Goal: Task Accomplishment & Management: Manage account settings

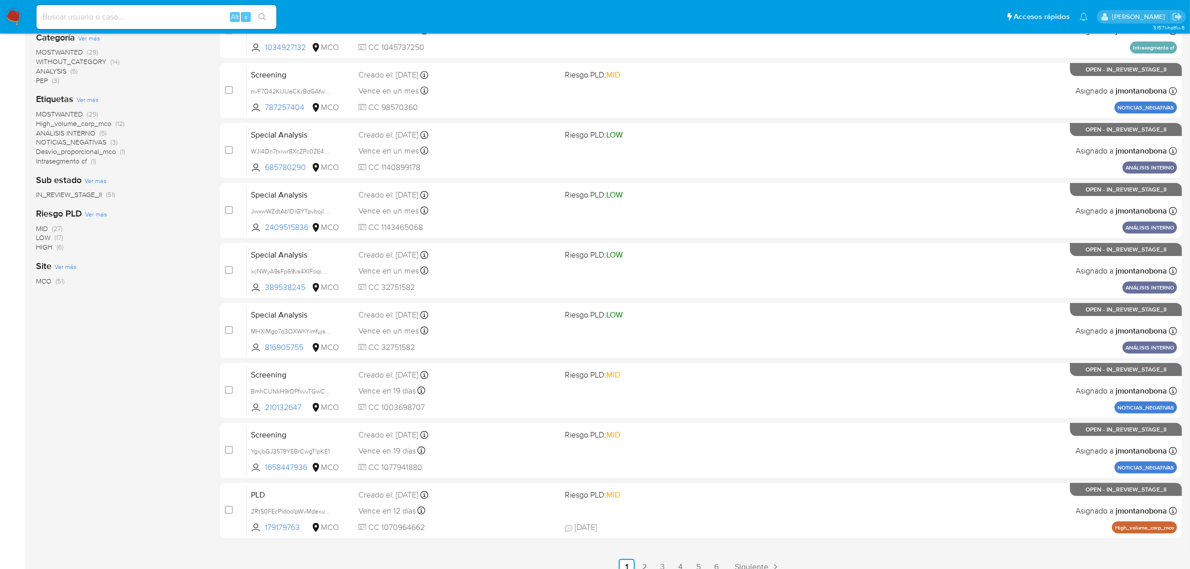
scroll to position [219, 0]
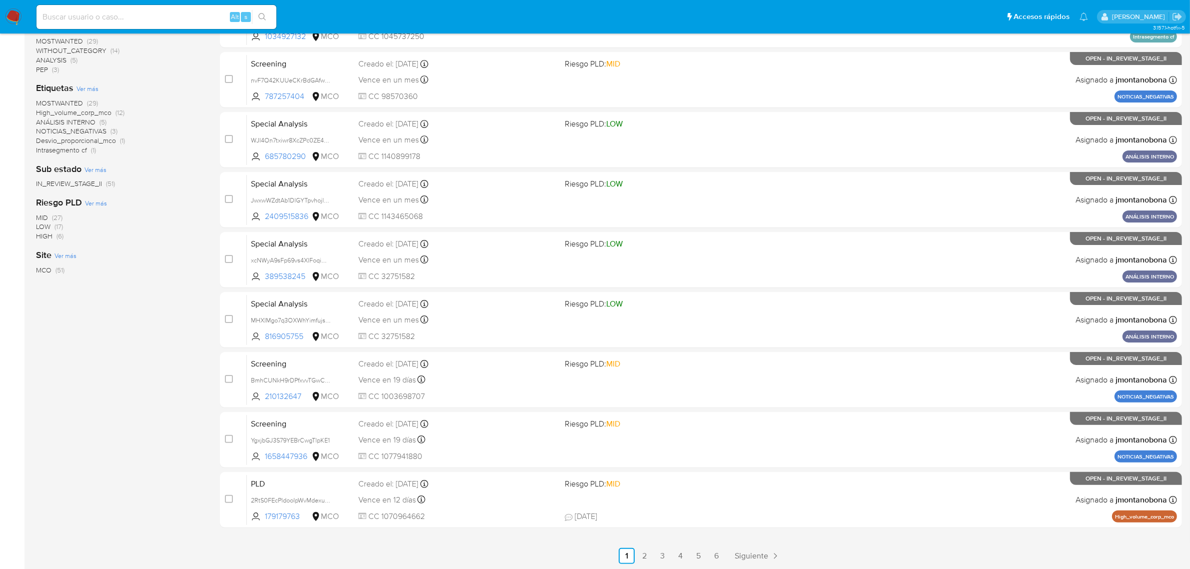
click at [728, 554] on ul "Anterior 1 2 3 4 5 6 Siguiente" at bounding box center [701, 556] width 962 height 16
click at [721, 554] on link "6" at bounding box center [716, 556] width 16 height 16
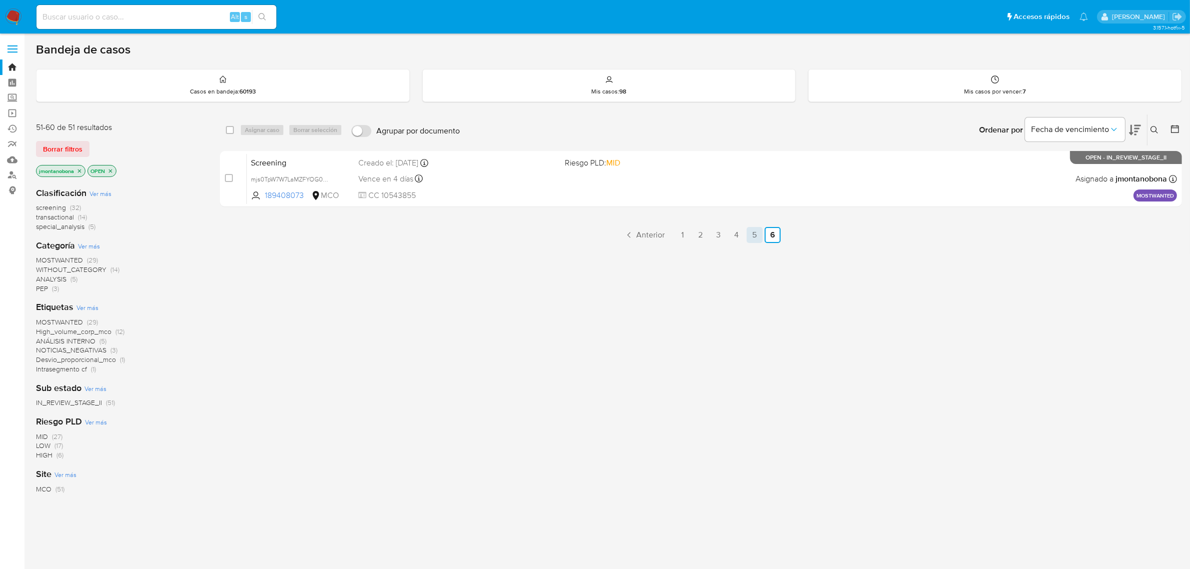
click at [760, 237] on link "5" at bounding box center [754, 235] width 16 height 16
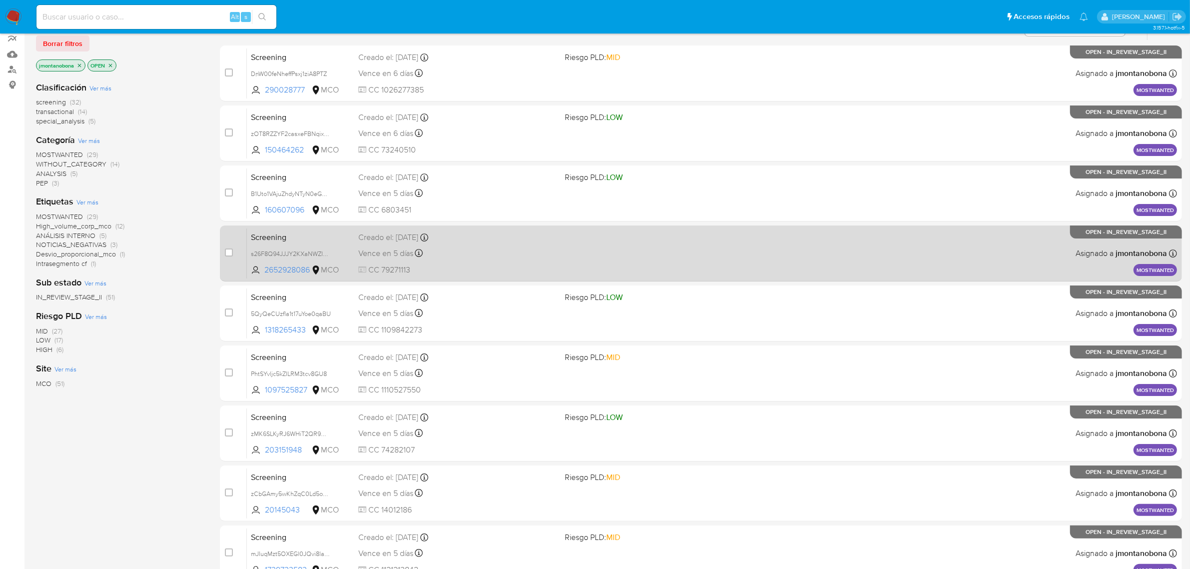
scroll to position [219, 0]
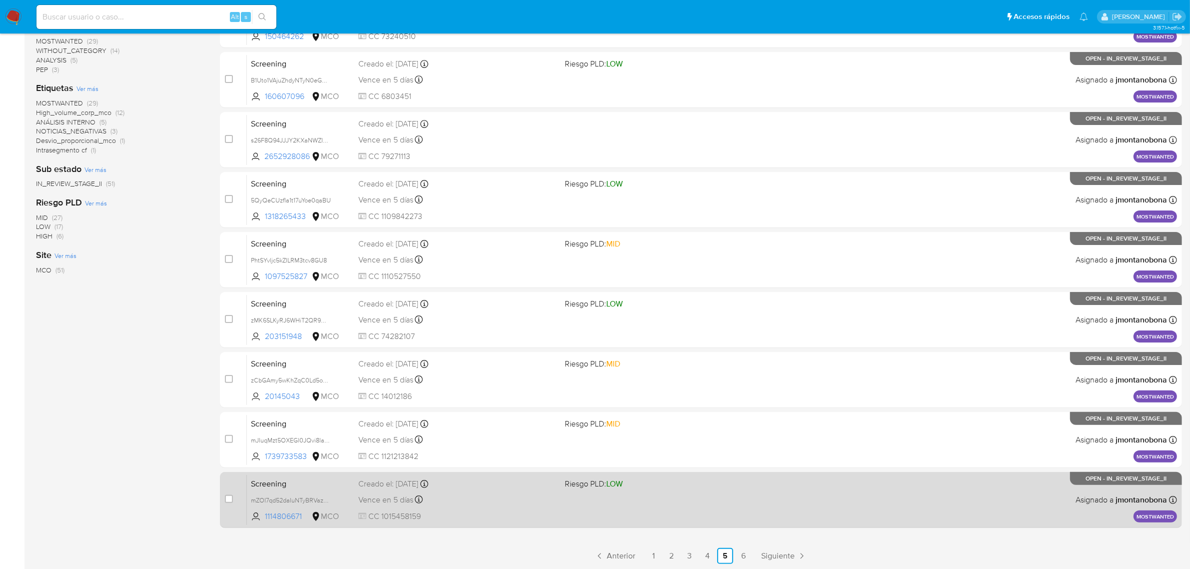
click at [329, 483] on span "Screening" at bounding box center [300, 482] width 99 height 13
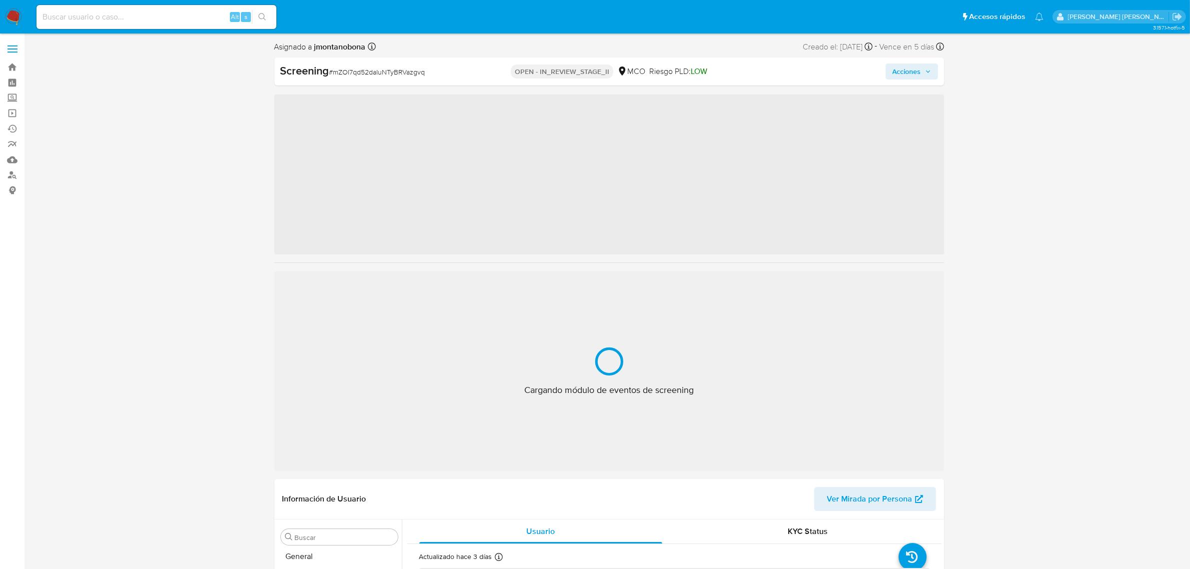
scroll to position [421, 0]
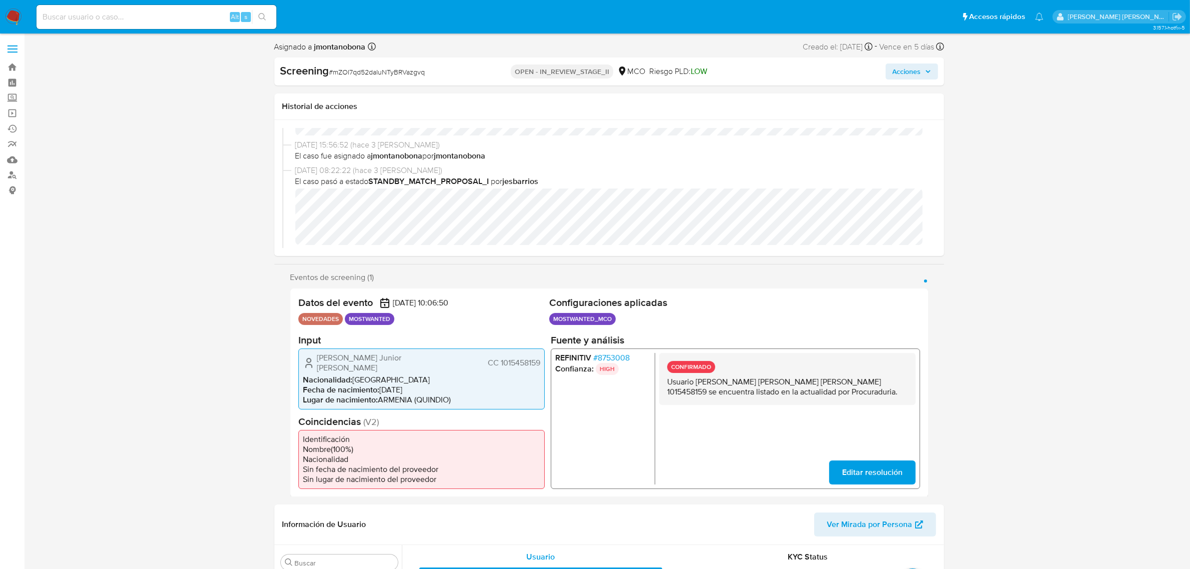
select select "10"
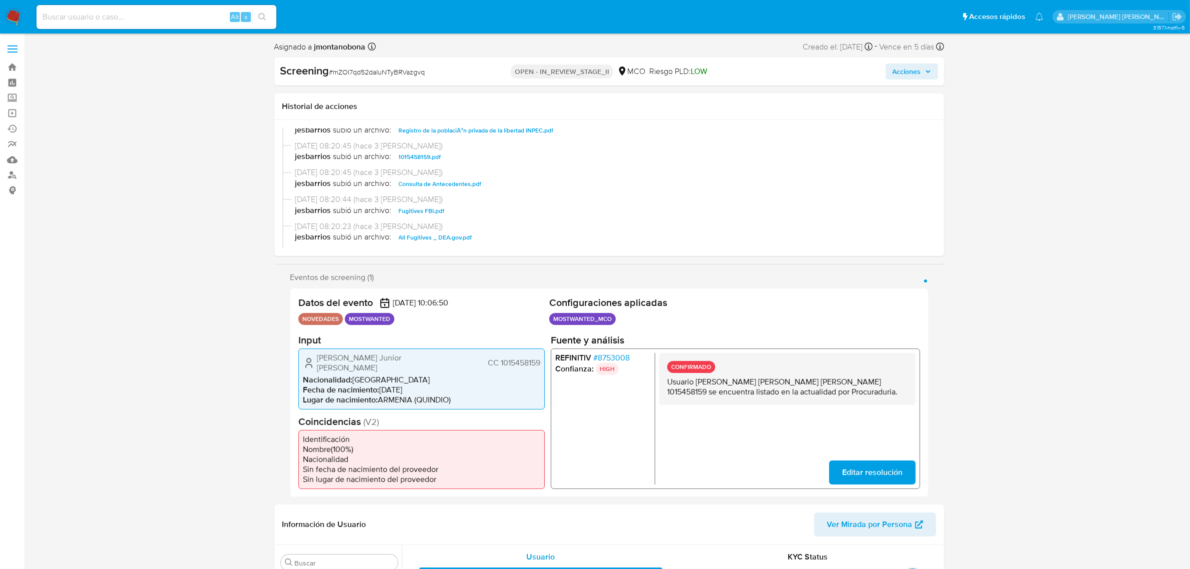
scroll to position [250, 0]
click at [449, 156] on span "Consulta de Antecedentes.pdf" at bounding box center [440, 162] width 83 height 12
drag, startPoint x: 696, startPoint y: 380, endPoint x: 786, endPoint y: 386, distance: 90.2
click at [786, 386] on p "Usuario Omar Junior Marin Aguirre CC 1015458159 se encuentra listado en la actu…" at bounding box center [786, 386] width 240 height 20
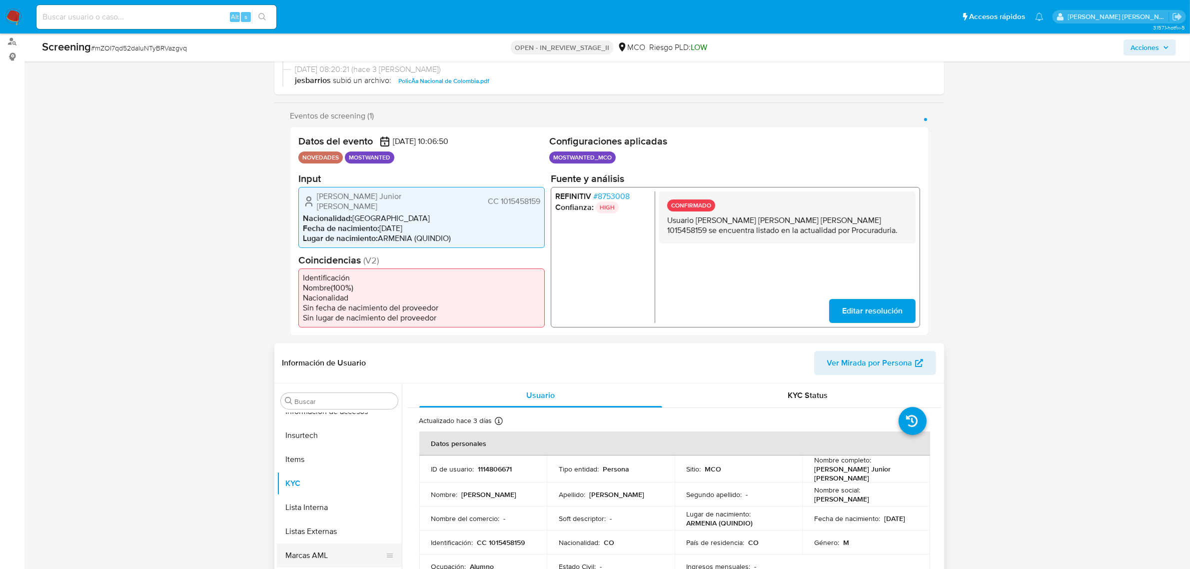
scroll to position [312, 0]
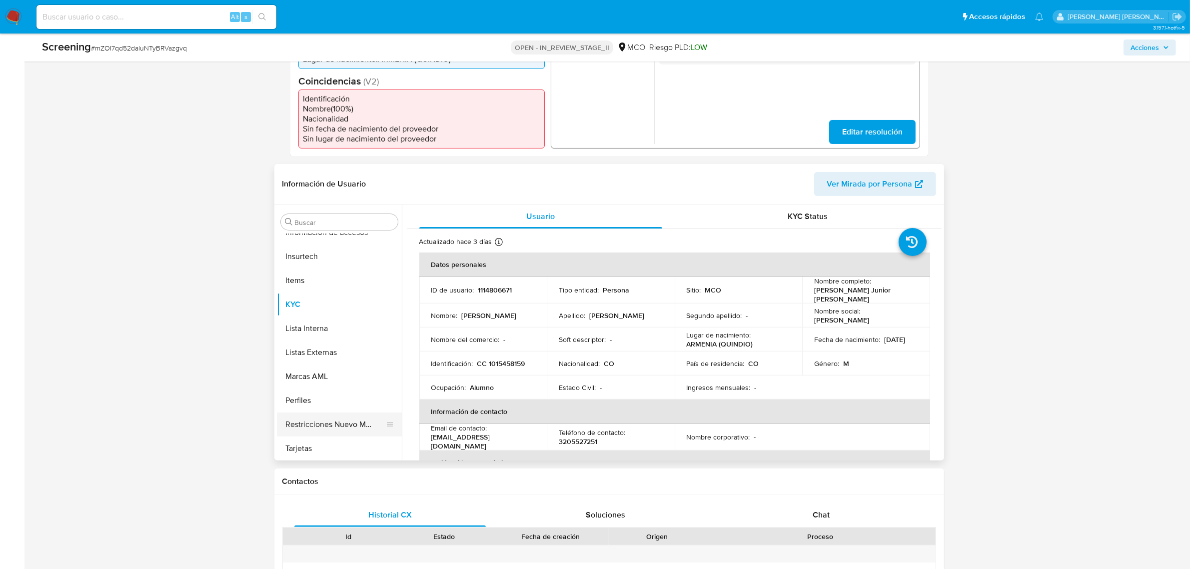
click at [333, 412] on button "Restricciones Nuevo Mundo" at bounding box center [335, 424] width 117 height 24
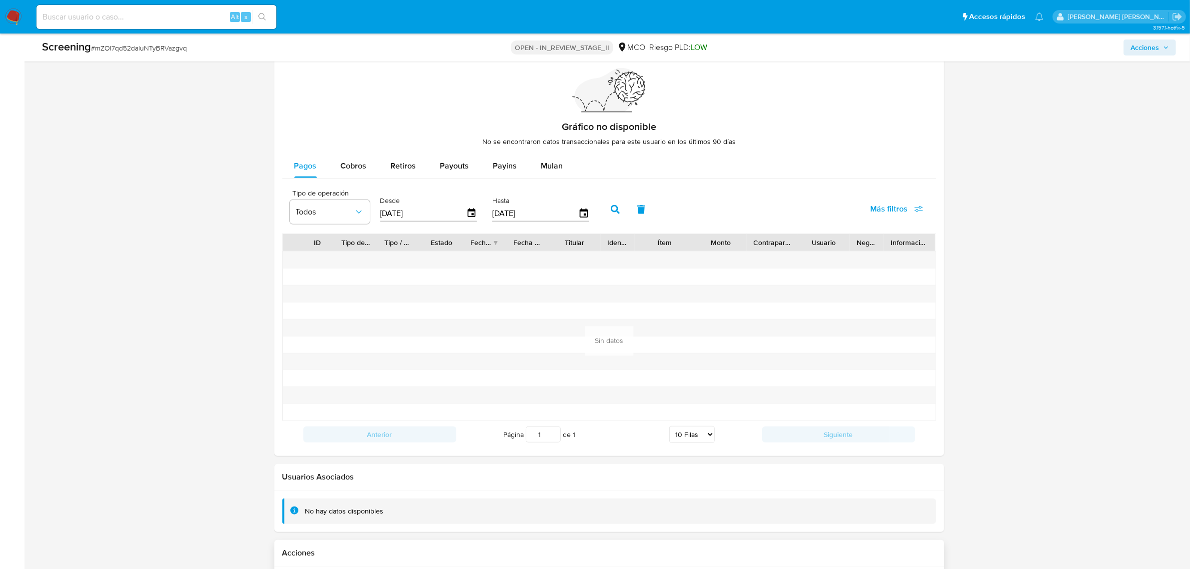
scroll to position [1354, 0]
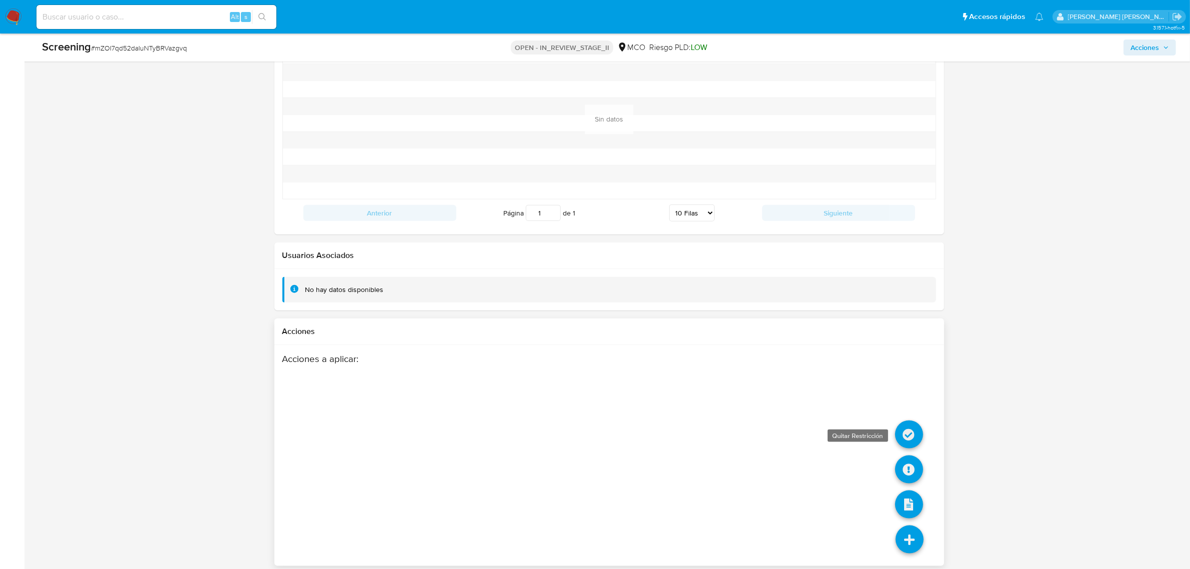
click at [917, 421] on icon at bounding box center [909, 434] width 28 height 28
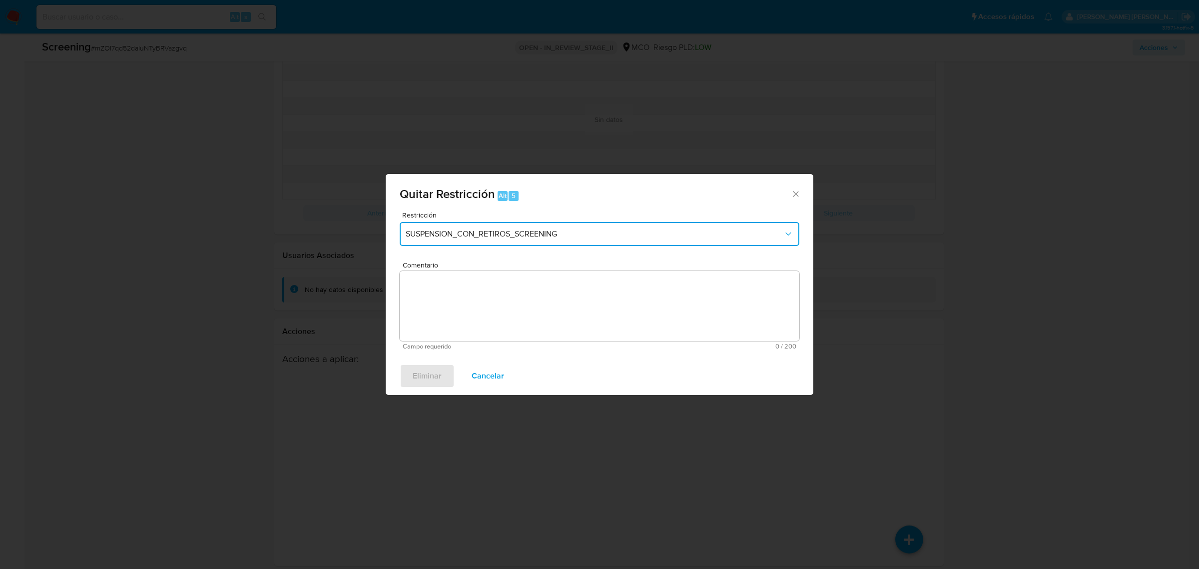
click at [500, 235] on span "SUSPENSION_CON_RETIROS_SCREENING" at bounding box center [595, 234] width 378 height 10
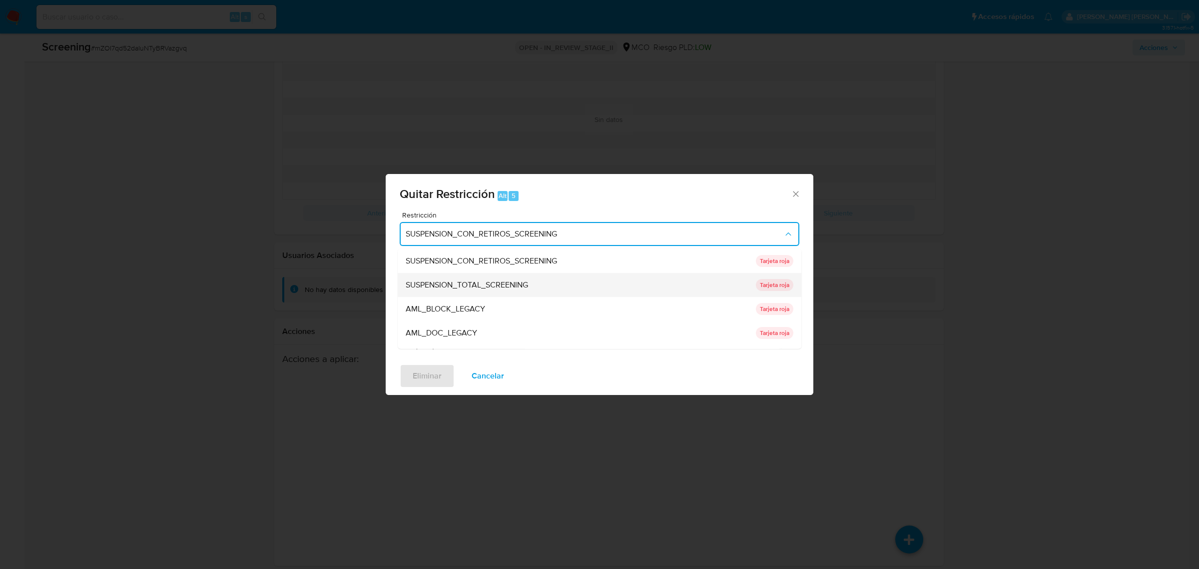
click at [474, 277] on div "SUSPENSION_TOTAL_SCREENING" at bounding box center [578, 284] width 344 height 24
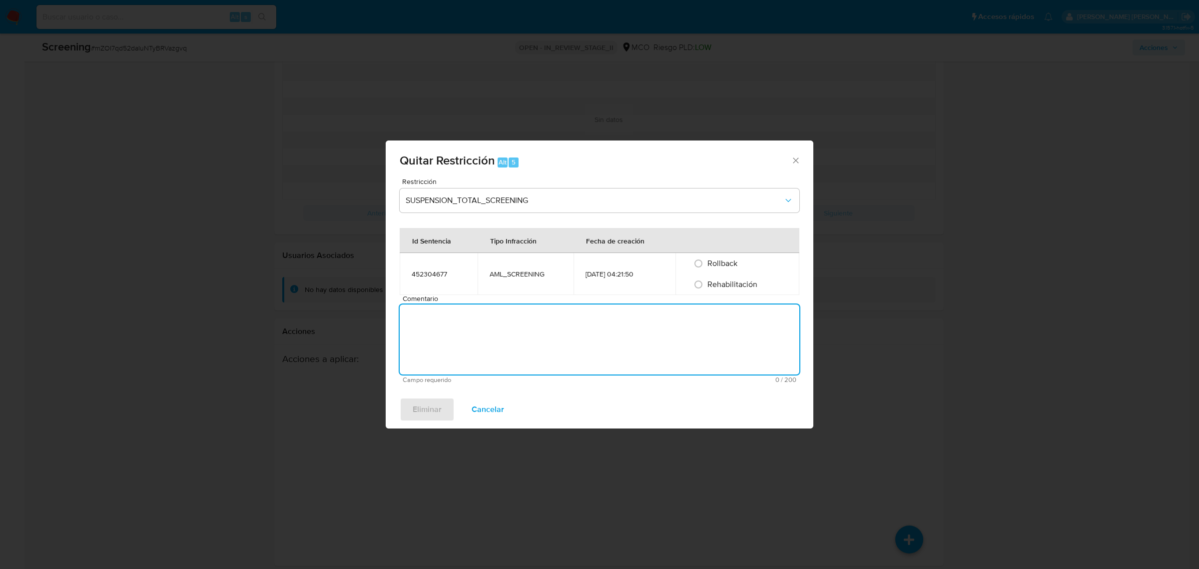
click at [485, 316] on textarea "Comentario" at bounding box center [600, 339] width 400 height 70
type textarea "no se encuentran causales objetivas para la restricción"
click at [728, 283] on span "Rehabilitación" at bounding box center [732, 283] width 50 height 11
click at [706, 283] on input "Rehabilitación" at bounding box center [698, 284] width 16 height 16
radio input "true"
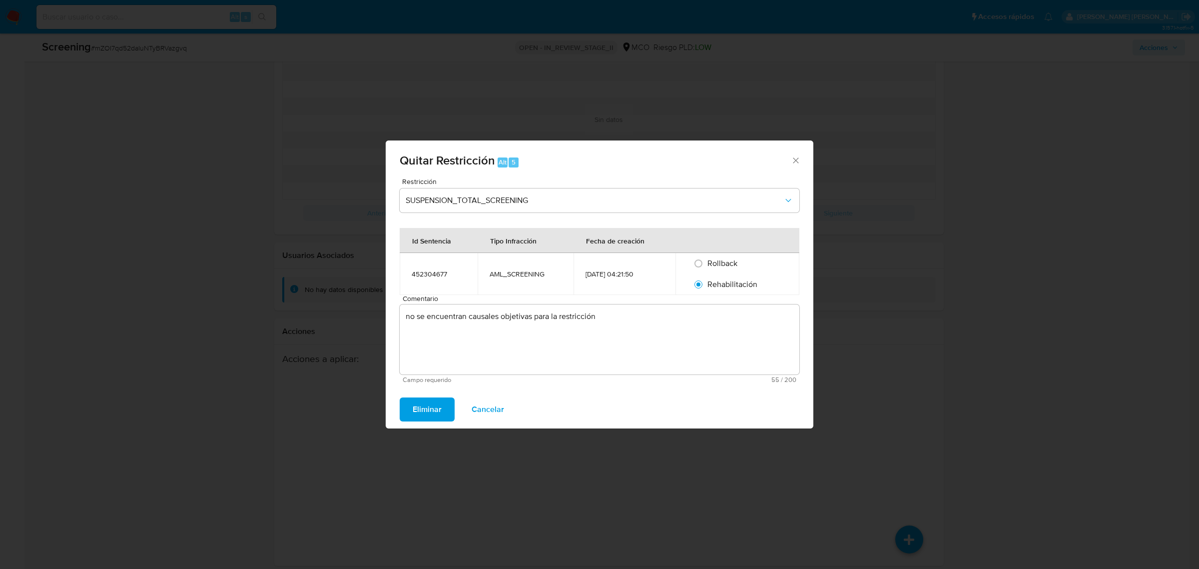
drag, startPoint x: 428, startPoint y: 403, endPoint x: 592, endPoint y: 326, distance: 181.3
click at [528, 354] on div "Quitar Restricción Alt 5 Restricción SUSPENSION_TOTAL_SCREENING Id Sentencia Ti…" at bounding box center [600, 284] width 428 height 288
click at [596, 324] on textarea "no se encuentran causales objetivas para la restricción" at bounding box center [600, 339] width 400 height 70
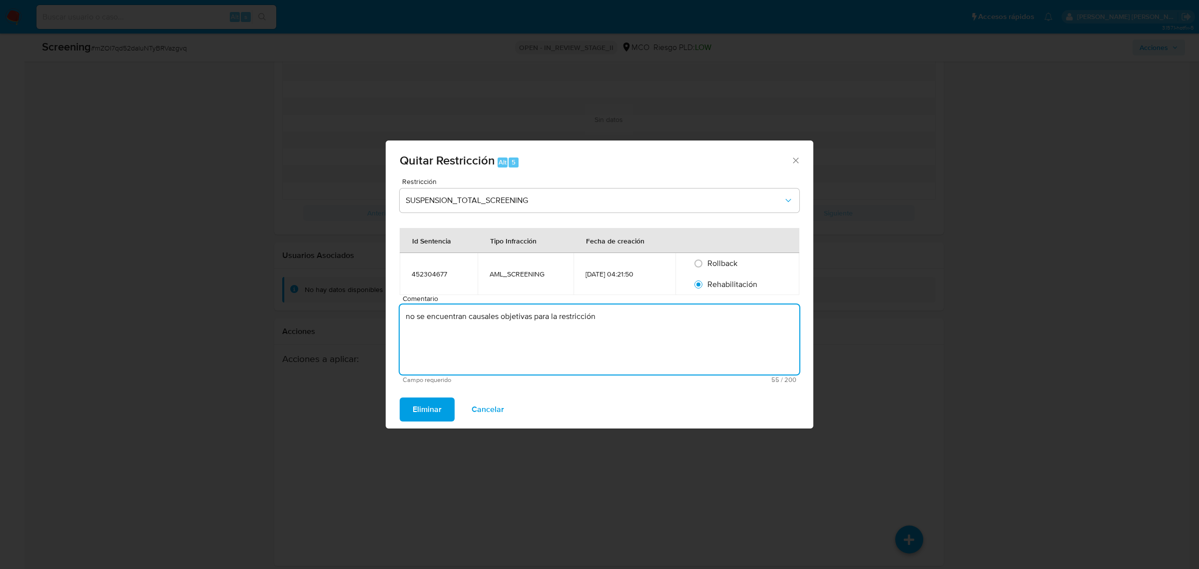
click at [610, 318] on textarea "no se encuentran causales objetivas para la restricción" at bounding box center [600, 339] width 400 height 70
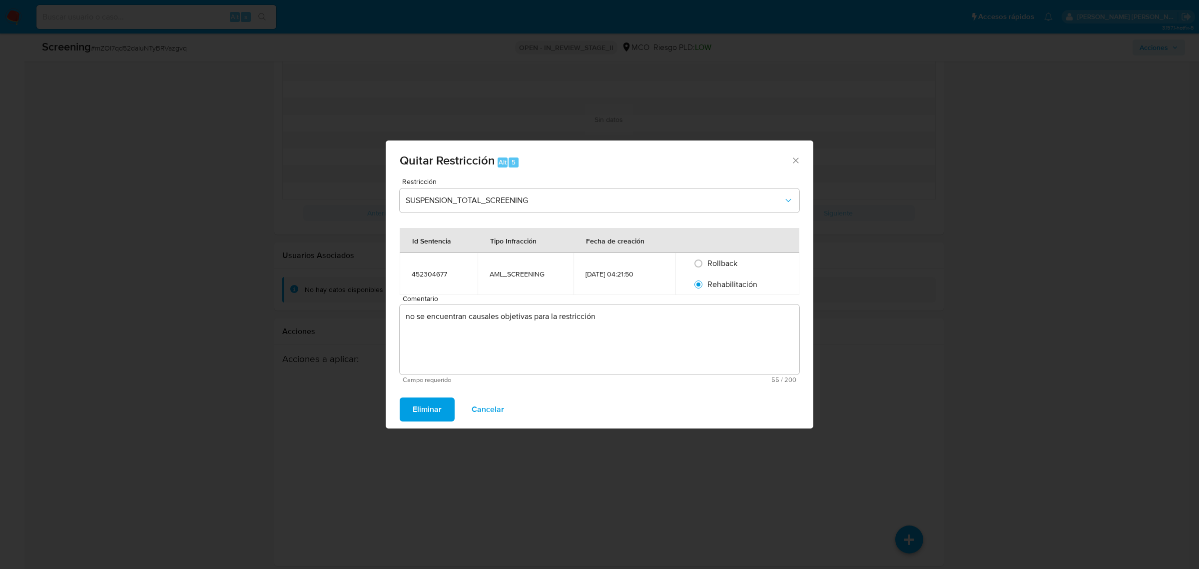
click at [430, 413] on span "Eliminar" at bounding box center [427, 409] width 29 height 22
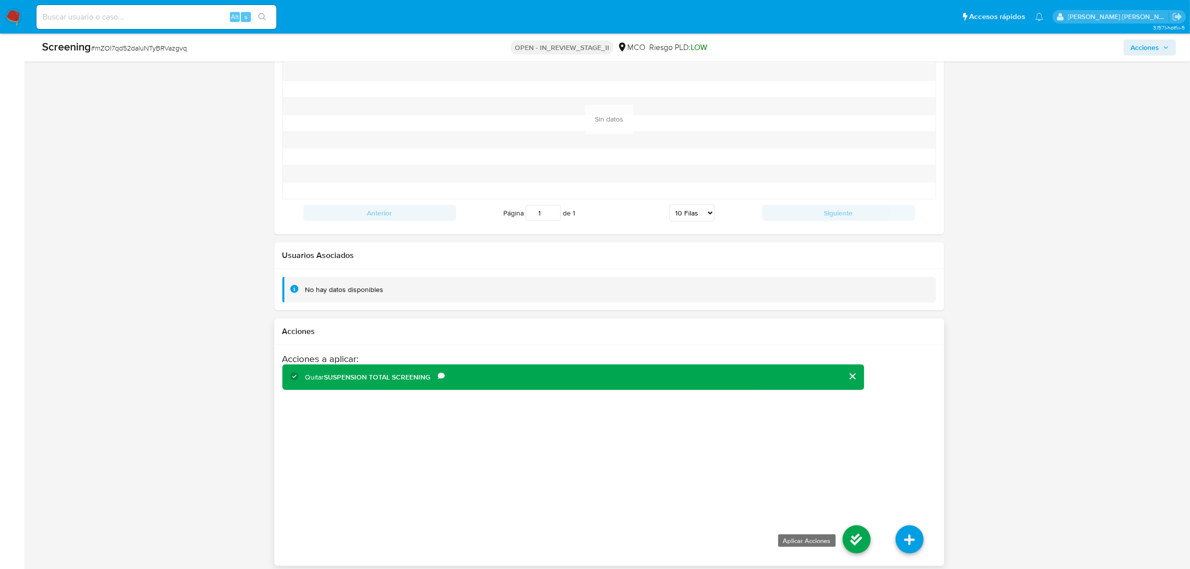
click at [858, 538] on icon at bounding box center [856, 539] width 28 height 28
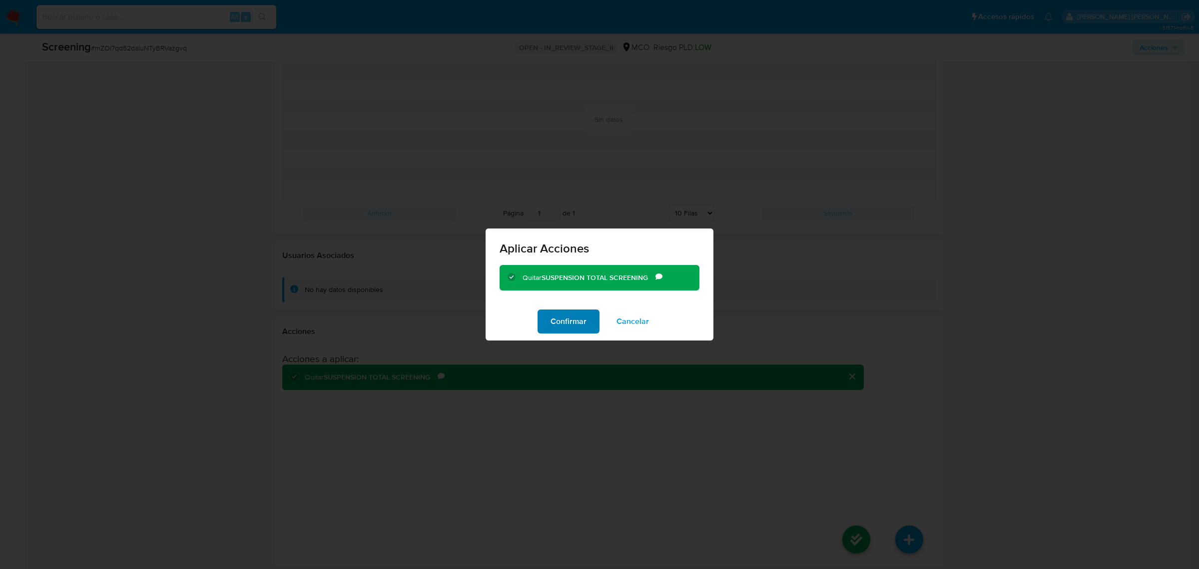
click at [571, 316] on span "Confirmar" at bounding box center [569, 321] width 36 height 22
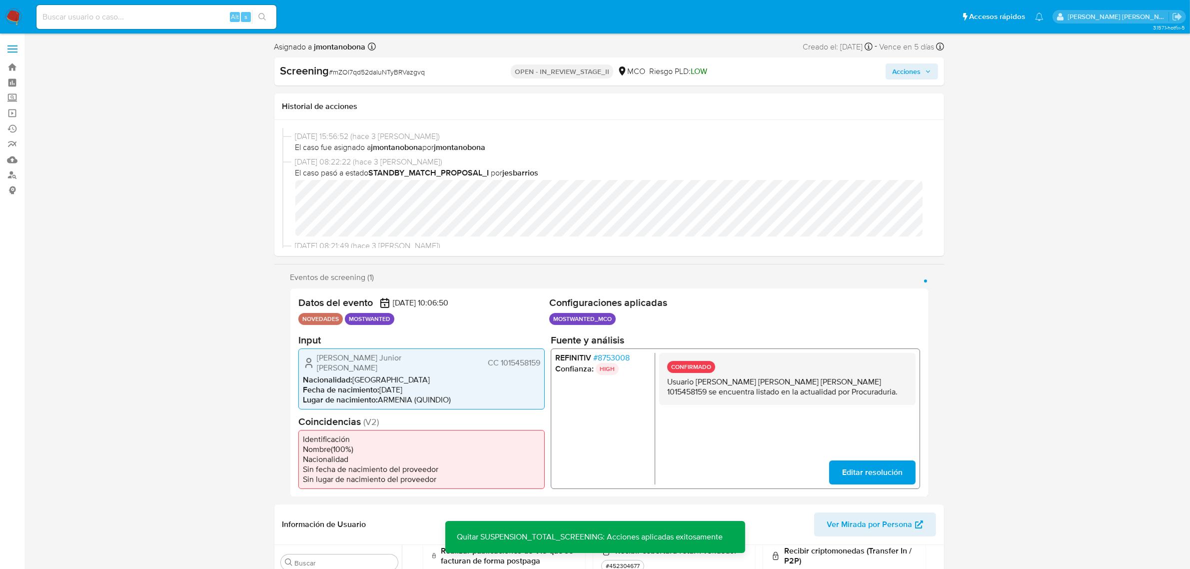
scroll to position [62, 0]
click at [926, 76] on span "Acciones" at bounding box center [911, 71] width 38 height 14
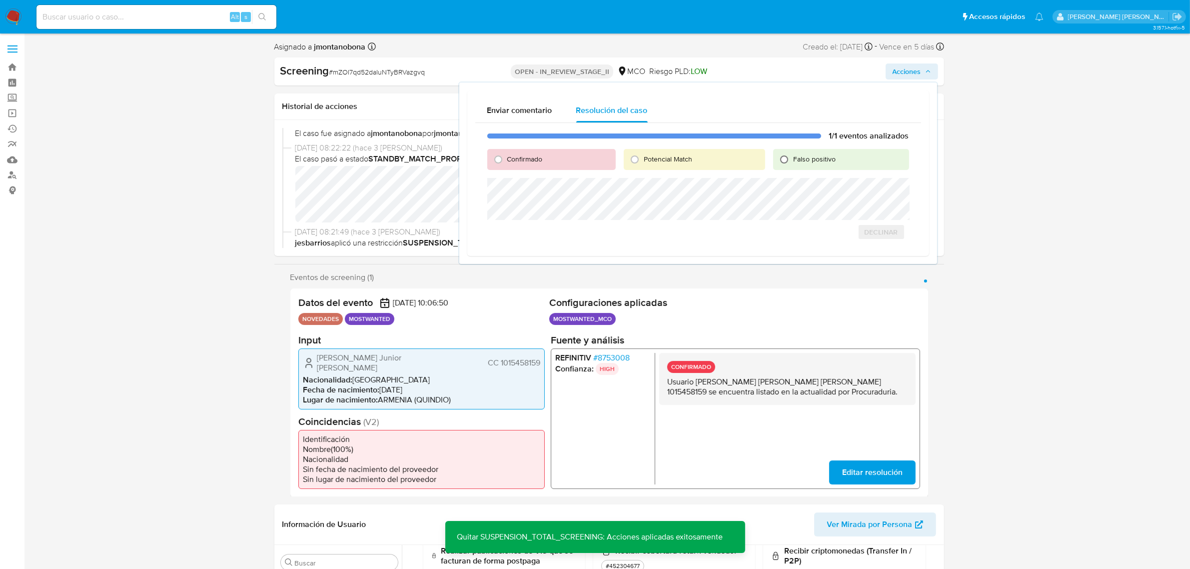
click at [788, 156] on input "Falso positivo" at bounding box center [784, 159] width 16 height 16
radio input "true"
click at [878, 244] on span "Cerrar Caso" at bounding box center [874, 243] width 48 height 14
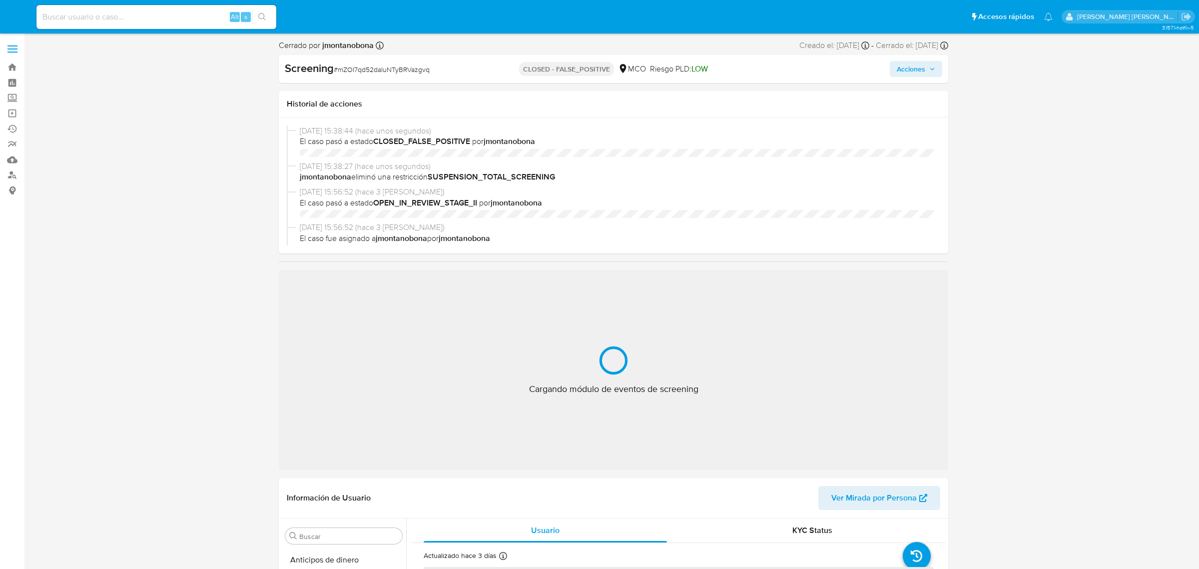
select select "10"
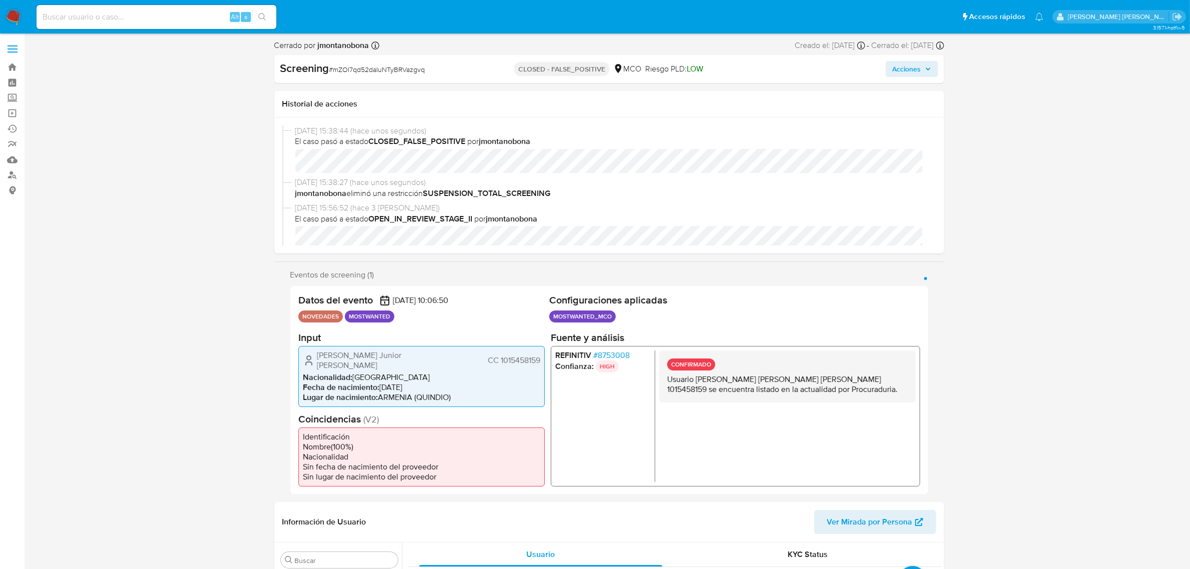
scroll to position [421, 0]
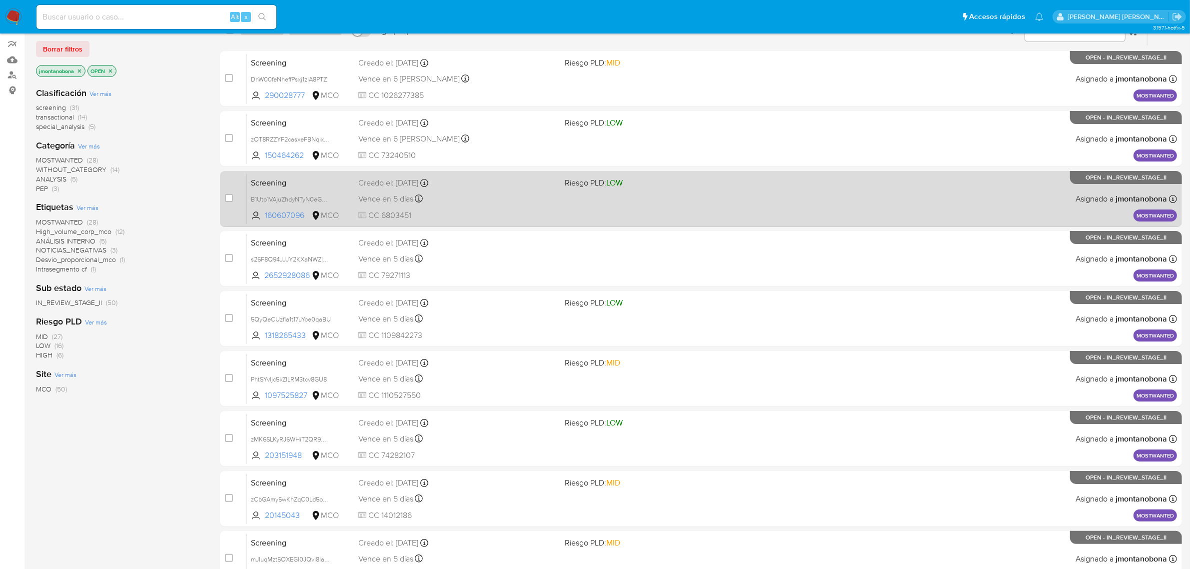
scroll to position [219, 0]
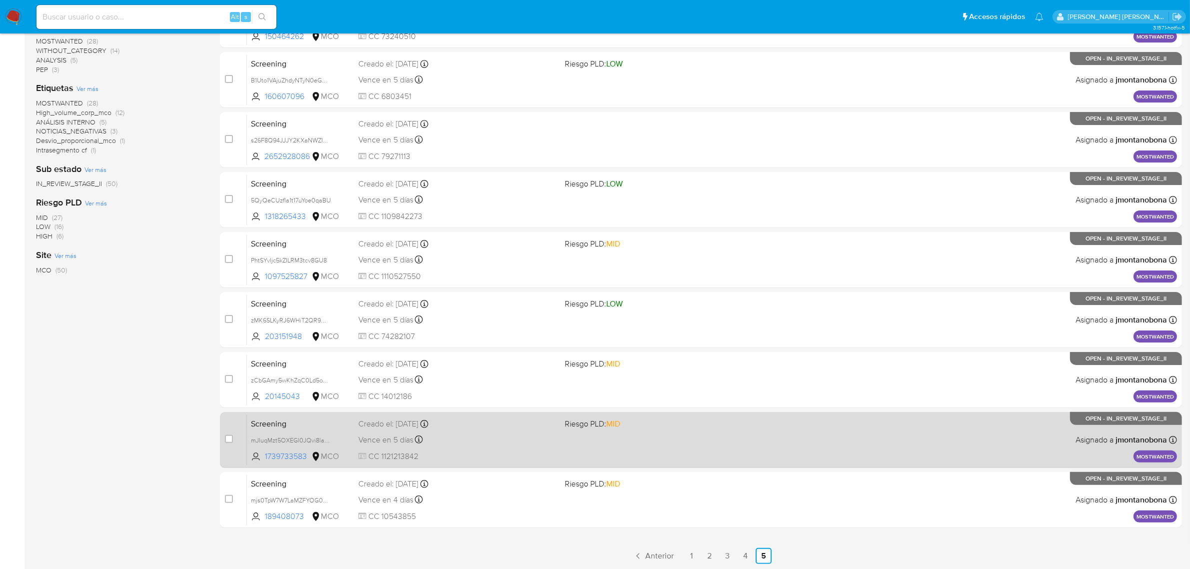
click at [325, 426] on span "Screening" at bounding box center [300, 422] width 99 height 13
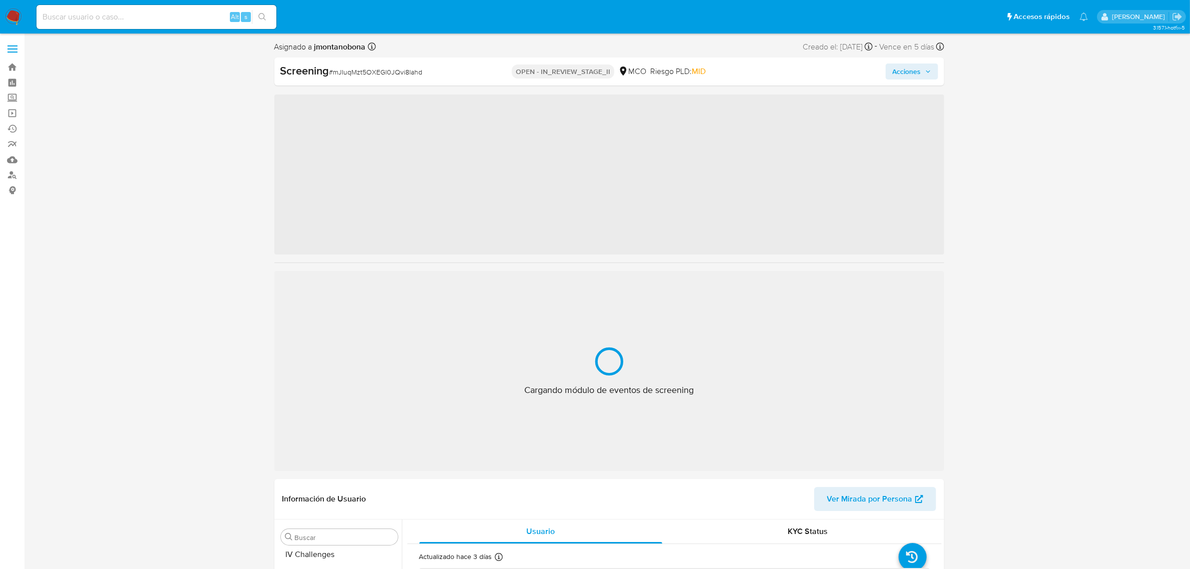
scroll to position [421, 0]
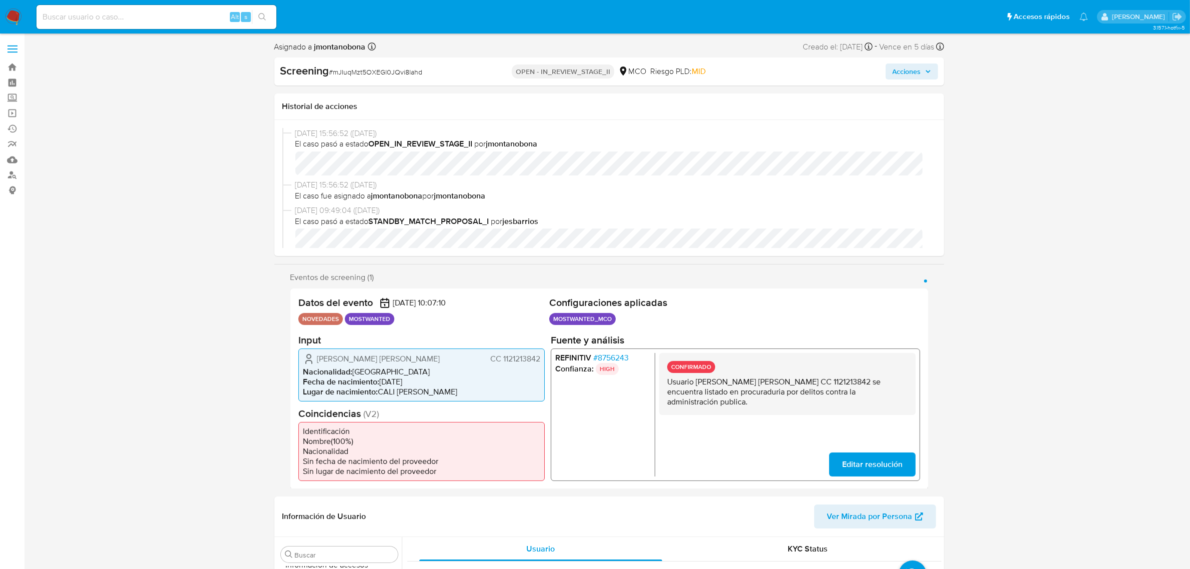
select select "10"
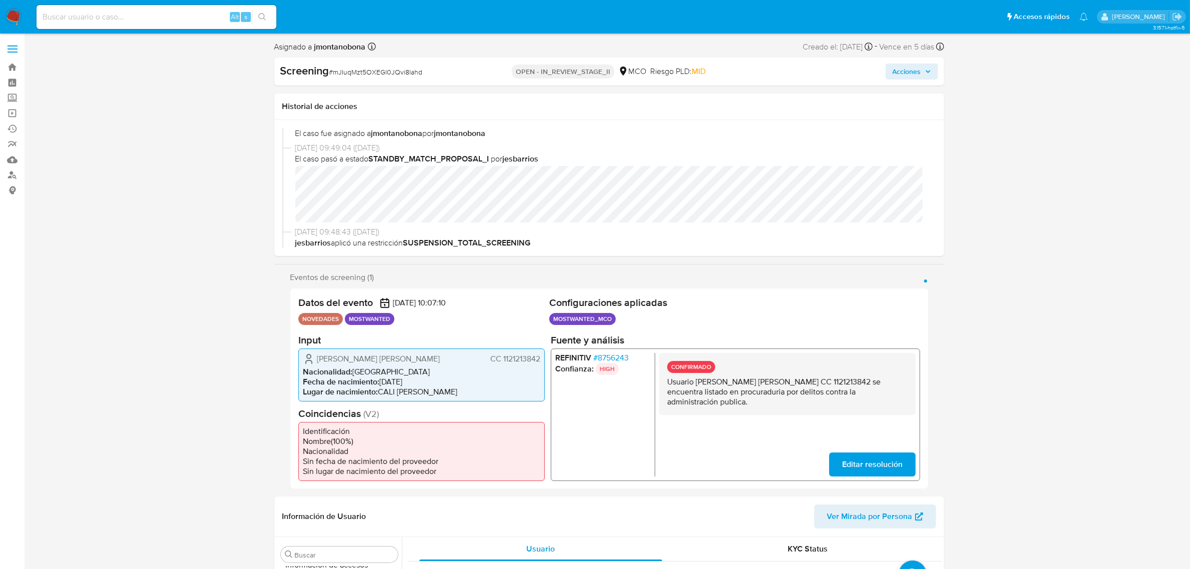
drag, startPoint x: 696, startPoint y: 381, endPoint x: 800, endPoint y: 381, distance: 103.9
click at [800, 381] on p "Usuario [PERSON_NAME] [PERSON_NAME] CC 1121213842 se encuentra listado en procu…" at bounding box center [786, 391] width 240 height 30
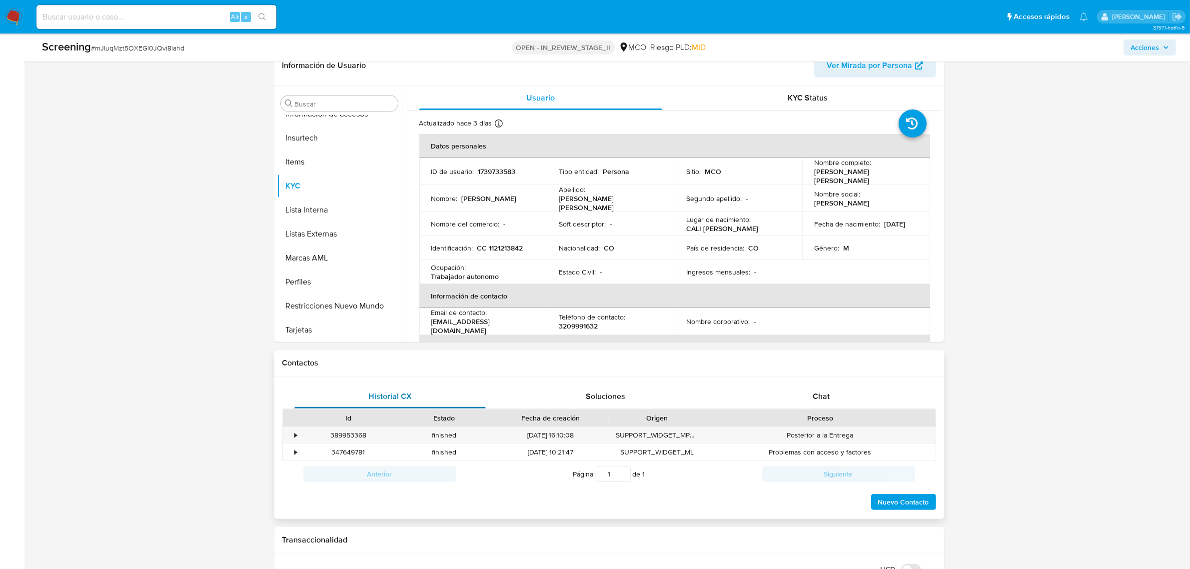
scroll to position [437, 0]
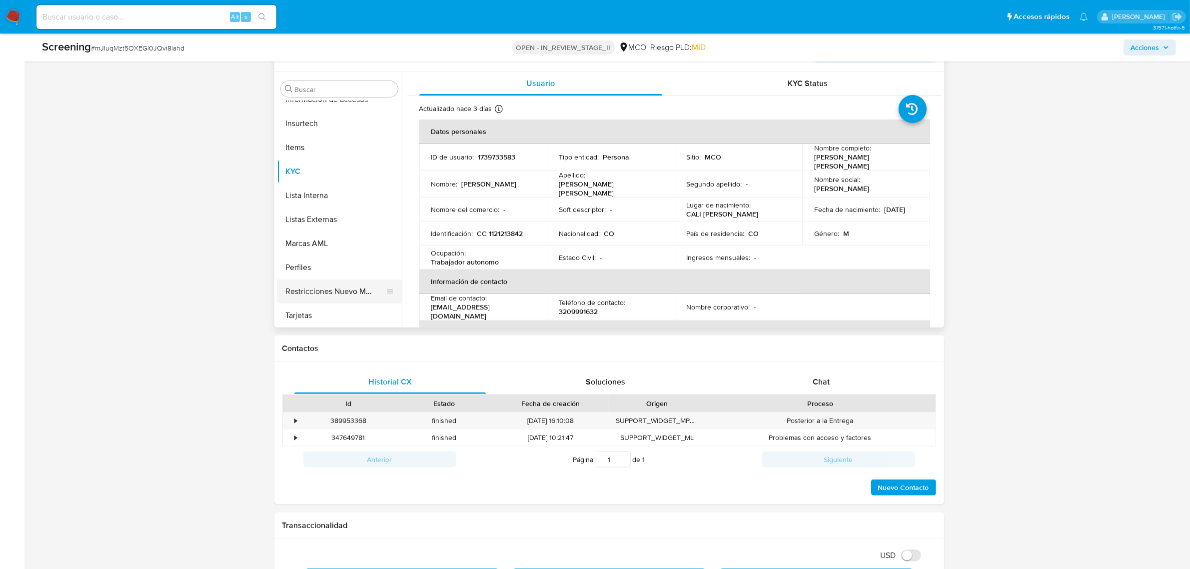
click at [342, 295] on button "Restricciones Nuevo Mundo" at bounding box center [335, 291] width 117 height 24
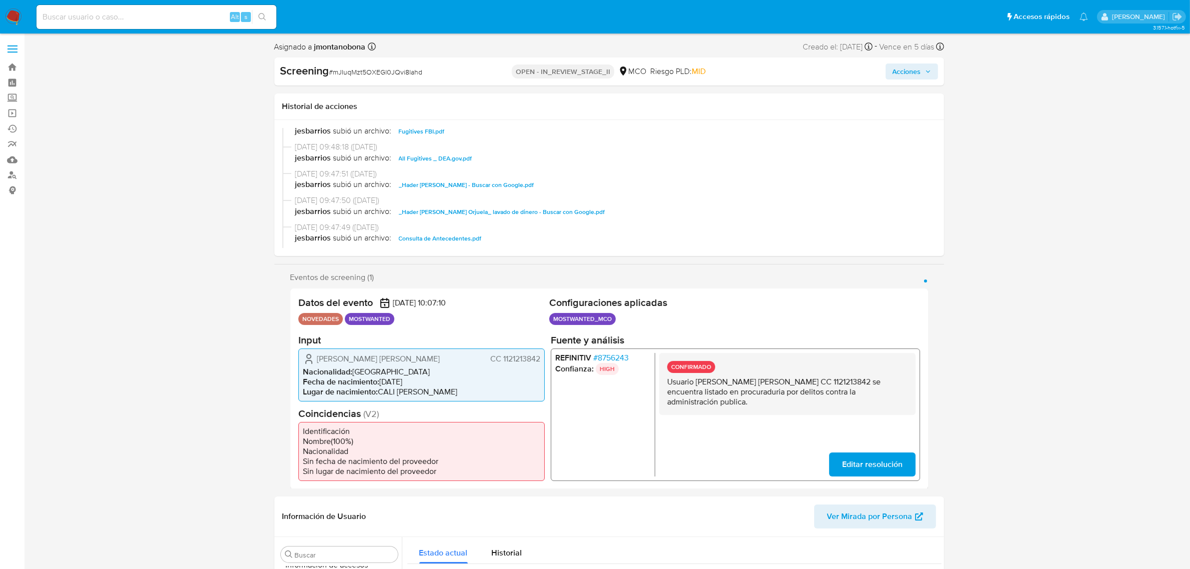
scroll to position [312, 0]
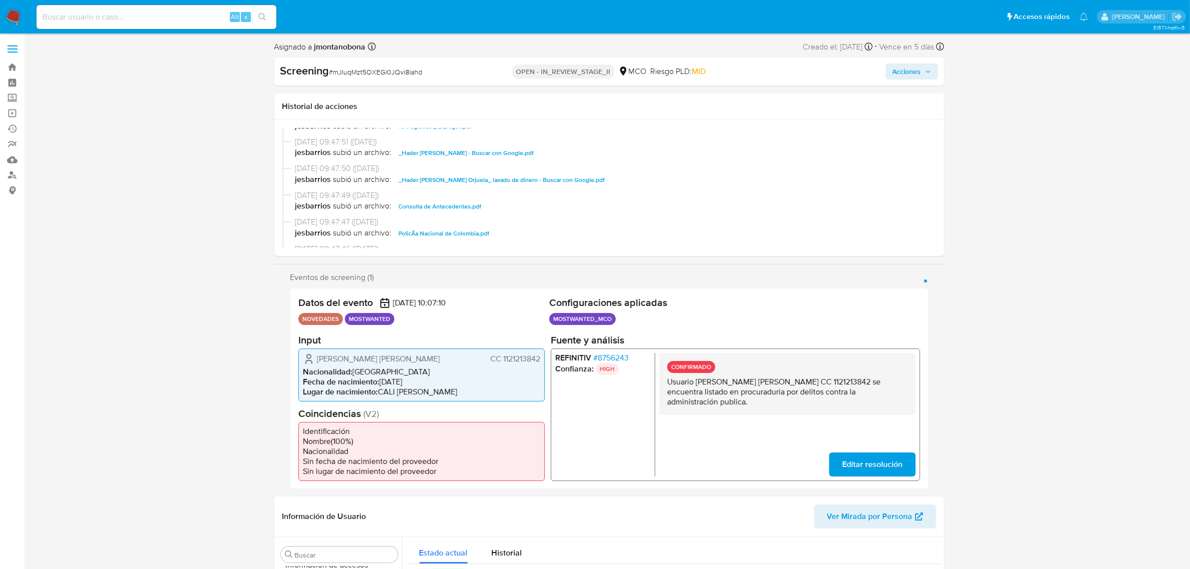
click at [457, 203] on span "Consulta de Antecedentes.pdf" at bounding box center [440, 206] width 83 height 12
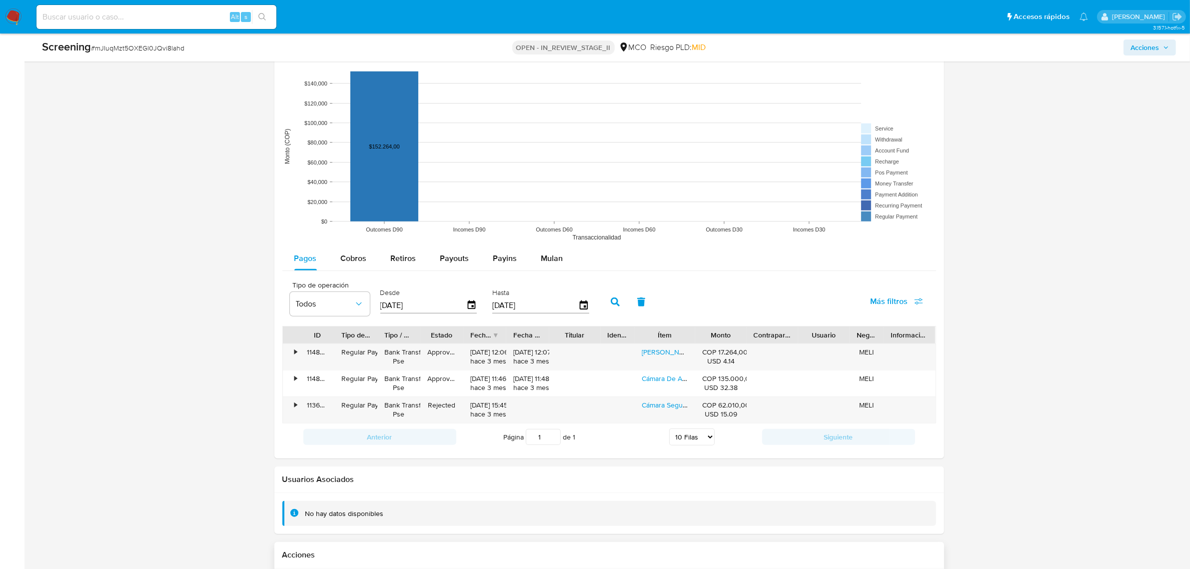
scroll to position [1365, 0]
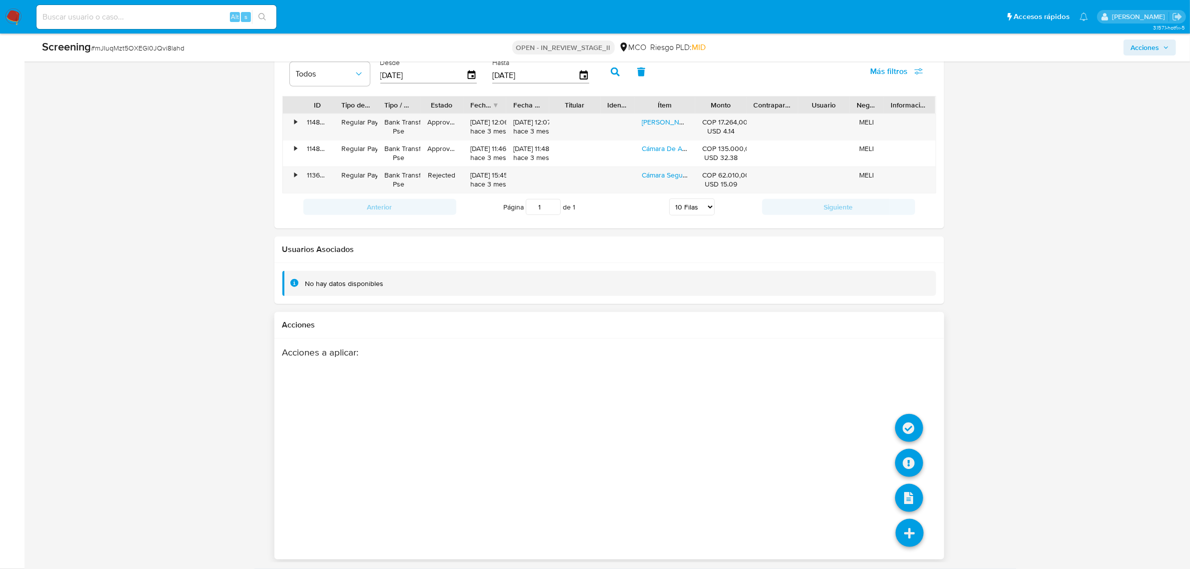
click at [910, 530] on icon at bounding box center [909, 533] width 28 height 28
click at [905, 413] on li at bounding box center [909, 429] width 28 height 41
click at [905, 423] on icon at bounding box center [909, 428] width 28 height 28
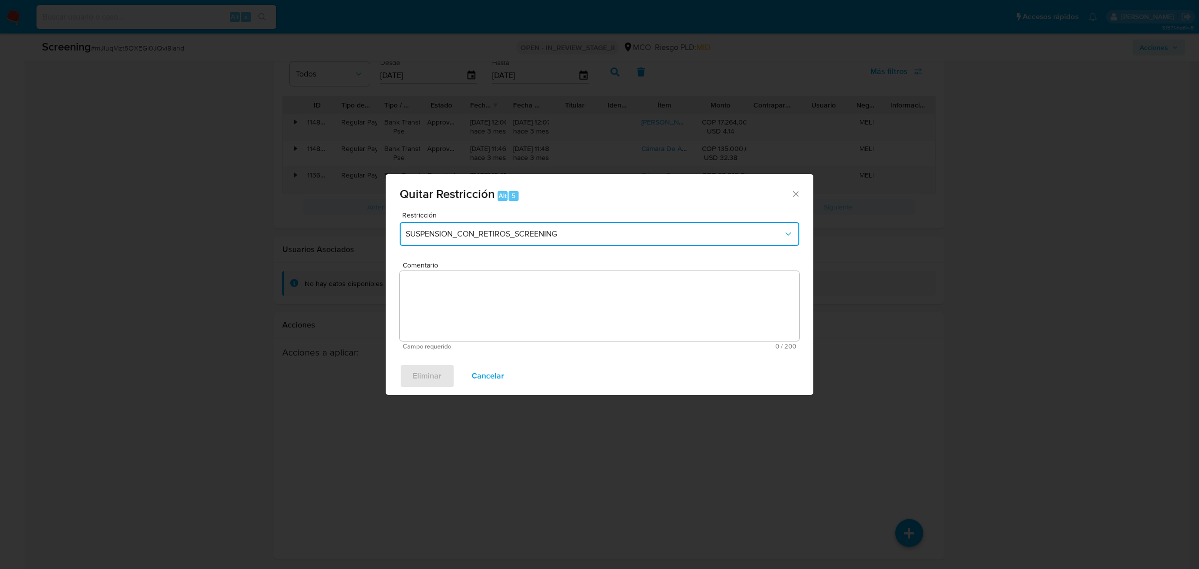
click at [563, 234] on span "SUSPENSION_CON_RETIROS_SCREENING" at bounding box center [595, 234] width 378 height 10
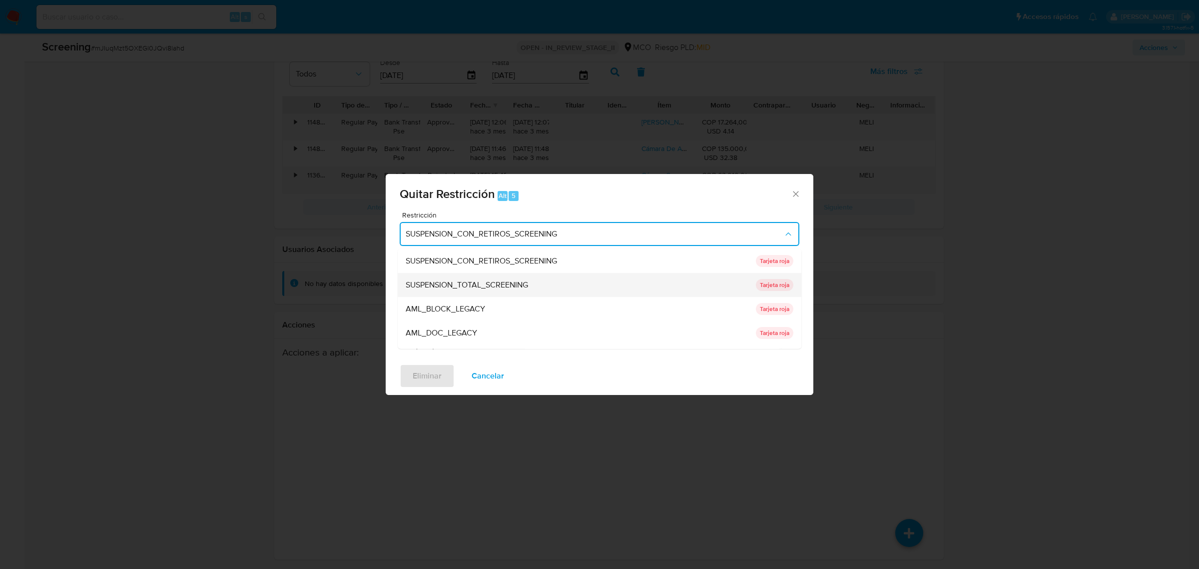
click at [508, 273] on div "SUSPENSION_TOTAL_SCREENING" at bounding box center [578, 284] width 344 height 24
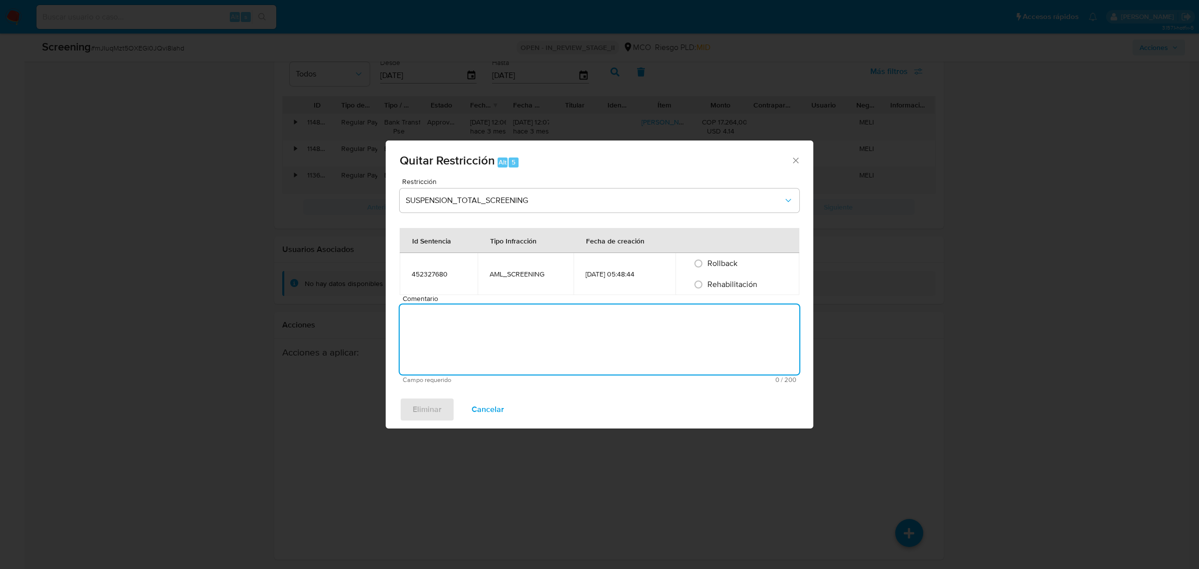
click at [474, 318] on textarea "Comentario" at bounding box center [600, 339] width 400 height 70
type textarea "No se encuentran causales objetivas para la restricción"
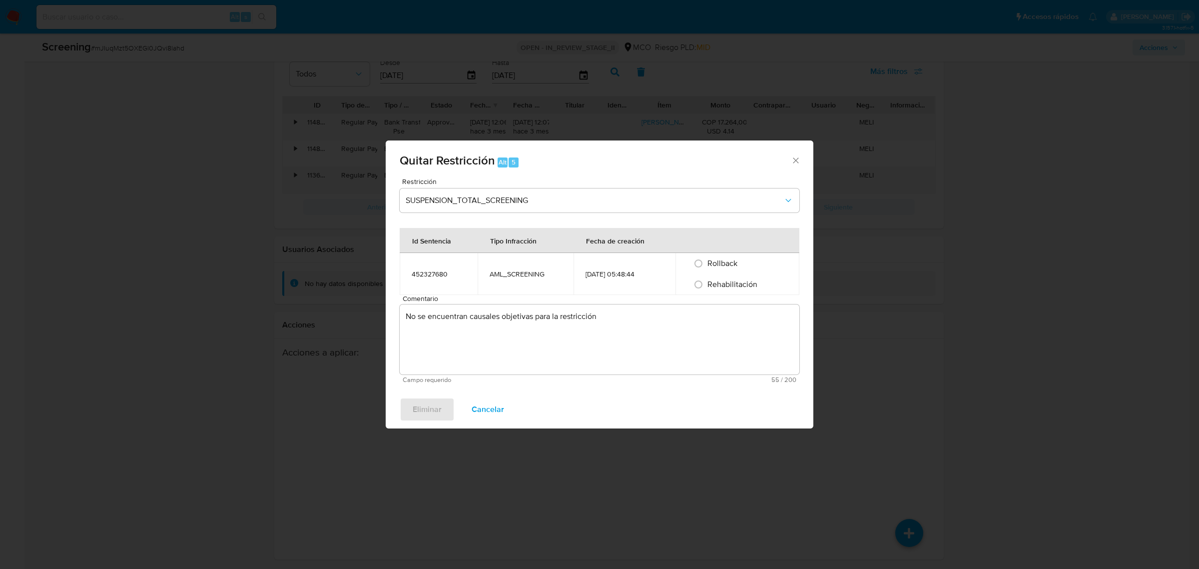
click at [734, 279] on span "Rehabilitación" at bounding box center [732, 283] width 50 height 11
click at [706, 279] on input "Rehabilitación" at bounding box center [698, 284] width 16 height 16
radio input "true"
click at [440, 405] on span "Eliminar" at bounding box center [427, 409] width 29 height 22
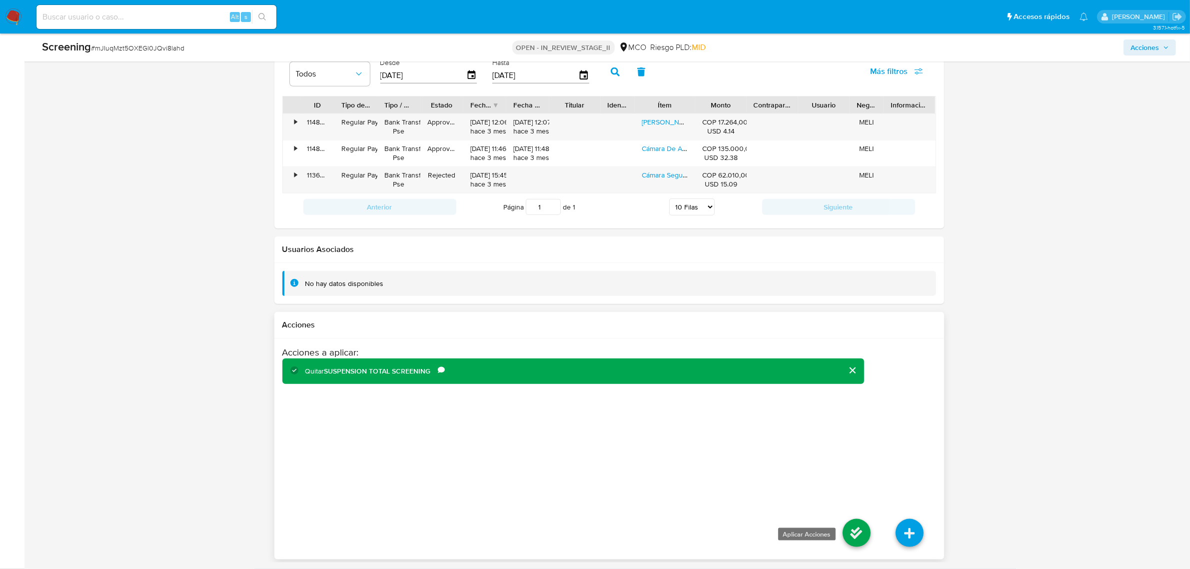
click at [865, 542] on icon at bounding box center [856, 533] width 28 height 28
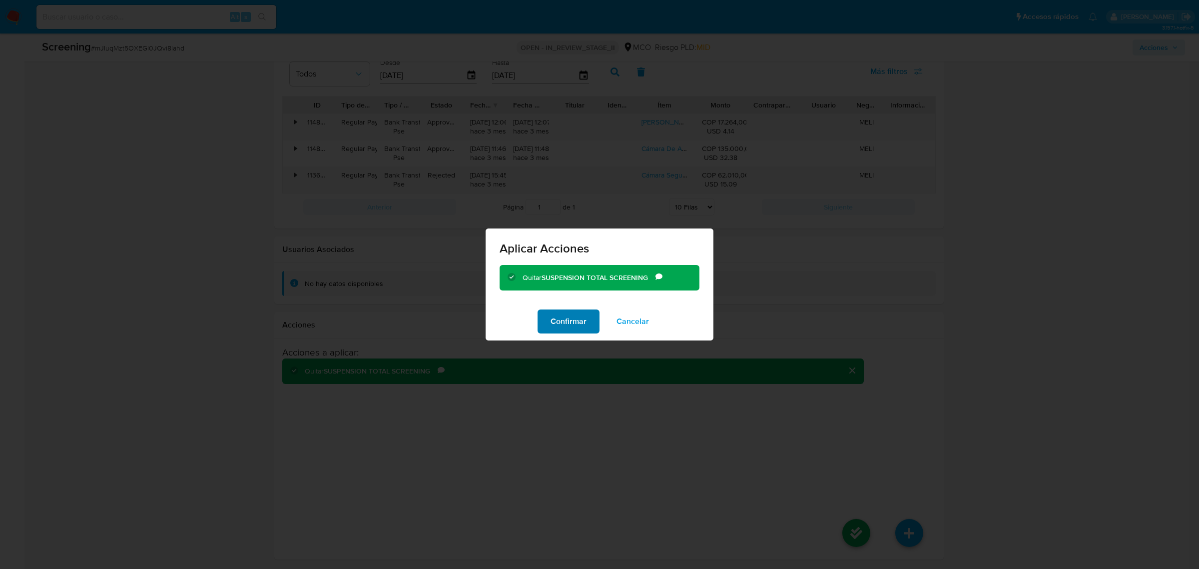
click at [586, 323] on span "Confirmar" at bounding box center [569, 321] width 36 height 22
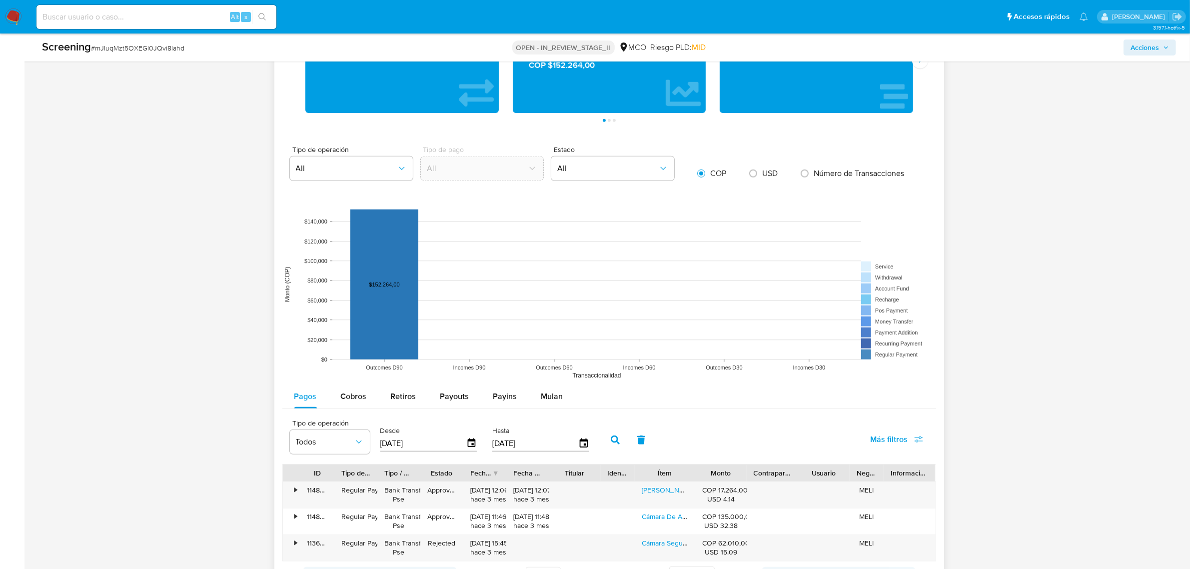
scroll to position [866, 0]
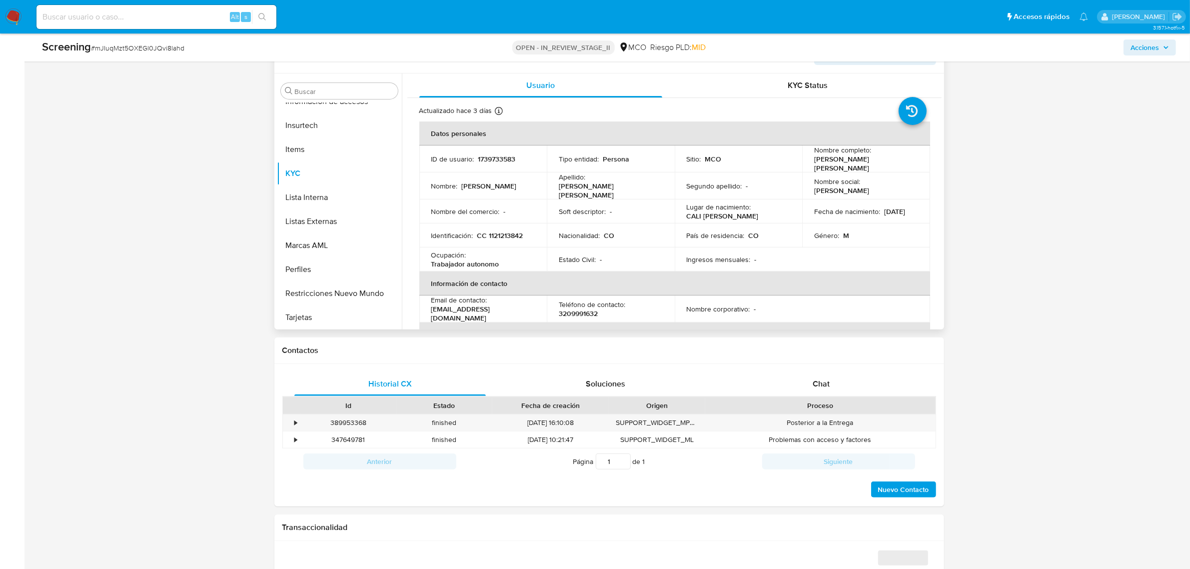
scroll to position [437, 0]
select select "10"
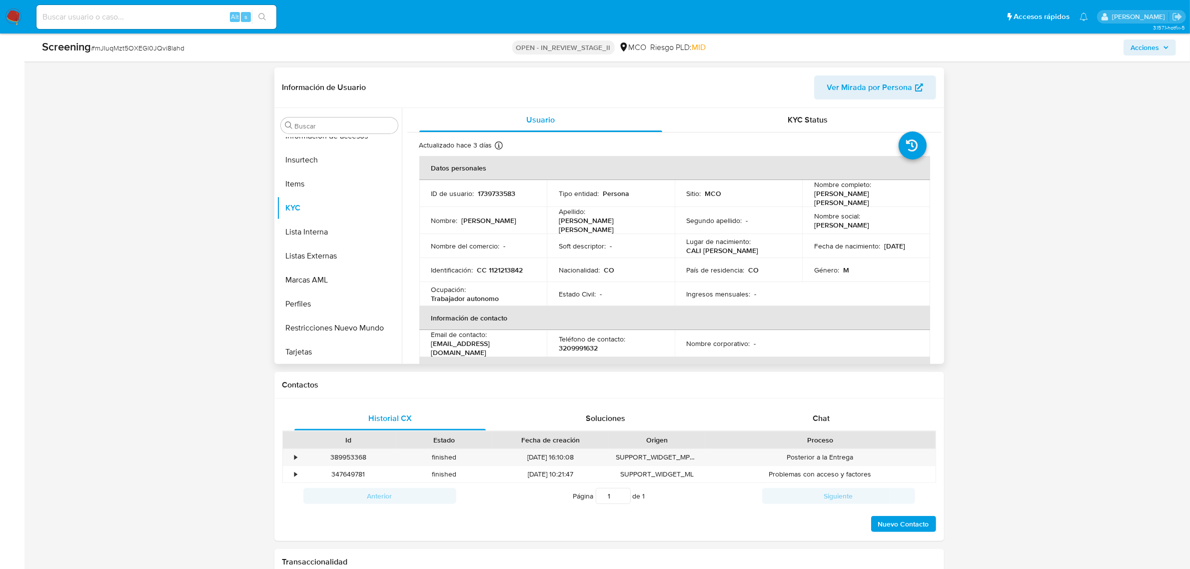
scroll to position [375, 0]
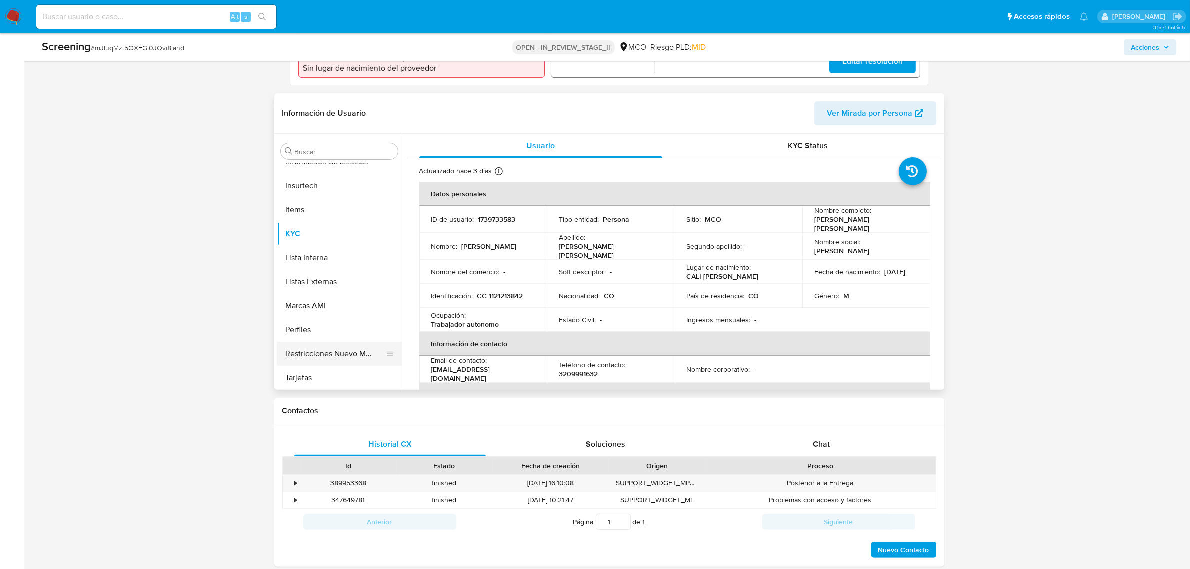
click at [351, 351] on button "Restricciones Nuevo Mundo" at bounding box center [335, 354] width 117 height 24
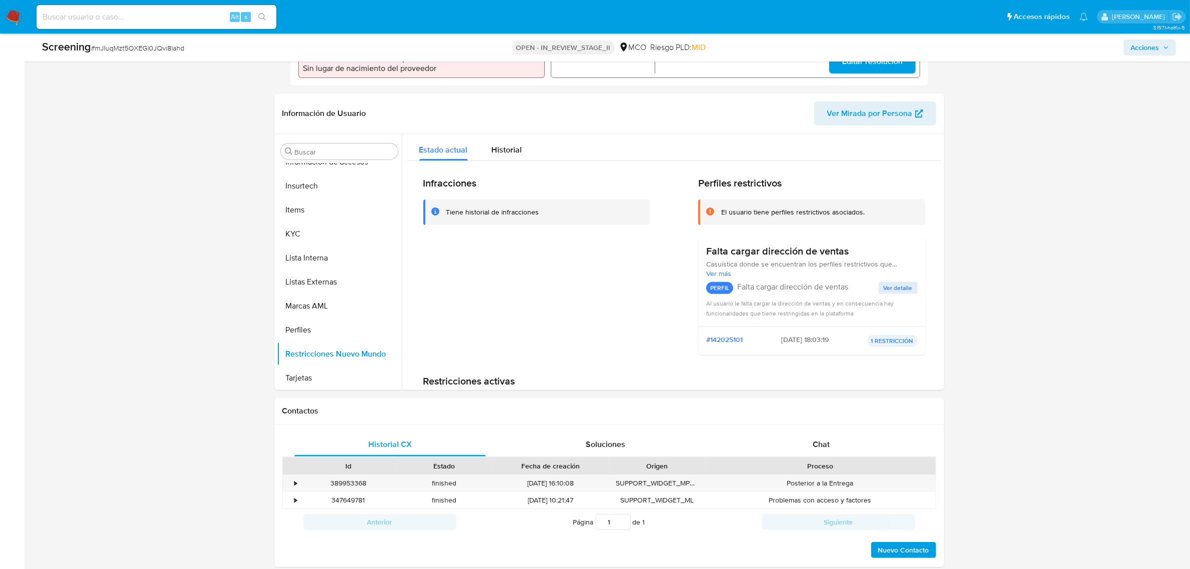
scroll to position [0, 0]
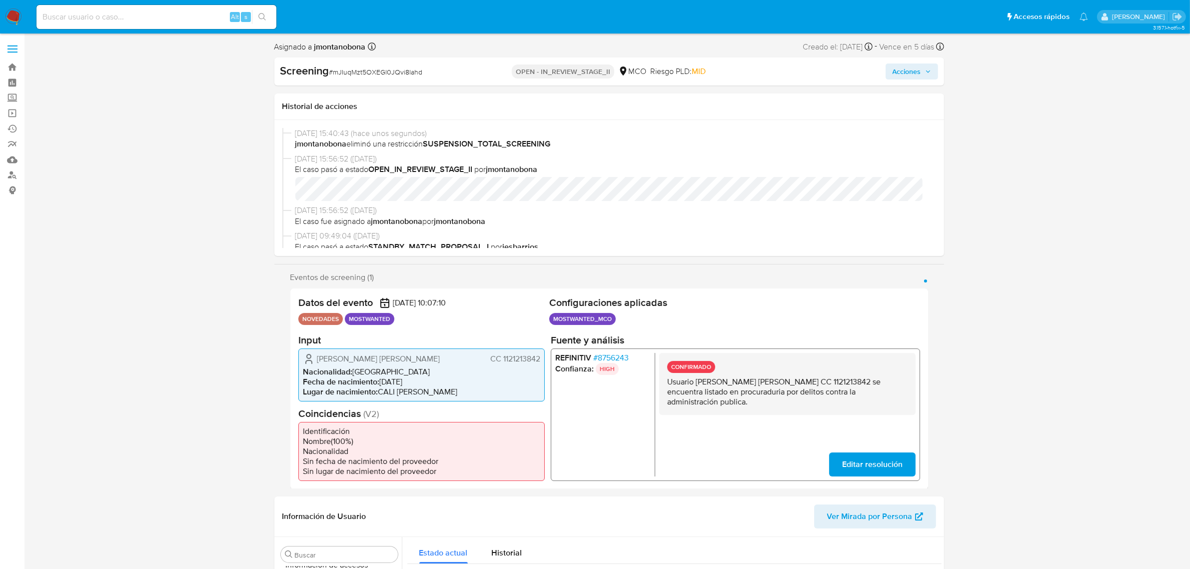
click at [907, 70] on span "Acciones" at bounding box center [906, 71] width 28 height 16
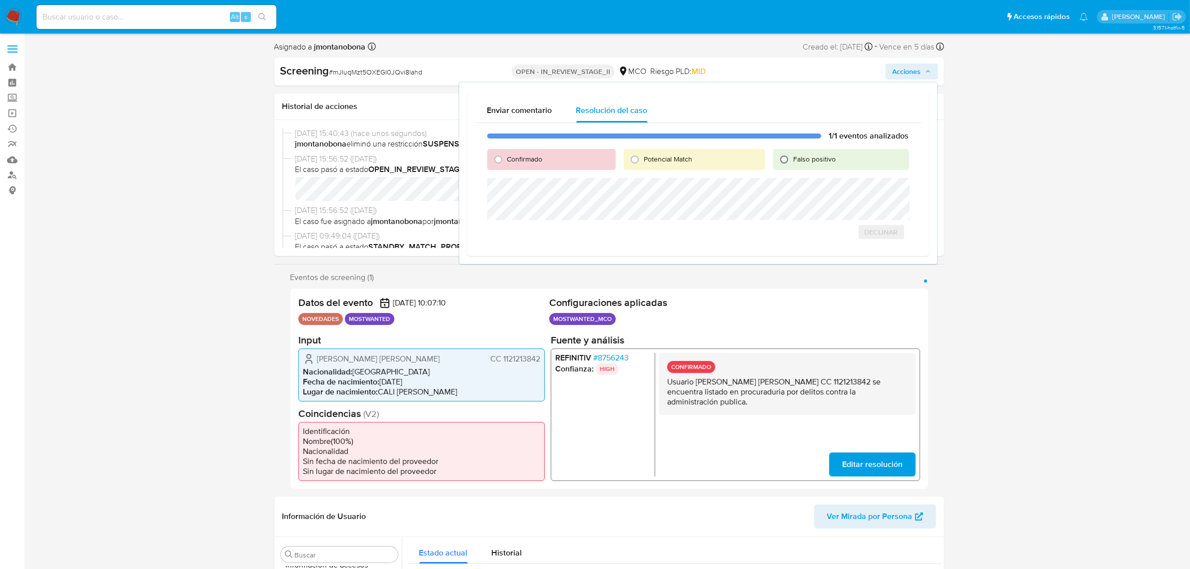
click at [788, 158] on input "Falso positivo" at bounding box center [784, 159] width 16 height 16
radio input "true"
click at [892, 240] on span "Cerrar Caso" at bounding box center [874, 243] width 48 height 14
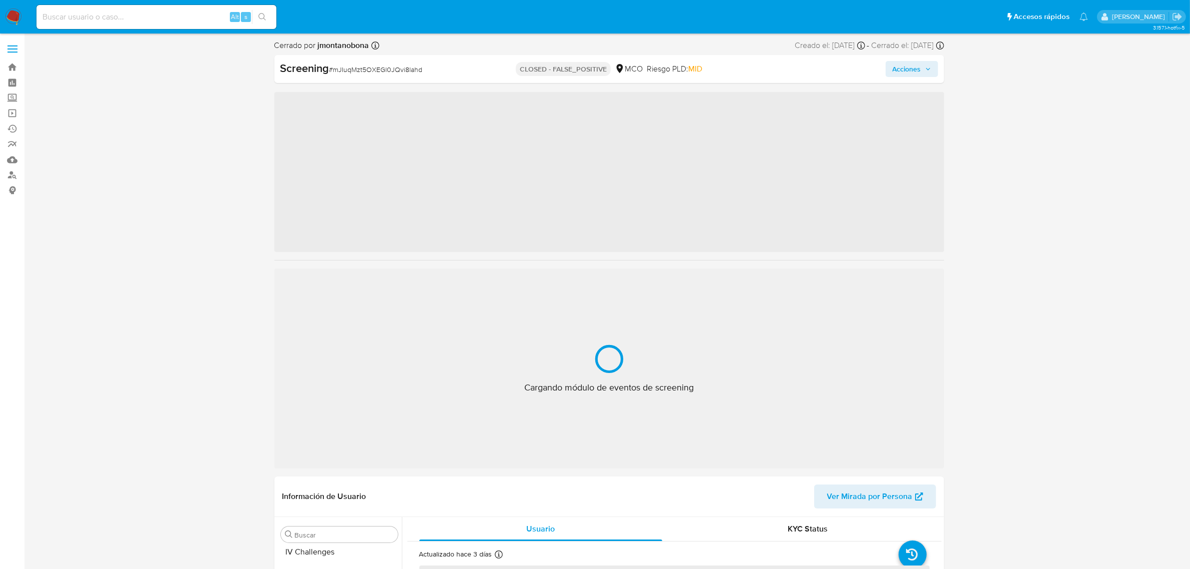
scroll to position [421, 0]
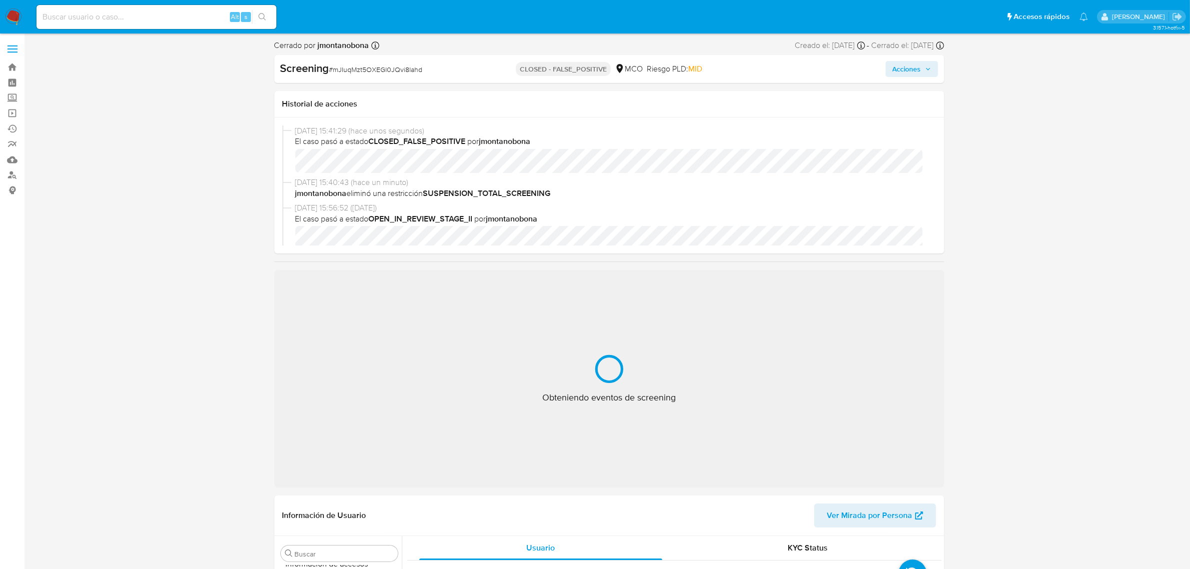
select select "10"
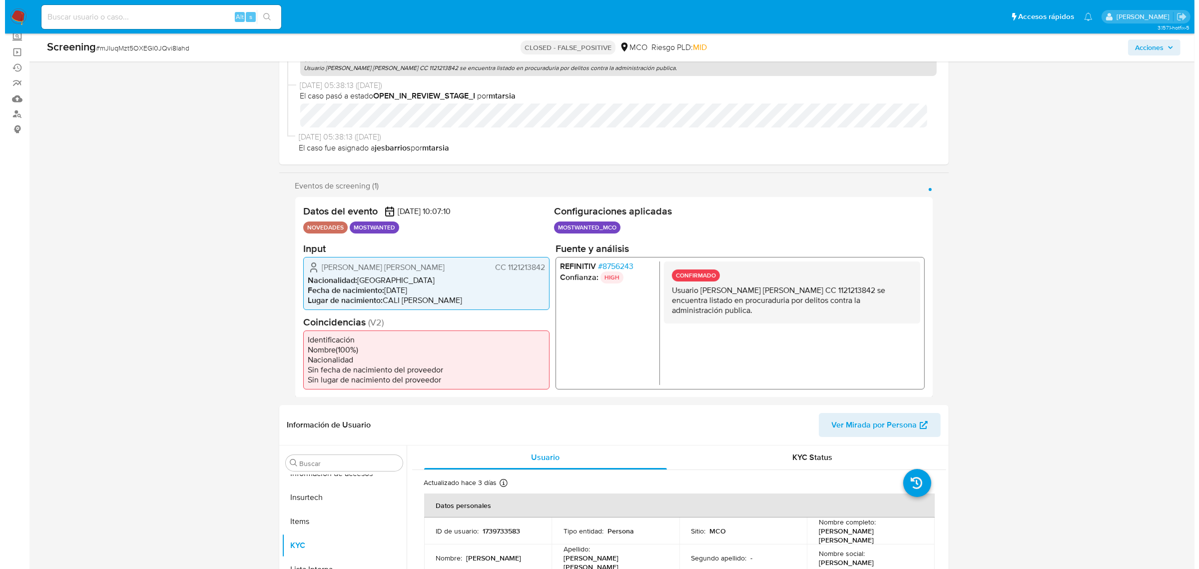
scroll to position [0, 0]
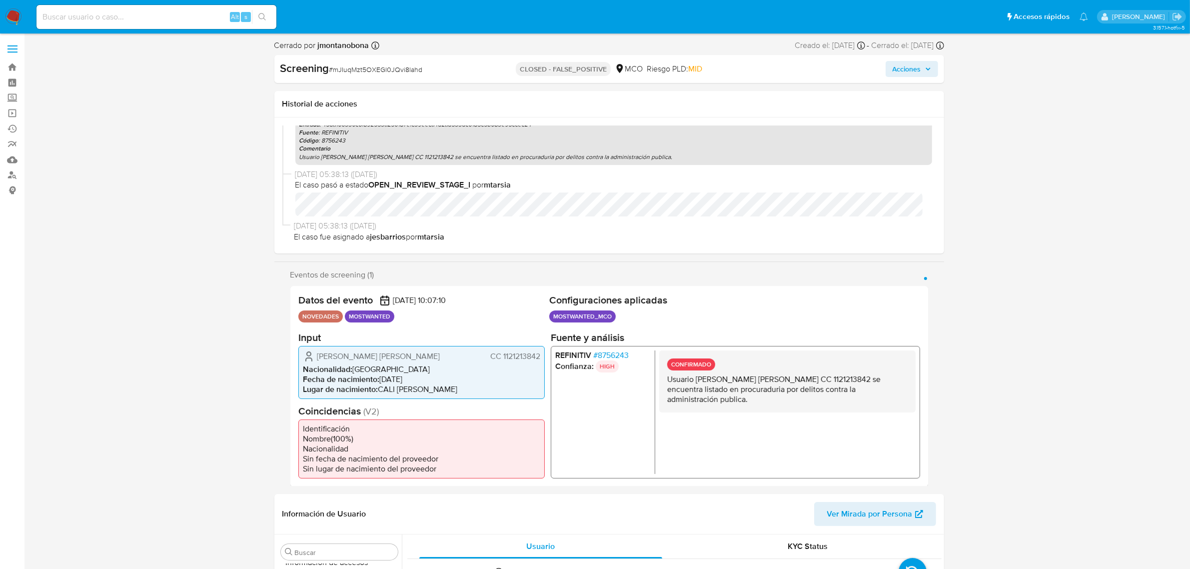
click at [610, 354] on span "# 8756243" at bounding box center [610, 355] width 35 height 10
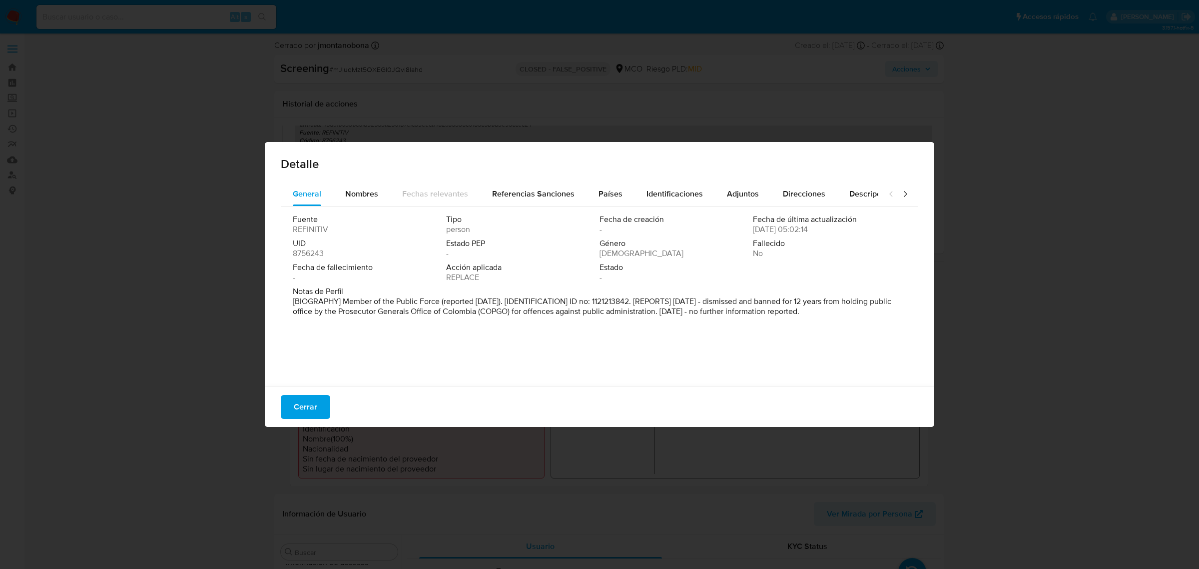
drag, startPoint x: 351, startPoint y: 302, endPoint x: 707, endPoint y: 302, distance: 356.7
click at [657, 301] on p "[BIOGRAPHY] Member of the Public Force (reported [DATE]). [IDENTIFICATION] ID n…" at bounding box center [599, 306] width 612 height 20
click at [709, 302] on p "[BIOGRAPHY] Member of the Public Force (reported [DATE]). [IDENTIFICATION] ID n…" at bounding box center [599, 306] width 612 height 20
drag, startPoint x: 416, startPoint y: 299, endPoint x: 858, endPoint y: 312, distance: 442.9
click at [848, 312] on p "[BIOGRAPHY] Member of the Public Force (reported Nov 2023). [IDENTIFICATION] ID…" at bounding box center [599, 306] width 612 height 20
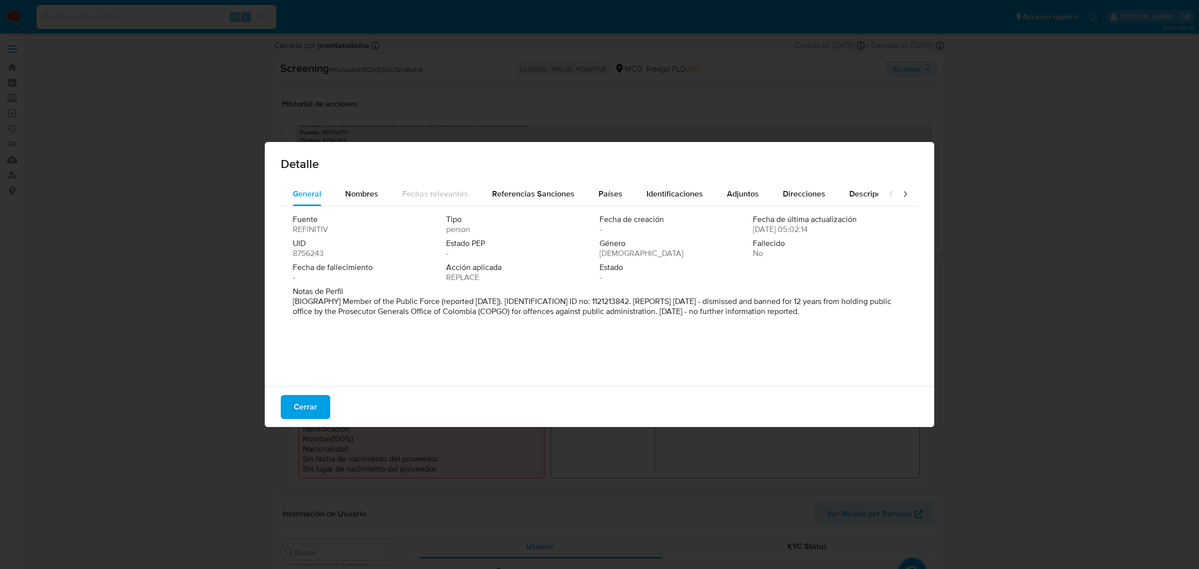
click at [861, 312] on p "[BIOGRAPHY] Member of the Public Force (reported Nov 2023). [IDENTIFICATION] ID…" at bounding box center [599, 306] width 612 height 20
drag, startPoint x: 868, startPoint y: 313, endPoint x: 320, endPoint y: 295, distance: 548.4
click at [320, 295] on div "Notas de Perfil [BIOGRAPHY] Member of the Public Force (reported Nov 2023). [ID…" at bounding box center [600, 301] width 614 height 30
click at [679, 316] on div "Notas de Perfil [BIOGRAPHY] Member of the Public Force (reported Nov 2023). [ID…" at bounding box center [600, 303] width 614 height 34
drag, startPoint x: 686, startPoint y: 306, endPoint x: 861, endPoint y: 313, distance: 175.0
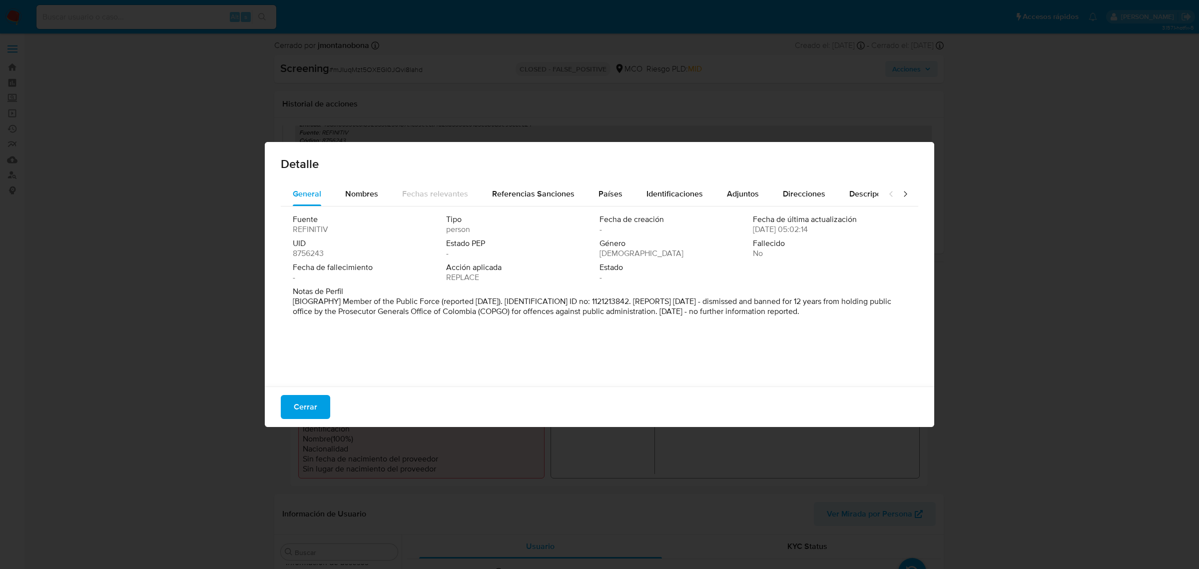
click at [850, 313] on p "[BIOGRAPHY] Member of the Public Force (reported Nov 2023). [IDENTIFICATION] ID…" at bounding box center [599, 306] width 612 height 20
click at [866, 313] on p "[BIOGRAPHY] Member of the Public Force (reported Nov 2023). [IDENTIFICATION] ID…" at bounding box center [599, 306] width 612 height 20
click at [295, 396] on span "Cerrar" at bounding box center [305, 407] width 23 height 22
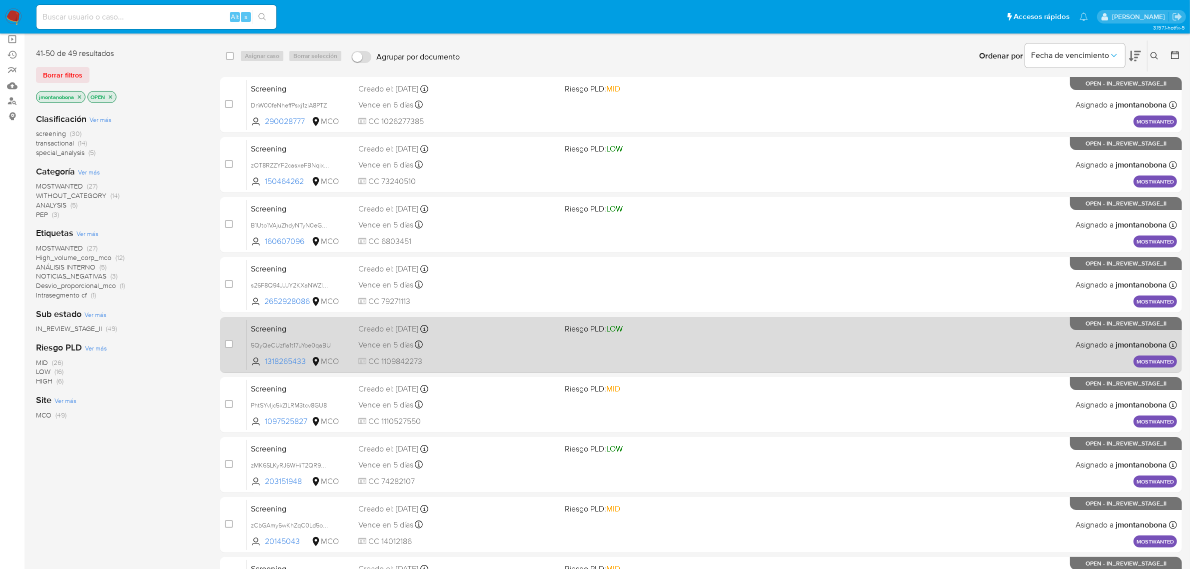
scroll to position [159, 0]
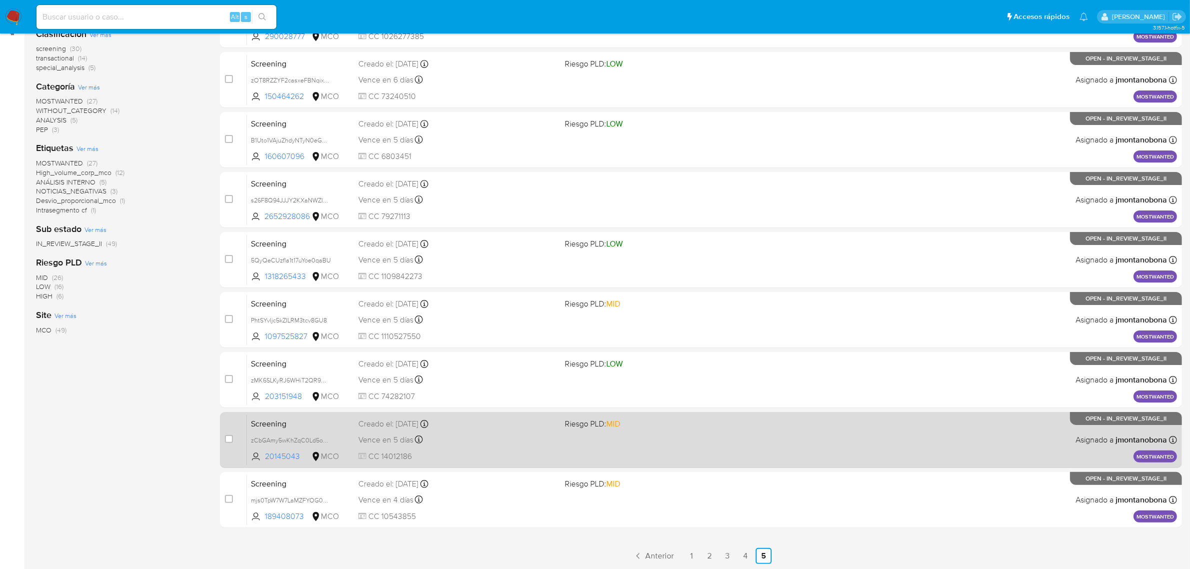
click at [328, 425] on span "Screening" at bounding box center [300, 422] width 99 height 13
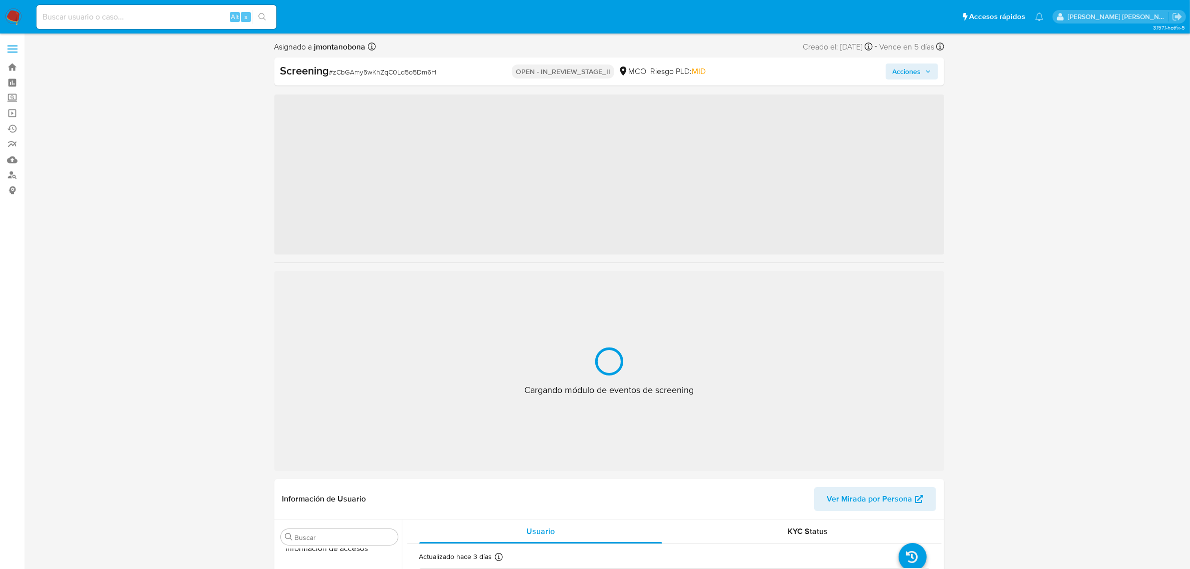
scroll to position [421, 0]
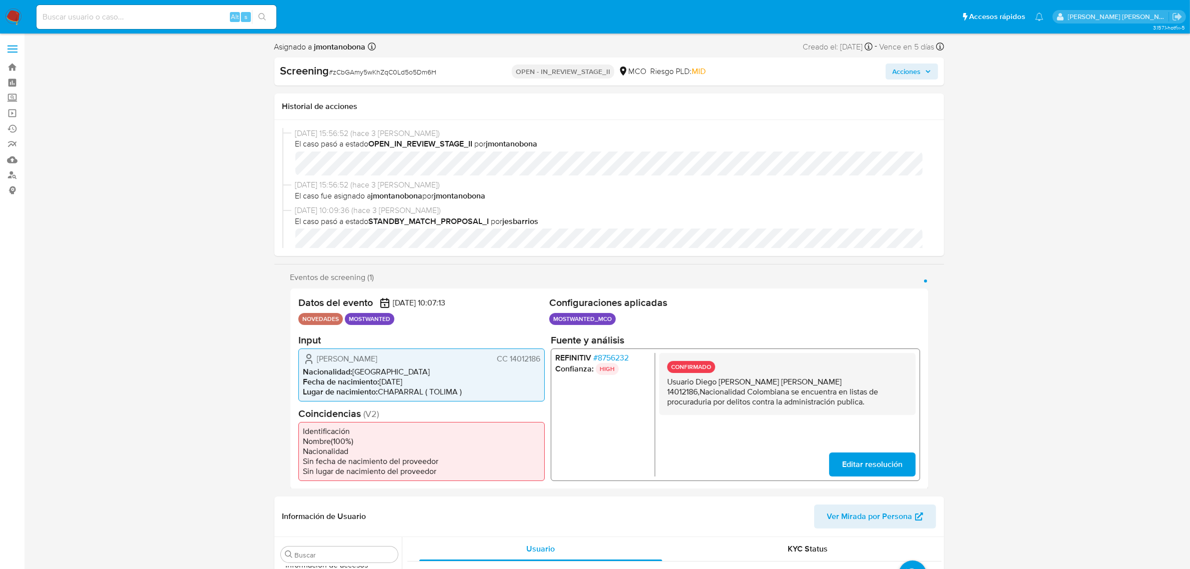
select select "10"
drag, startPoint x: 700, startPoint y: 379, endPoint x: 839, endPoint y: 380, distance: 139.4
click at [839, 380] on p "Usuario Diego [PERSON_NAME] [PERSON_NAME] 14012186,Nacionalidad Colombiana se e…" at bounding box center [786, 391] width 240 height 30
click at [740, 389] on p "Usuario Diego [PERSON_NAME] [PERSON_NAME] 14012186,Nacionalidad Colombiana se e…" at bounding box center [786, 391] width 240 height 30
drag, startPoint x: 692, startPoint y: 393, endPoint x: 857, endPoint y: 393, distance: 164.9
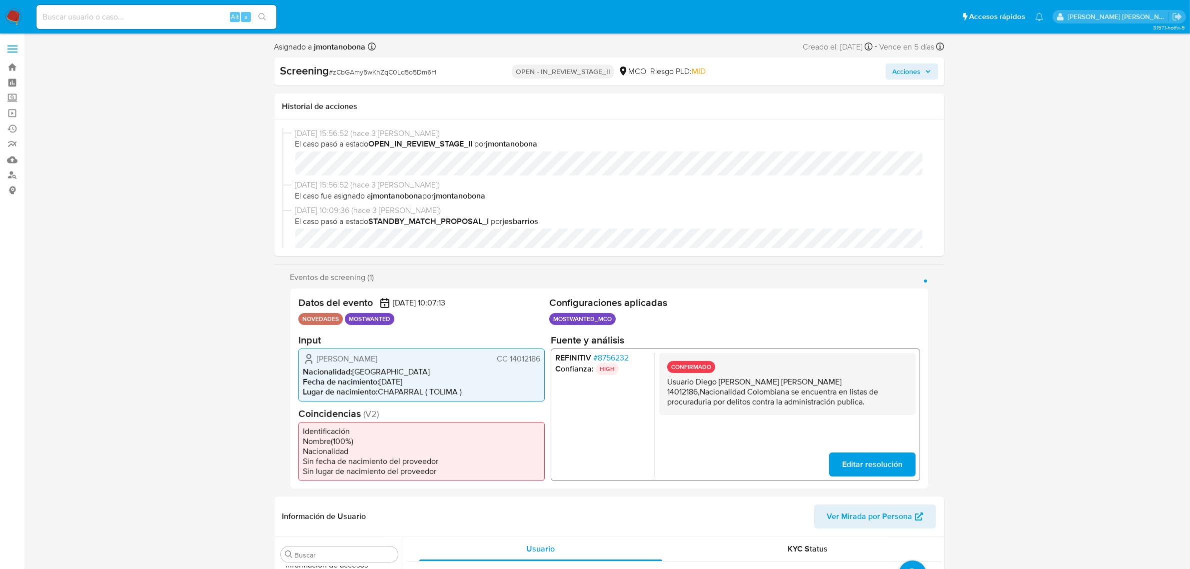
click at [855, 393] on p "Usuario [PERSON_NAME] CC 14012186,Nacionalidad Colombiana se encuentra en lista…" at bounding box center [786, 391] width 240 height 30
click at [857, 393] on p "Usuario [PERSON_NAME] CC 14012186,Nacionalidad Colombiana se encuentra en lista…" at bounding box center [786, 391] width 240 height 30
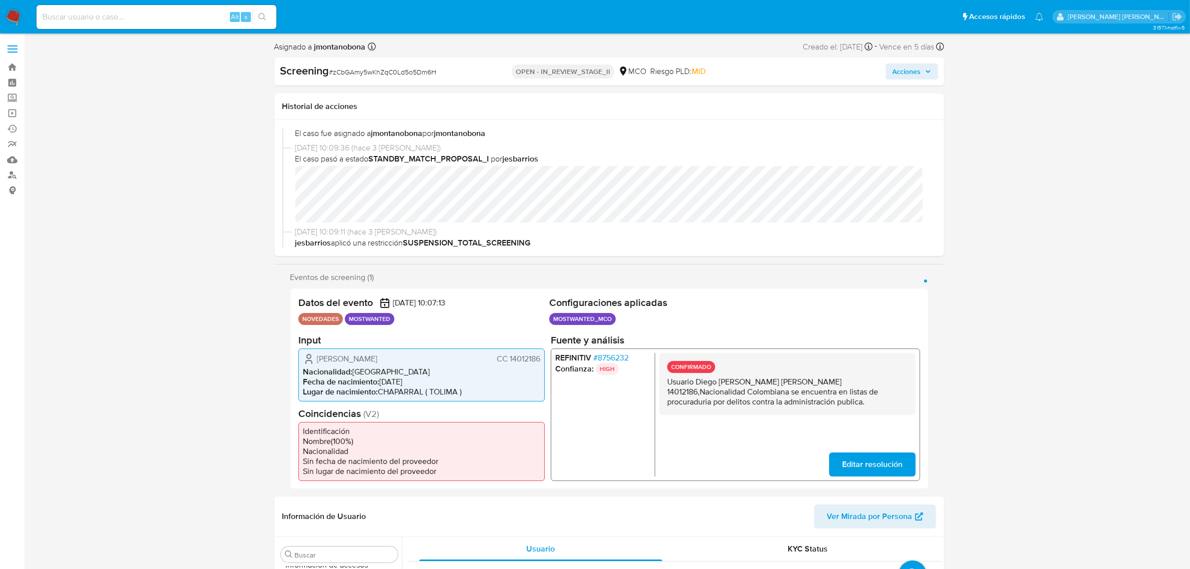
drag, startPoint x: 695, startPoint y: 377, endPoint x: 807, endPoint y: 385, distance: 112.2
click at [807, 385] on p "Usuario [PERSON_NAME] CC 14012186,Nacionalidad Colombiana se encuentra en lista…" at bounding box center [786, 391] width 240 height 30
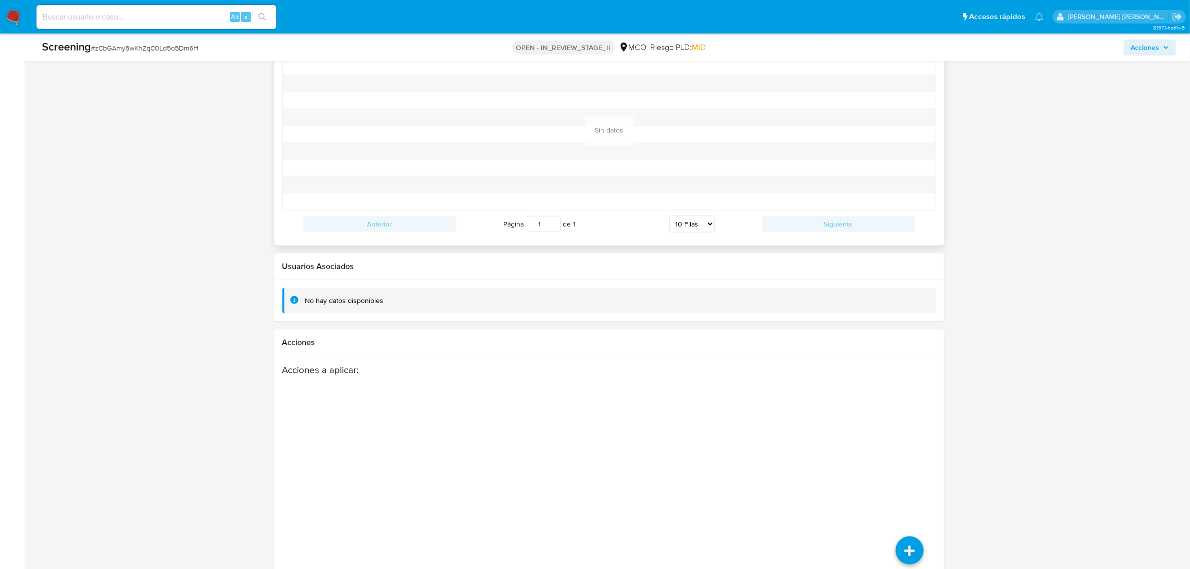
scroll to position [1354, 0]
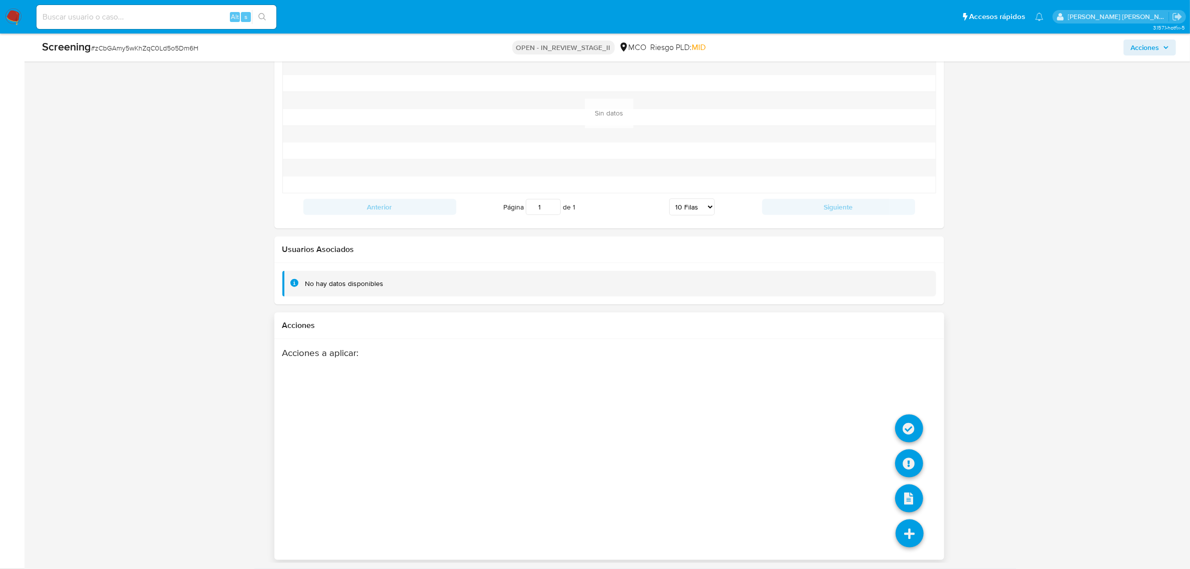
click at [893, 527] on li at bounding box center [909, 535] width 53 height 56
click at [915, 424] on icon at bounding box center [909, 428] width 28 height 28
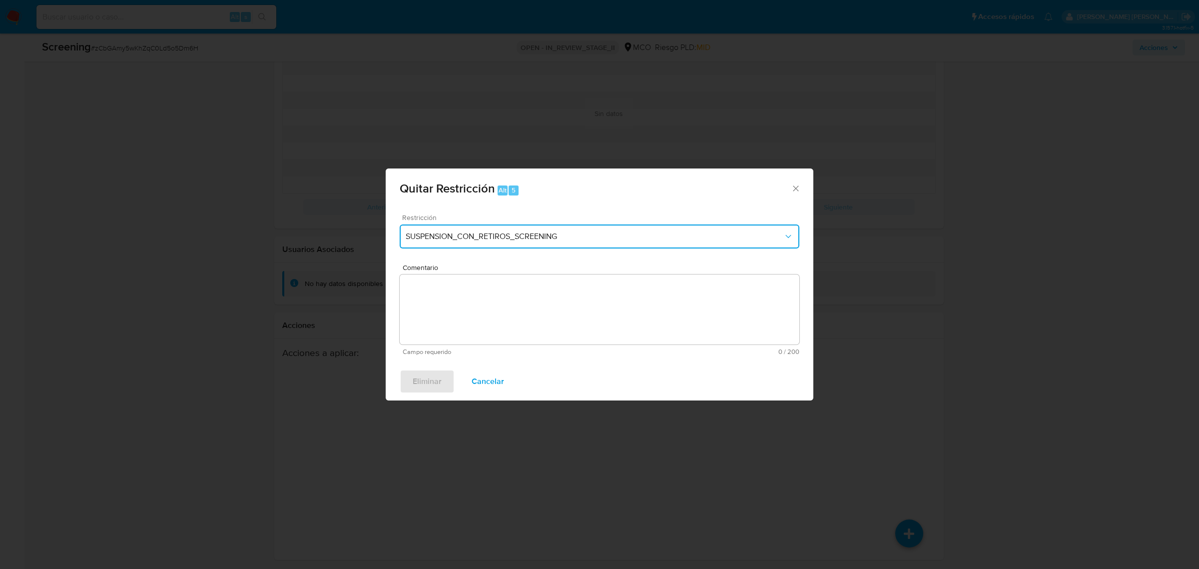
click at [540, 239] on span "SUSPENSION_CON_RETIROS_SCREENING" at bounding box center [595, 236] width 378 height 10
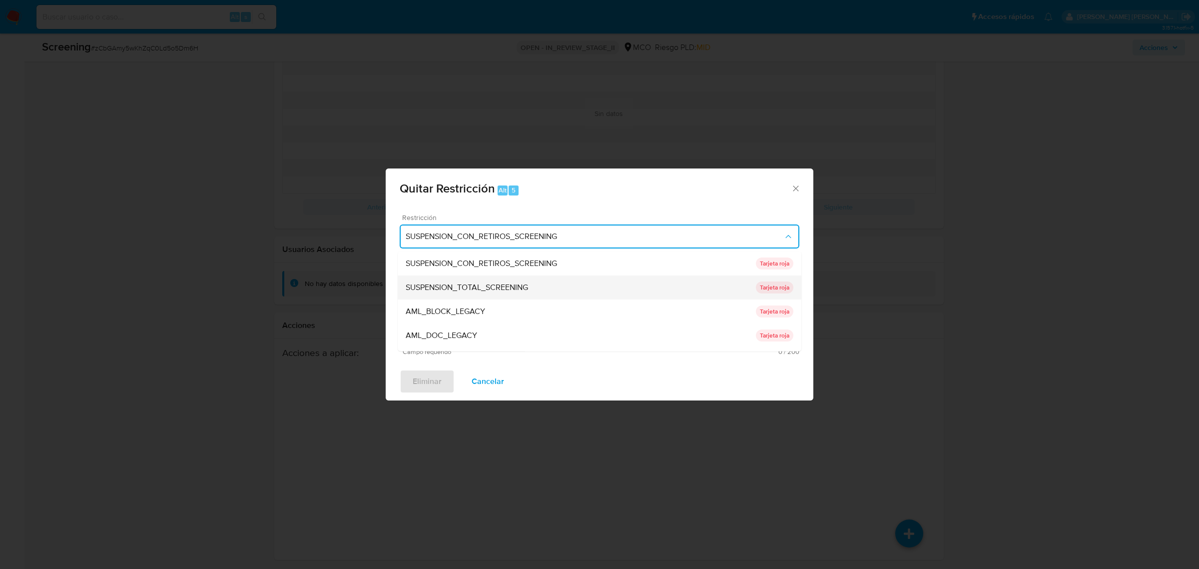
click at [502, 288] on span "SUSPENSION_TOTAL_SCREENING" at bounding box center [467, 287] width 122 height 10
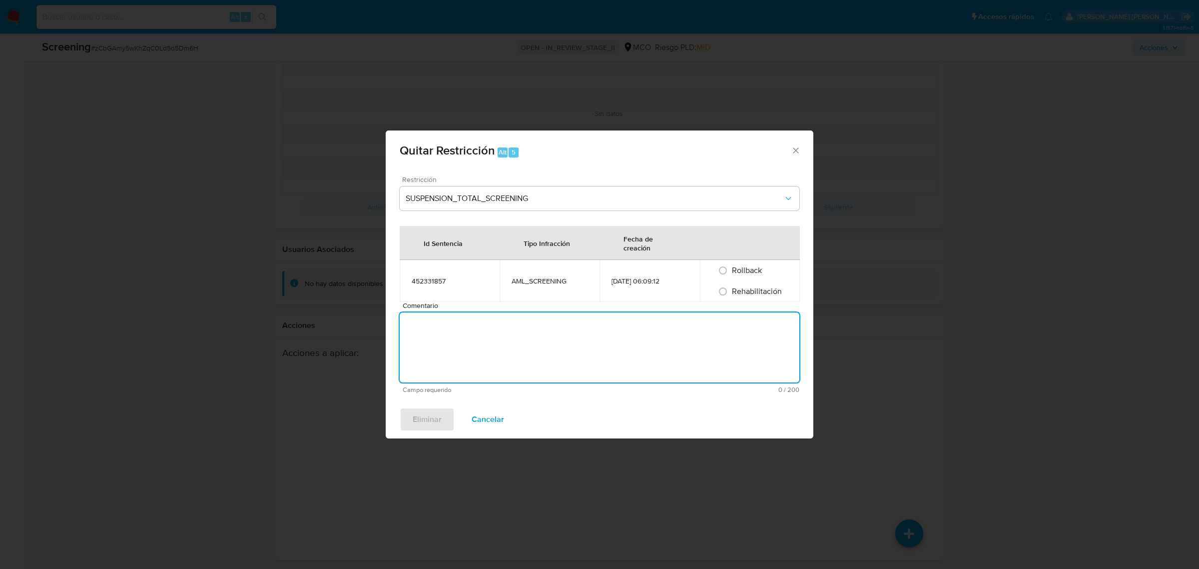
click at [518, 334] on textarea "Comentario" at bounding box center [600, 347] width 400 height 70
type textarea "No se encuentran causales objetivas para la restricción"
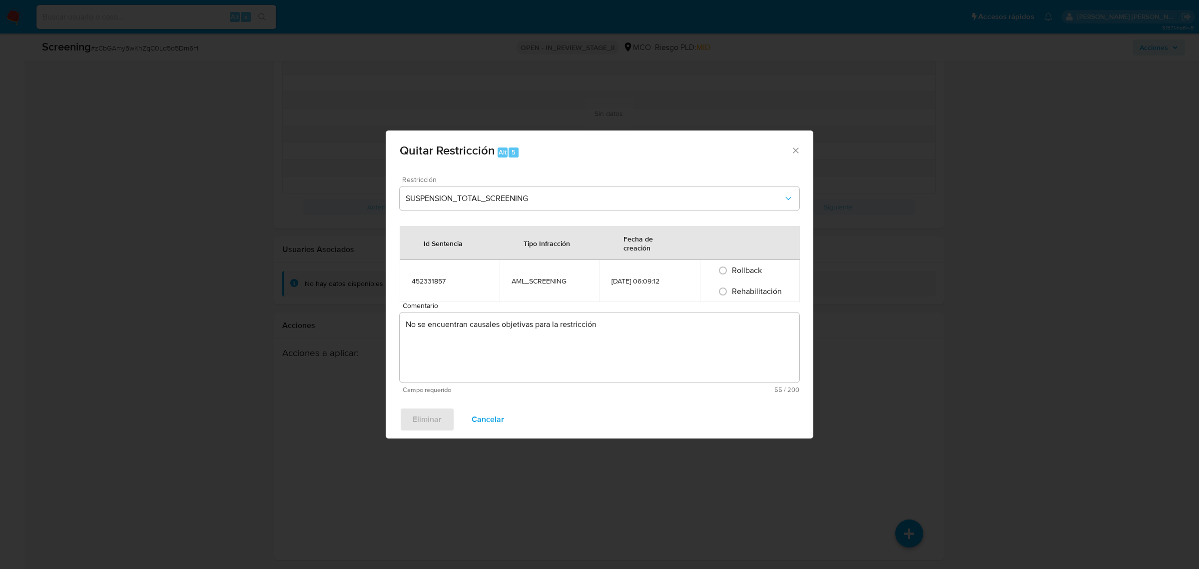
click at [750, 297] on div "Rehabilitación" at bounding box center [750, 291] width 76 height 21
click at [757, 286] on span "Rehabilitación" at bounding box center [757, 290] width 50 height 11
click at [731, 286] on input "Rehabilitación" at bounding box center [723, 291] width 16 height 16
radio input "true"
click at [423, 423] on span "Eliminar" at bounding box center [427, 419] width 29 height 22
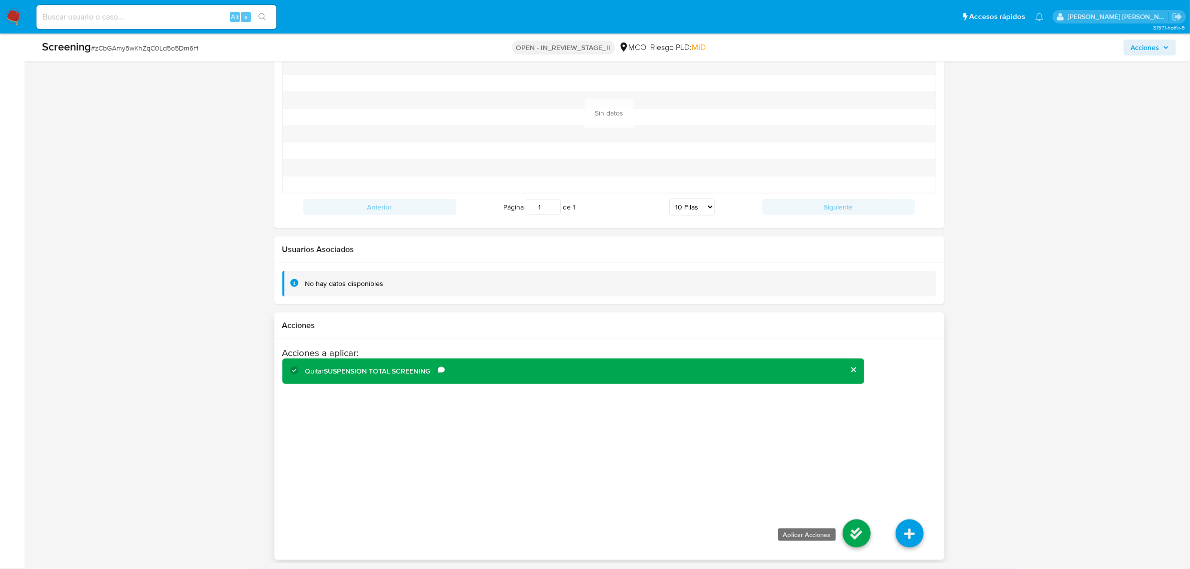
click at [849, 533] on icon at bounding box center [856, 533] width 28 height 28
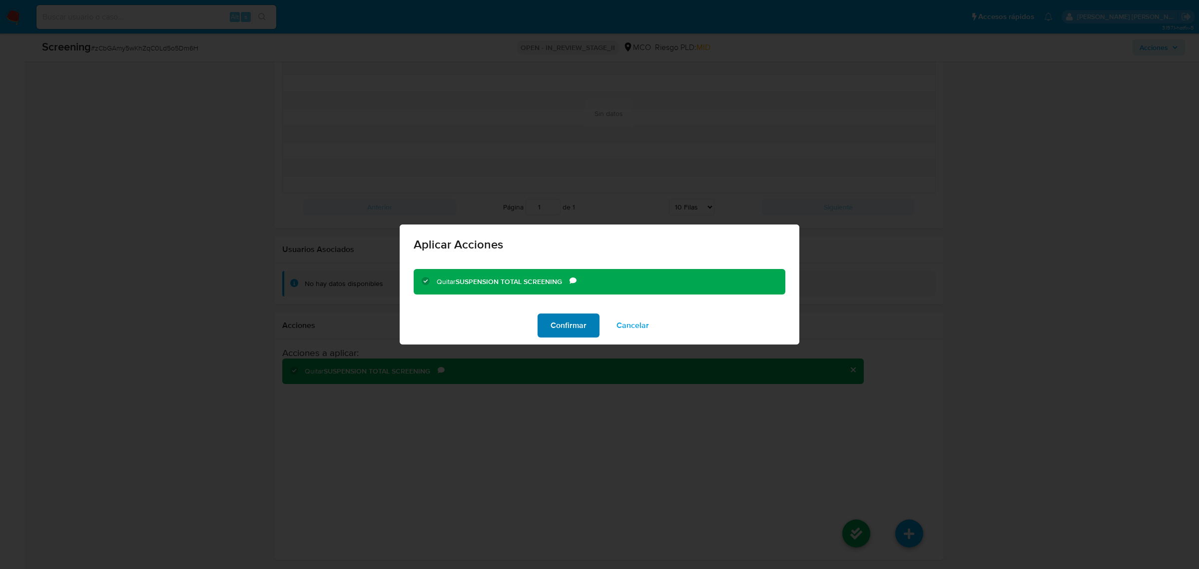
click at [556, 328] on span "Confirmar" at bounding box center [569, 325] width 36 height 22
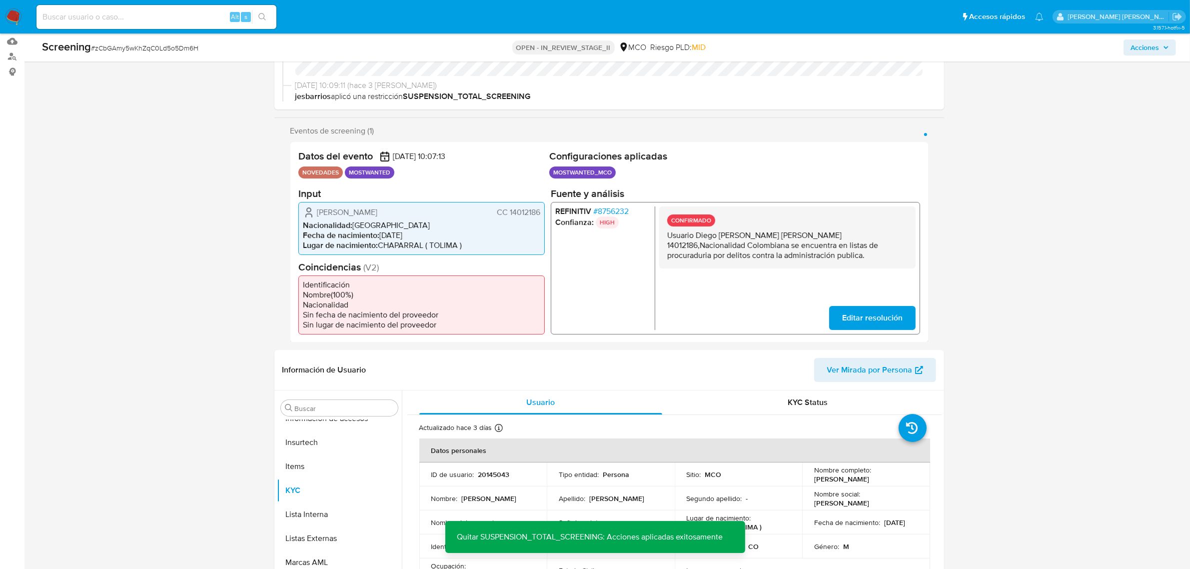
scroll to position [0, 0]
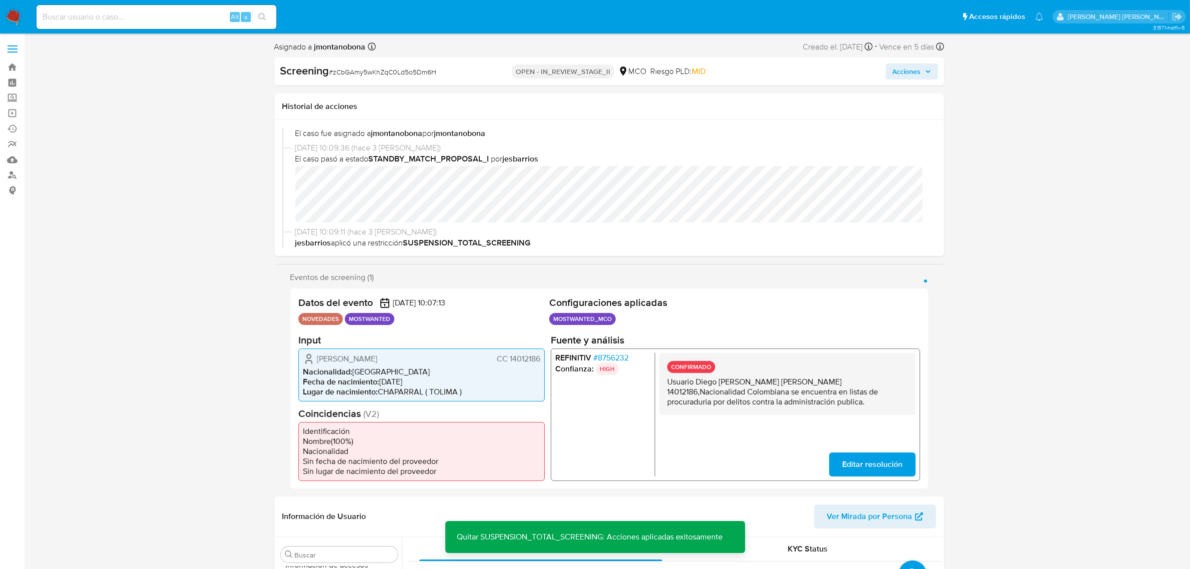
click at [920, 65] on span "Acciones" at bounding box center [906, 71] width 28 height 16
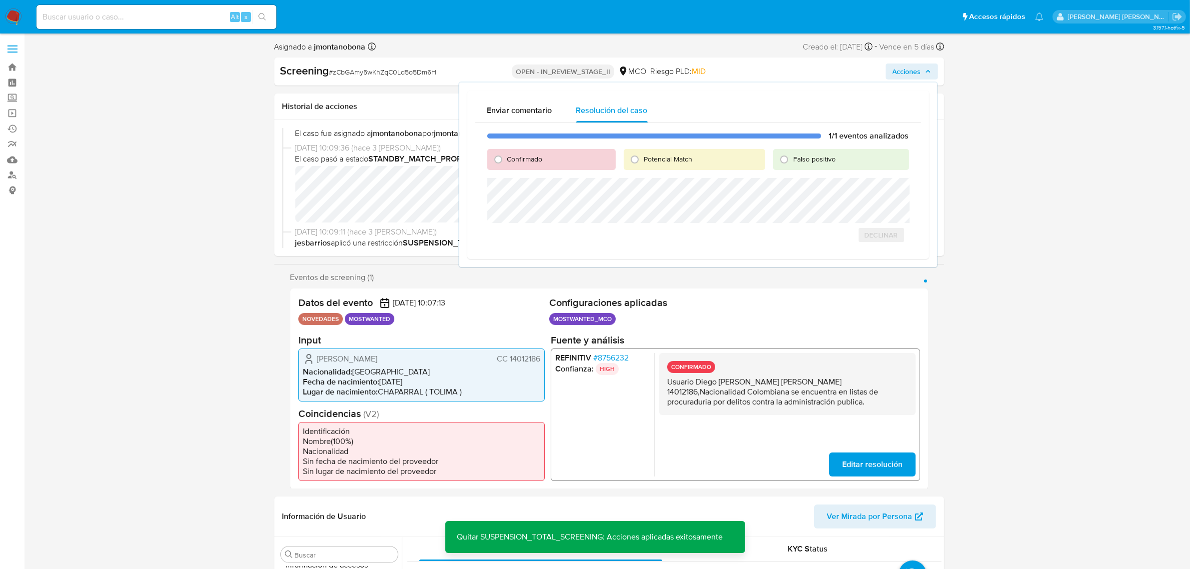
click at [820, 157] on span "Falso positivo" at bounding box center [814, 159] width 42 height 10
click at [792, 157] on input "Falso positivo" at bounding box center [784, 159] width 16 height 16
radio input "true"
click at [887, 245] on span "Cerrar Caso" at bounding box center [874, 246] width 48 height 14
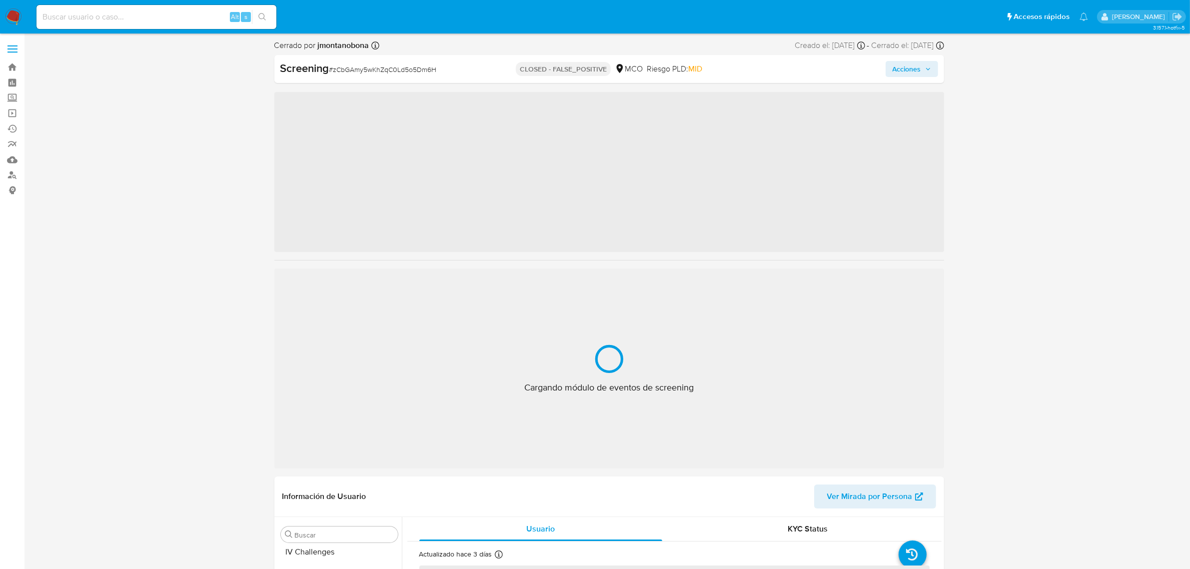
scroll to position [421, 0]
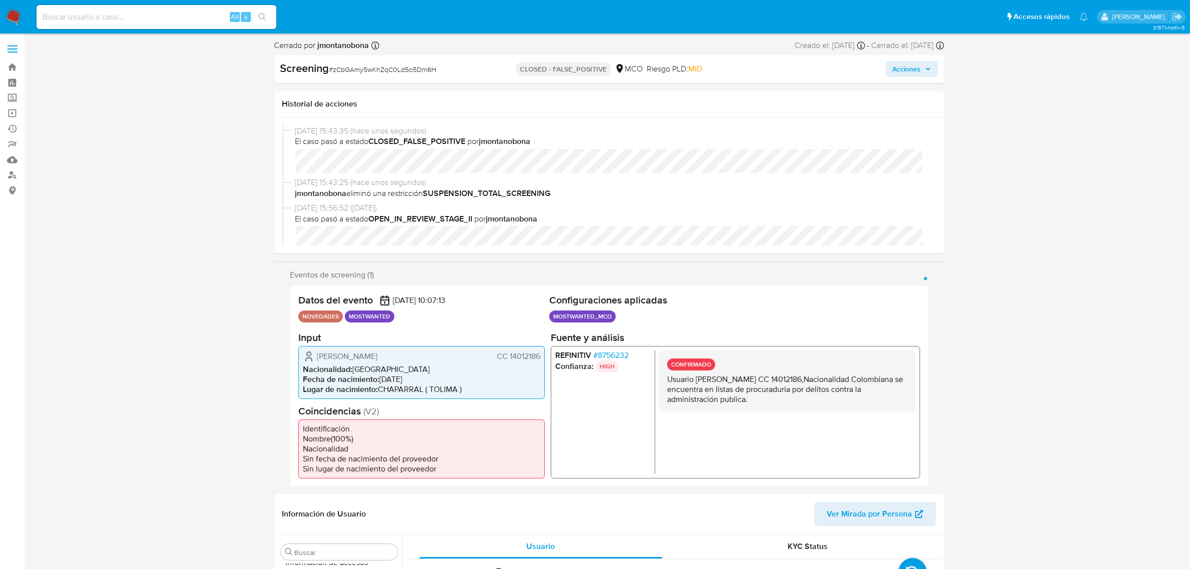
select select "10"
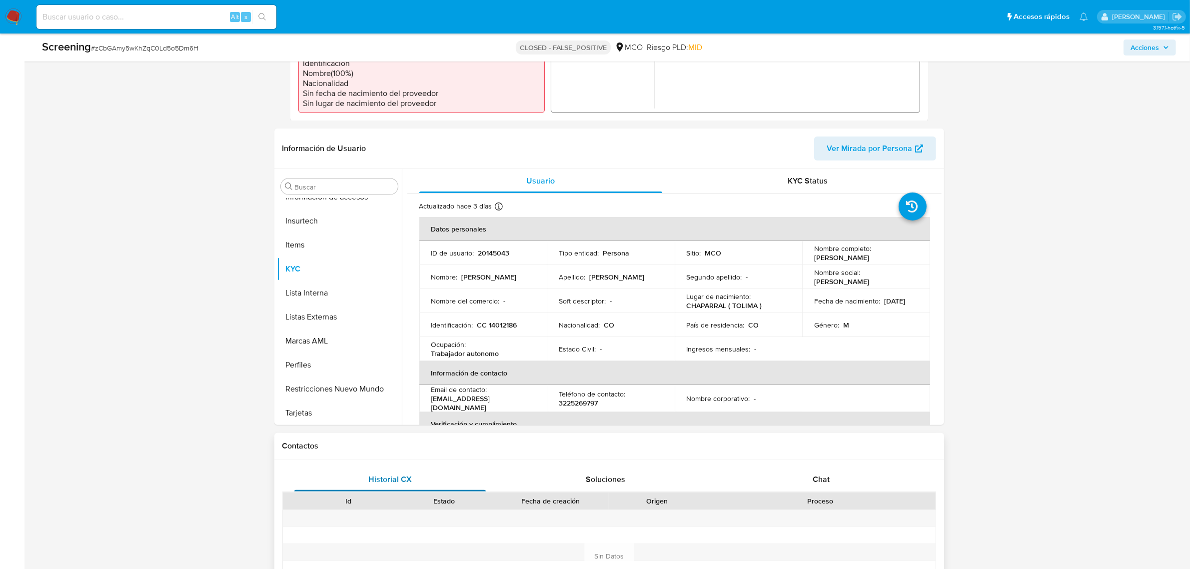
scroll to position [375, 0]
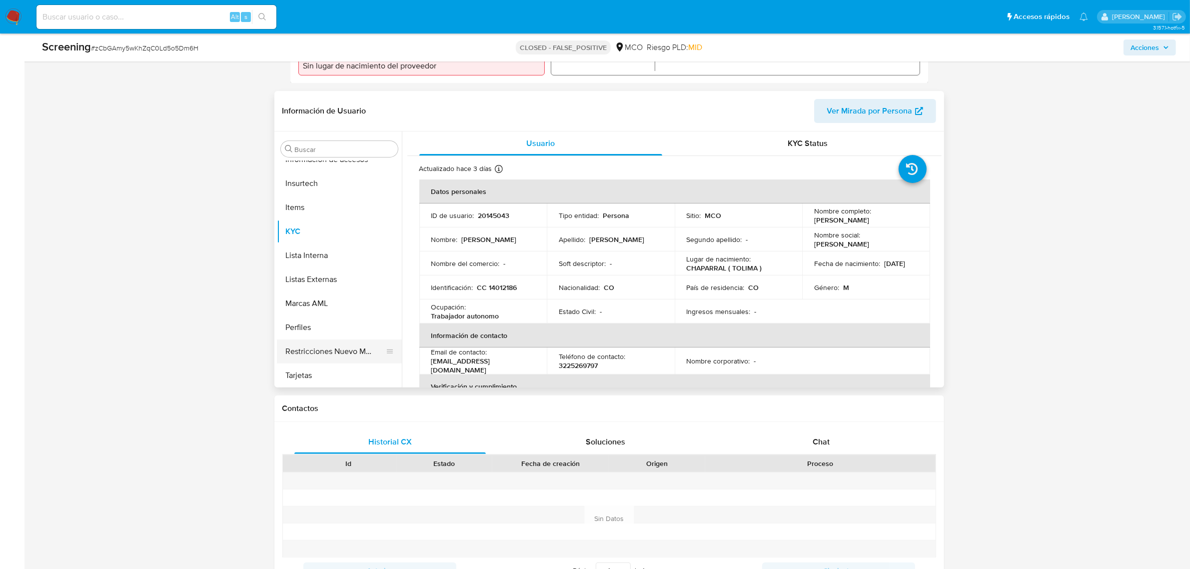
click at [360, 348] on button "Restricciones Nuevo Mundo" at bounding box center [335, 351] width 117 height 24
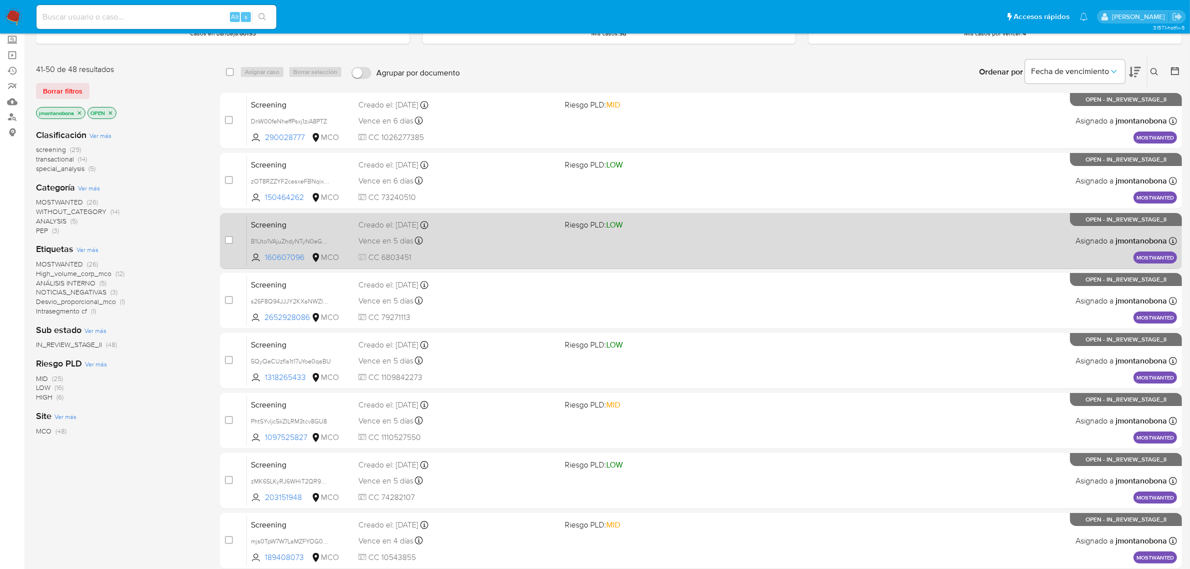
scroll to position [99, 0]
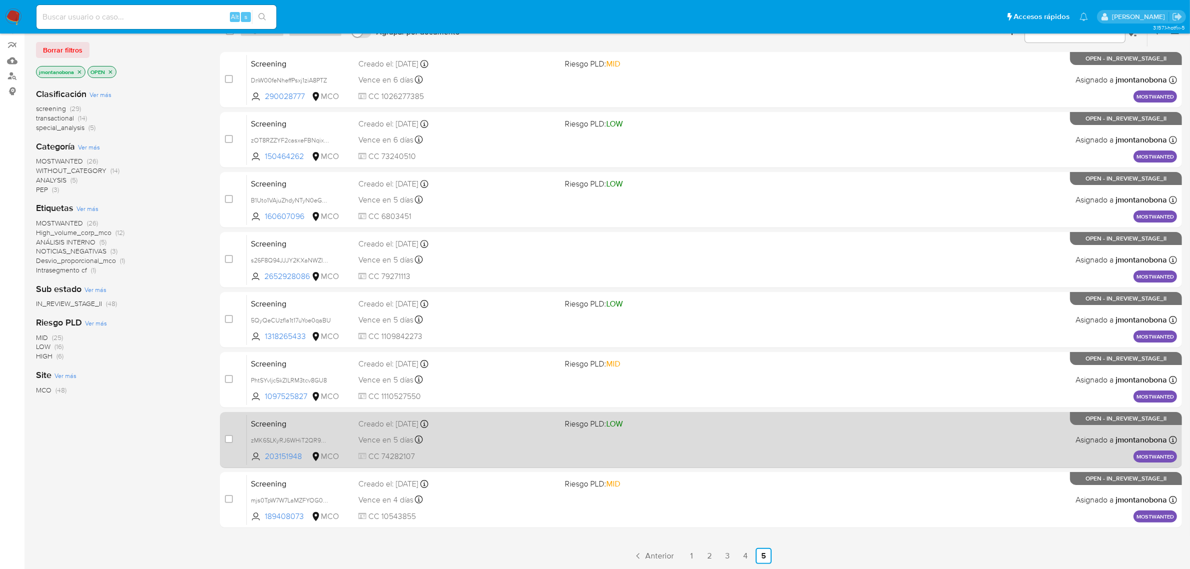
click at [320, 428] on div "Screening zMK6SLKyRJ6WHiT2QR9ONOvV 203151948 MCO Riesgo PLD: LOW Creado el: [DA…" at bounding box center [712, 439] width 930 height 50
click at [331, 430] on div "Screening zMK6SLKyRJ6WHiT2QR9ONOvV 203151948 MCO Riesgo PLD: LOW Creado el: 26/…" at bounding box center [712, 439] width 930 height 50
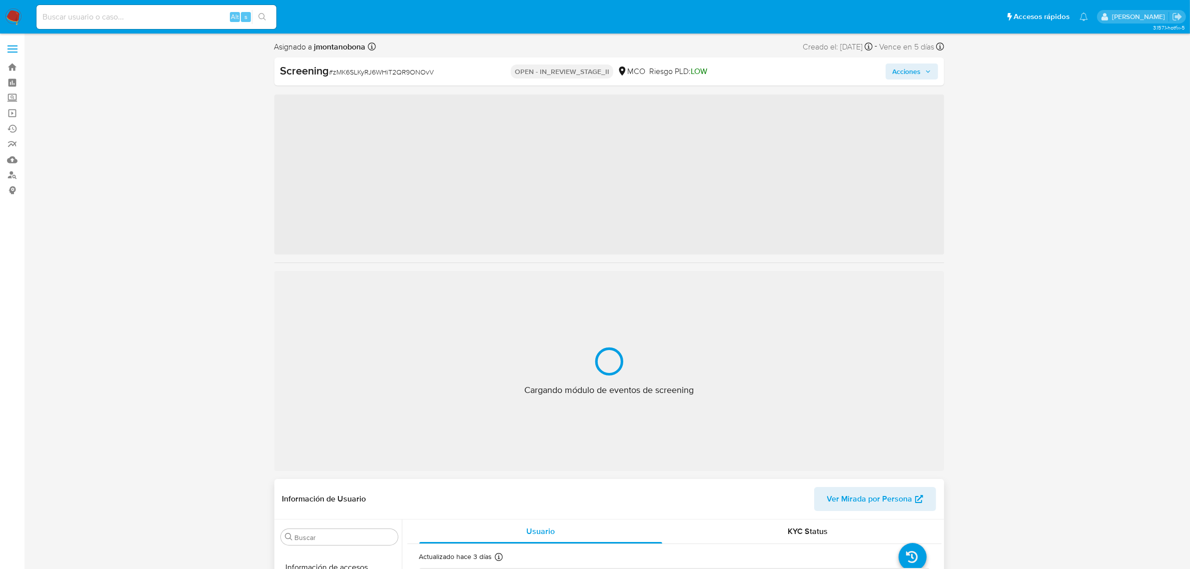
scroll to position [421, 0]
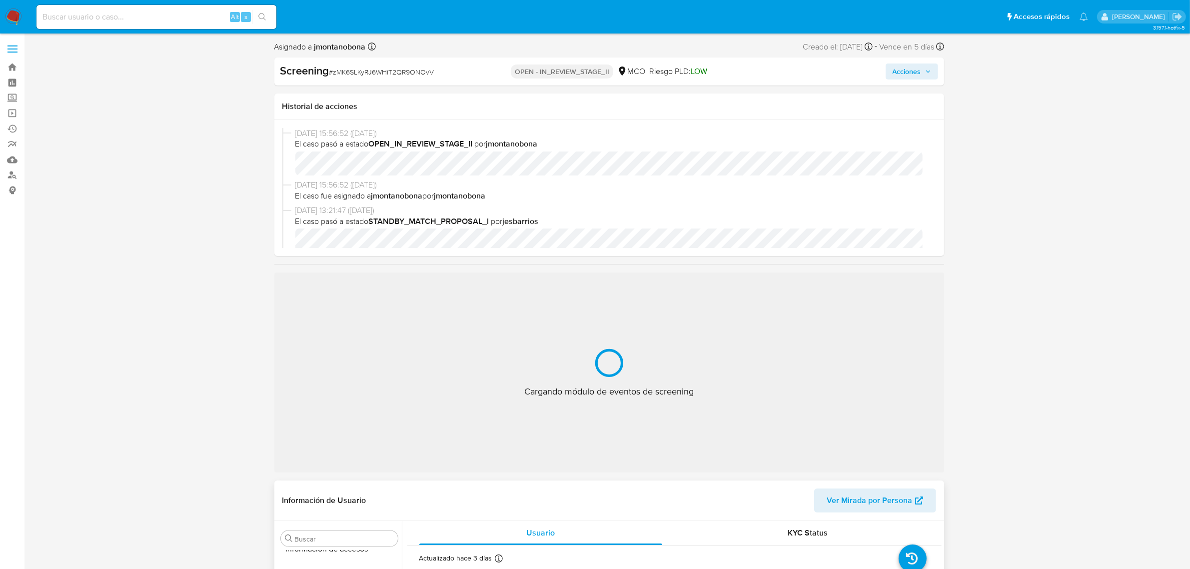
select select "10"
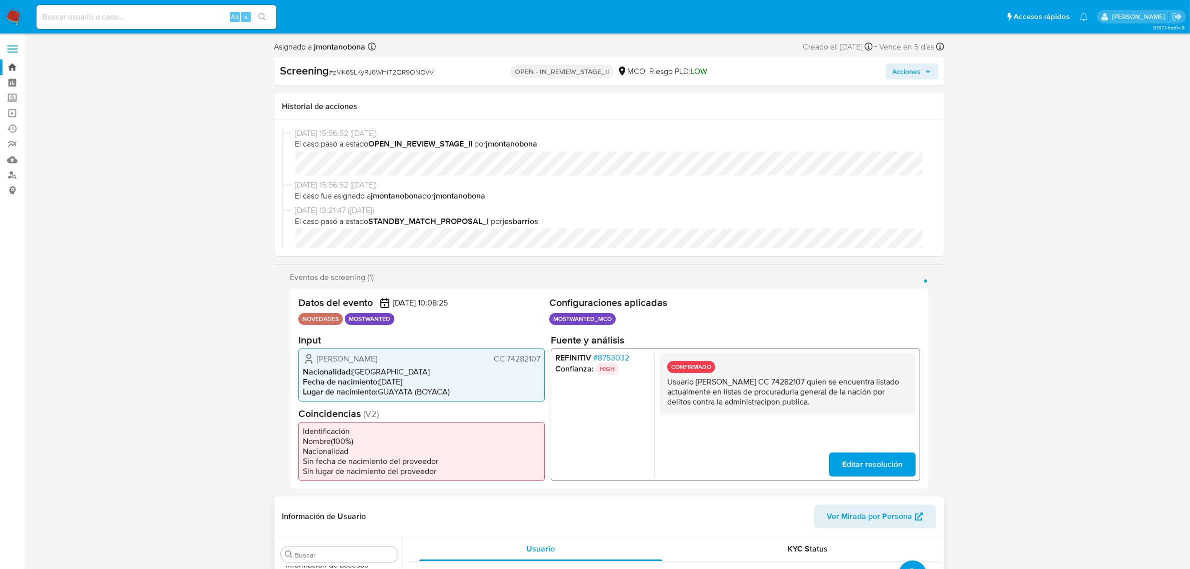
click at [15, 66] on link "Bandeja" at bounding box center [59, 66] width 119 height 15
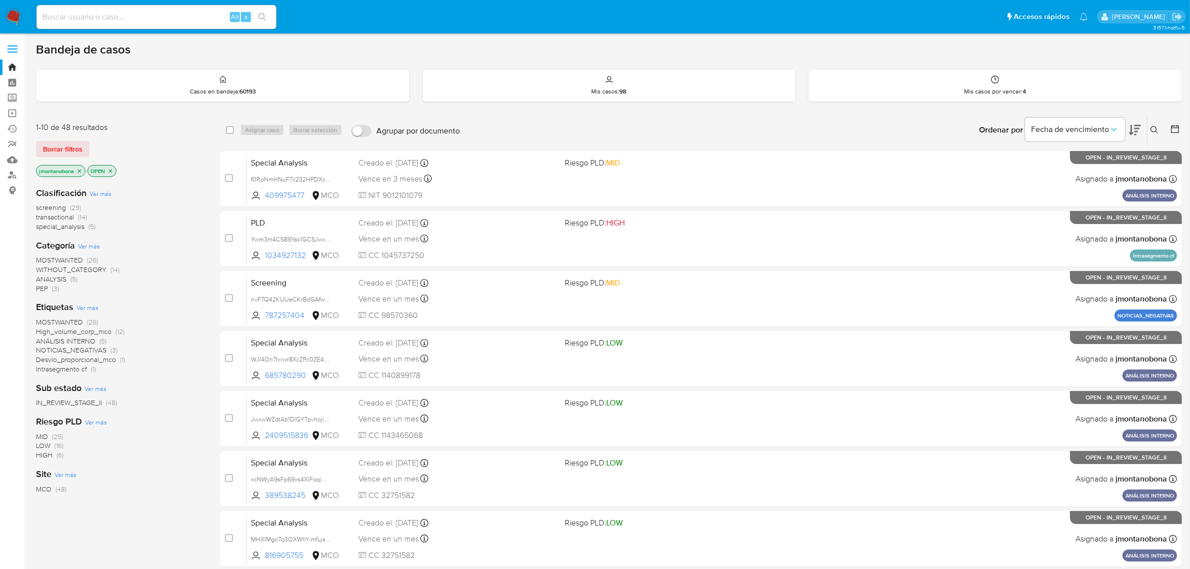
click at [1155, 127] on icon at bounding box center [1154, 130] width 8 height 8
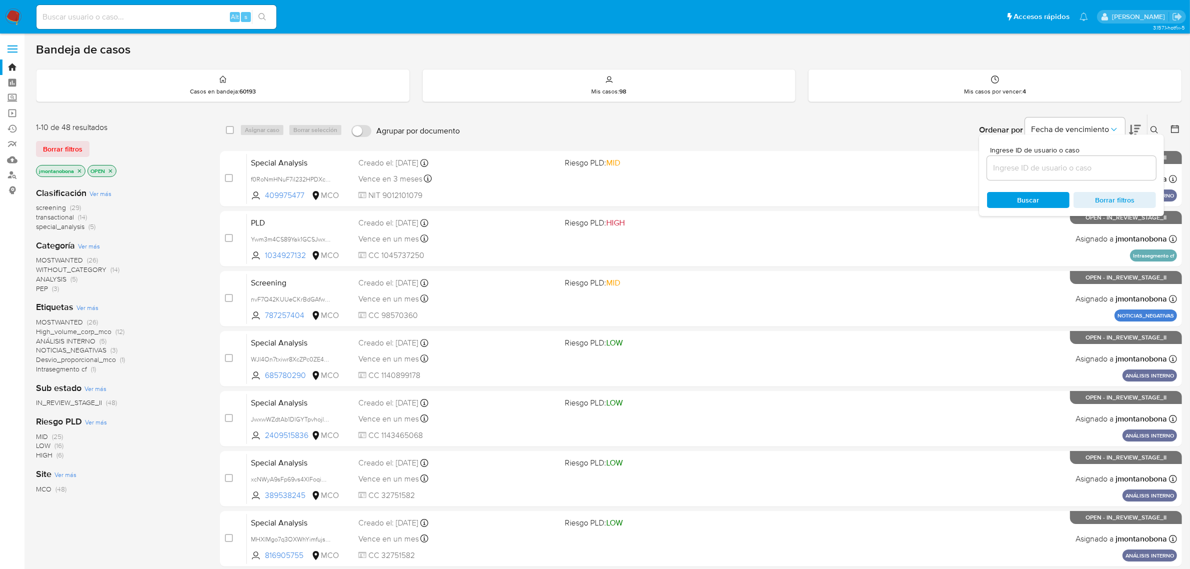
click at [80, 168] on icon "close-filter" at bounding box center [79, 171] width 6 height 6
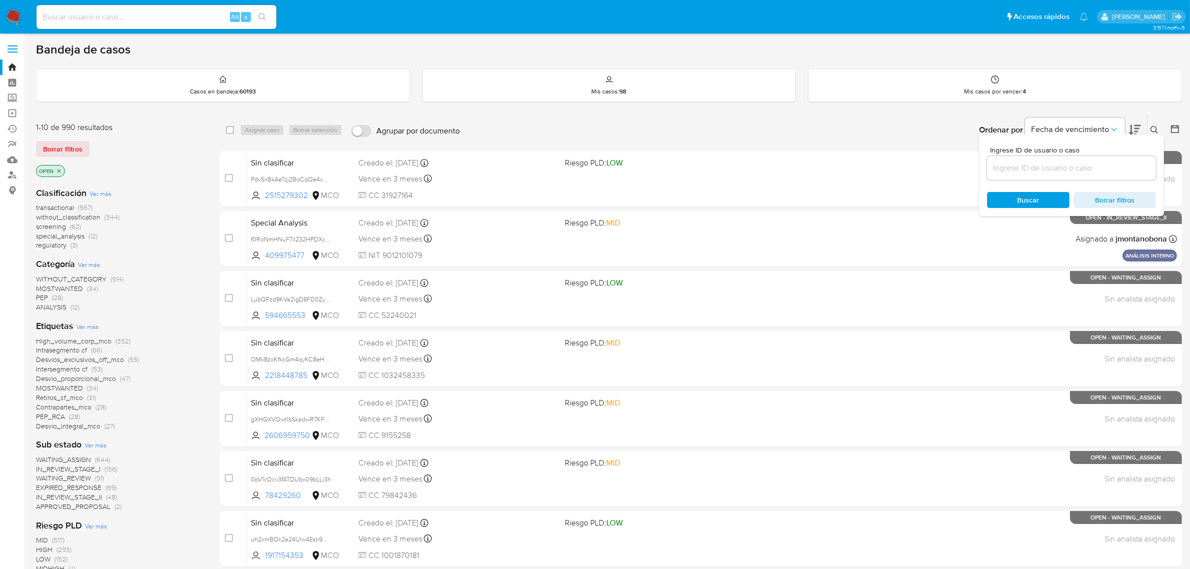
click at [60, 168] on icon "close-filter" at bounding box center [59, 171] width 6 height 6
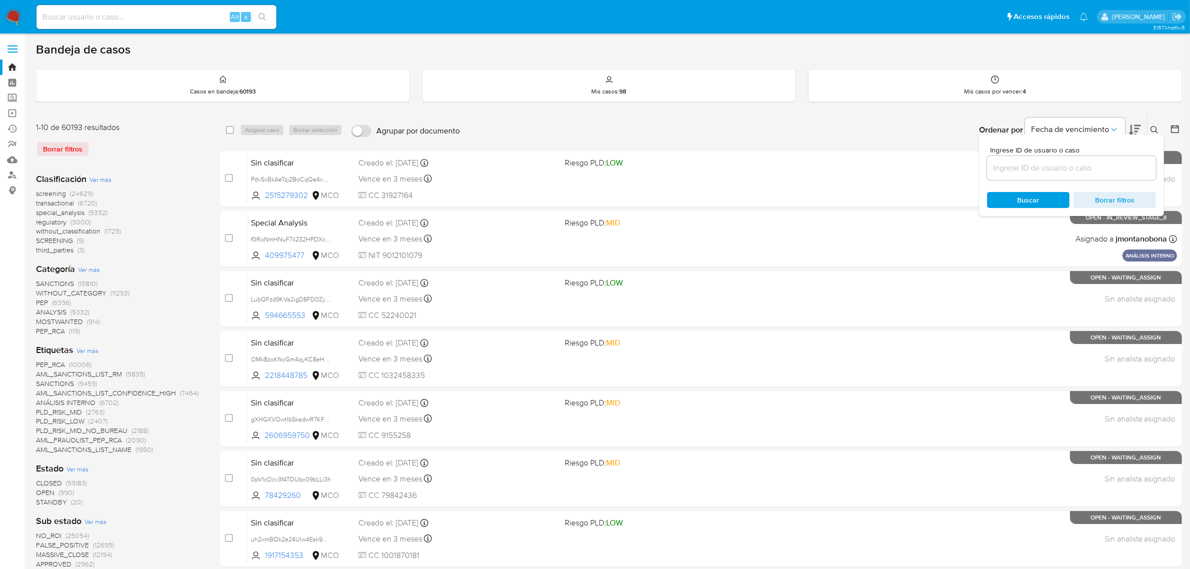
click at [1154, 126] on icon at bounding box center [1154, 130] width 8 height 8
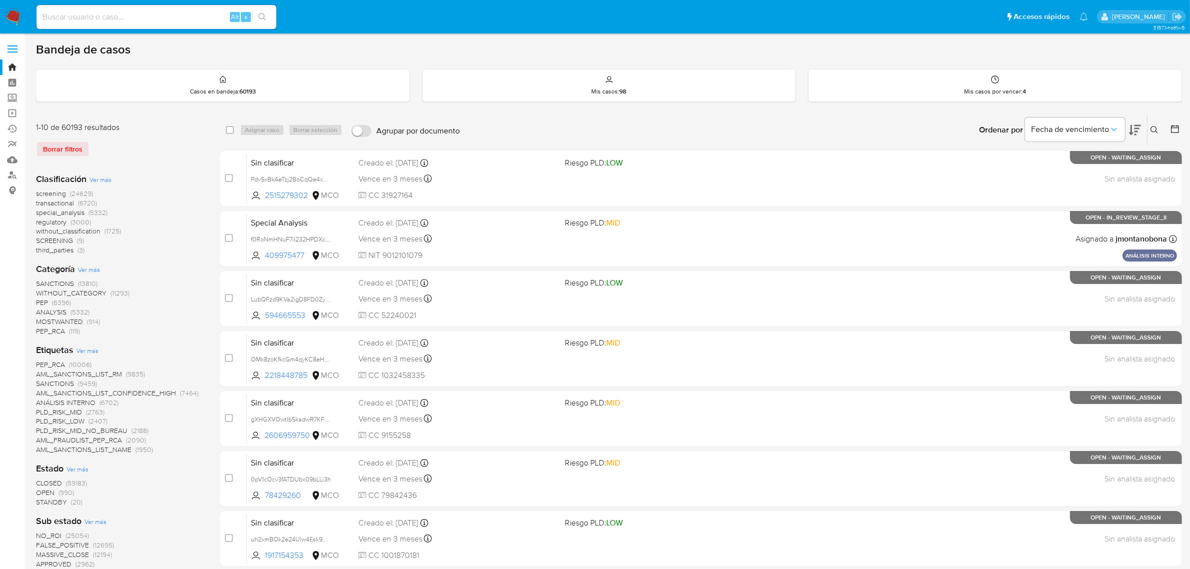
click at [1153, 124] on button at bounding box center [1155, 130] width 16 height 12
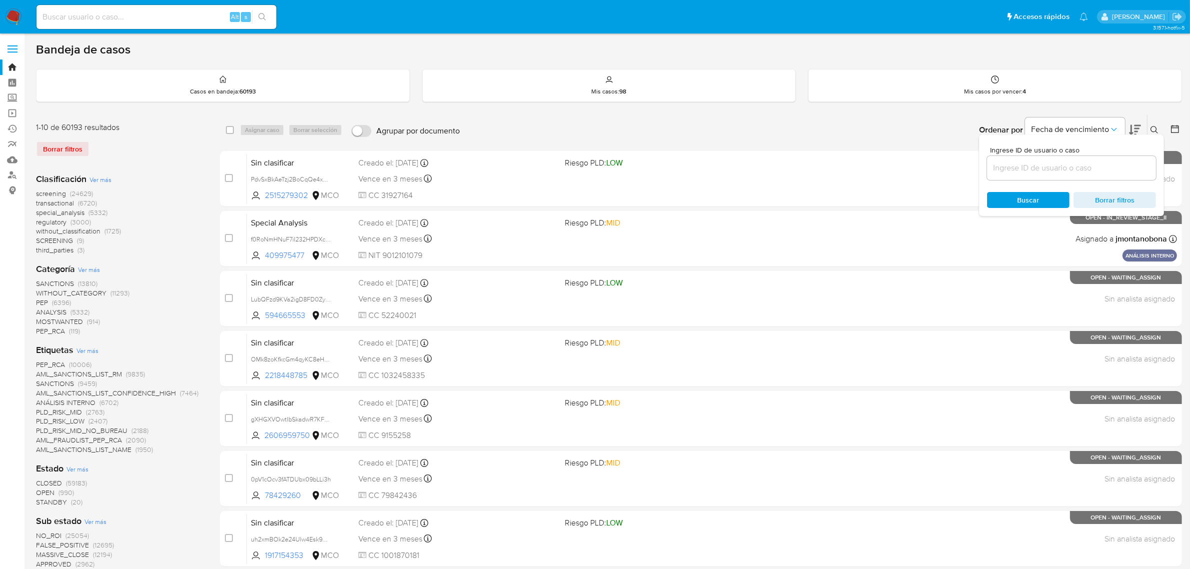
click at [1022, 176] on div at bounding box center [1071, 168] width 169 height 24
click at [1035, 168] on input at bounding box center [1071, 167] width 169 height 13
paste input "K71Mh4vmtyzYD4rghTUFoOtt"
type input "K71Mh4vmtyzYD4rghTUFoOtt"
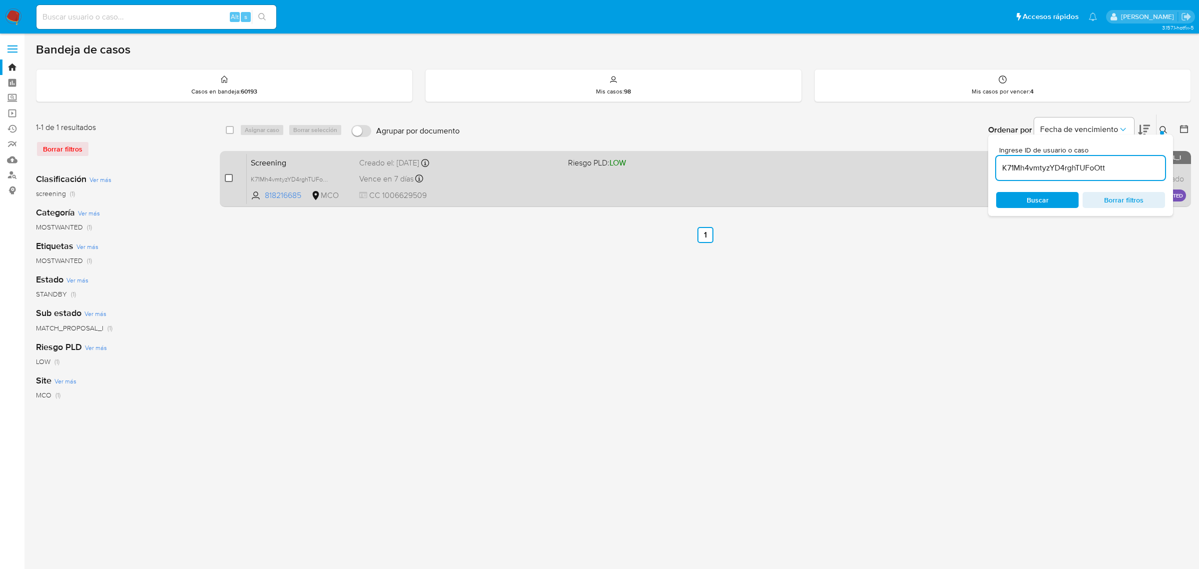
click at [229, 176] on input "checkbox" at bounding box center [229, 178] width 8 height 8
checkbox input "true"
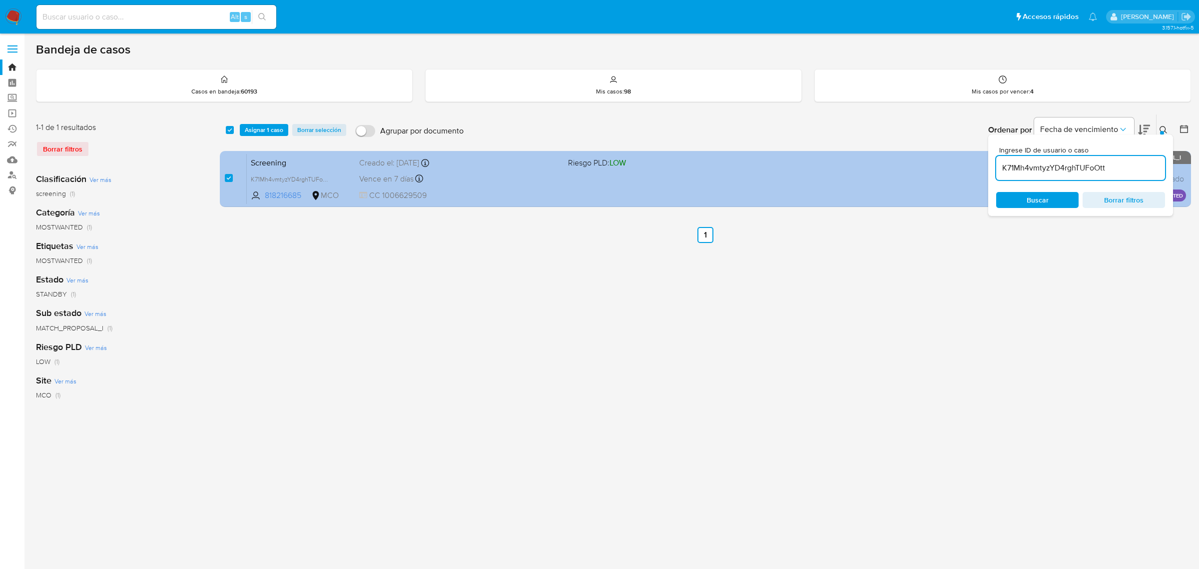
drag, startPoint x: 1116, startPoint y: 167, endPoint x: 968, endPoint y: 162, distance: 147.5
click at [970, 162] on div "select-all-cases-checkbox Asignar 1 caso Borrar selección Agrupar por documento…" at bounding box center [705, 162] width 971 height 97
type input "7ISXt7MSWBrREtlHXTYv4n2p"
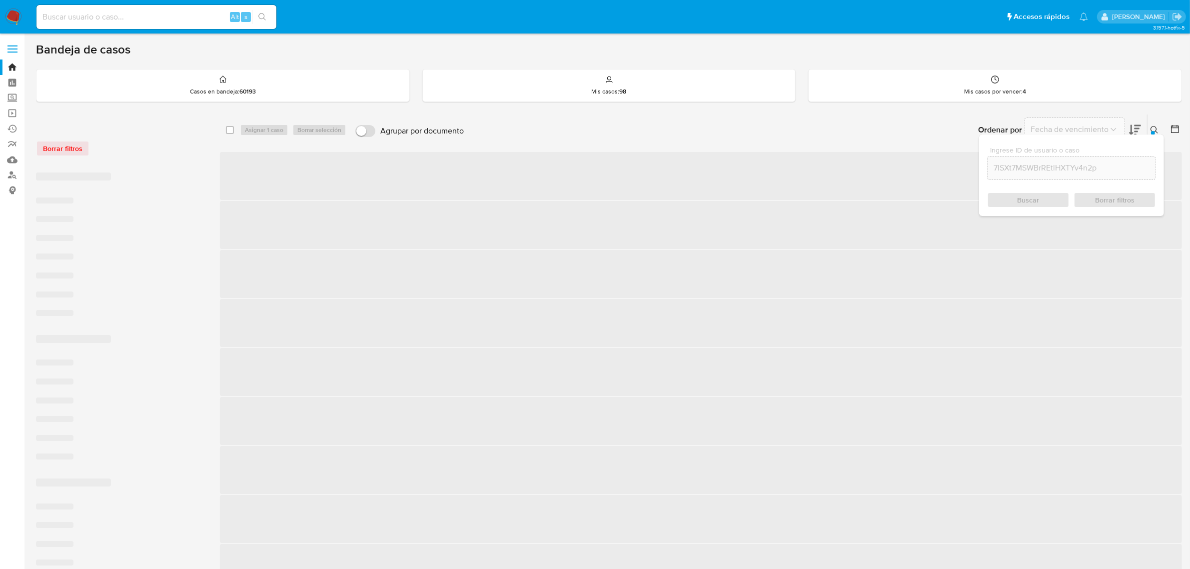
checkbox input "false"
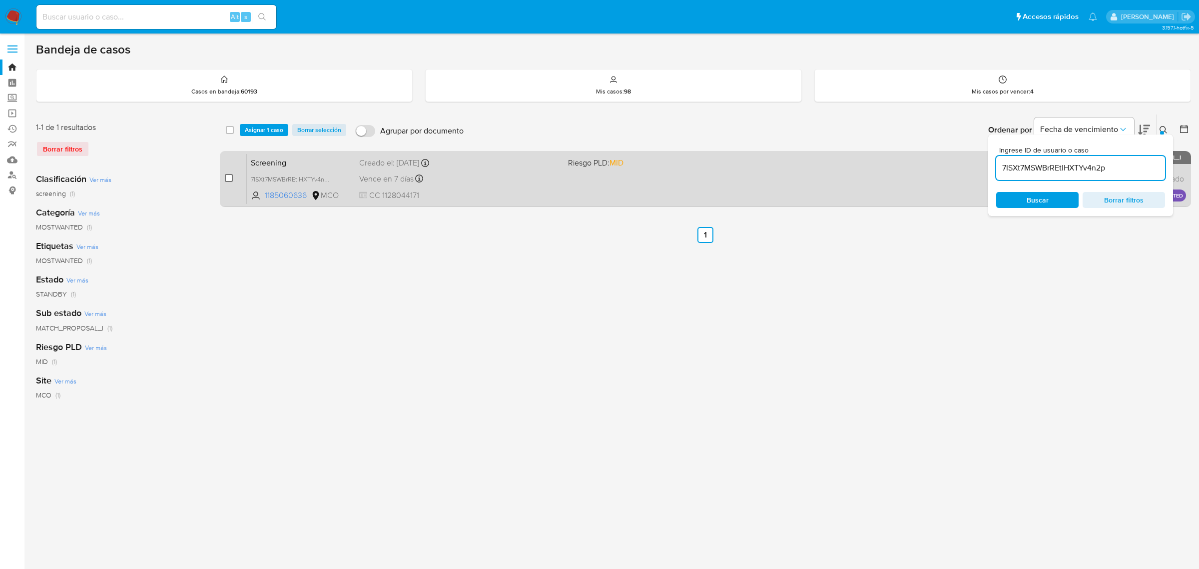
click at [230, 177] on input "checkbox" at bounding box center [229, 178] width 8 height 8
checkbox input "true"
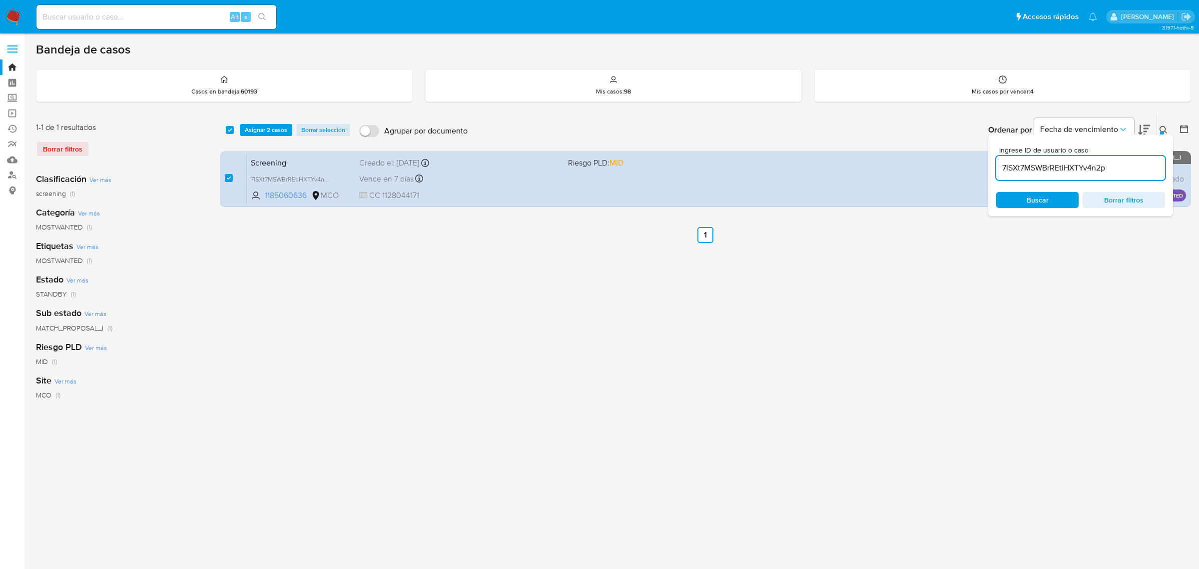
drag, startPoint x: 1115, startPoint y: 172, endPoint x: 990, endPoint y: 175, distance: 124.4
click at [999, 175] on div "7ISXt7MSWBrREtlHXTYv4n2p" at bounding box center [1080, 168] width 169 height 24
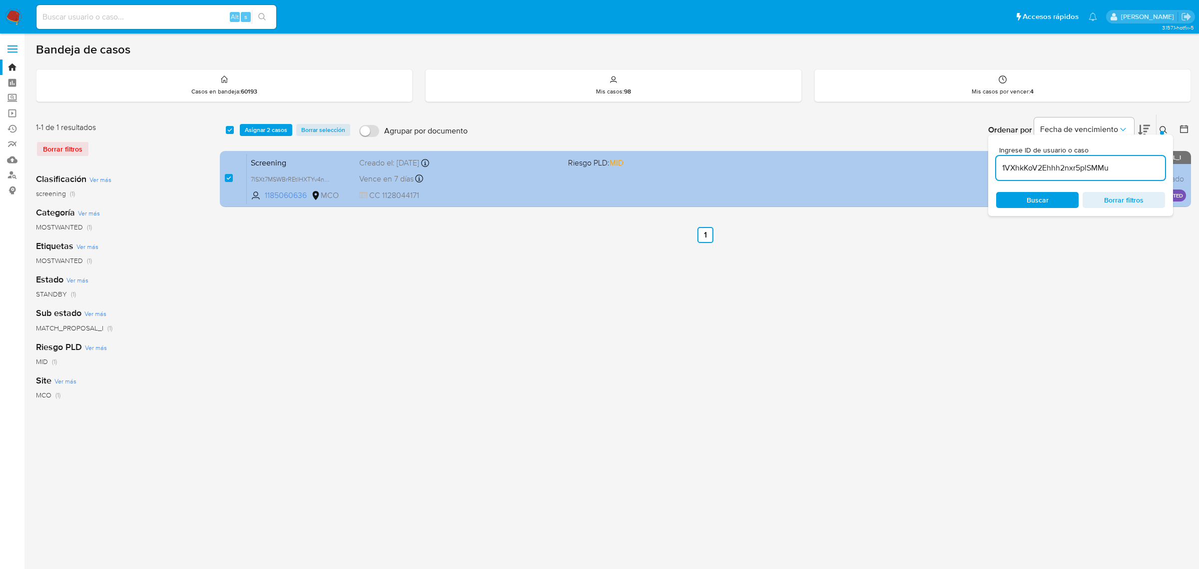
type input "1VXhkKoV2Ehhh2nxr5plSMMu"
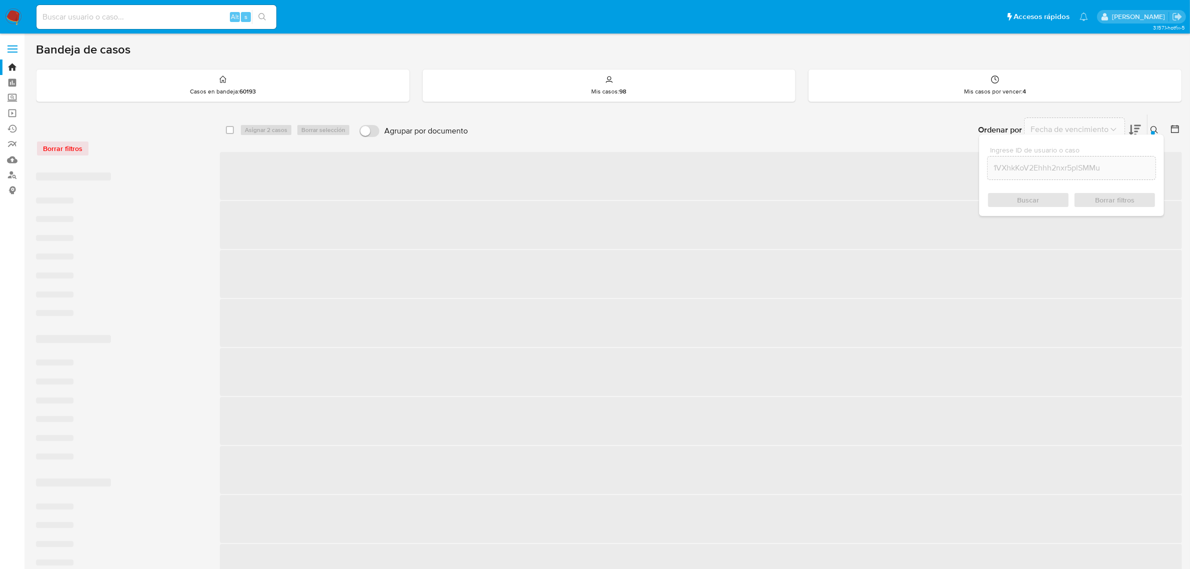
checkbox input "false"
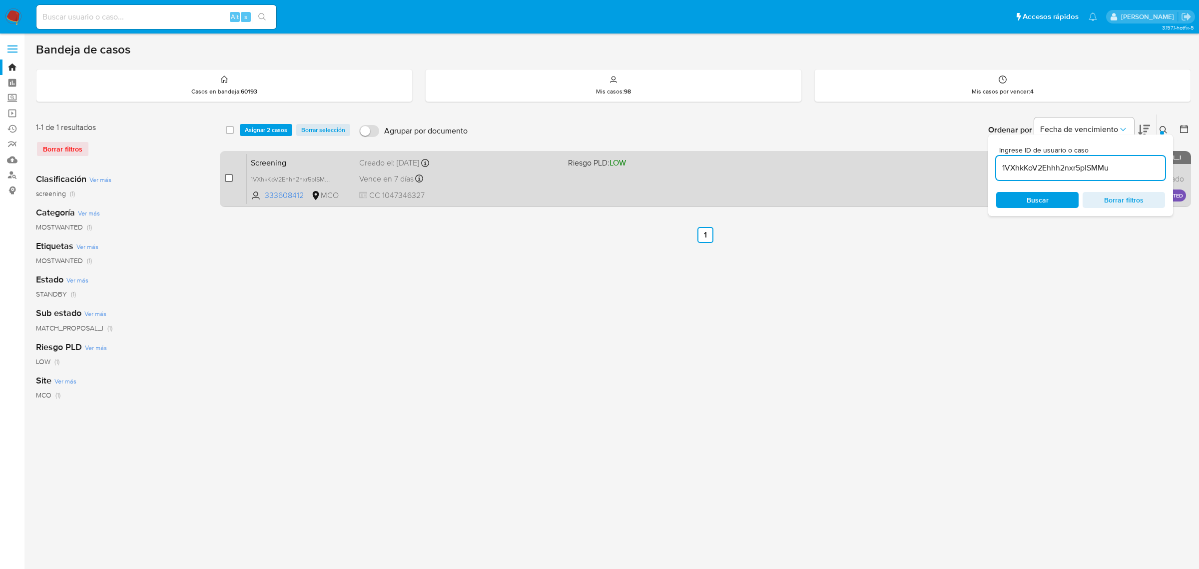
click at [230, 176] on input "checkbox" at bounding box center [229, 178] width 8 height 8
checkbox input "true"
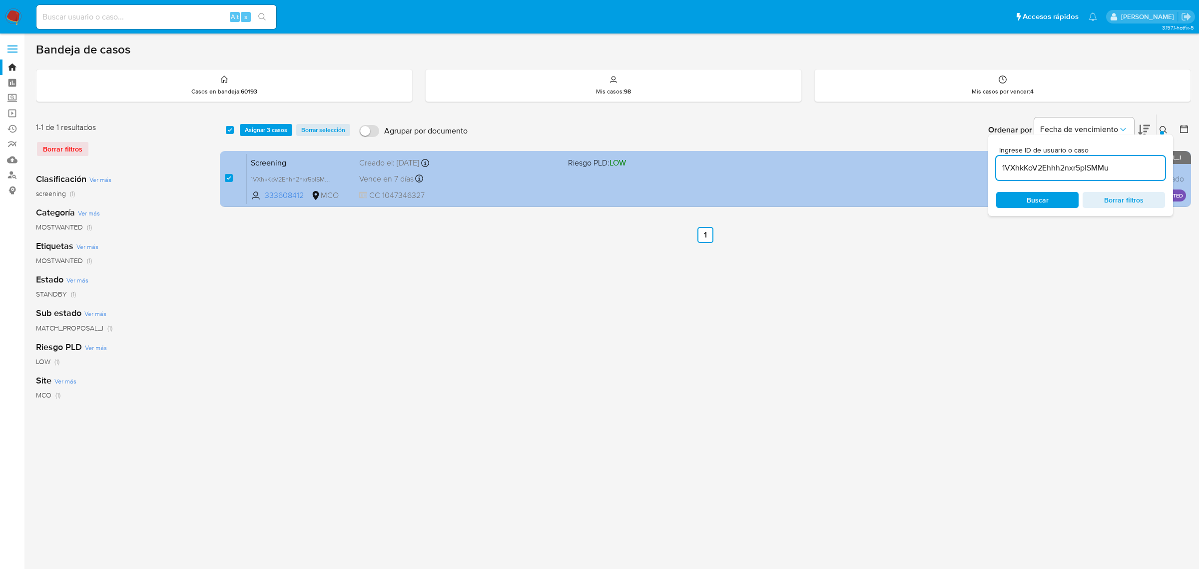
drag, startPoint x: 1111, startPoint y: 167, endPoint x: 965, endPoint y: 165, distance: 145.4
click at [965, 165] on div "select-all-cases-checkbox Asignar 3 casos Borrar selección Agrupar por document…" at bounding box center [705, 162] width 971 height 97
type input "P2whXmGhvKwRckx1B7XQTPbu"
checkbox input "false"
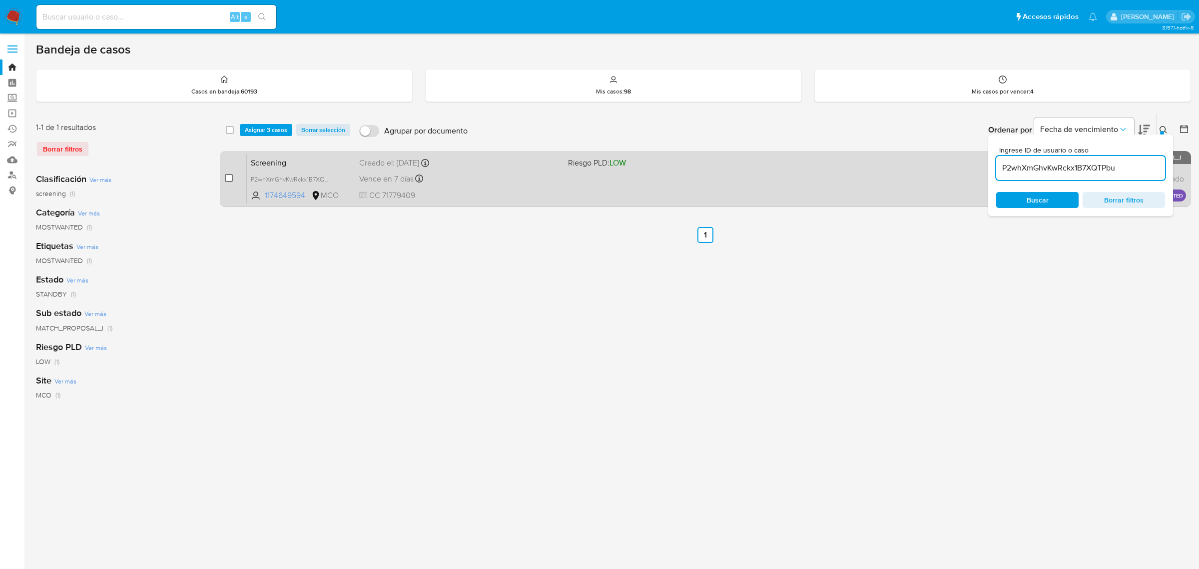
click at [232, 180] on input "checkbox" at bounding box center [229, 178] width 8 height 8
checkbox input "true"
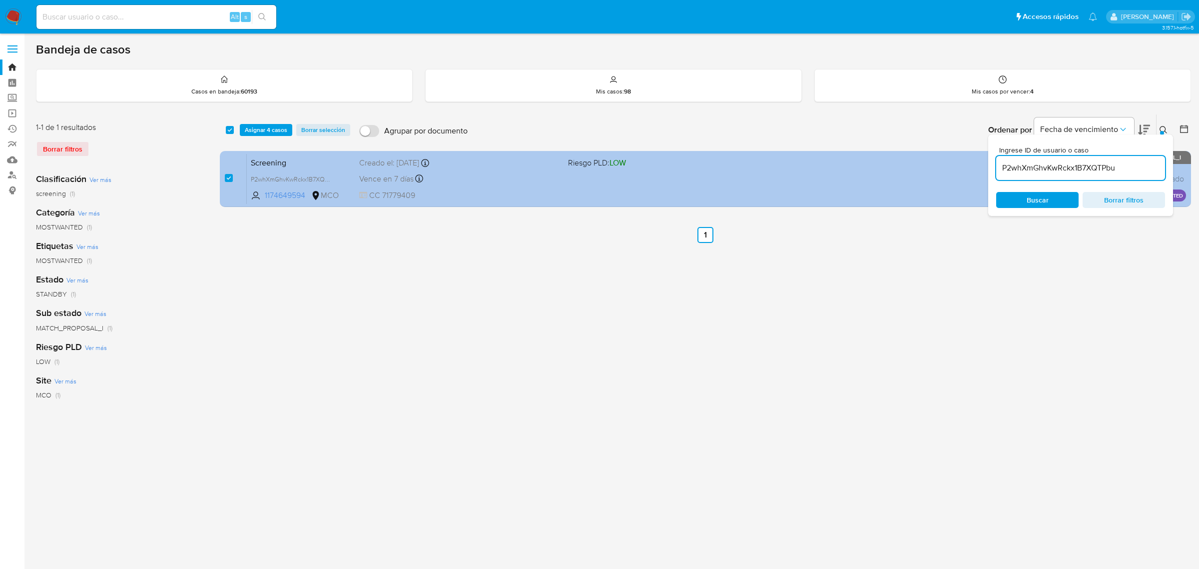
drag, startPoint x: 1132, startPoint y: 172, endPoint x: 967, endPoint y: 168, distance: 164.4
click at [971, 168] on div "select-all-cases-checkbox Asignar 4 casos Borrar selección Agrupar por document…" at bounding box center [705, 162] width 971 height 97
type input "BlTRm3FGVunl8mxqcoIDcNFk"
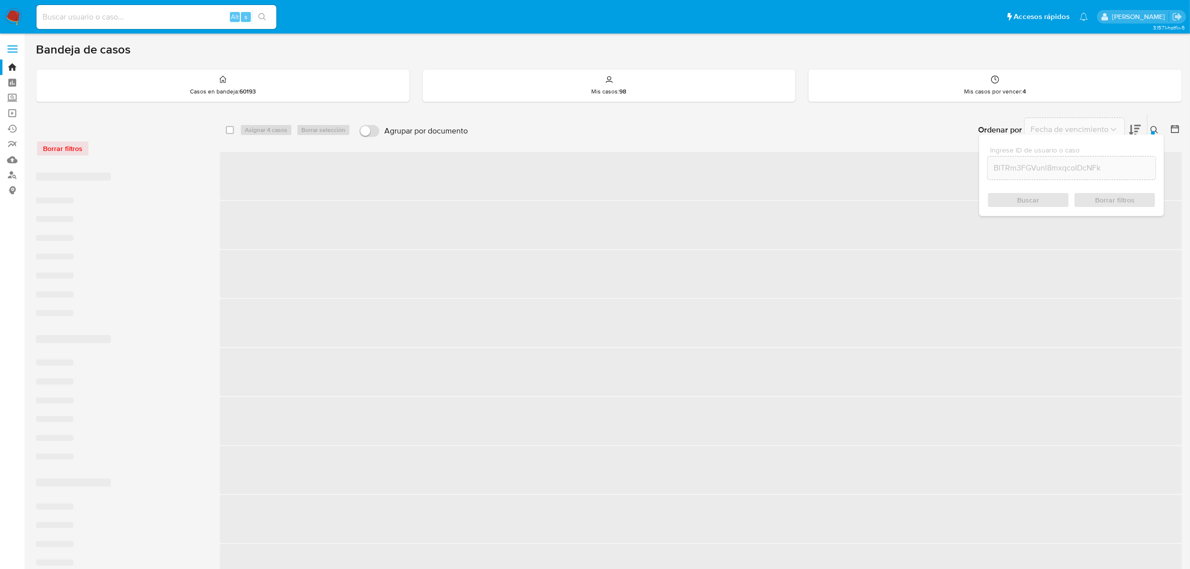
checkbox input "false"
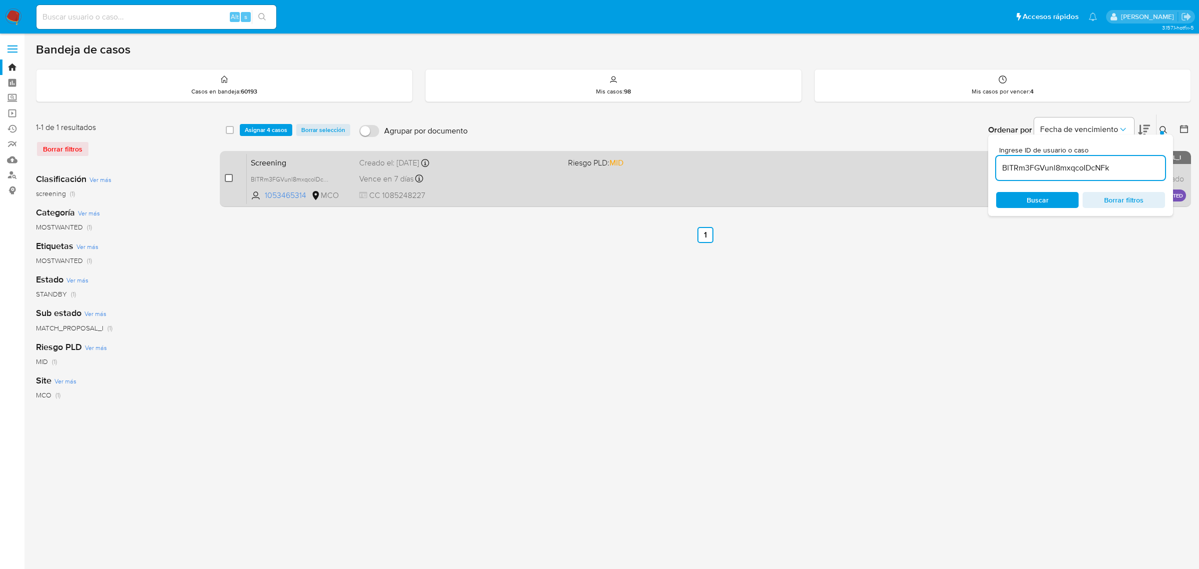
click at [230, 178] on input "checkbox" at bounding box center [229, 178] width 8 height 8
checkbox input "true"
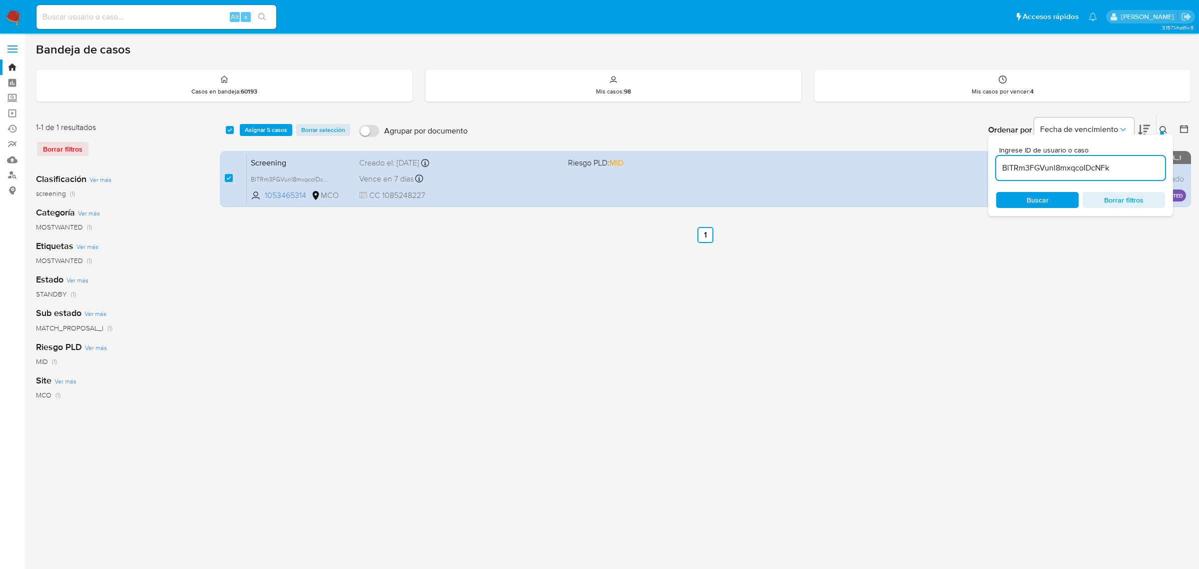
click at [1168, 125] on button at bounding box center [1165, 130] width 16 height 12
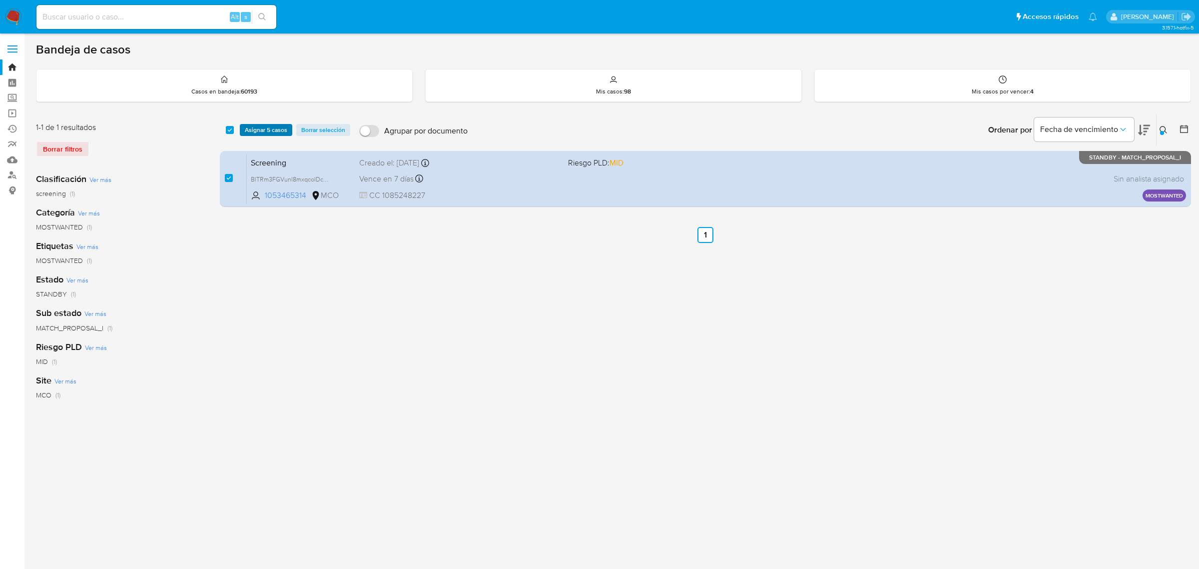
click at [260, 129] on span "Asignar 5 casos" at bounding box center [266, 130] width 42 height 10
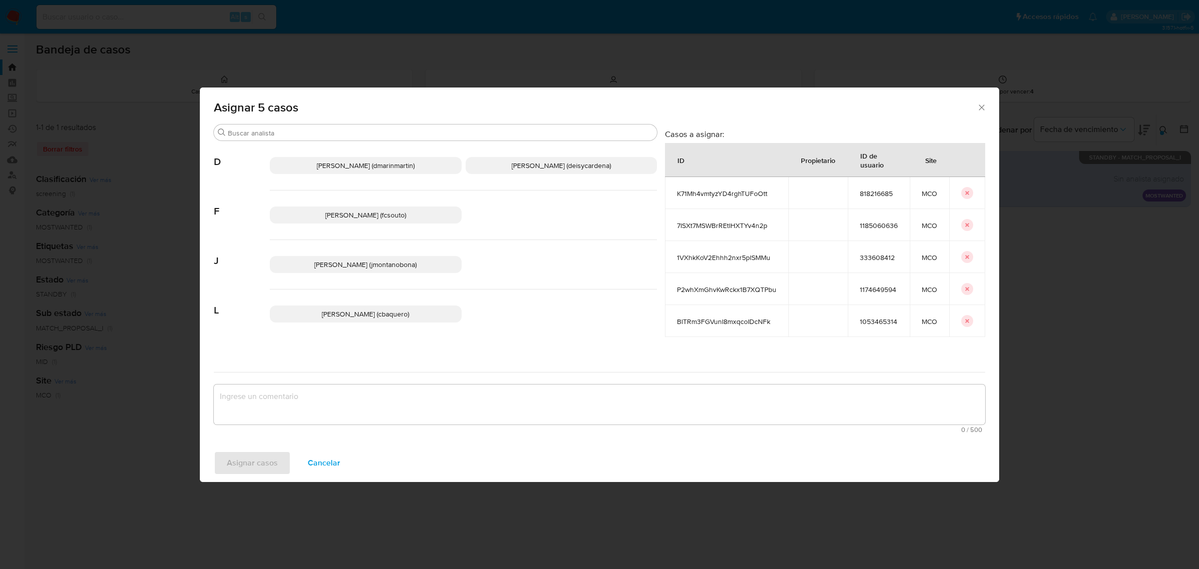
click at [391, 264] on span "Juan Pablo Montano Obonaga (jmontanobona)" at bounding box center [365, 264] width 102 height 10
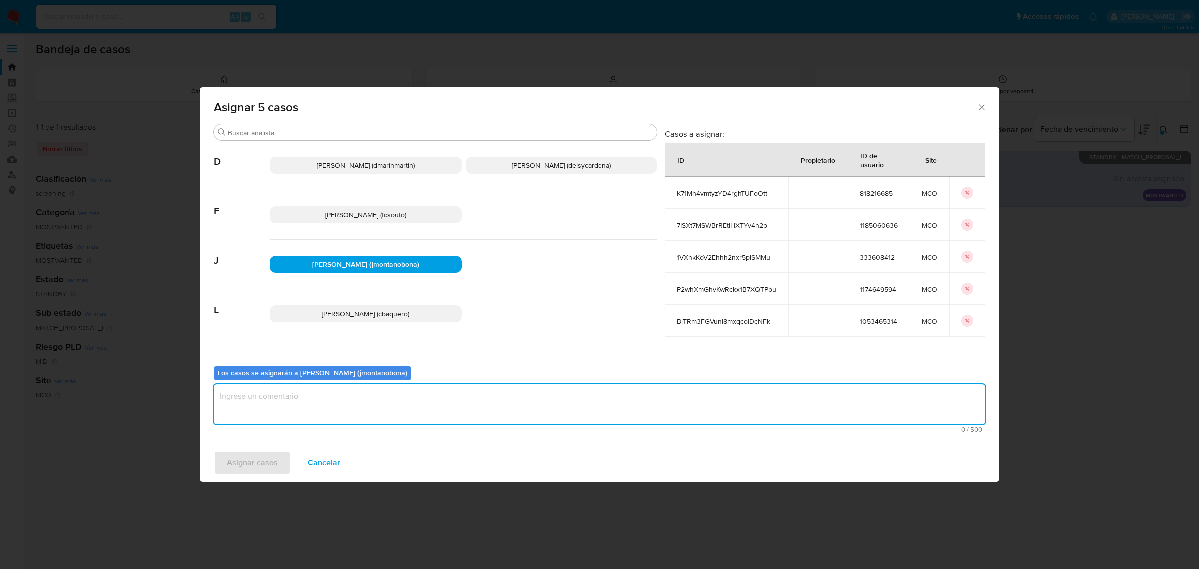
click at [358, 420] on textarea "assign-modal" at bounding box center [599, 404] width 771 height 40
type textarea "Asignación"
click at [256, 469] on span "Asignar casos" at bounding box center [252, 463] width 51 height 22
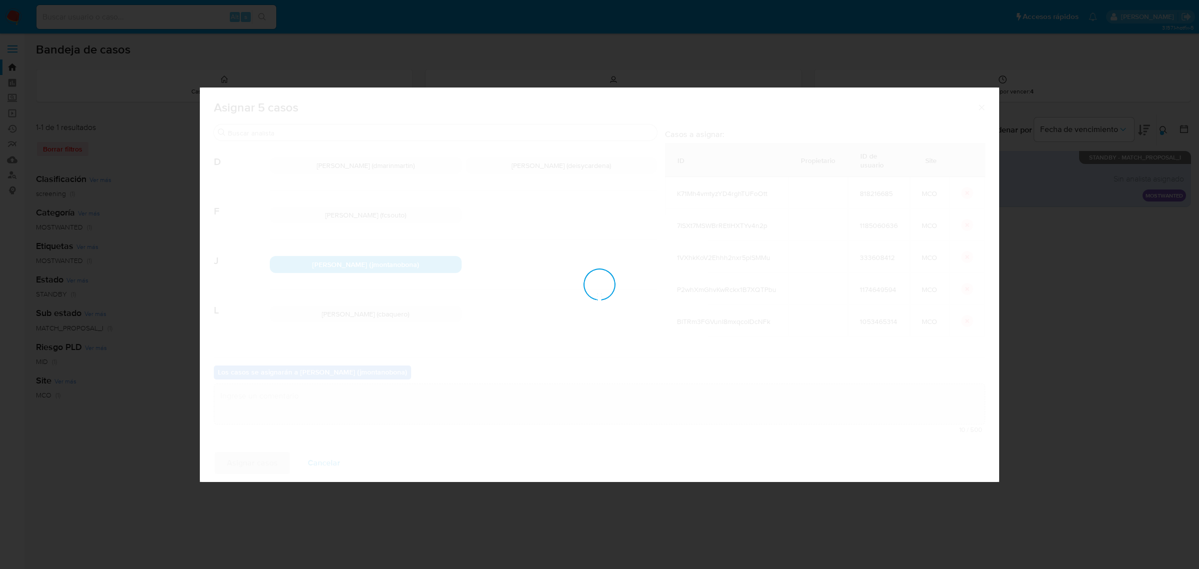
checkbox input "false"
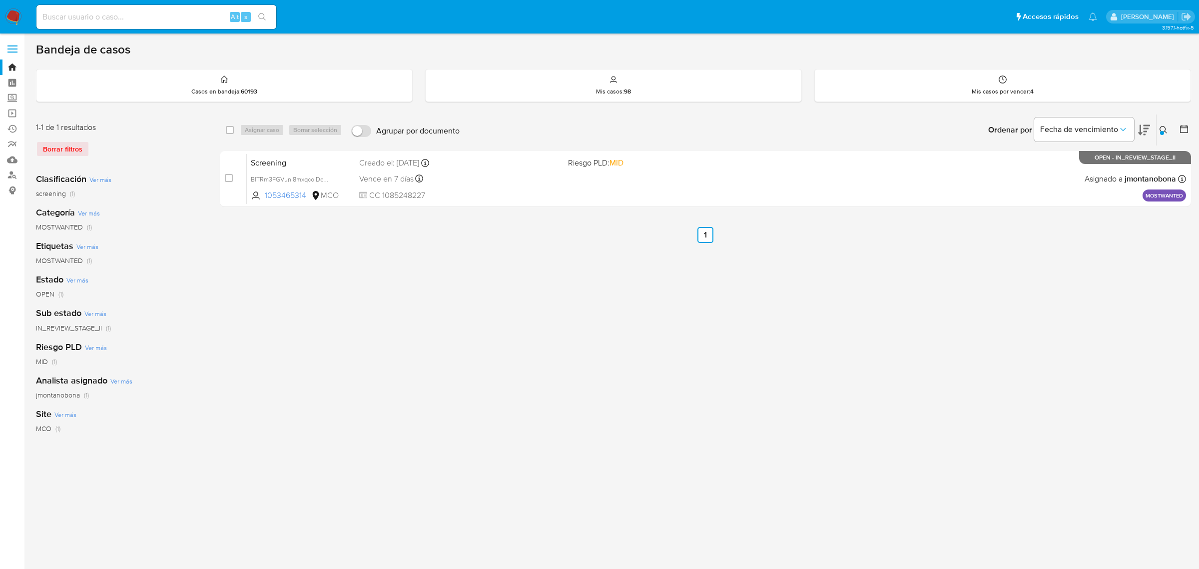
click at [965, 271] on div "select-all-cases-checkbox Asignar caso Borrar selección Agrupar por documento O…" at bounding box center [705, 333] width 971 height 439
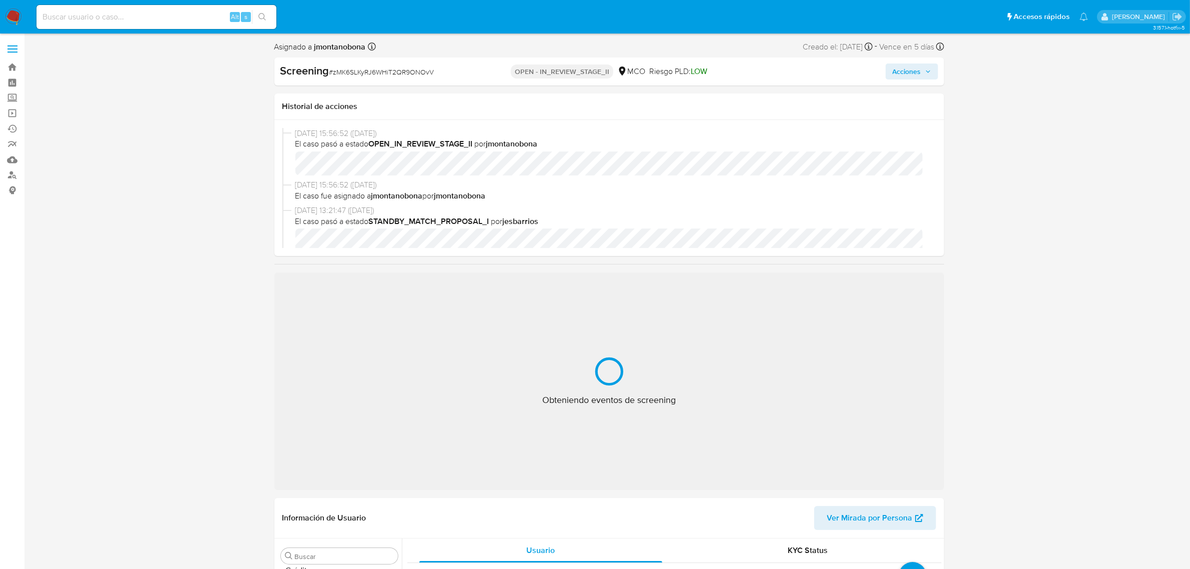
scroll to position [421, 0]
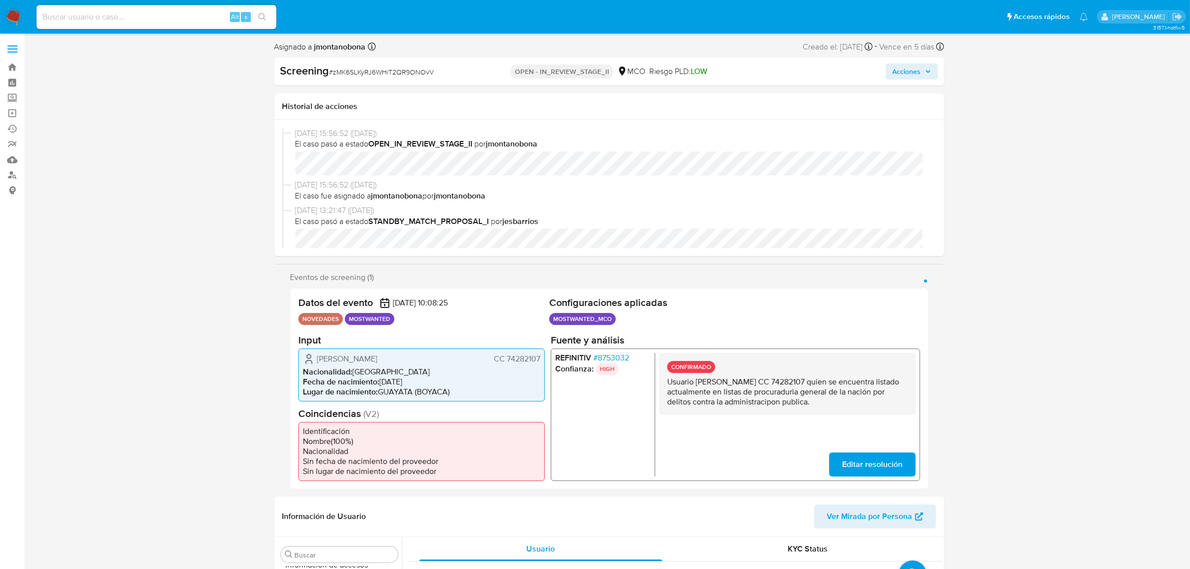
select select "10"
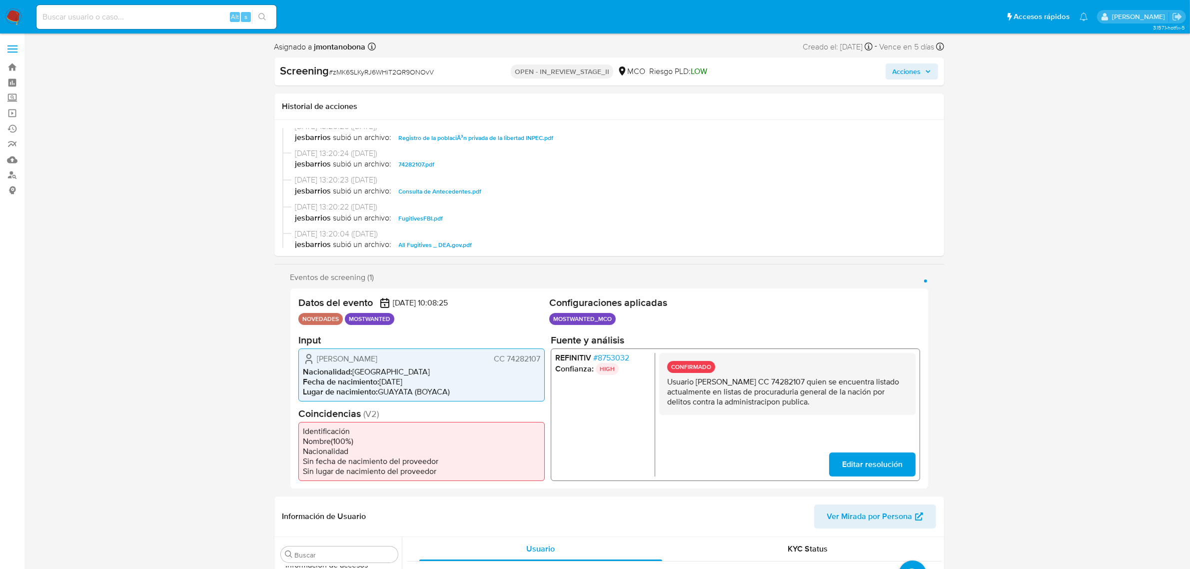
scroll to position [250, 0]
click at [451, 160] on span "Consulta de Antecedentes.pdf" at bounding box center [440, 162] width 83 height 12
drag, startPoint x: 695, startPoint y: 378, endPoint x: 775, endPoint y: 380, distance: 79.5
click at [775, 380] on p "Usuario [PERSON_NAME] CC 74282107 quien se encuentra listado actualmente en lis…" at bounding box center [786, 391] width 240 height 30
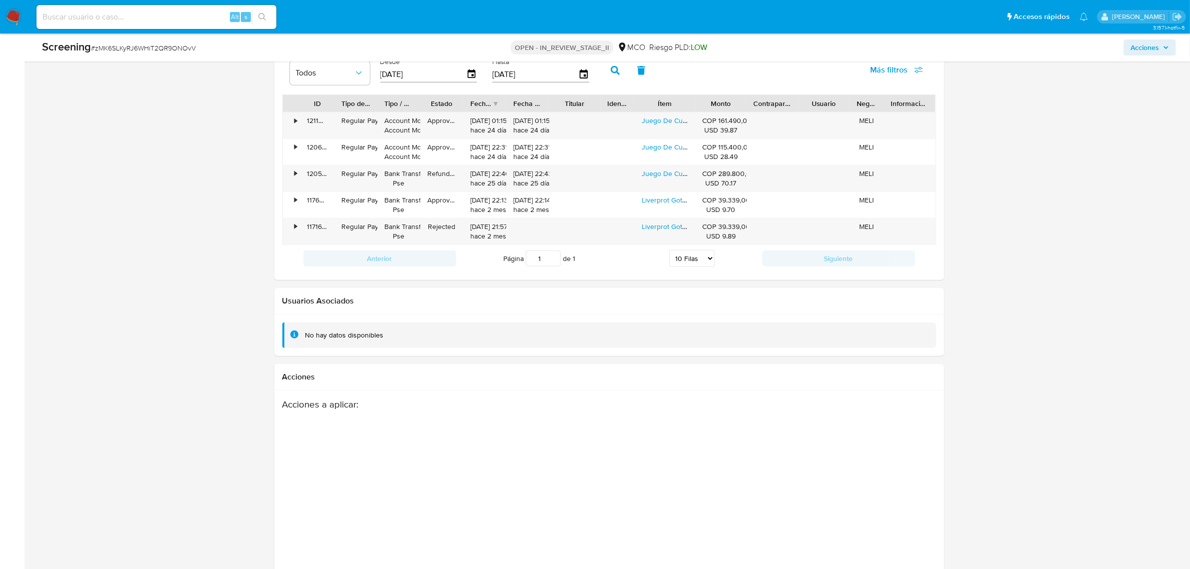
scroll to position [1469, 0]
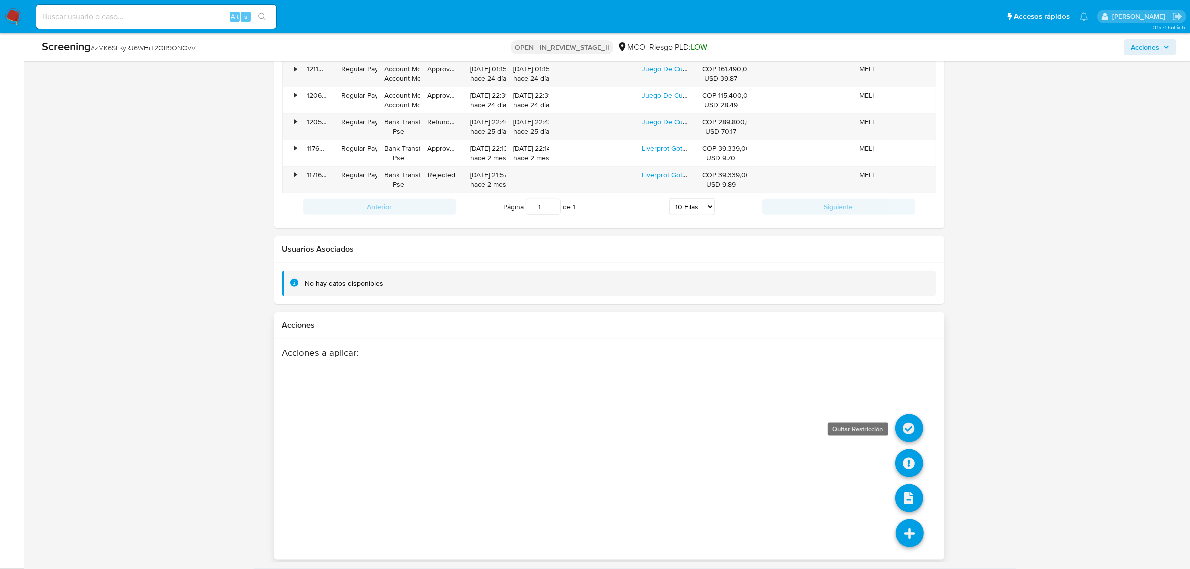
click at [904, 428] on icon at bounding box center [909, 428] width 28 height 28
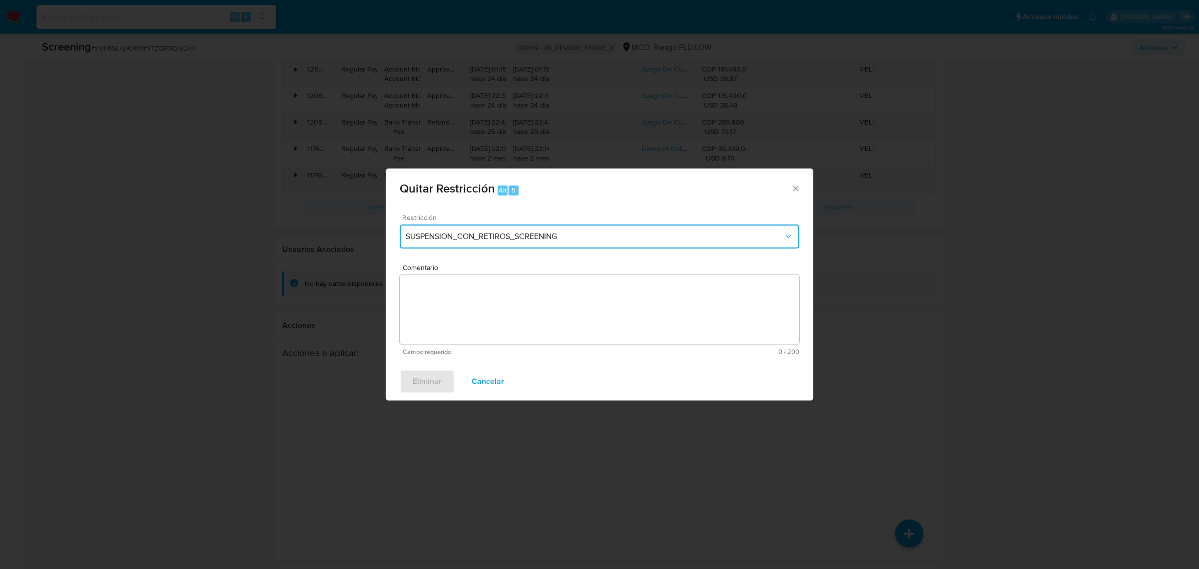
click at [577, 243] on button "SUSPENSION_CON_RETIROS_SCREENING" at bounding box center [600, 236] width 400 height 24
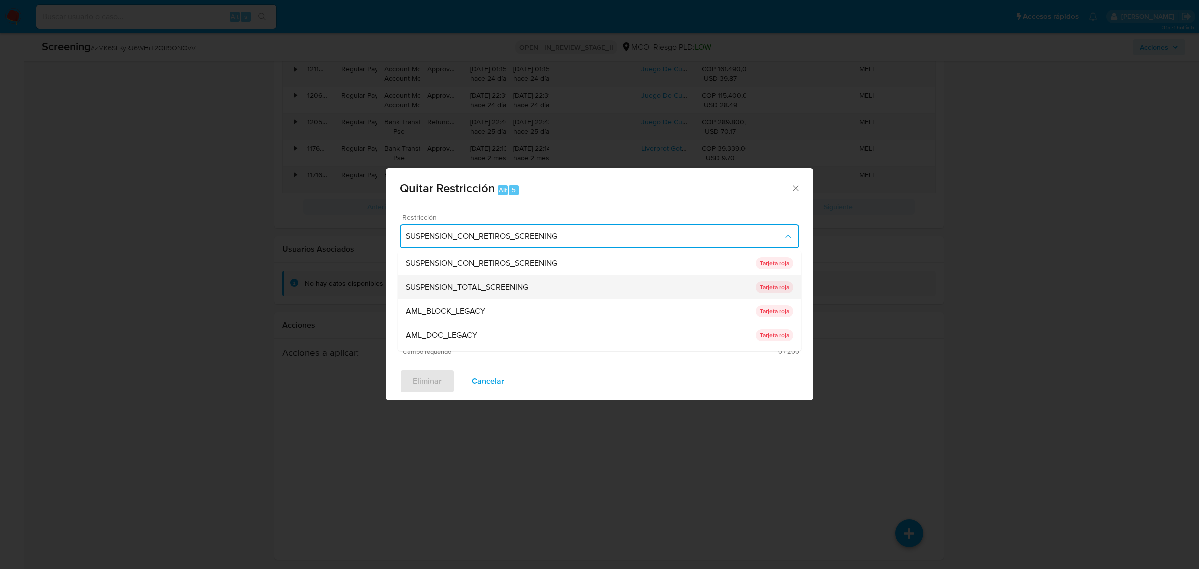
click at [517, 280] on div "SUSPENSION_TOTAL_SCREENING" at bounding box center [581, 287] width 350 height 24
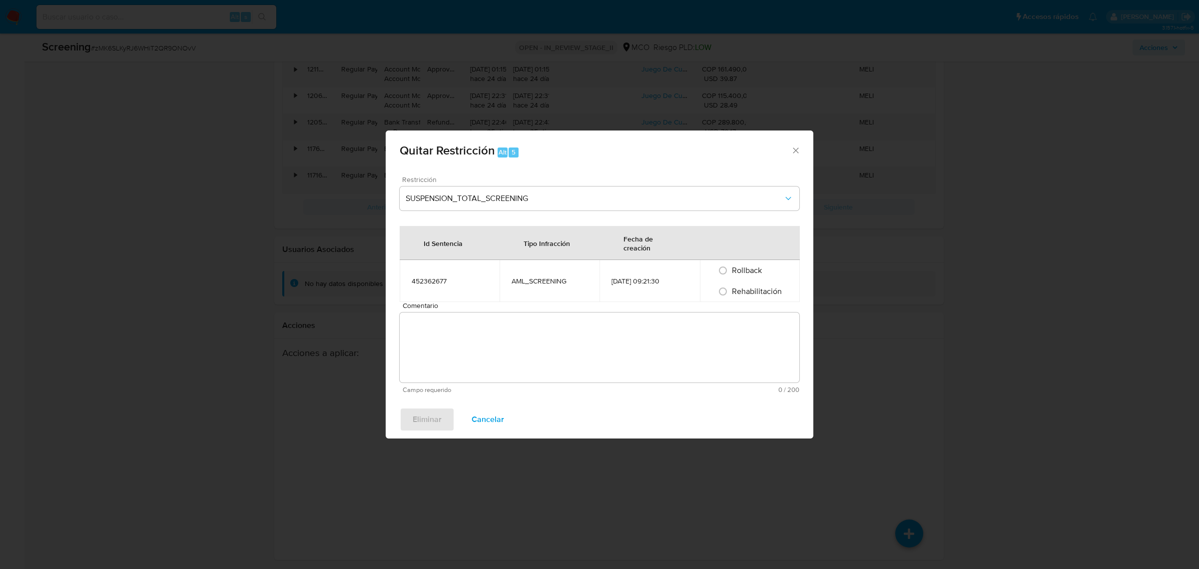
click at [745, 293] on span "Rehabilitación" at bounding box center [757, 290] width 50 height 11
click at [731, 293] on input "Rehabilitación" at bounding box center [723, 291] width 16 height 16
radio input "true"
click at [485, 341] on textarea "Comentario" at bounding box center [600, 347] width 400 height 70
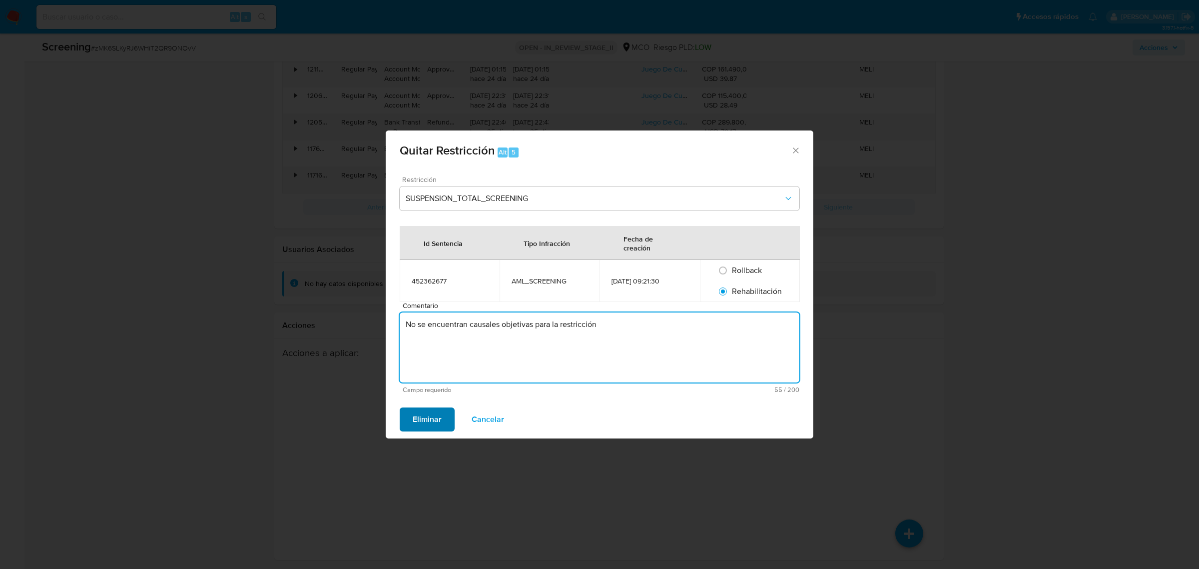
type textarea "No se encuentran causales objetivas para la restricción"
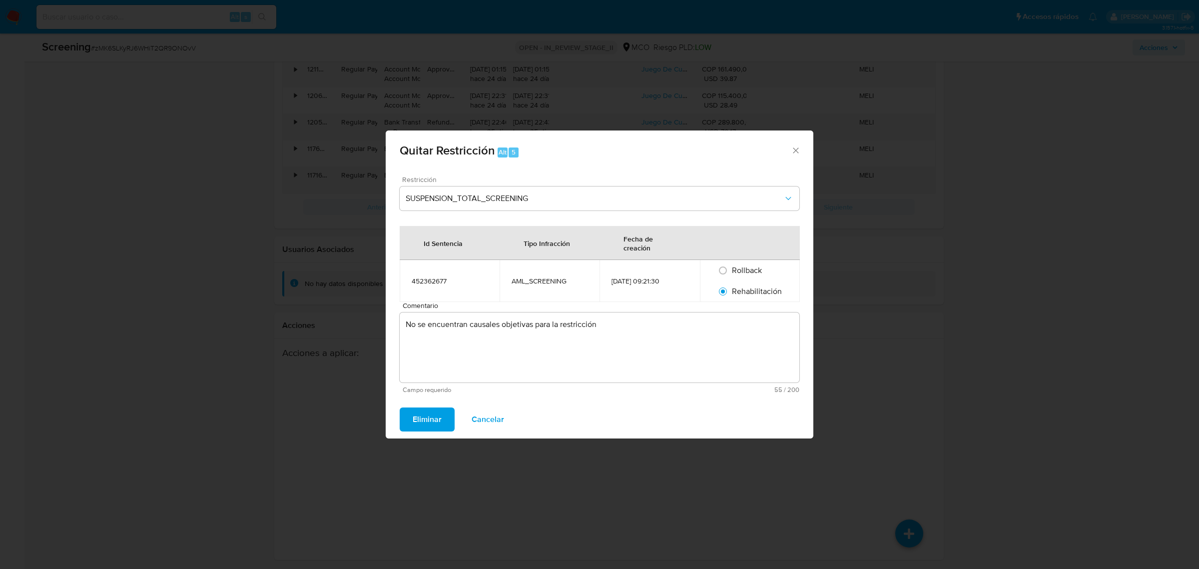
click at [415, 422] on span "Eliminar" at bounding box center [427, 419] width 29 height 22
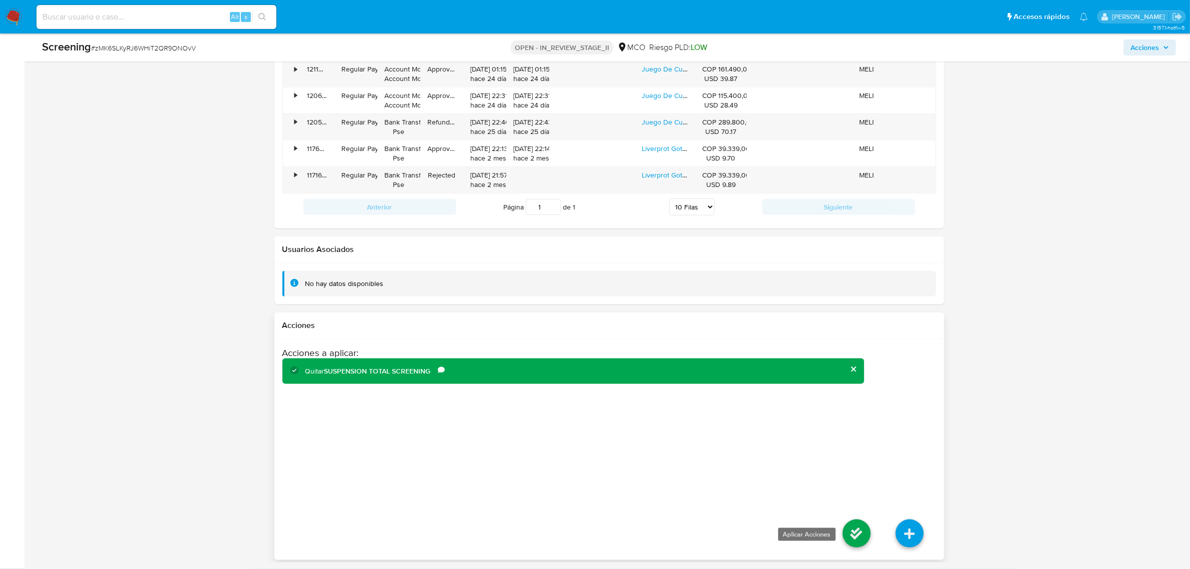
click at [853, 530] on icon at bounding box center [856, 533] width 28 height 28
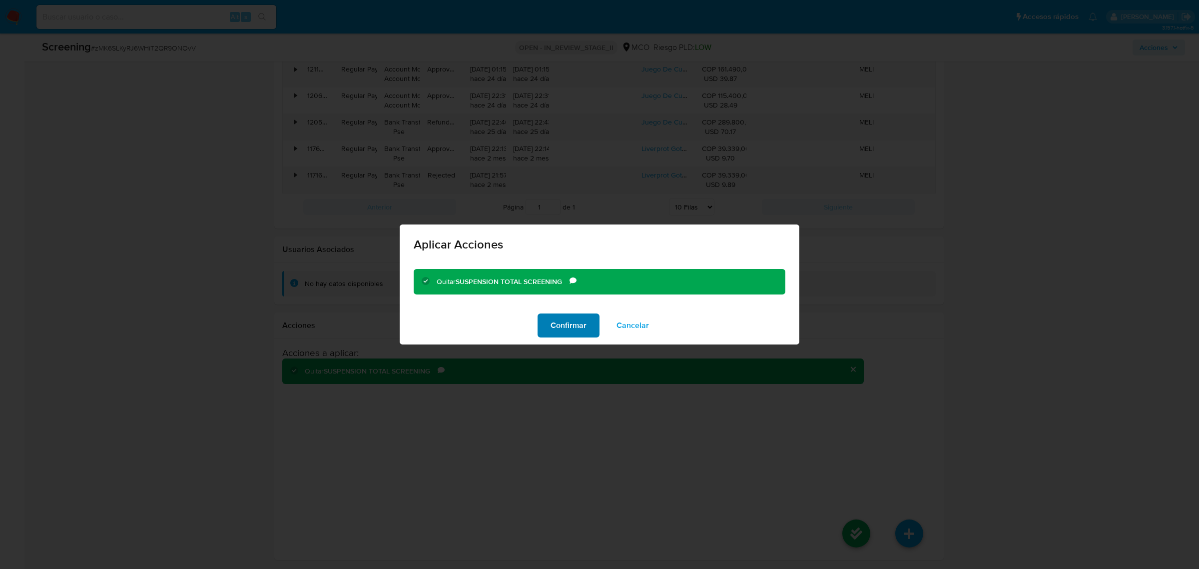
click at [580, 330] on span "Confirmar" at bounding box center [569, 325] width 36 height 22
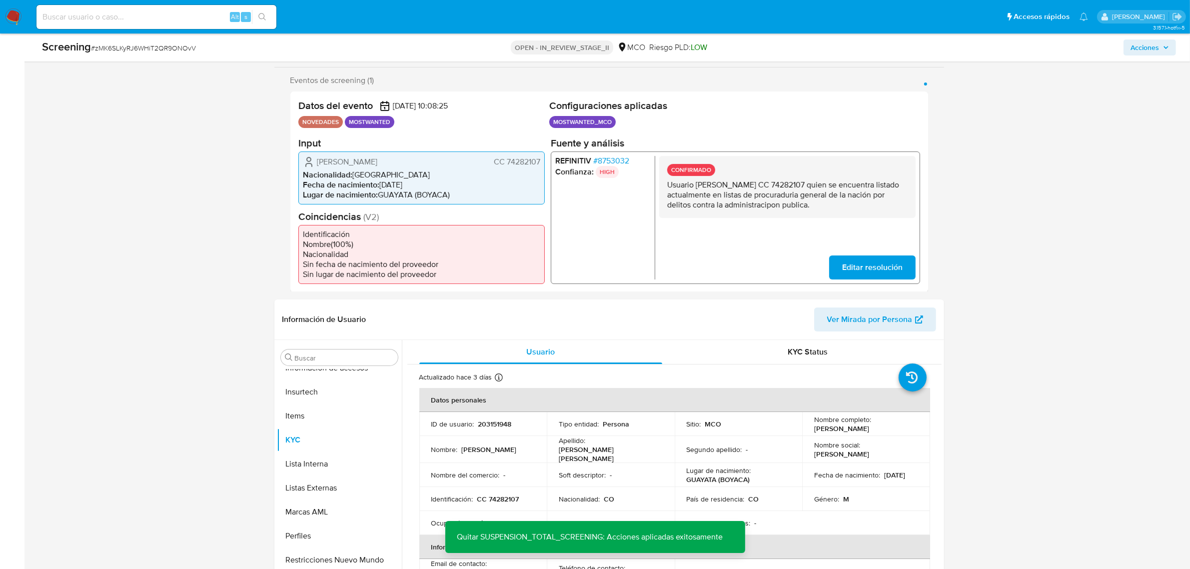
scroll to position [0, 0]
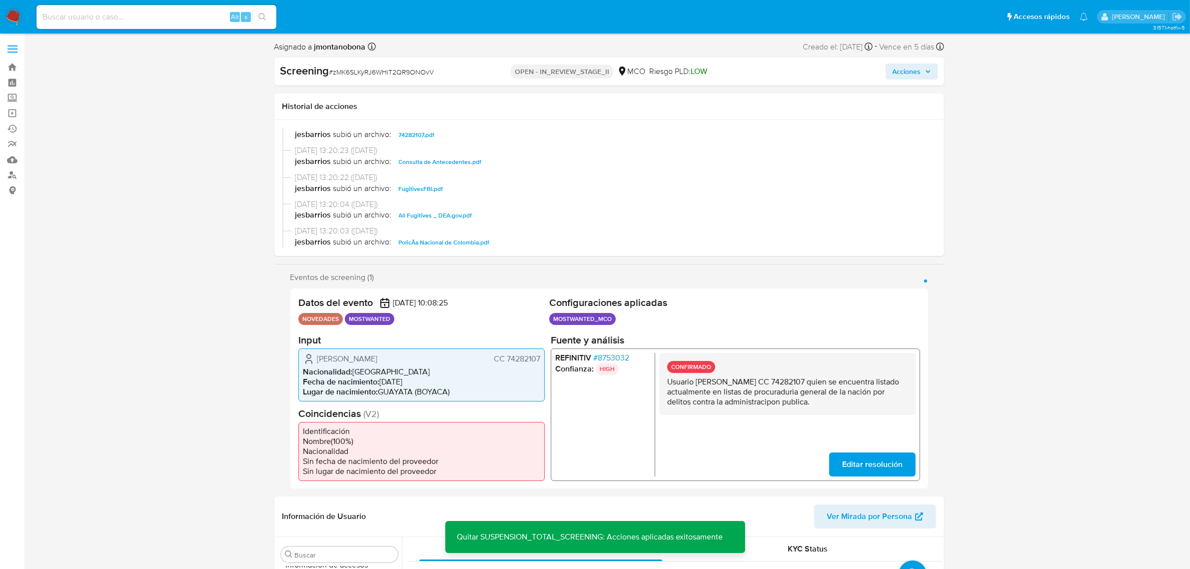
click at [916, 66] on span "Acciones" at bounding box center [906, 71] width 28 height 16
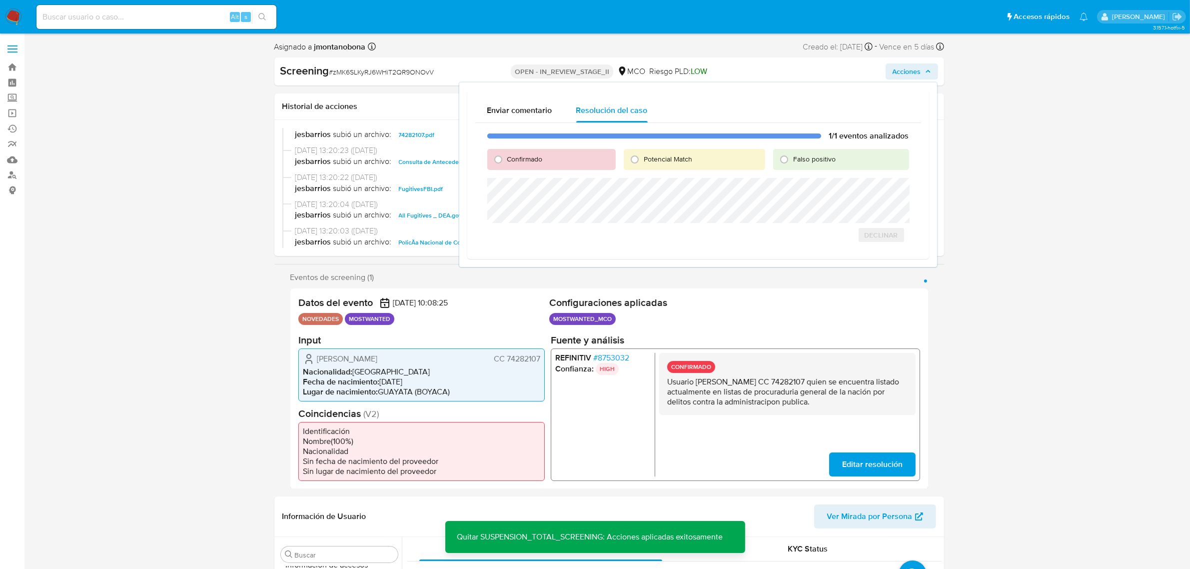
click at [807, 157] on span "Falso positivo" at bounding box center [814, 159] width 42 height 10
click at [792, 157] on input "Falso positivo" at bounding box center [784, 159] width 16 height 16
radio input "true"
click at [867, 244] on span "Cerrar Caso" at bounding box center [874, 246] width 48 height 14
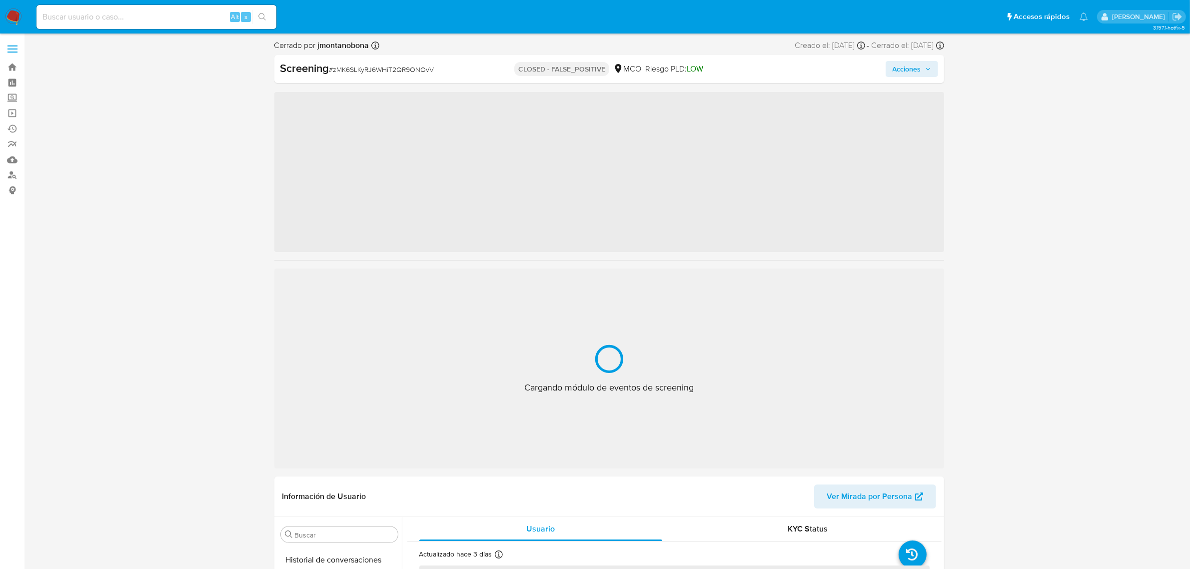
scroll to position [421, 0]
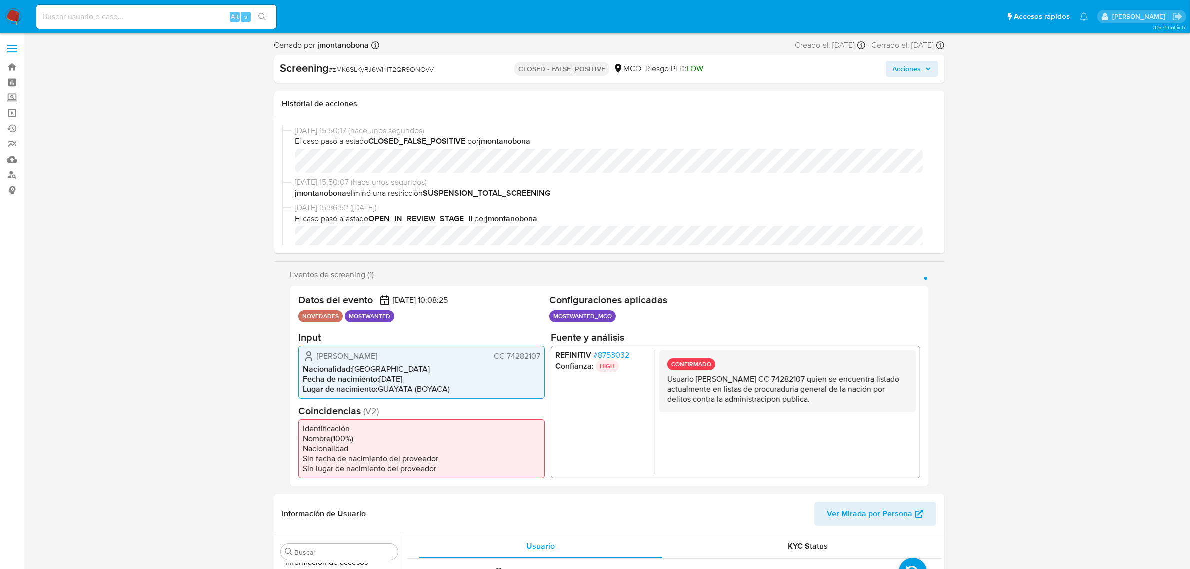
select select "10"
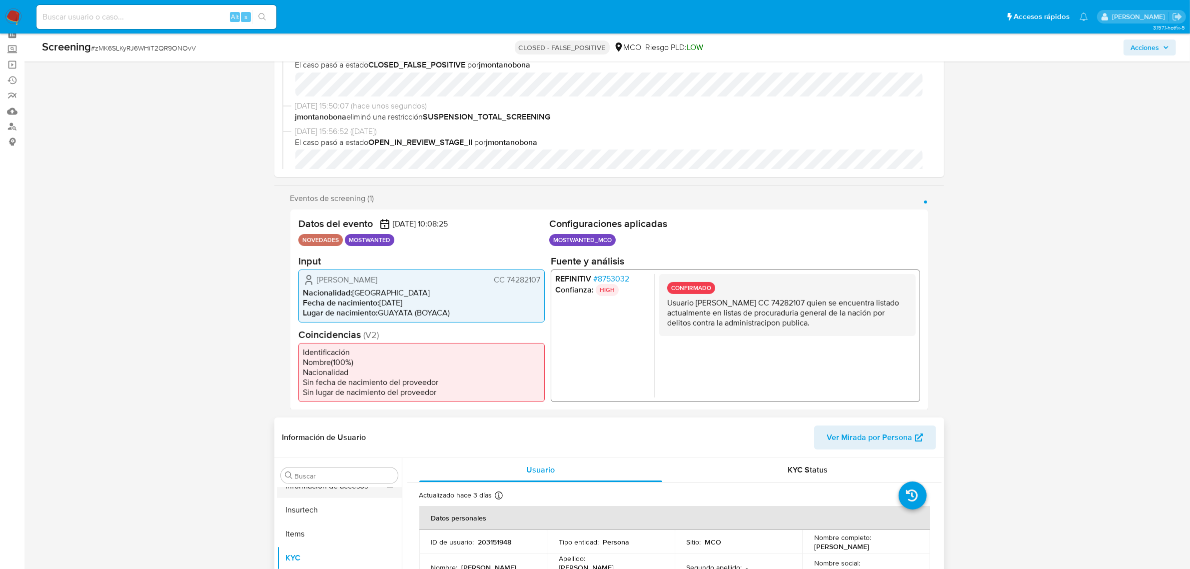
scroll to position [187, 0]
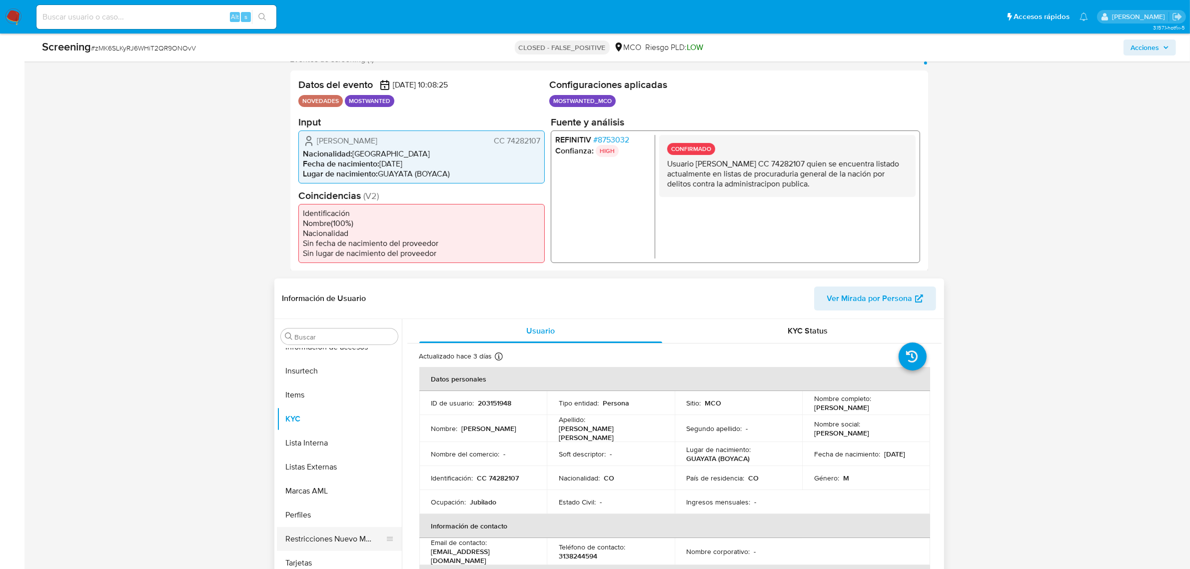
click at [359, 534] on button "Restricciones Nuevo Mundo" at bounding box center [335, 539] width 117 height 24
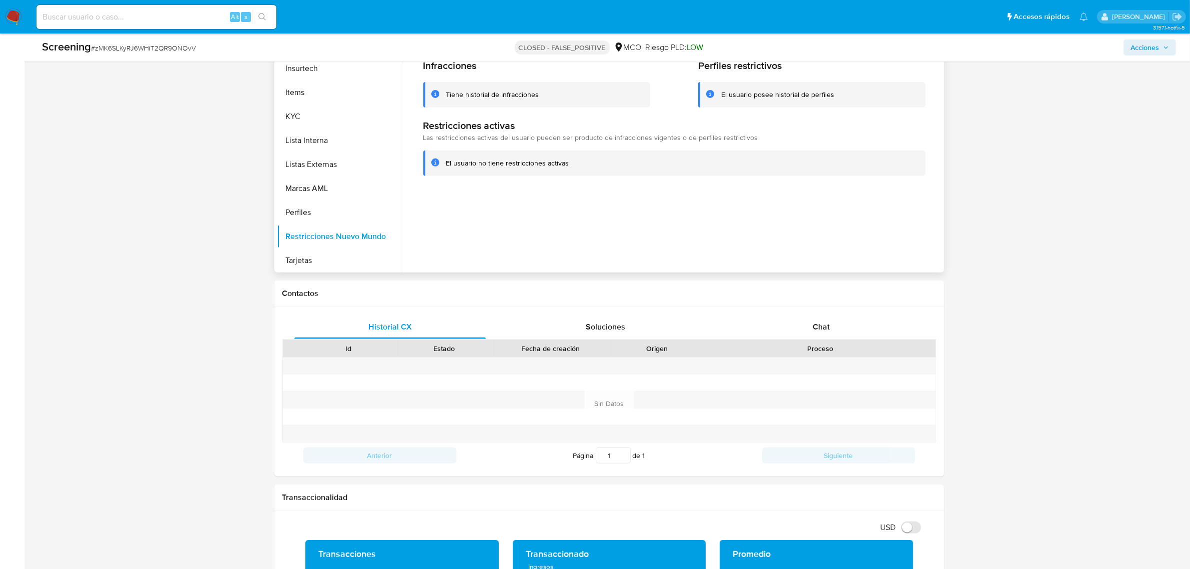
scroll to position [0, 0]
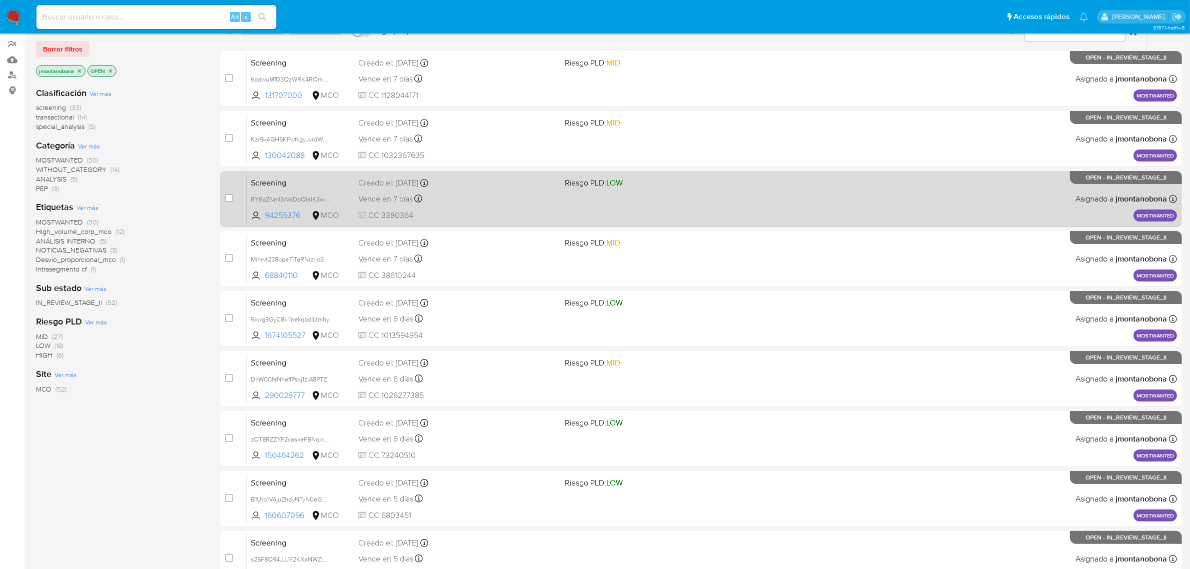
scroll to position [219, 0]
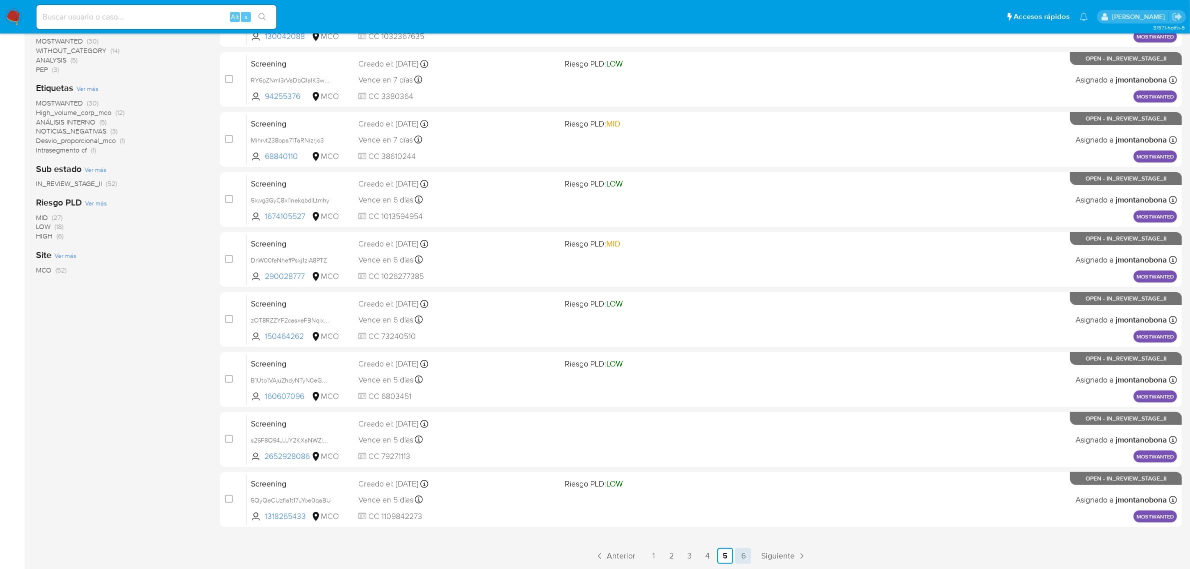
click at [738, 552] on link "6" at bounding box center [743, 556] width 16 height 16
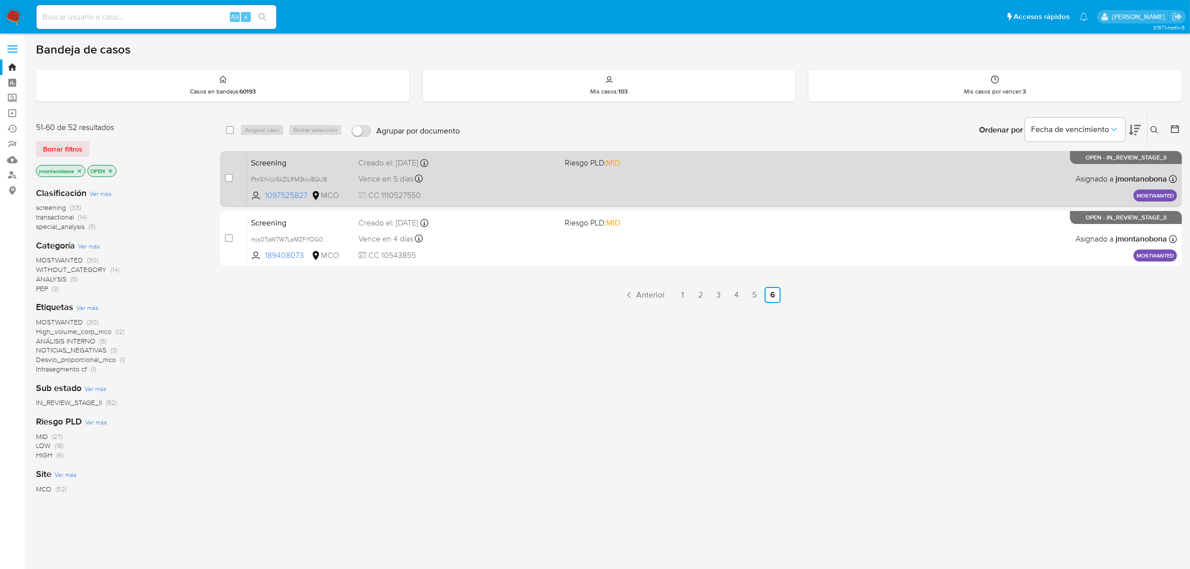
click at [327, 161] on span "Screening" at bounding box center [300, 161] width 99 height 13
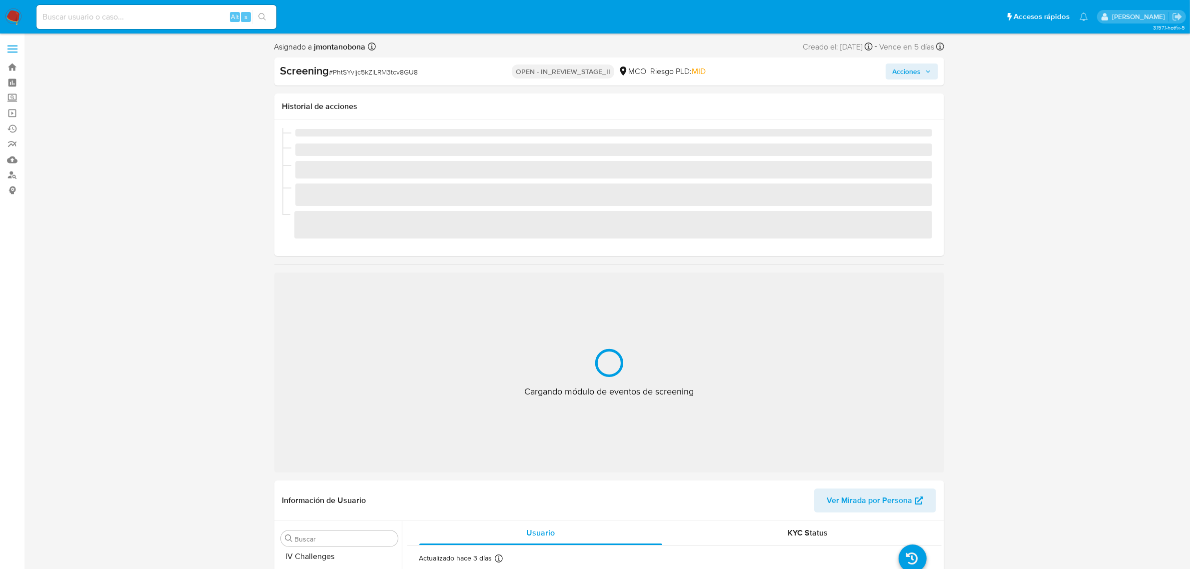
scroll to position [421, 0]
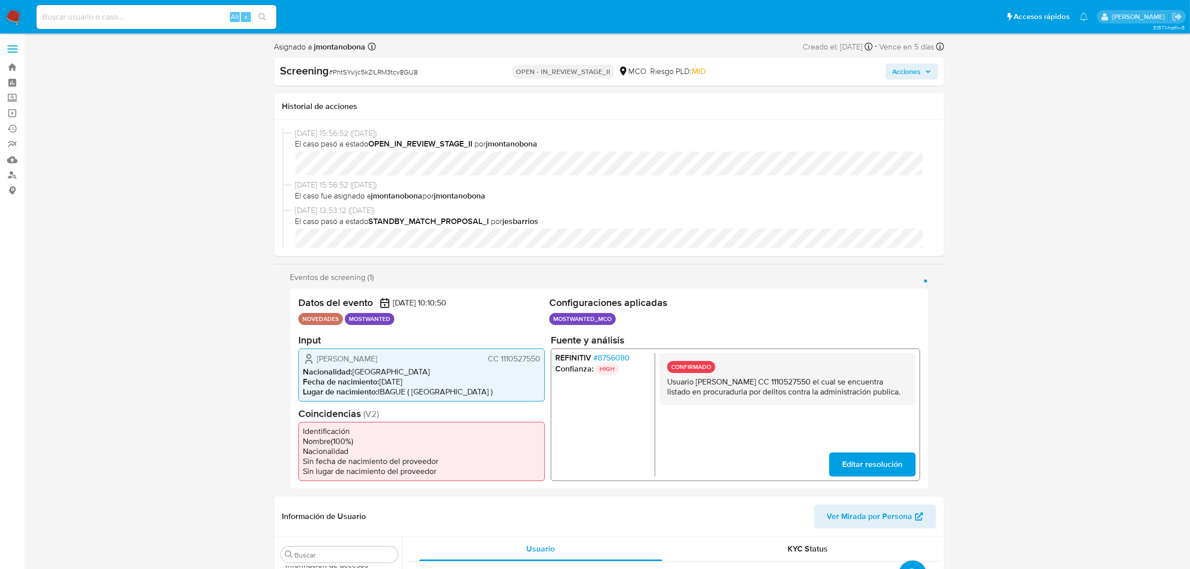
select select "10"
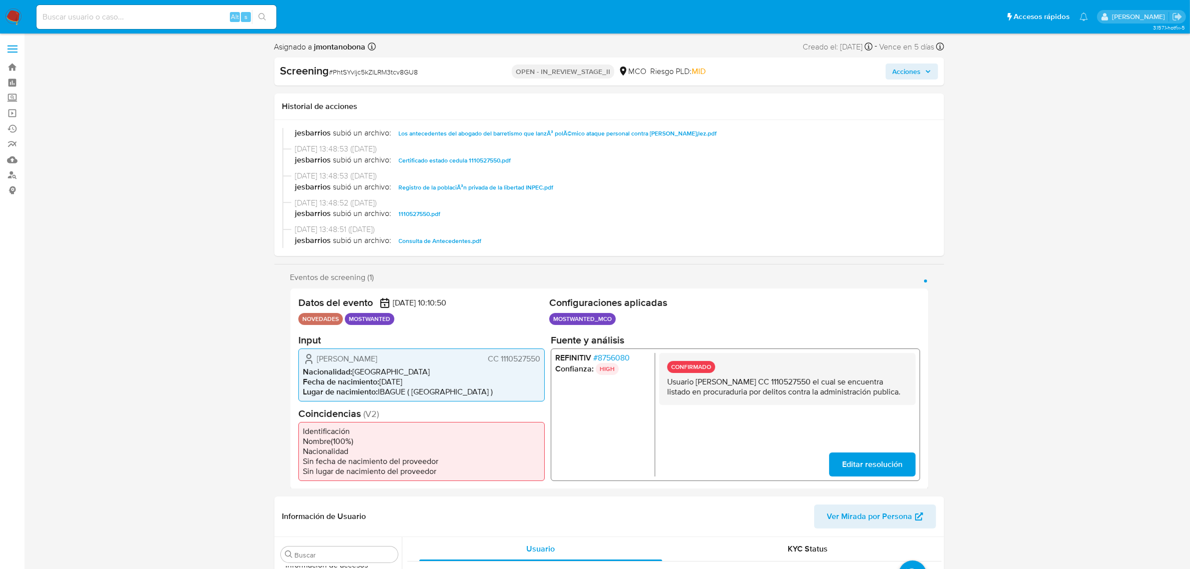
scroll to position [187, 0]
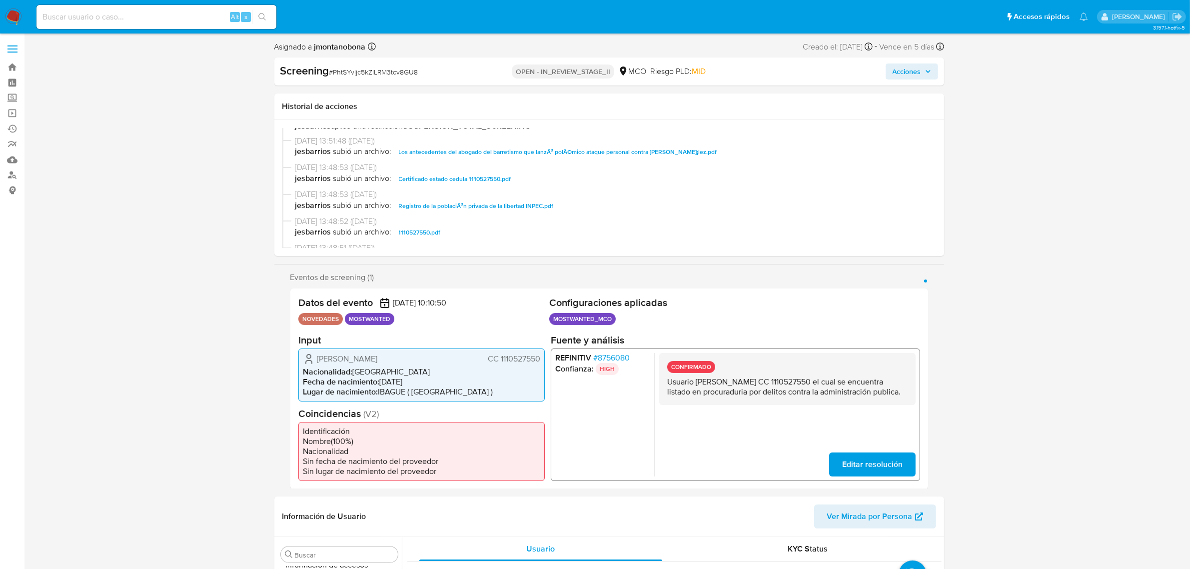
click at [467, 176] on span "Certificado estado cedula 1110527550.pdf" at bounding box center [455, 179] width 112 height 12
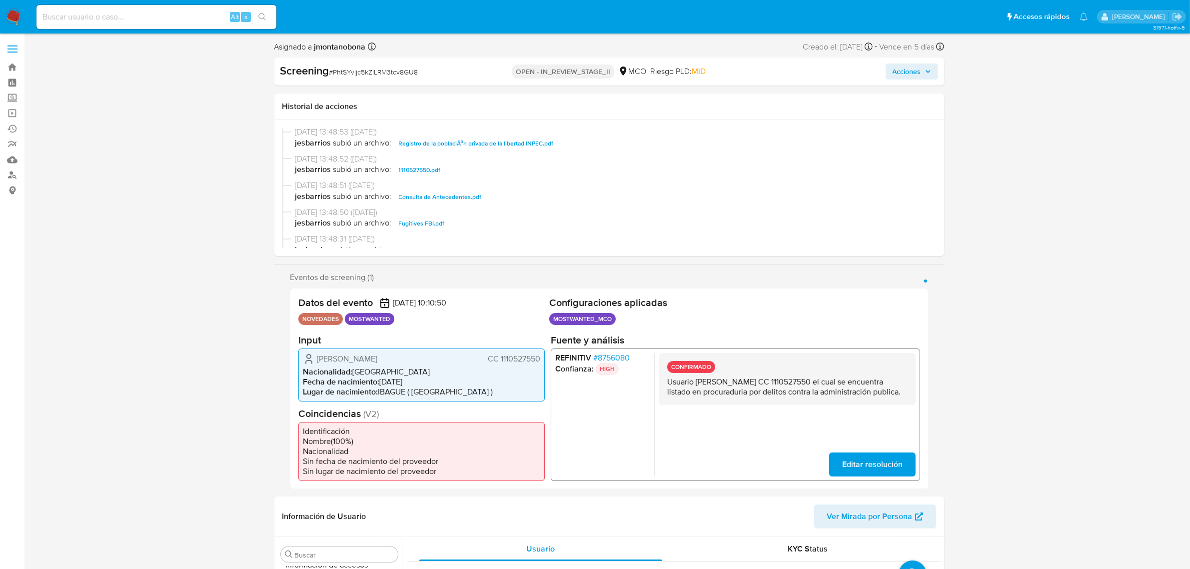
click at [455, 196] on span "Consulta de Antecedentes.pdf" at bounding box center [440, 197] width 83 height 12
drag, startPoint x: 697, startPoint y: 379, endPoint x: 820, endPoint y: 383, distance: 123.0
click at [820, 383] on p "Usuario [PERSON_NAME] CC 1110527550 el cual se encuentra listado en procuraduri…" at bounding box center [786, 386] width 240 height 20
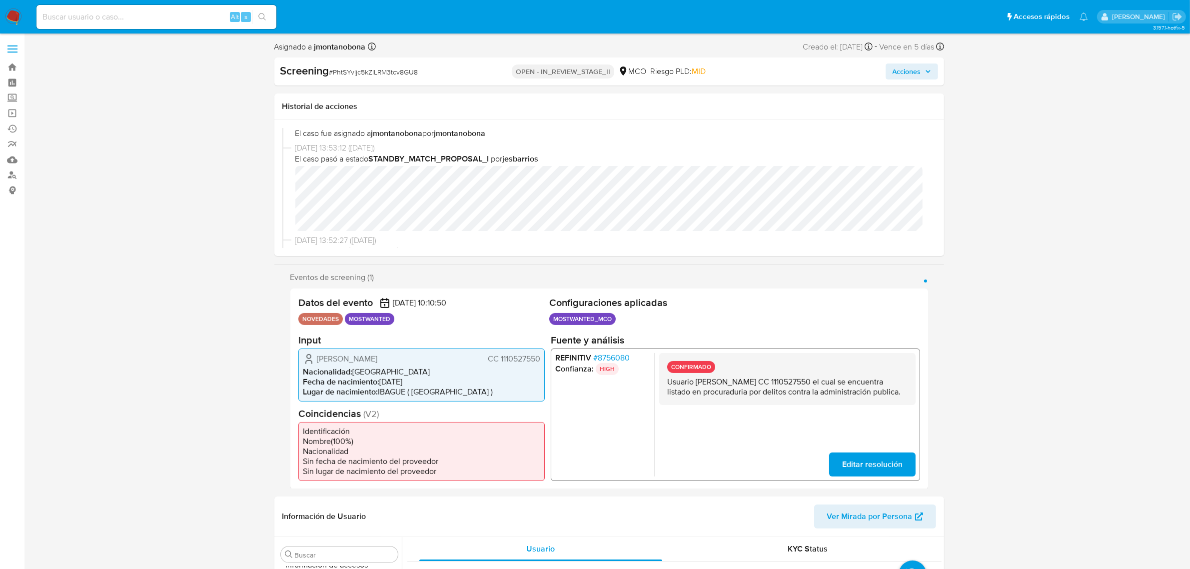
scroll to position [125, 0]
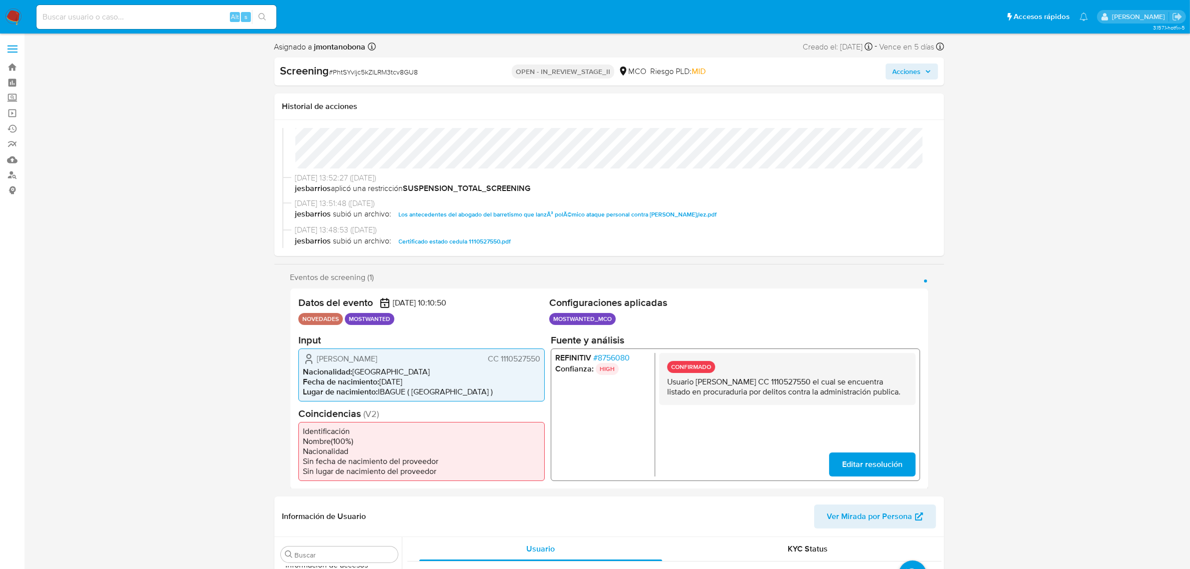
click at [558, 215] on span "Los antecedentes del abogado del barretismo que lanzÃ³ polÃ©mico ataque persona…" at bounding box center [558, 214] width 318 height 12
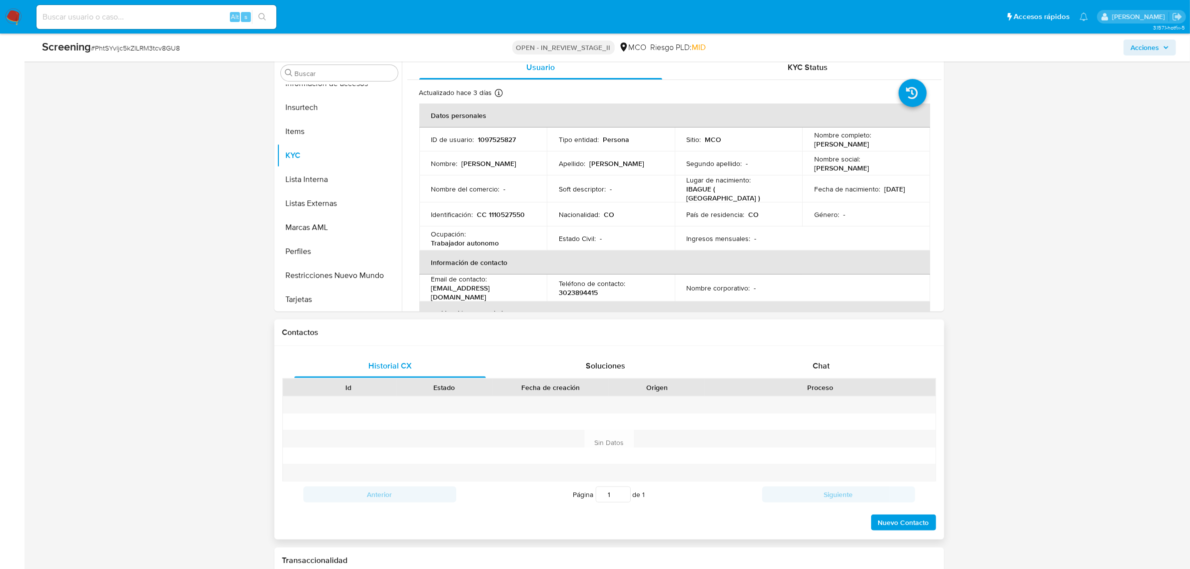
scroll to position [500, 0]
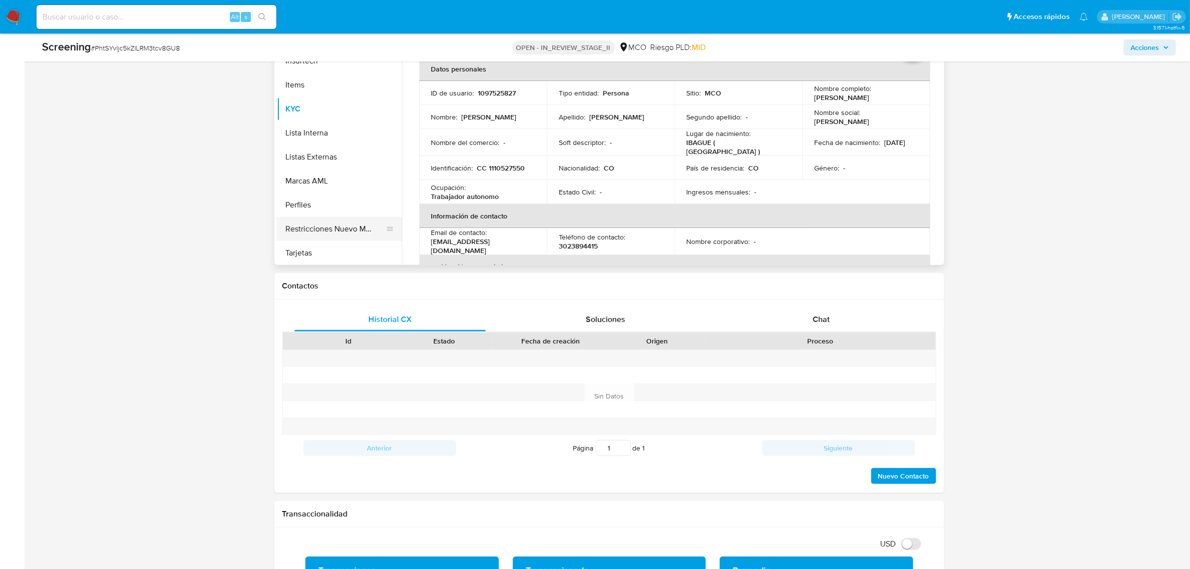
click at [351, 235] on button "Restricciones Nuevo Mundo" at bounding box center [335, 229] width 117 height 24
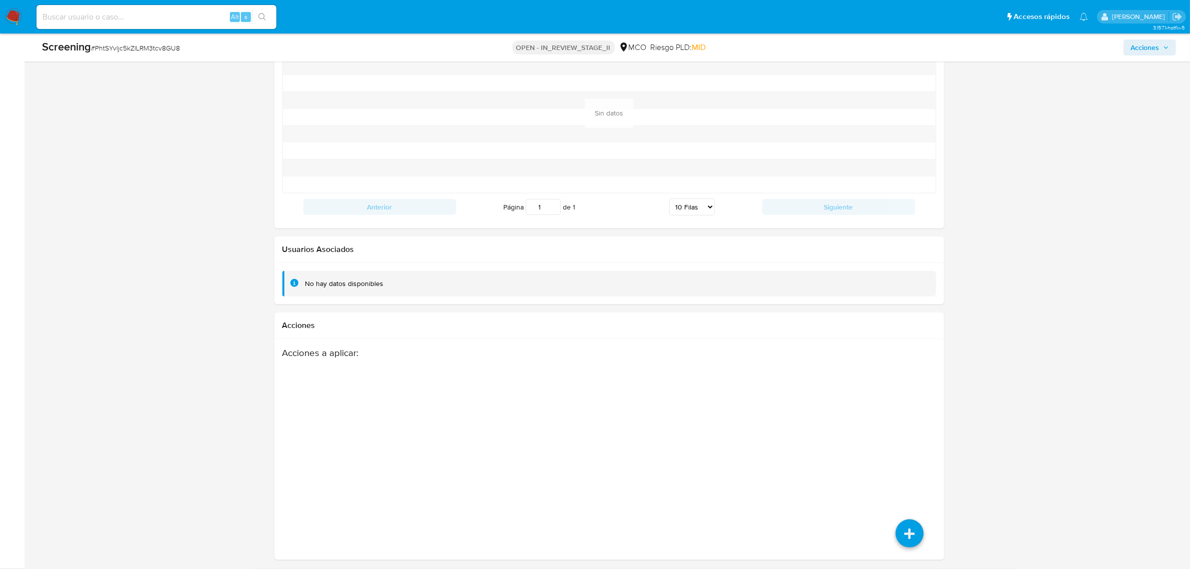
scroll to position [1362, 0]
click at [910, 425] on icon at bounding box center [909, 428] width 28 height 28
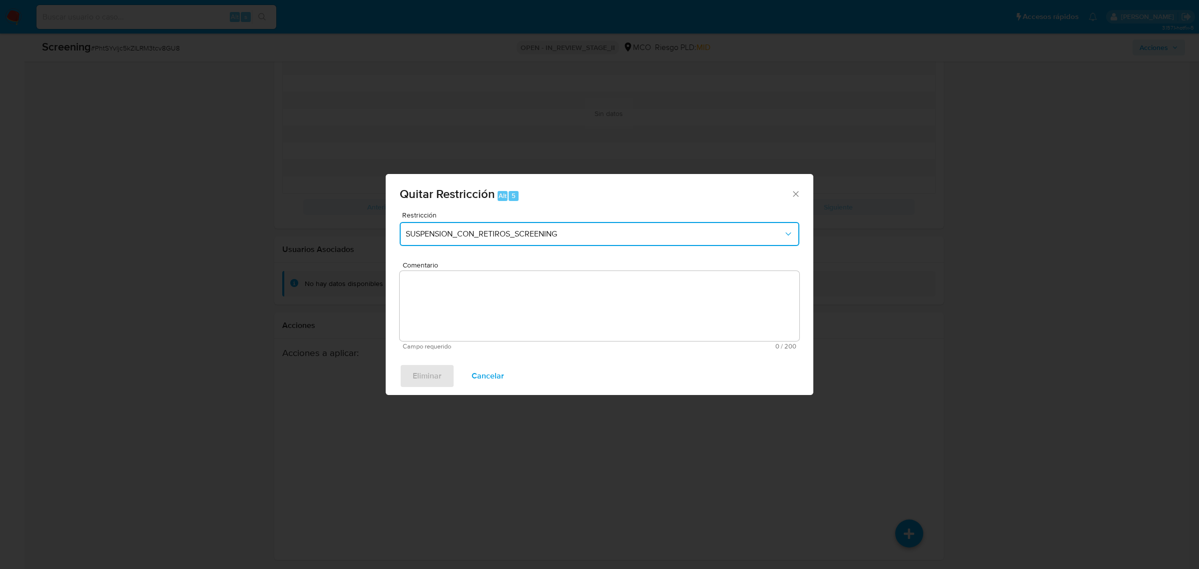
click at [520, 237] on span "SUSPENSION_CON_RETIROS_SCREENING" at bounding box center [595, 234] width 378 height 10
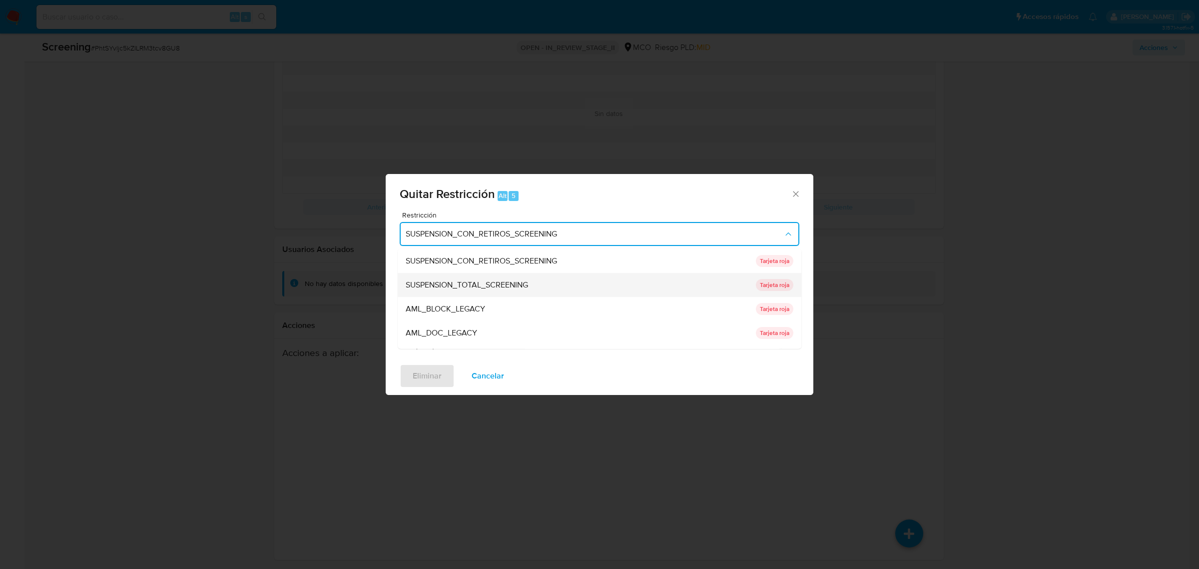
click at [479, 288] on span "SUSPENSION_TOTAL_SCREENING" at bounding box center [467, 284] width 122 height 10
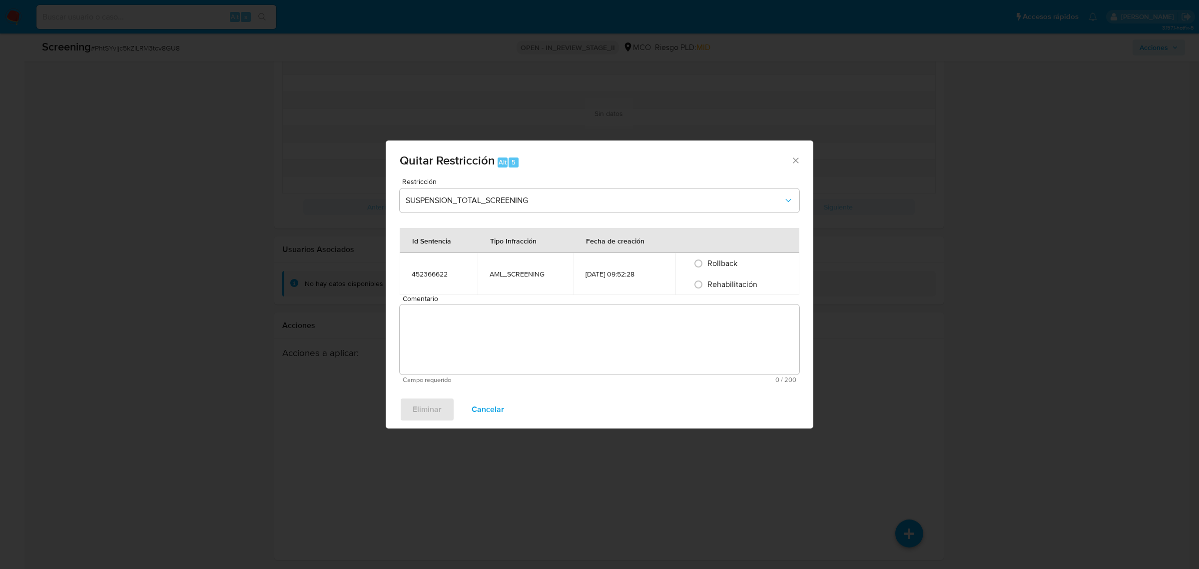
click at [479, 295] on span "Comentario" at bounding box center [603, 298] width 400 height 7
click at [479, 304] on textarea "Comentario" at bounding box center [600, 339] width 400 height 70
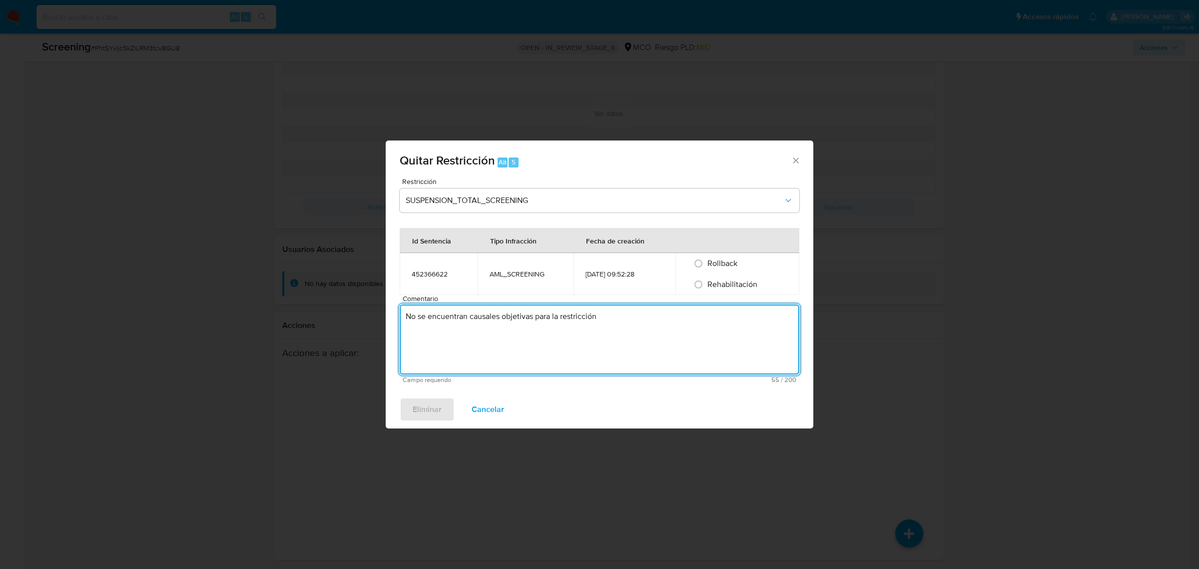
type textarea "No se encuentran causales objetivas para la restricción"
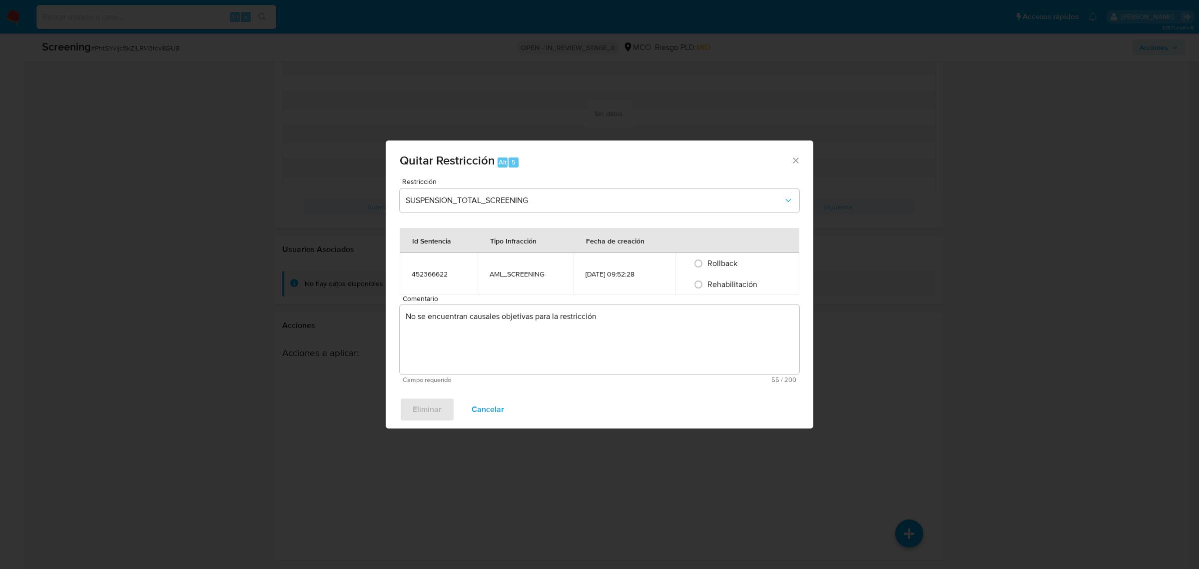
click at [738, 280] on span "Rehabilitación" at bounding box center [732, 283] width 50 height 11
click at [706, 280] on input "Rehabilitación" at bounding box center [698, 284] width 16 height 16
radio input "true"
click at [420, 411] on span "Eliminar" at bounding box center [427, 409] width 29 height 22
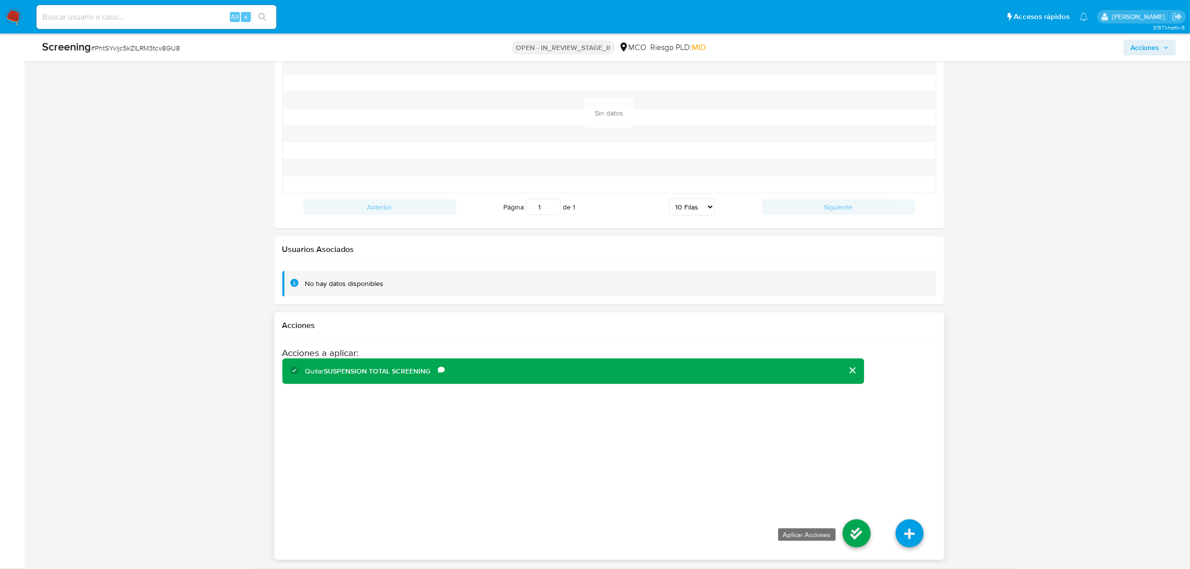
click at [854, 528] on icon at bounding box center [856, 533] width 28 height 28
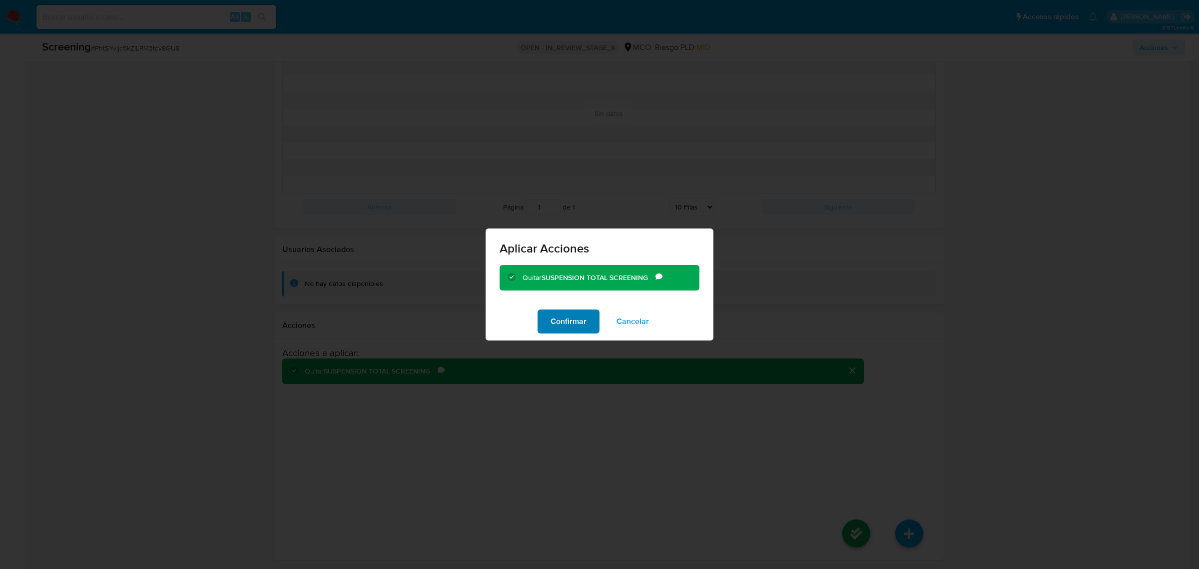
click at [574, 318] on span "Confirmar" at bounding box center [569, 321] width 36 height 22
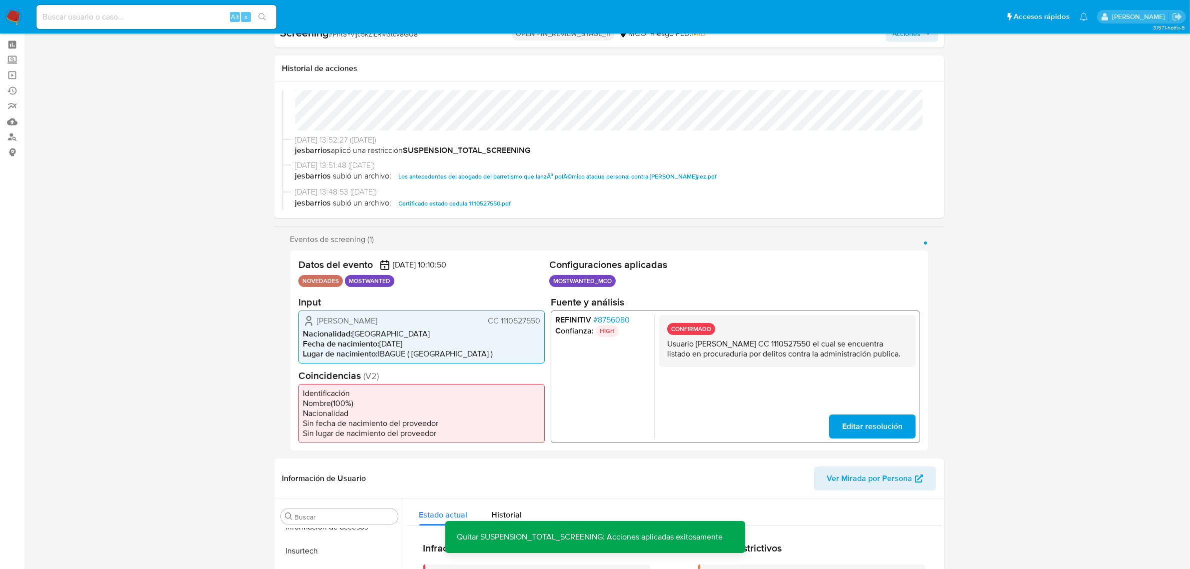
scroll to position [0, 0]
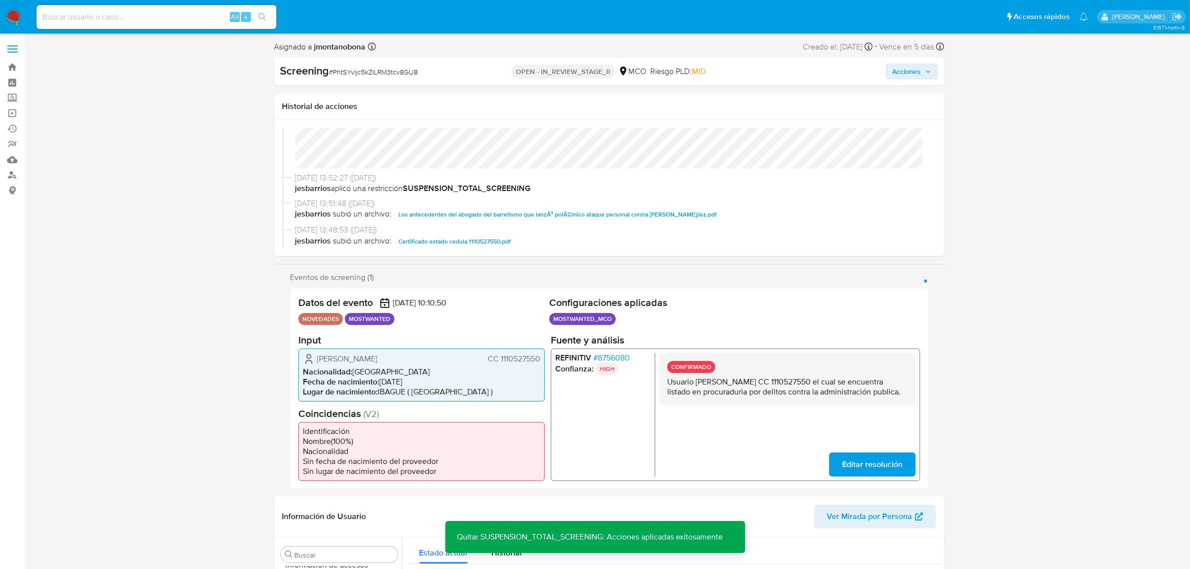
click at [914, 71] on span "Acciones" at bounding box center [906, 71] width 28 height 16
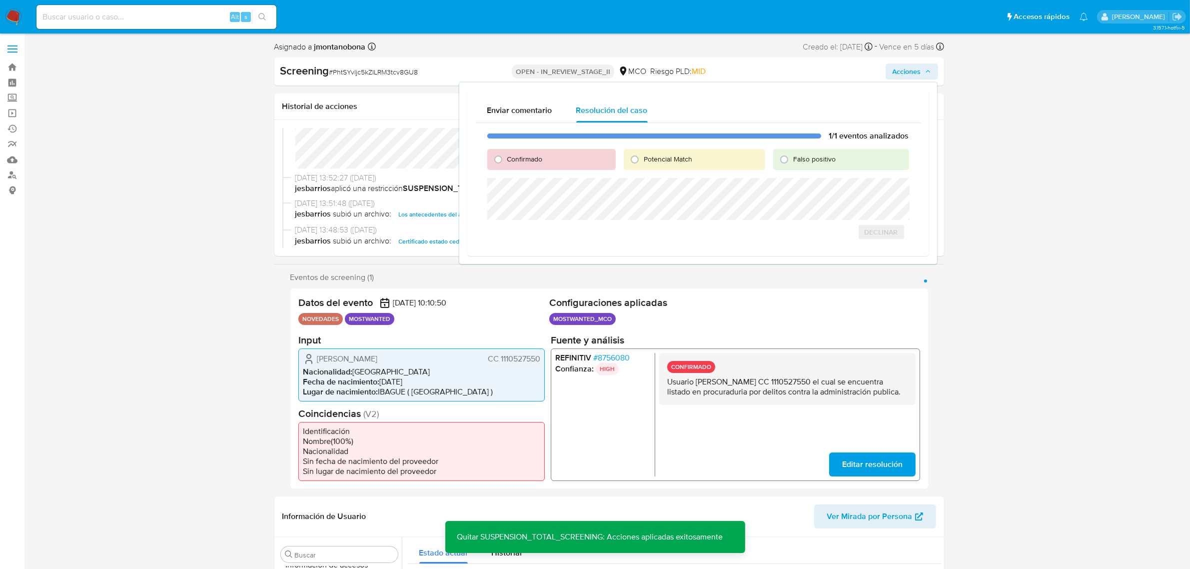
click at [809, 160] on span "Falso positivo" at bounding box center [814, 159] width 42 height 10
click at [792, 160] on input "Falso positivo" at bounding box center [784, 159] width 16 height 16
radio input "true"
click at [889, 246] on span "Cerrar Caso" at bounding box center [874, 243] width 48 height 14
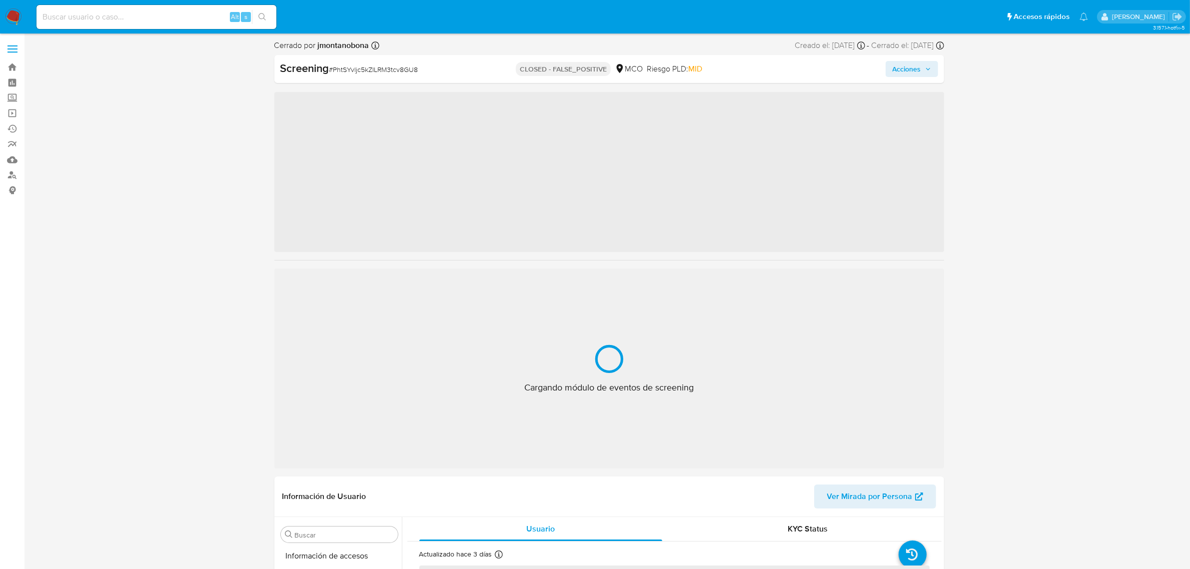
scroll to position [421, 0]
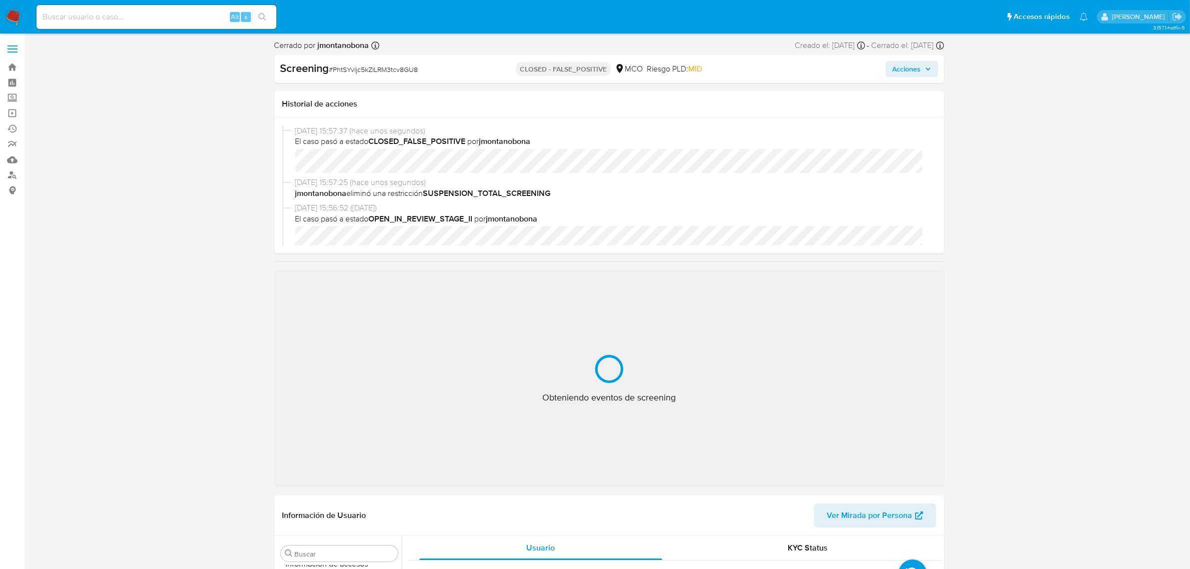
select select "10"
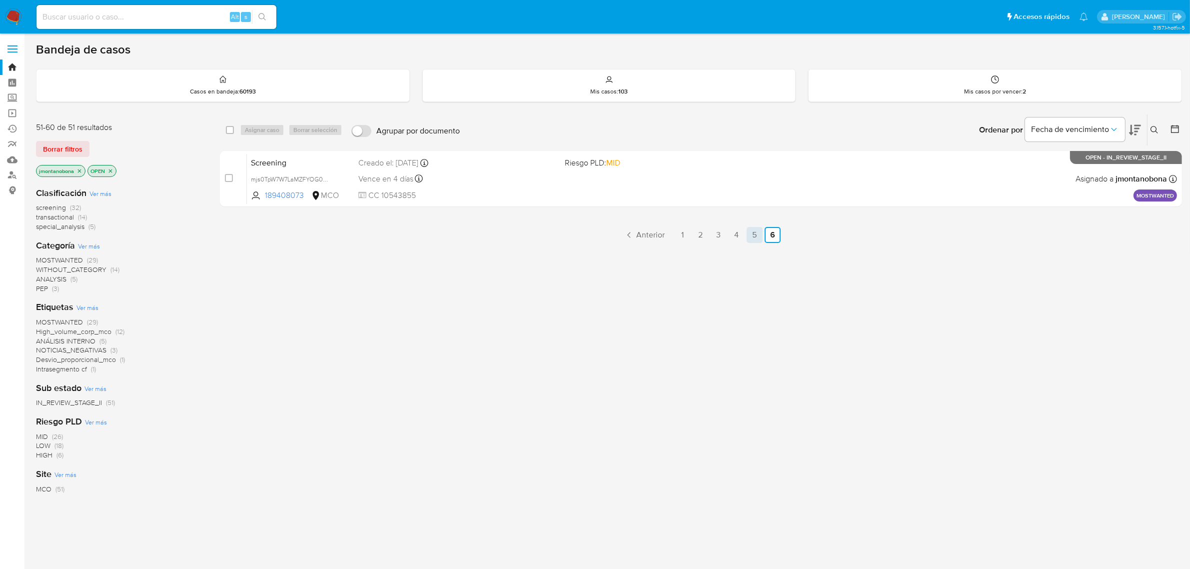
click at [756, 235] on link "5" at bounding box center [754, 235] width 16 height 16
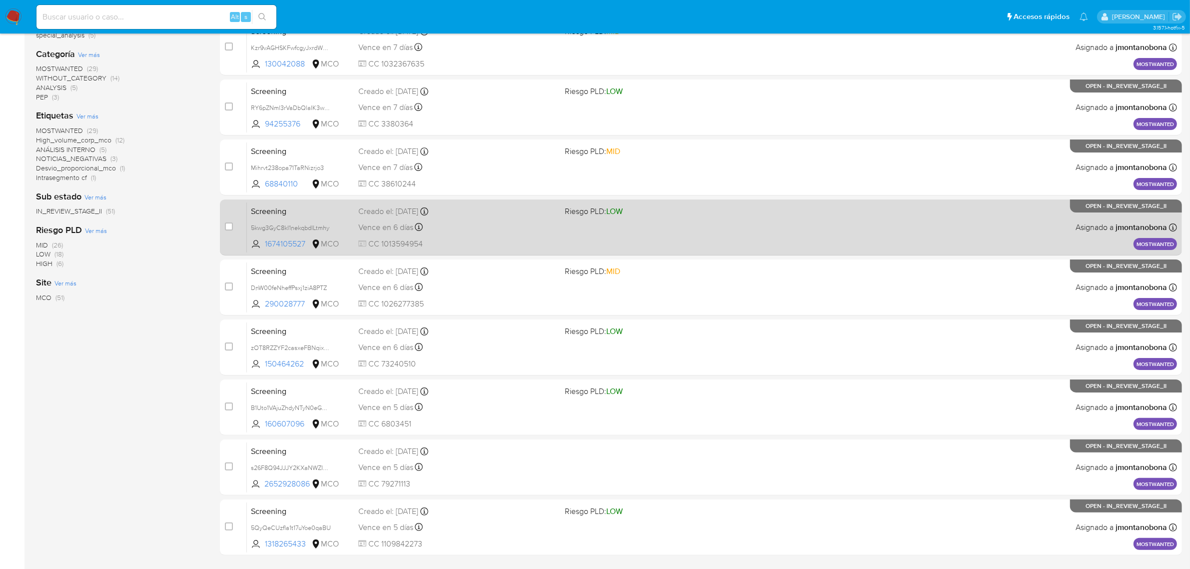
scroll to position [219, 0]
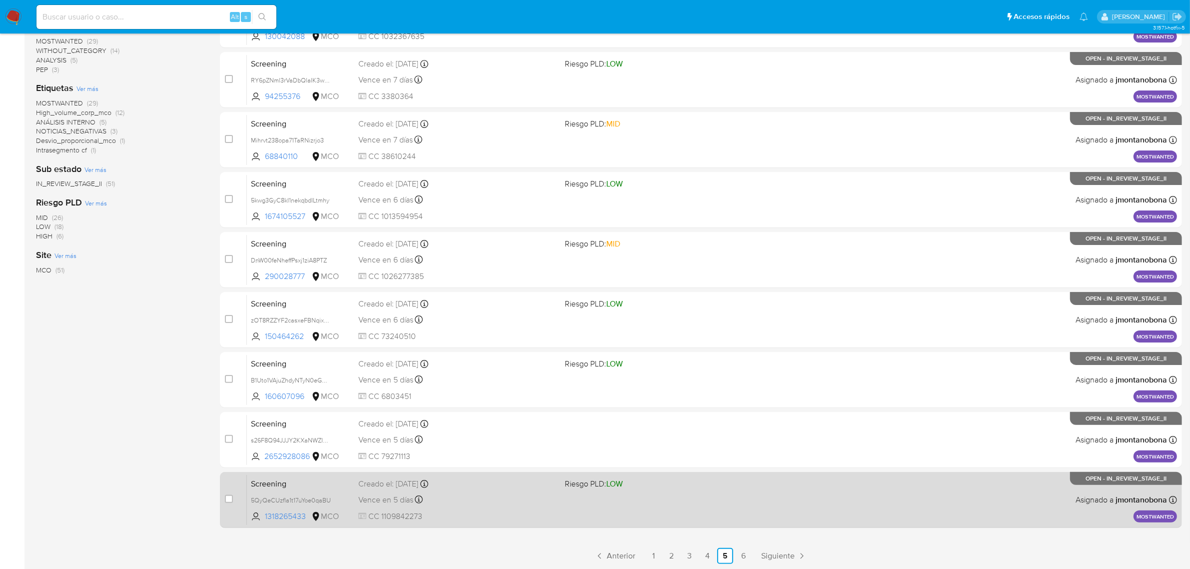
click at [314, 482] on span "Screening" at bounding box center [300, 482] width 99 height 13
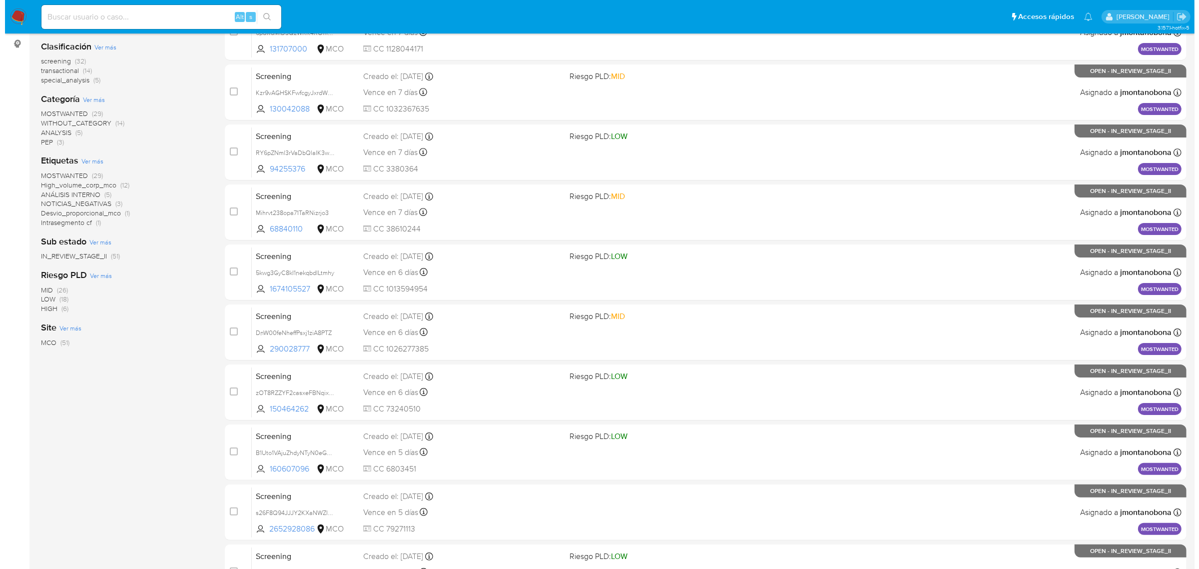
scroll to position [0, 0]
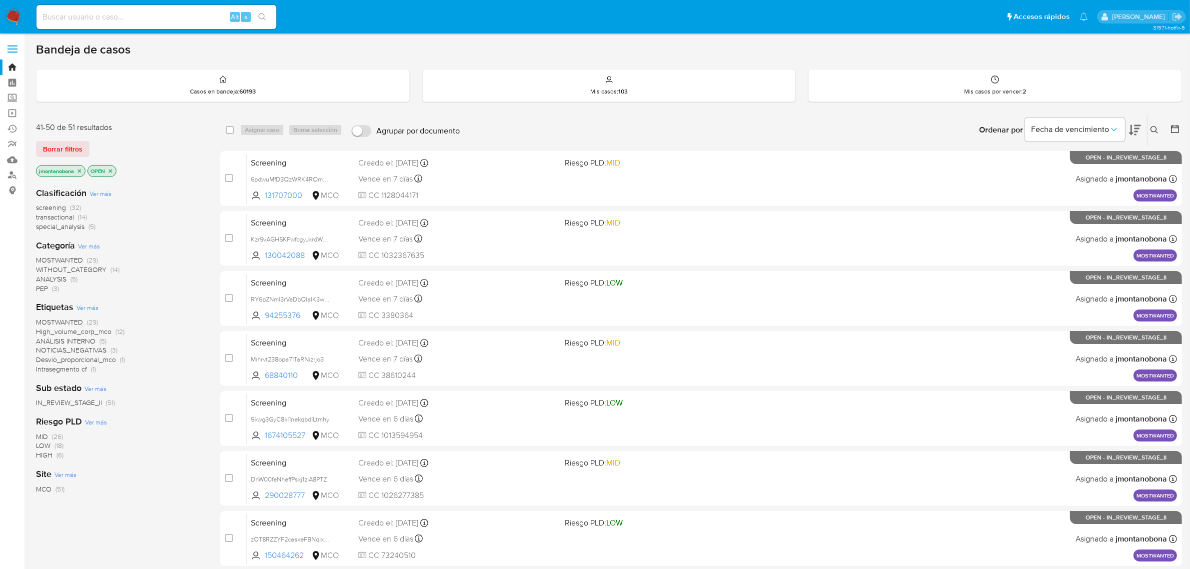
click at [80, 168] on icon "close-filter" at bounding box center [79, 171] width 6 height 6
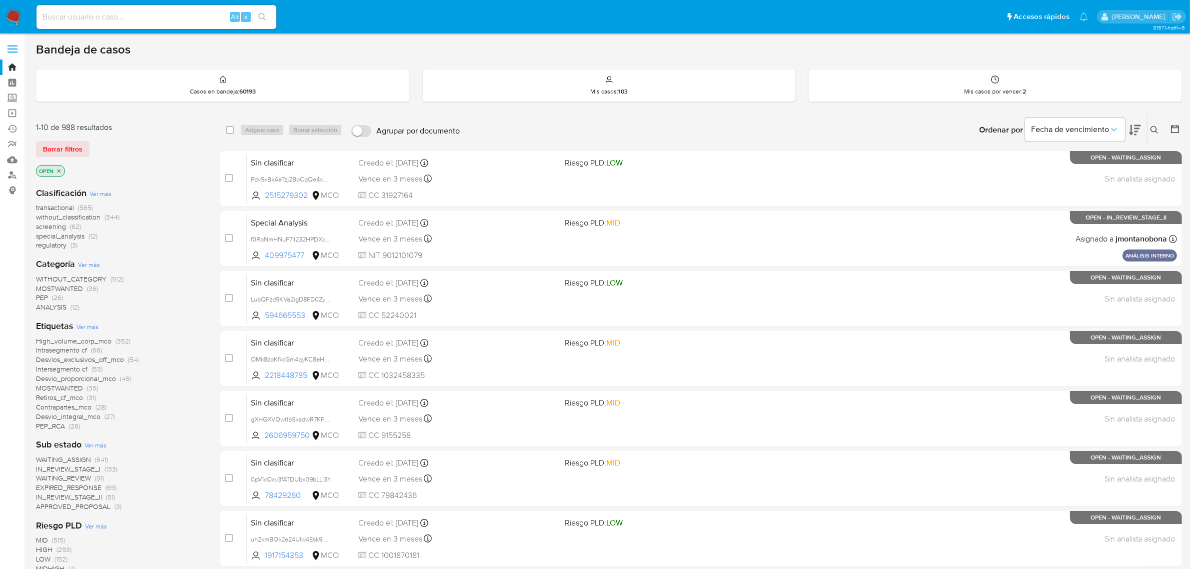
click at [59, 171] on icon "close-filter" at bounding box center [59, 171] width 6 height 6
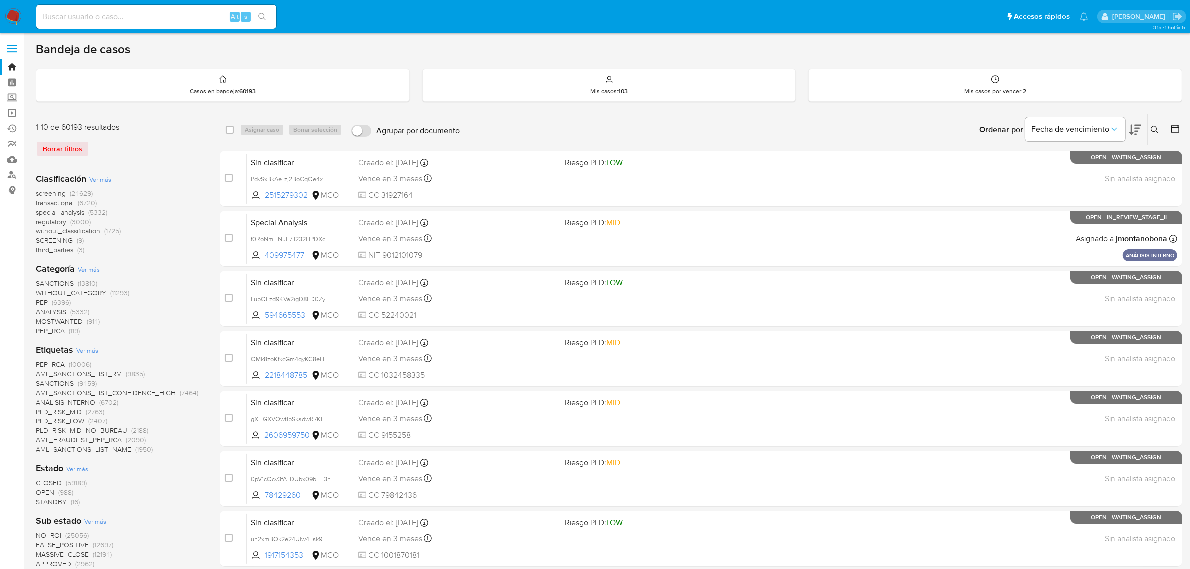
click at [1152, 131] on icon at bounding box center [1154, 130] width 8 height 8
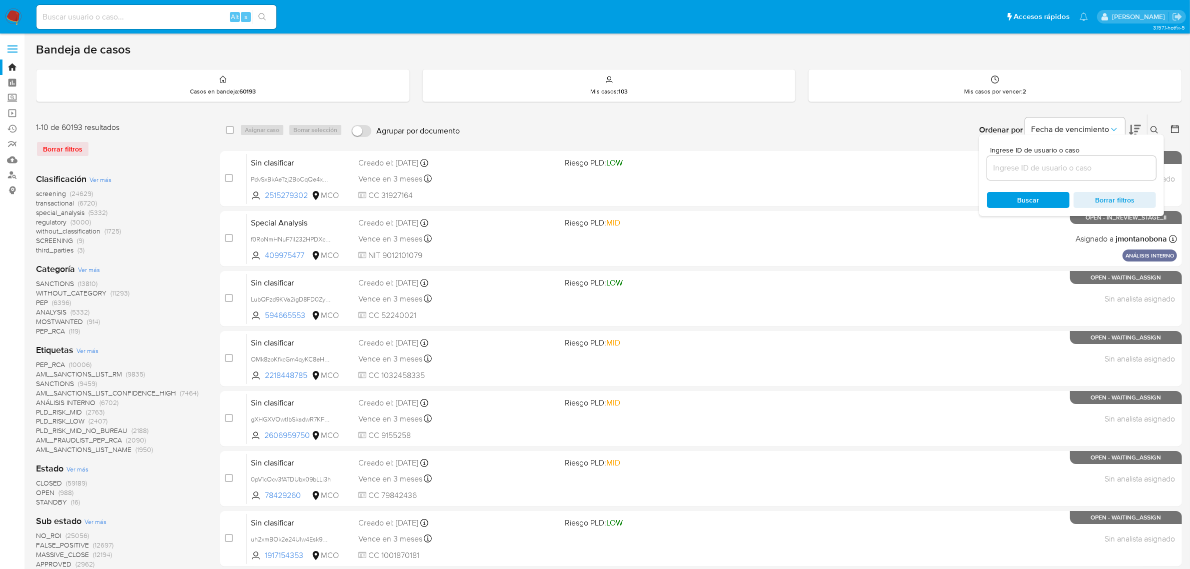
click at [1025, 180] on div "Ingrese ID de usuario o caso Buscar Borrar filtros" at bounding box center [1071, 174] width 185 height 81
click at [1038, 171] on input at bounding box center [1071, 167] width 169 height 13
paste input "MfmHx81dlSjm7xFH19qsWGyr"
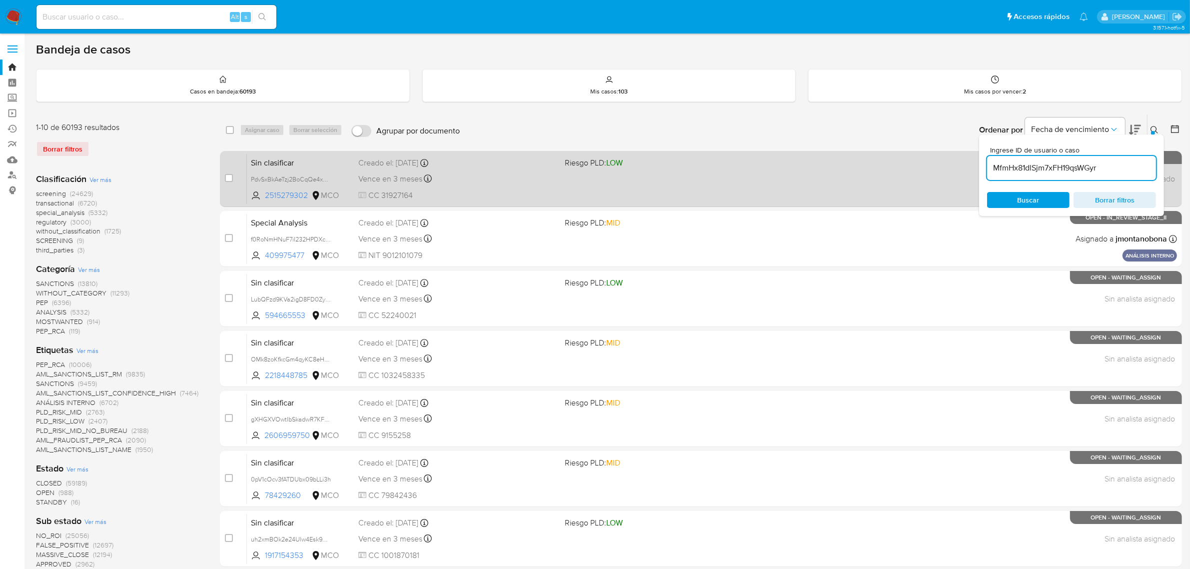
type input "MfmHx81dlSjm7xFH19qsWGyr"
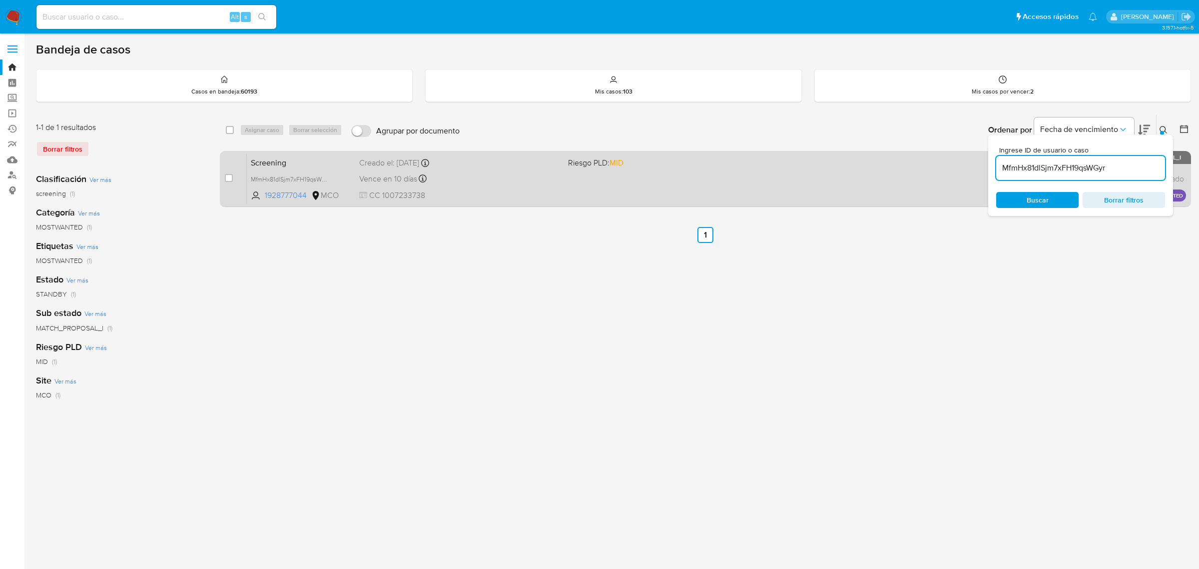
click at [238, 177] on div "case-item-checkbox No es posible asignar el caso" at bounding box center [236, 178] width 22 height 50
click at [227, 174] on input "checkbox" at bounding box center [229, 178] width 8 height 8
checkbox input "true"
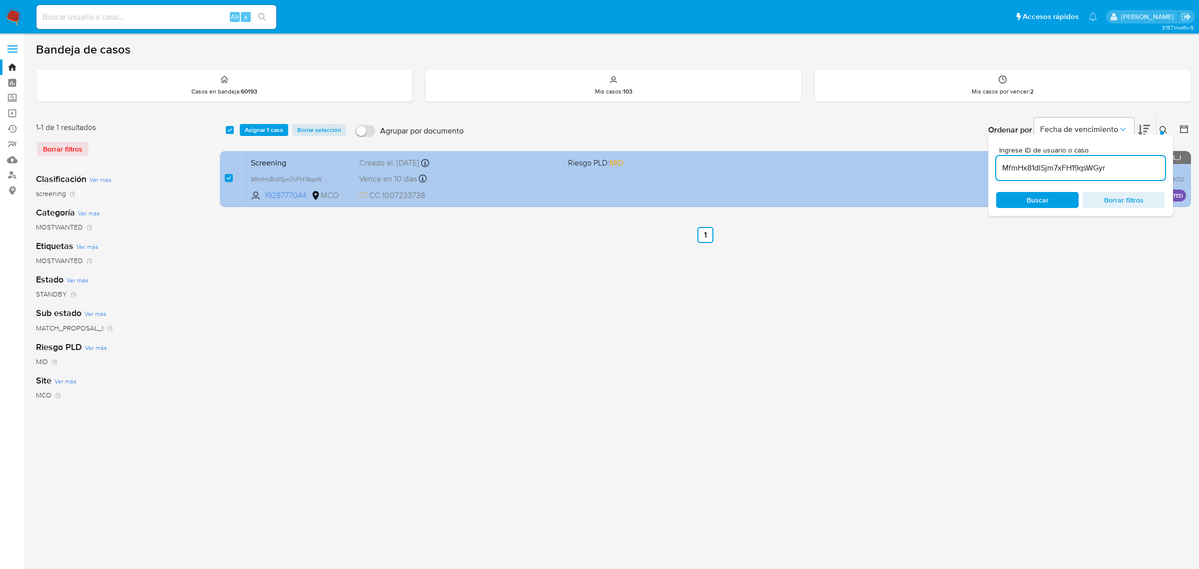
drag, startPoint x: 1120, startPoint y: 167, endPoint x: 947, endPoint y: 166, distance: 172.9
click at [952, 165] on div "select-all-cases-checkbox Asignar 1 caso Borrar selección Agrupar por documento…" at bounding box center [705, 162] width 971 height 97
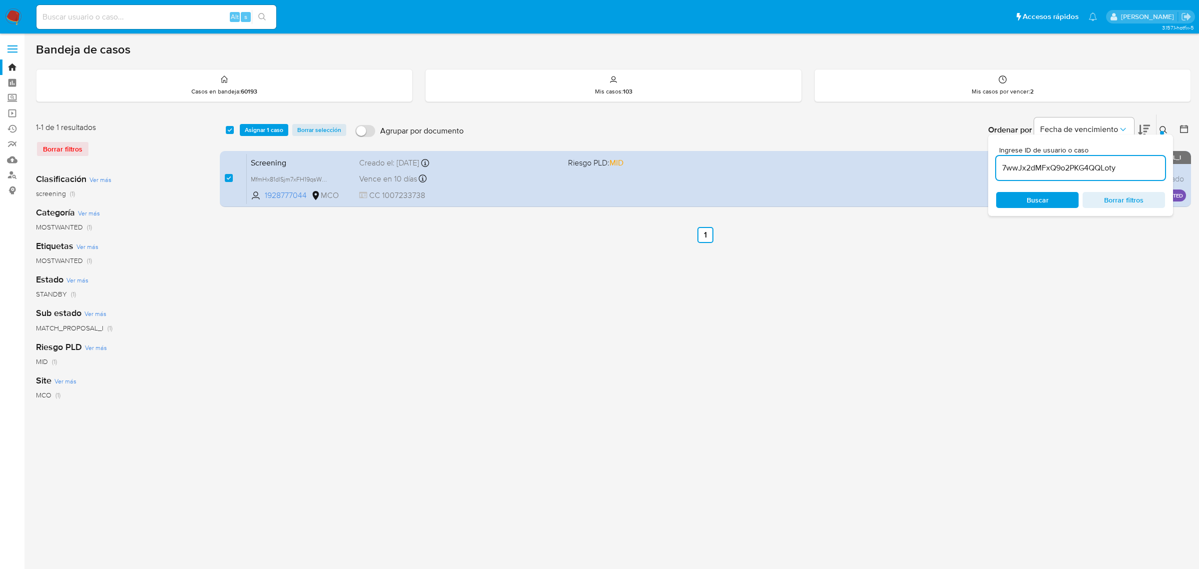
type input "7wwJx2dMFxQ9o2PKG4QQLoty"
checkbox input "false"
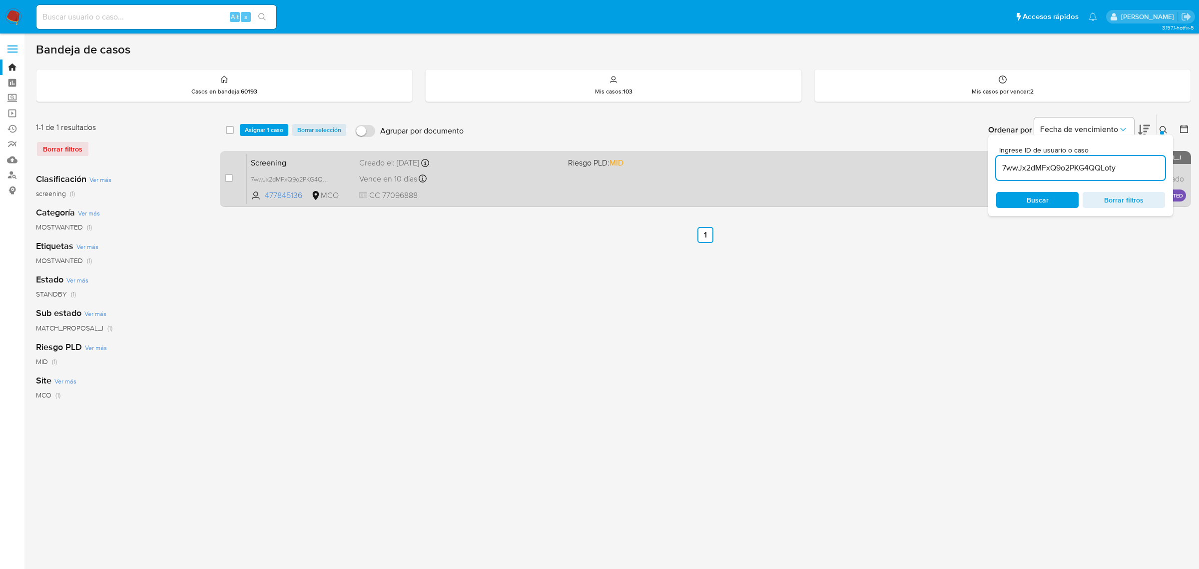
click at [235, 176] on div "case-item-checkbox No es posible asignar el caso" at bounding box center [236, 178] width 22 height 50
click at [231, 181] on span at bounding box center [229, 178] width 8 height 8
click at [233, 178] on input "checkbox" at bounding box center [229, 178] width 8 height 8
checkbox input "true"
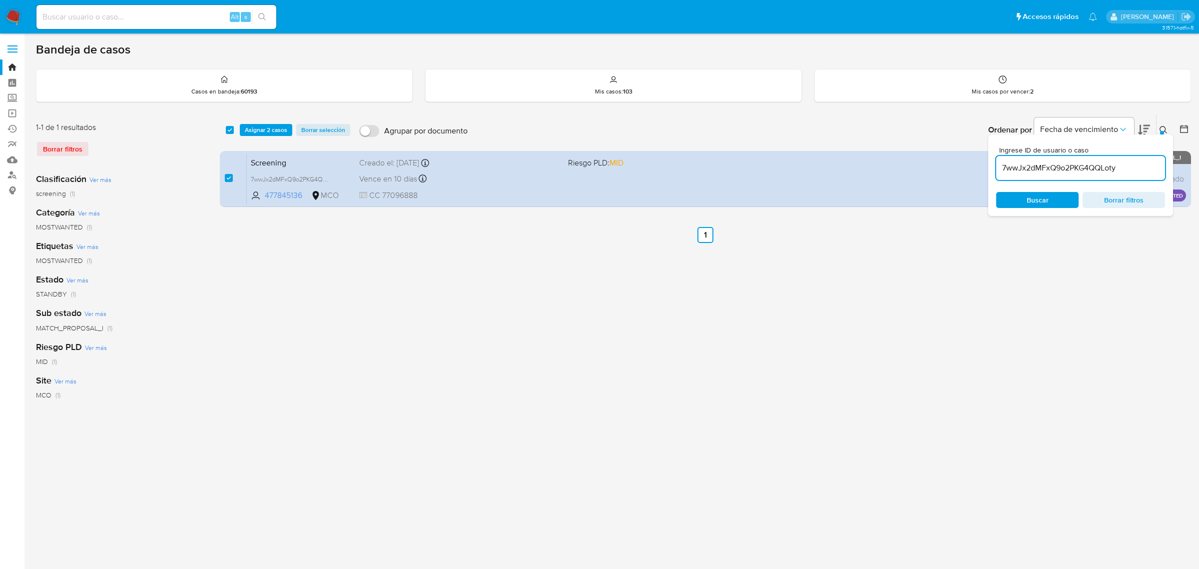
drag, startPoint x: 1120, startPoint y: 166, endPoint x: 993, endPoint y: 167, distance: 126.4
click at [993, 167] on div "Ingrese ID de usuario o caso 7wwJx2dMFxQ9o2PKG4QQLoty Buscar Borrar filtros" at bounding box center [1080, 174] width 185 height 81
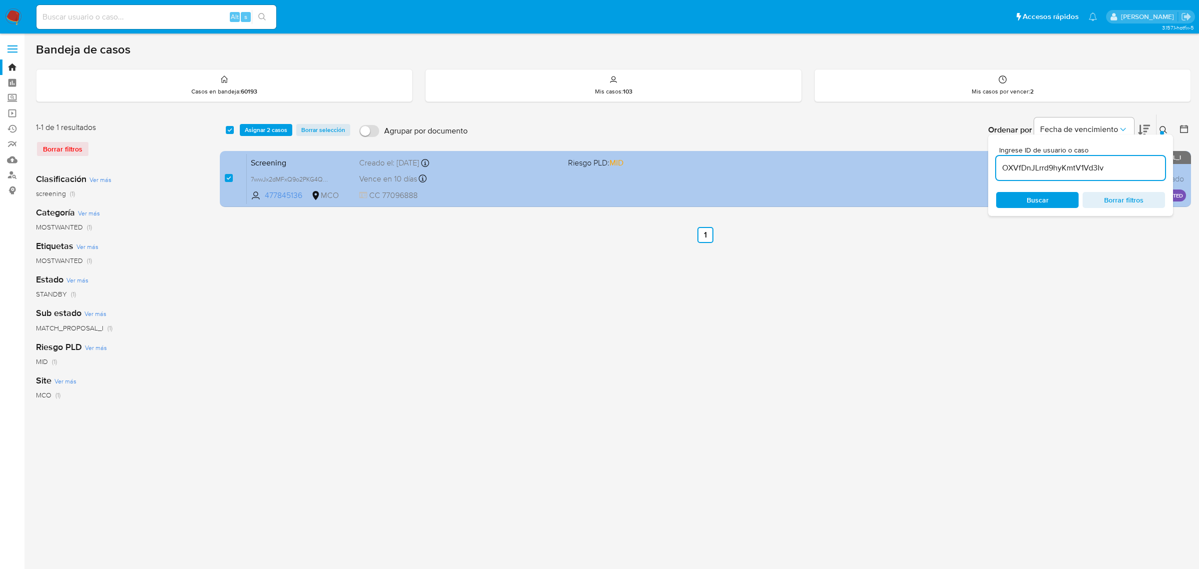
type input "OXVfDnJLrrd9hyKmtV1Vd3Iv"
checkbox input "false"
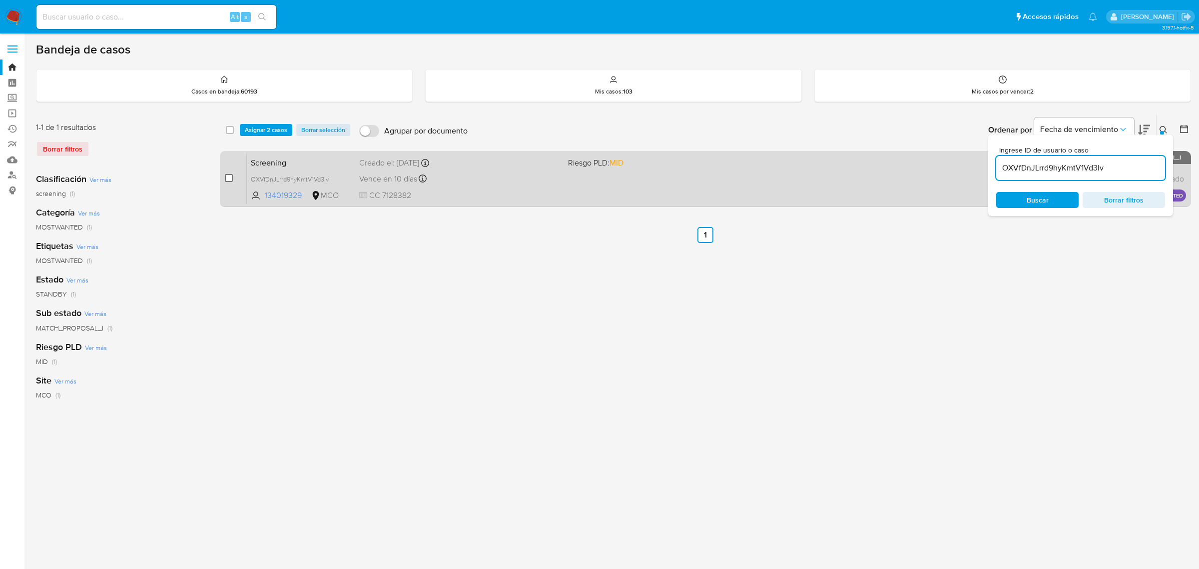
click at [227, 177] on input "checkbox" at bounding box center [229, 178] width 8 height 8
checkbox input "true"
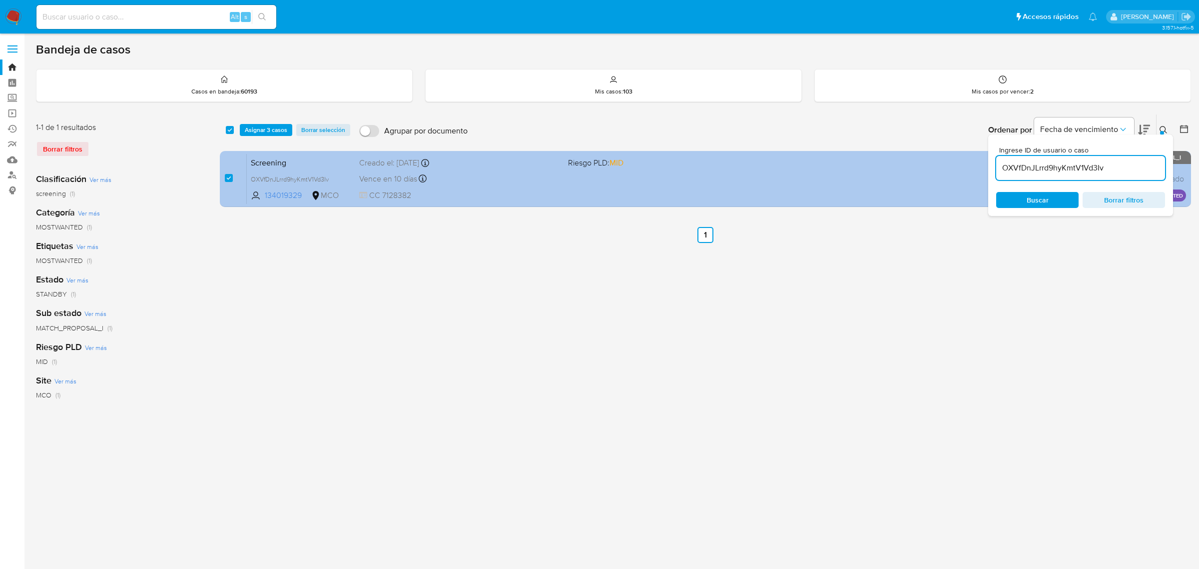
drag, startPoint x: 1116, startPoint y: 165, endPoint x: 987, endPoint y: 165, distance: 128.4
click at [987, 165] on div "select-all-cases-checkbox Asignar 3 casos Borrar selección Agrupar por document…" at bounding box center [705, 162] width 971 height 97
type input "LZLPTJDOJL3ID6xe5LQrjewc"
drag, startPoint x: 1112, startPoint y: 168, endPoint x: 960, endPoint y: 170, distance: 151.9
click at [960, 170] on div "select-all-cases-checkbox Asignar 3 casos Borrar selección Agrupar por document…" at bounding box center [705, 162] width 971 height 97
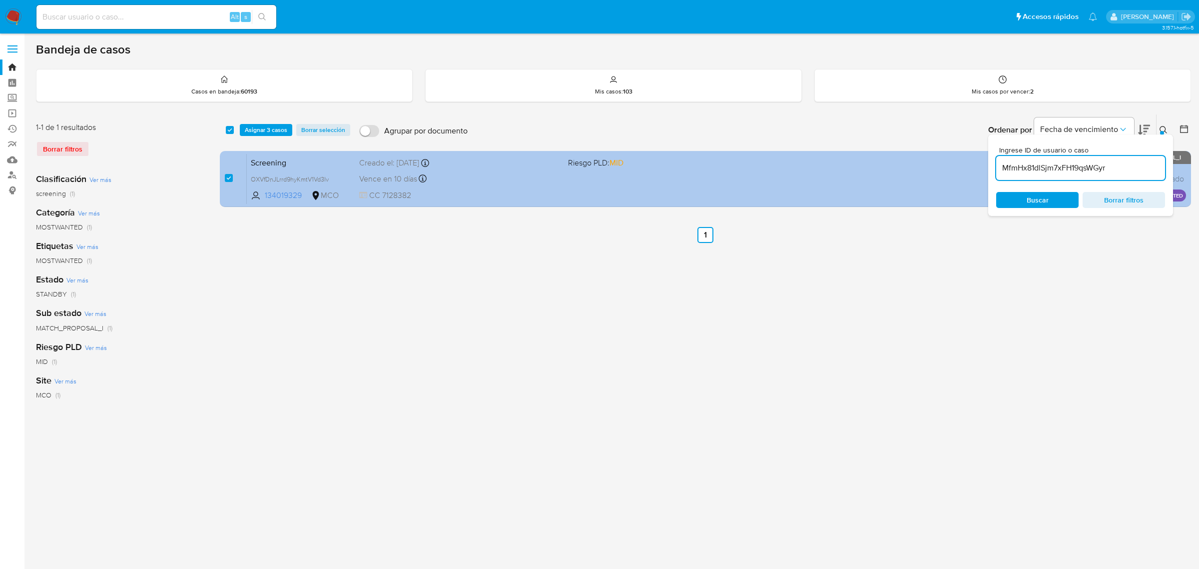
drag, startPoint x: 1118, startPoint y: 174, endPoint x: 910, endPoint y: 171, distance: 207.9
click at [967, 171] on div "select-all-cases-checkbox Asignar 3 casos Borrar selección Agrupar por document…" at bounding box center [705, 162] width 971 height 97
paste input "7wwJx2dMFxQ9o2PKG4QQLoty"
drag, startPoint x: 1132, startPoint y: 170, endPoint x: 979, endPoint y: 169, distance: 152.4
click at [988, 170] on div "Ingrese ID de usuario o caso 7wwJx2dMFxQ9o2PKG4QQLoty Buscar Borrar filtros" at bounding box center [1080, 174] width 185 height 81
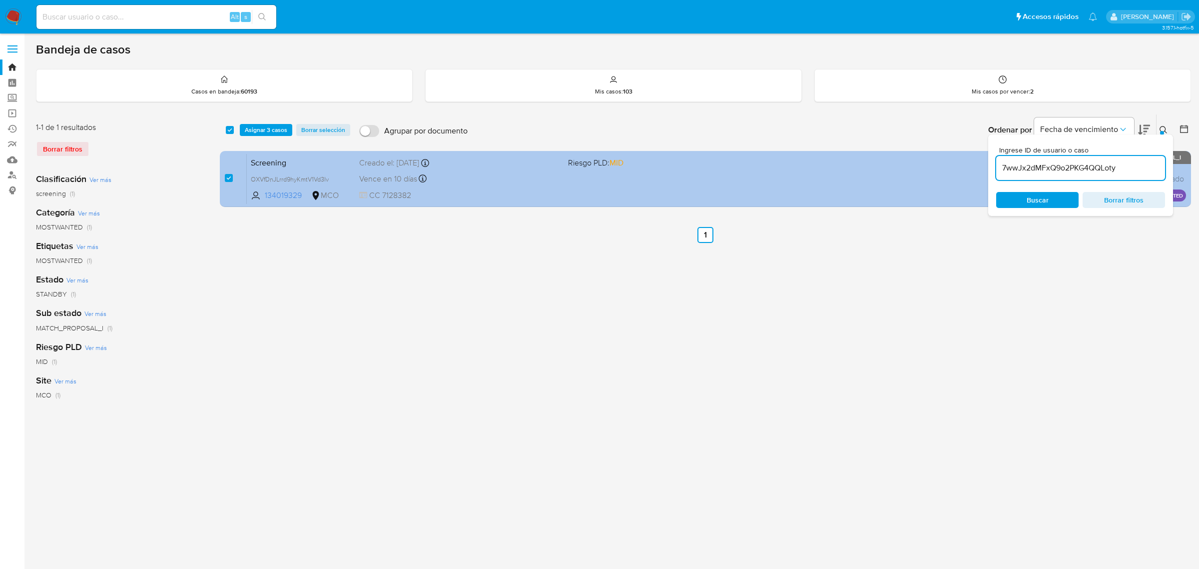
paste input "OXVfDnJLrrd9hyKmtV1Vd3Iv"
type input "OXVfDnJLrrd9hyKmtV1Vd3Iv"
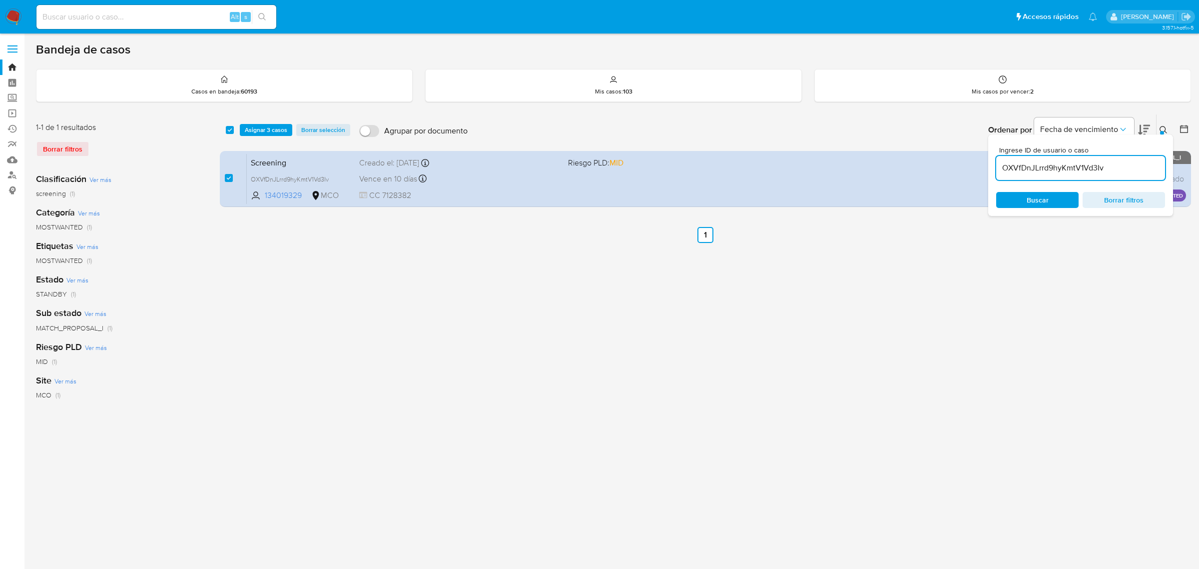
click at [261, 127] on span "Asignar 3 casos" at bounding box center [266, 130] width 42 height 10
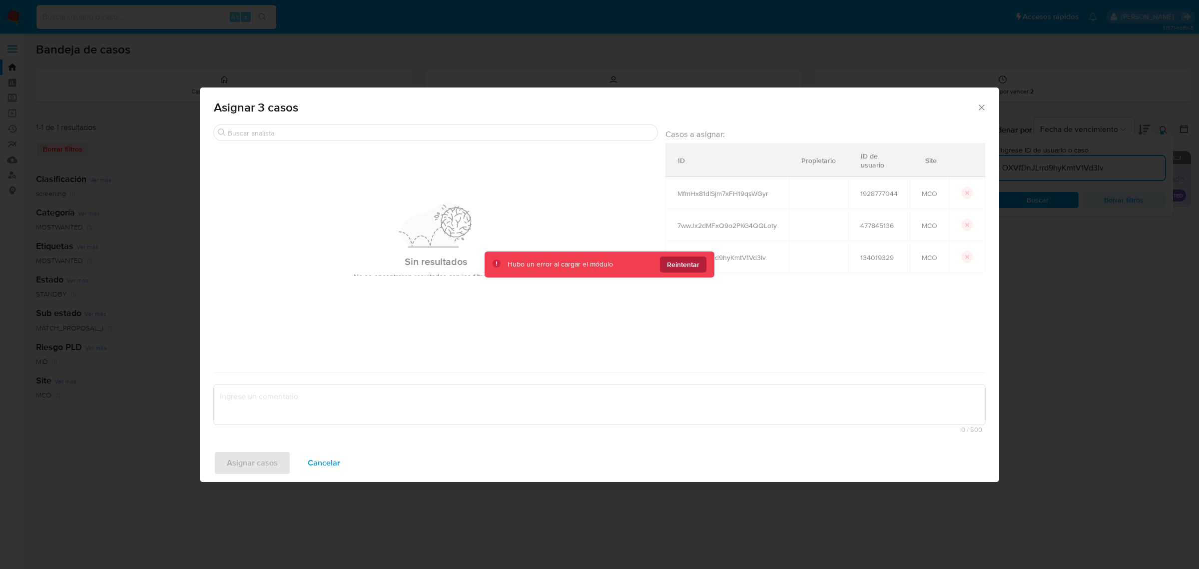
click at [694, 266] on span "Reintentar" at bounding box center [683, 264] width 32 height 16
click at [669, 261] on span "Reintentar" at bounding box center [683, 264] width 32 height 16
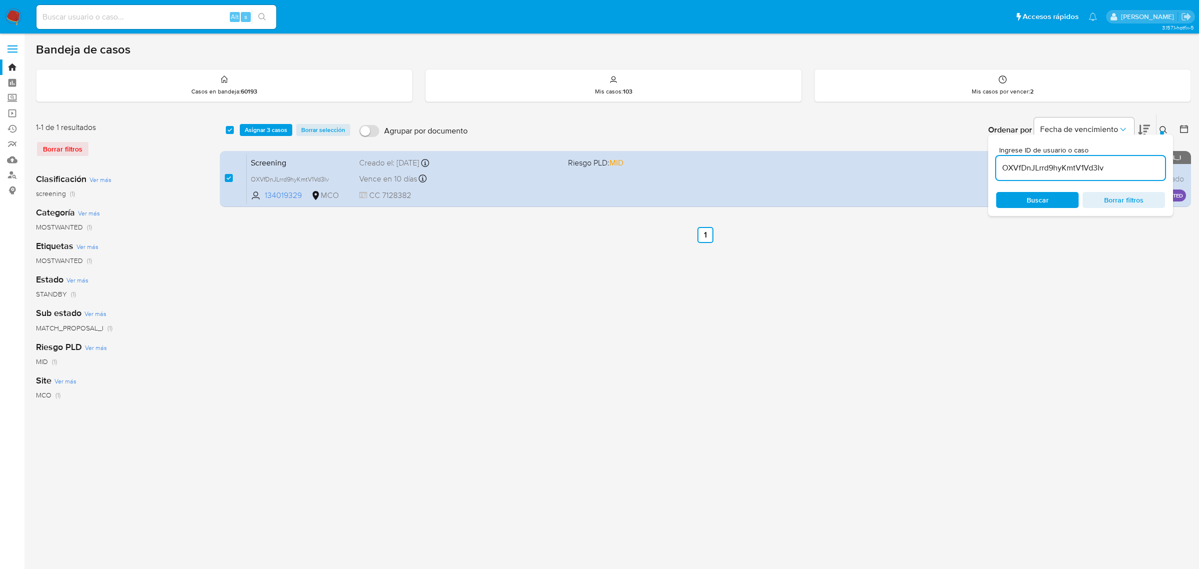
click at [260, 125] on span "Asignar 3 casos" at bounding box center [266, 130] width 42 height 10
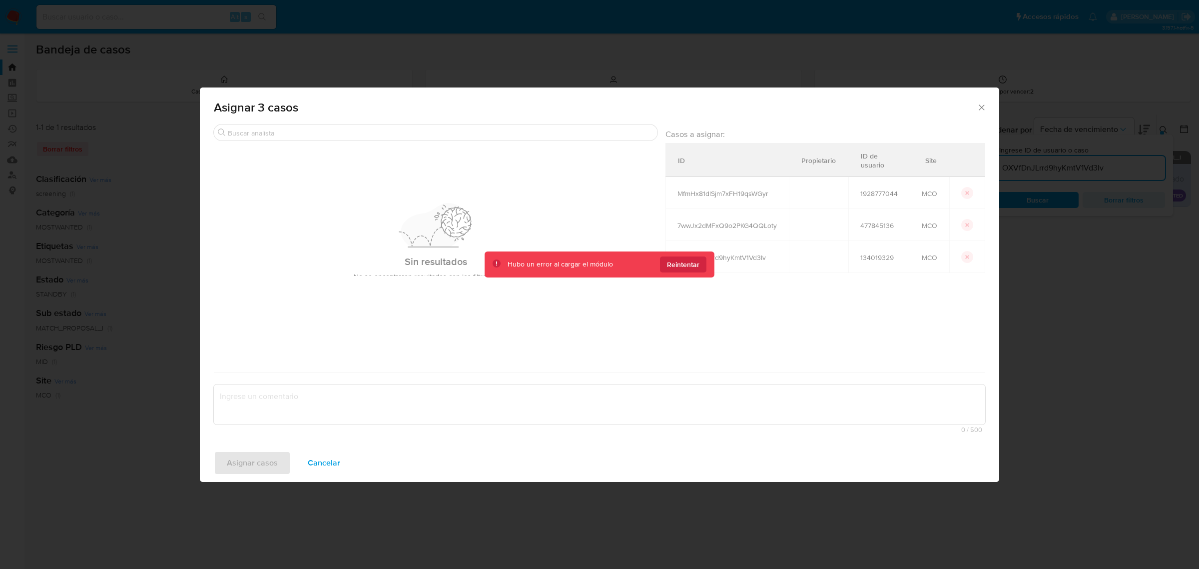
click at [985, 107] on icon "Cerrar ventana" at bounding box center [982, 107] width 10 height 10
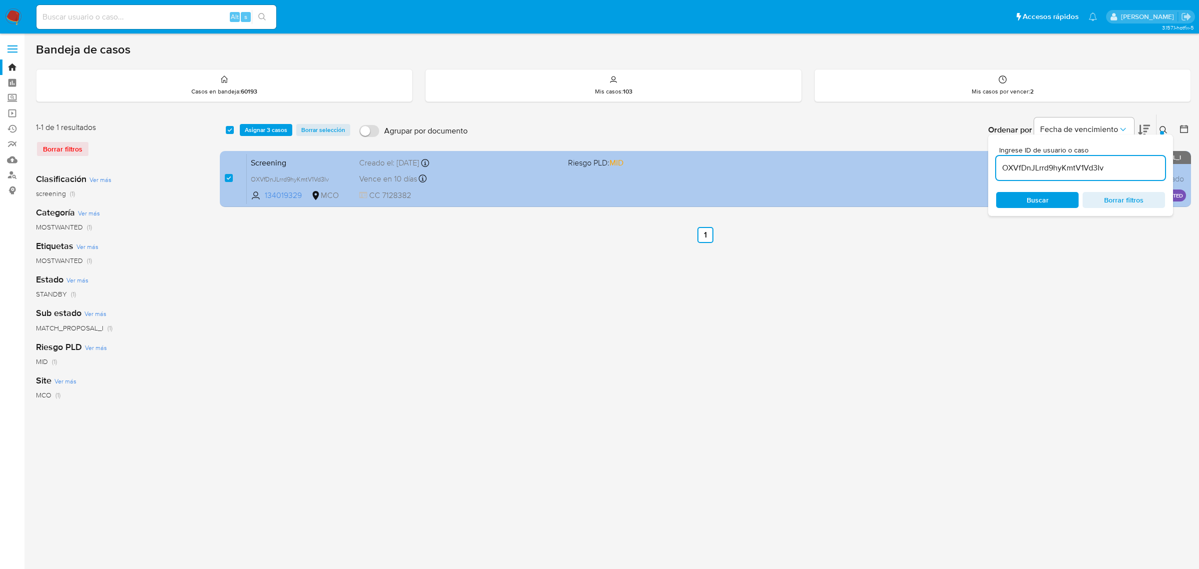
drag, startPoint x: 1116, startPoint y: 170, endPoint x: 963, endPoint y: 165, distance: 153.0
click at [963, 165] on div "select-all-cases-checkbox Asignar 3 casos Borrar selección Agrupar por document…" at bounding box center [705, 162] width 971 height 97
paste input "LZLPTJDOJL3ID6xe5LQrjewc"
type input "LZLPTJDOJL3ID6xe5LQrjewc"
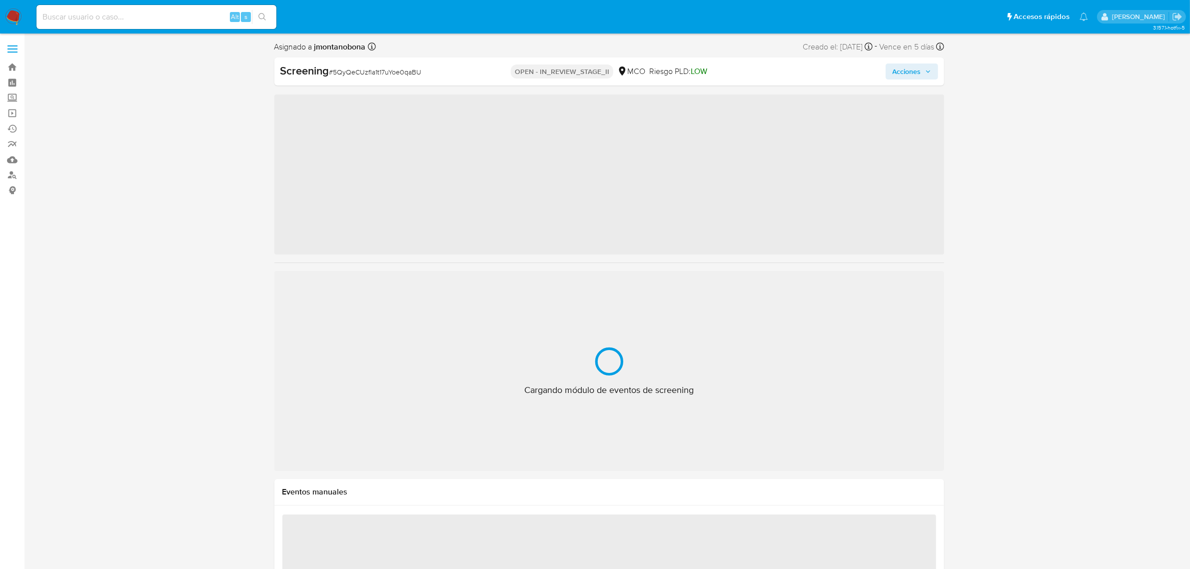
scroll to position [421, 0]
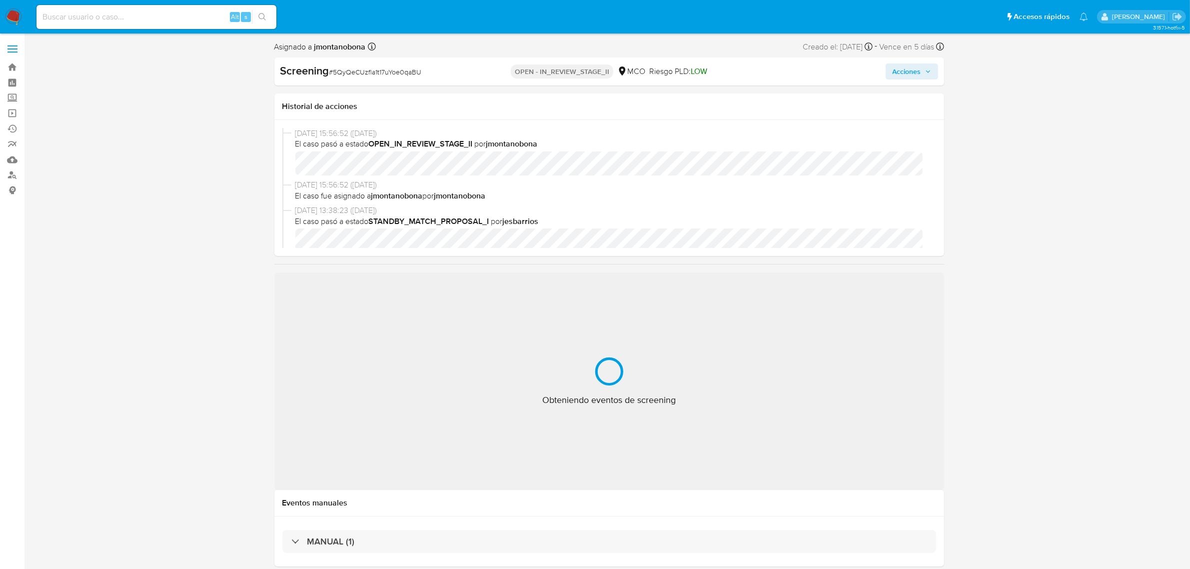
select select "10"
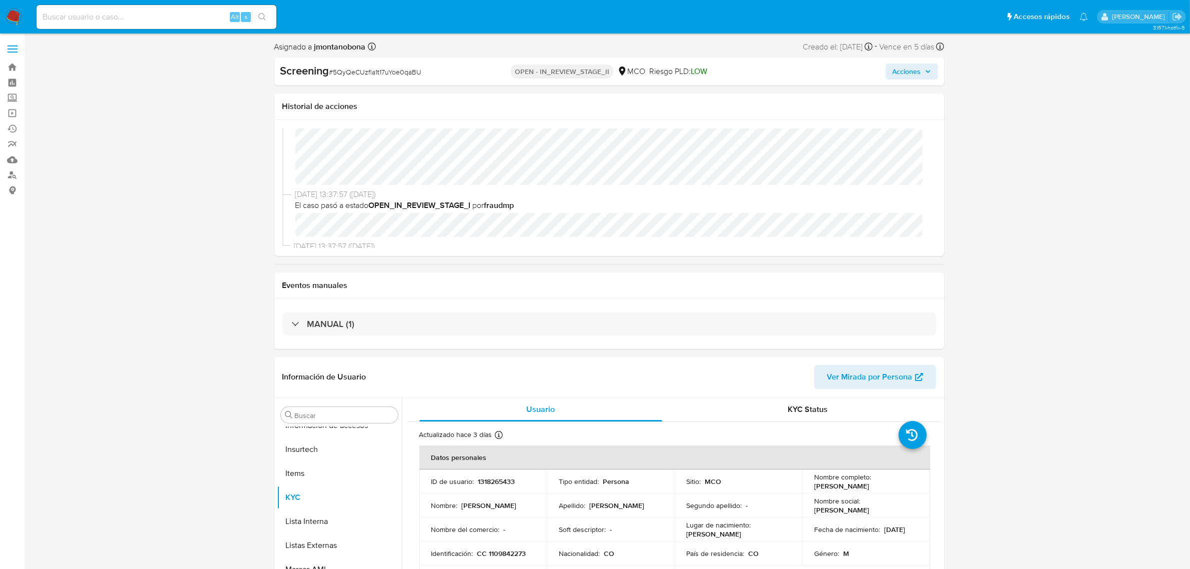
scroll to position [118, 0]
click at [907, 71] on span "Acciones" at bounding box center [906, 71] width 28 height 16
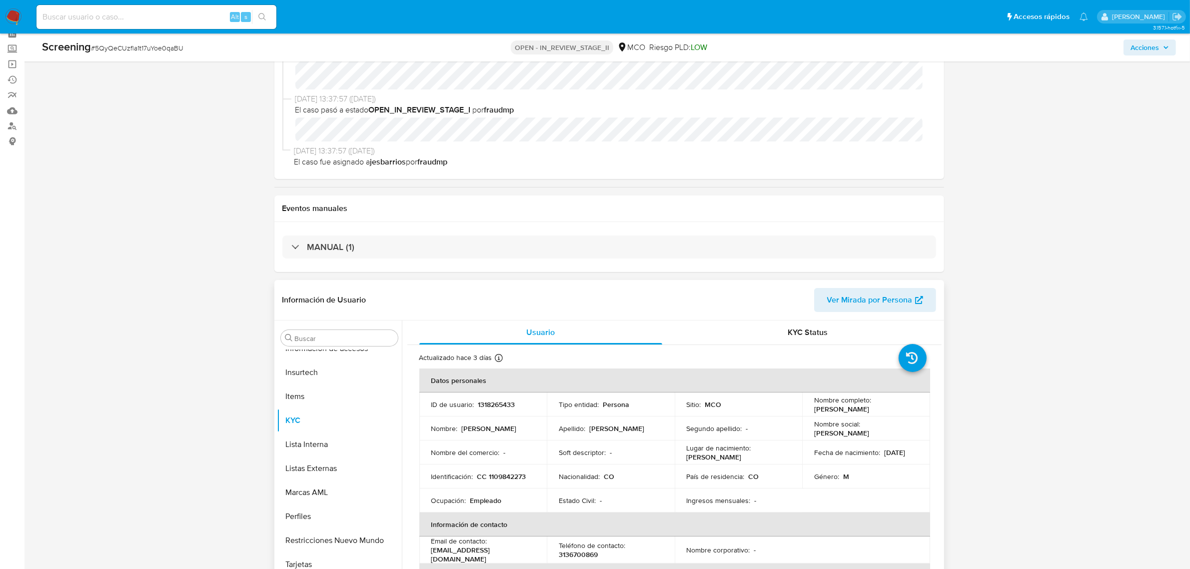
scroll to position [125, 0]
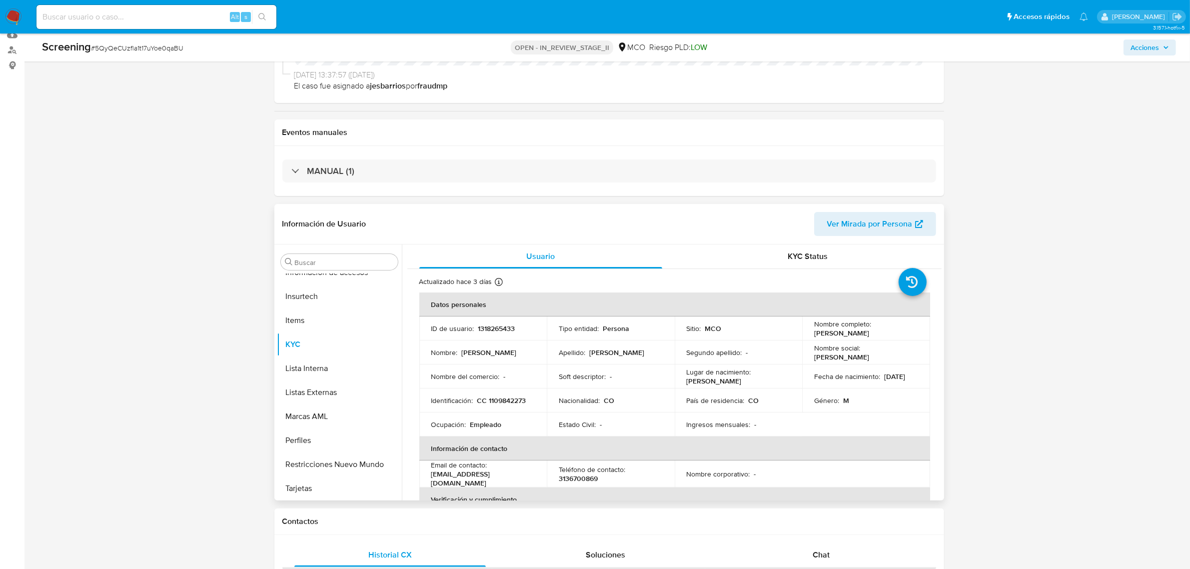
drag, startPoint x: 812, startPoint y: 334, endPoint x: 904, endPoint y: 331, distance: 92.0
click at [869, 331] on p "[PERSON_NAME]" at bounding box center [841, 332] width 55 height 9
copy p "[PERSON_NAME]"
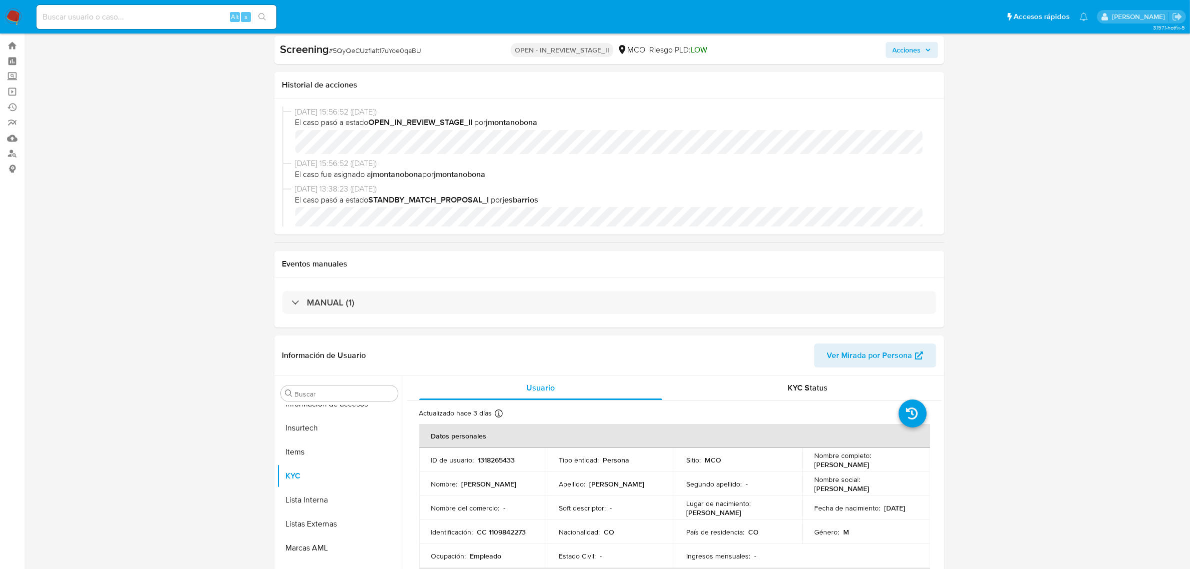
scroll to position [0, 0]
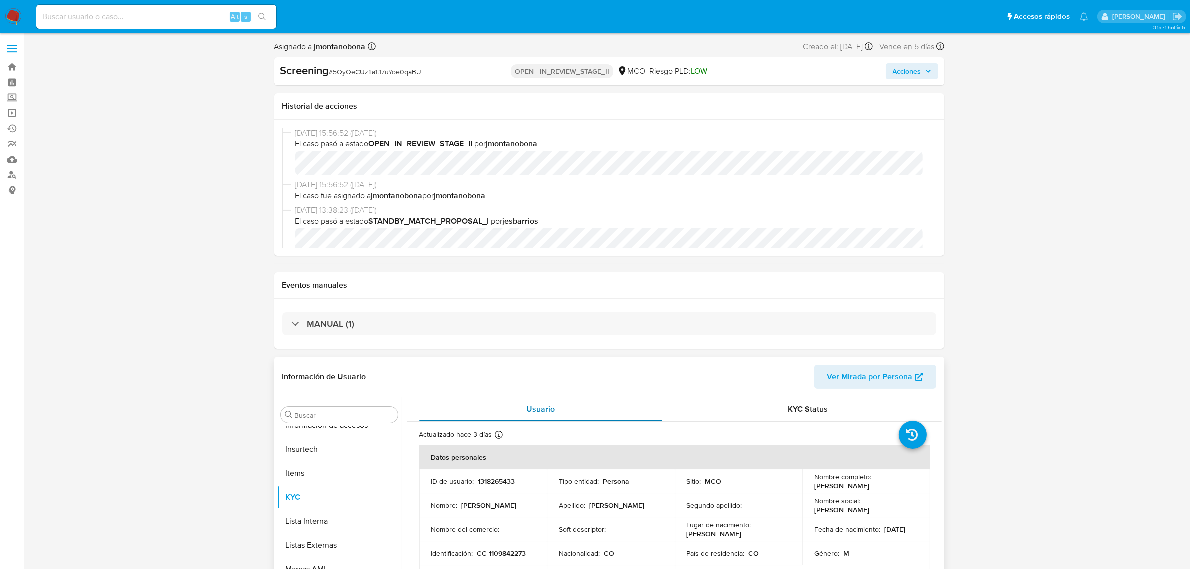
click at [521, 407] on div "Usuario" at bounding box center [540, 409] width 243 height 24
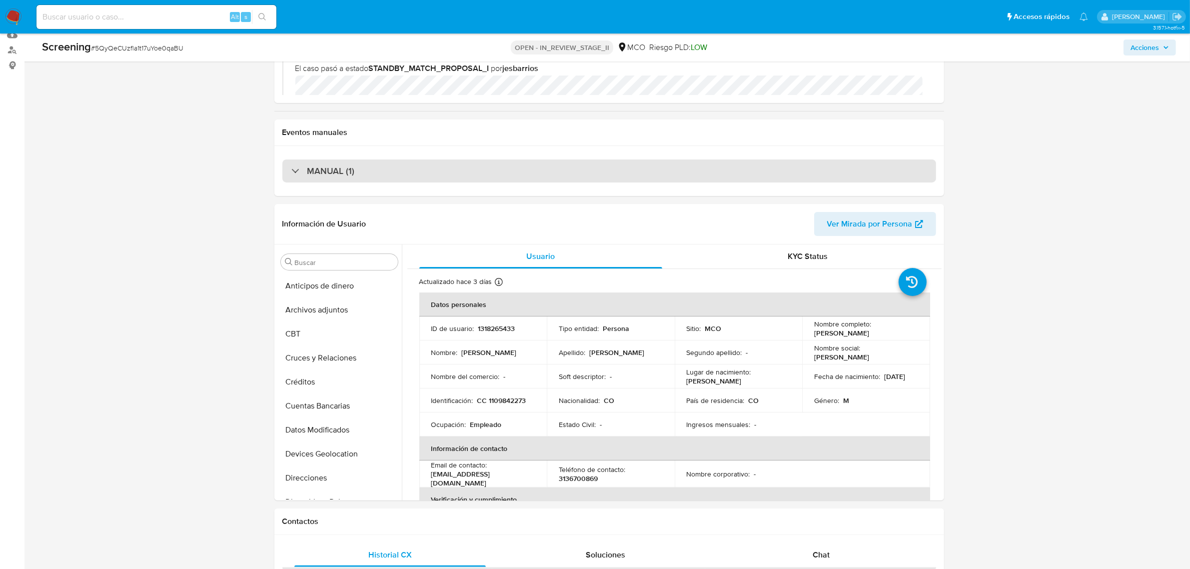
click at [330, 170] on h3 "MANUAL (1)" at bounding box center [330, 170] width 47 height 11
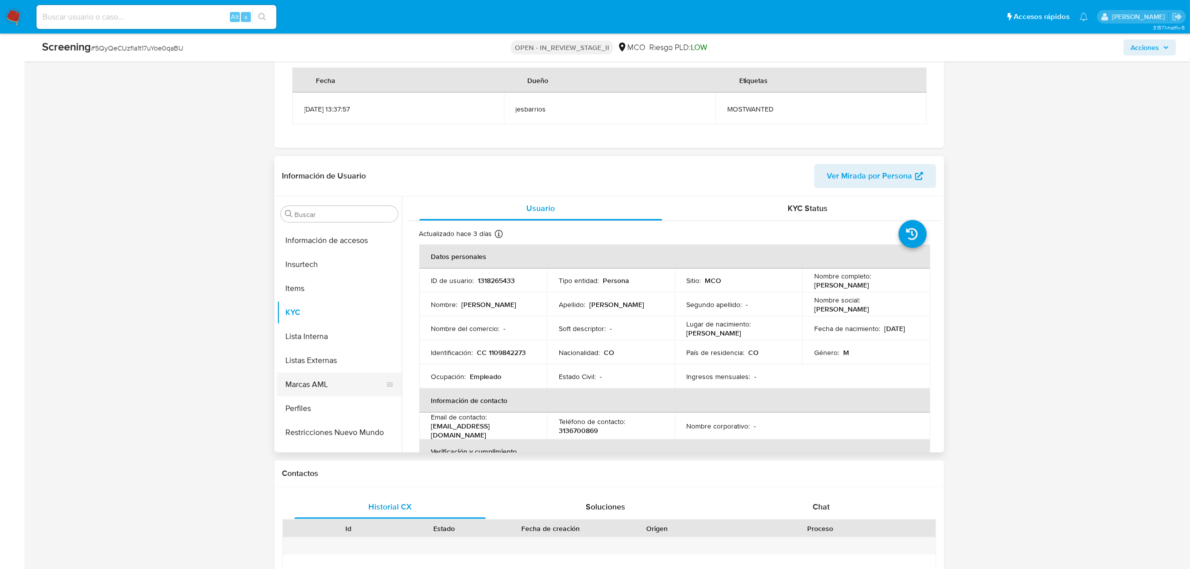
scroll to position [421, 0]
click at [326, 405] on button "Restricciones Nuevo Mundo" at bounding box center [335, 416] width 117 height 24
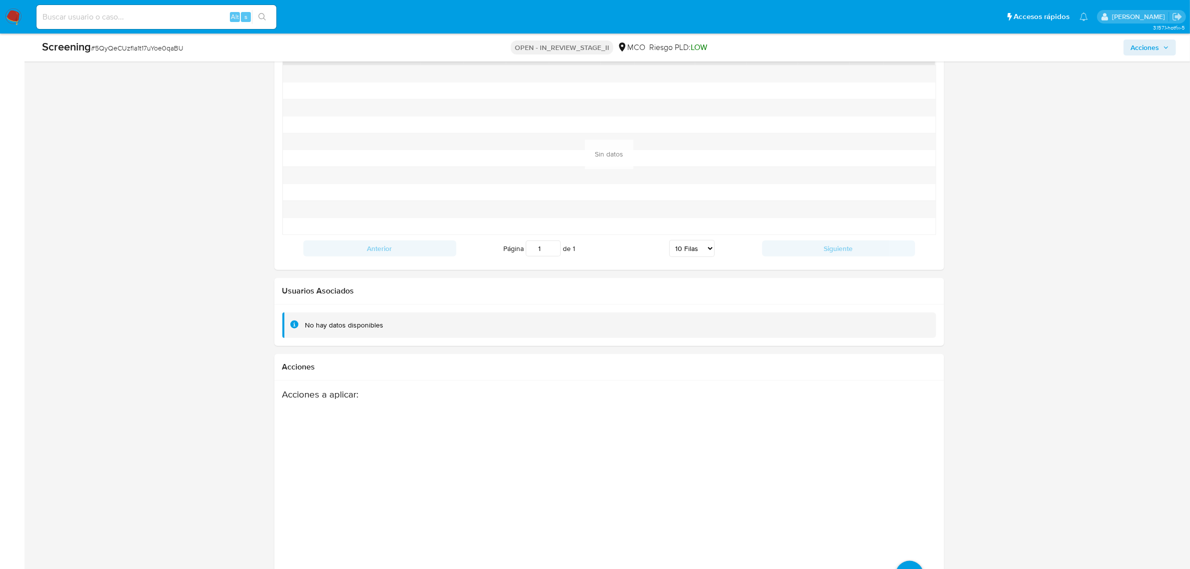
scroll to position [1280, 0]
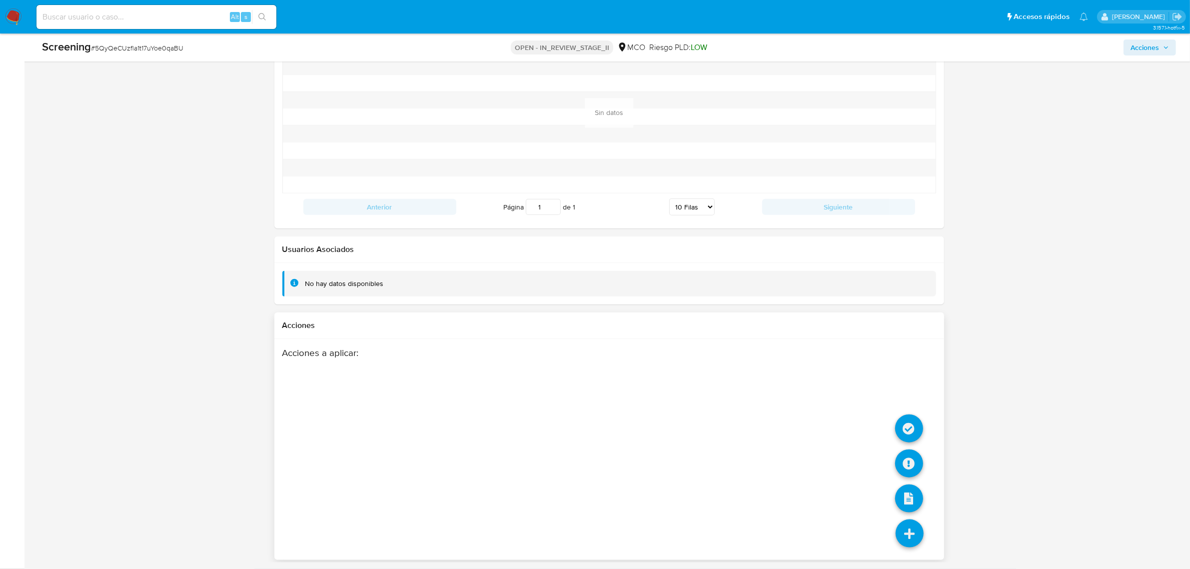
click at [922, 530] on icon at bounding box center [909, 533] width 28 height 28
click at [905, 431] on icon at bounding box center [909, 428] width 28 height 28
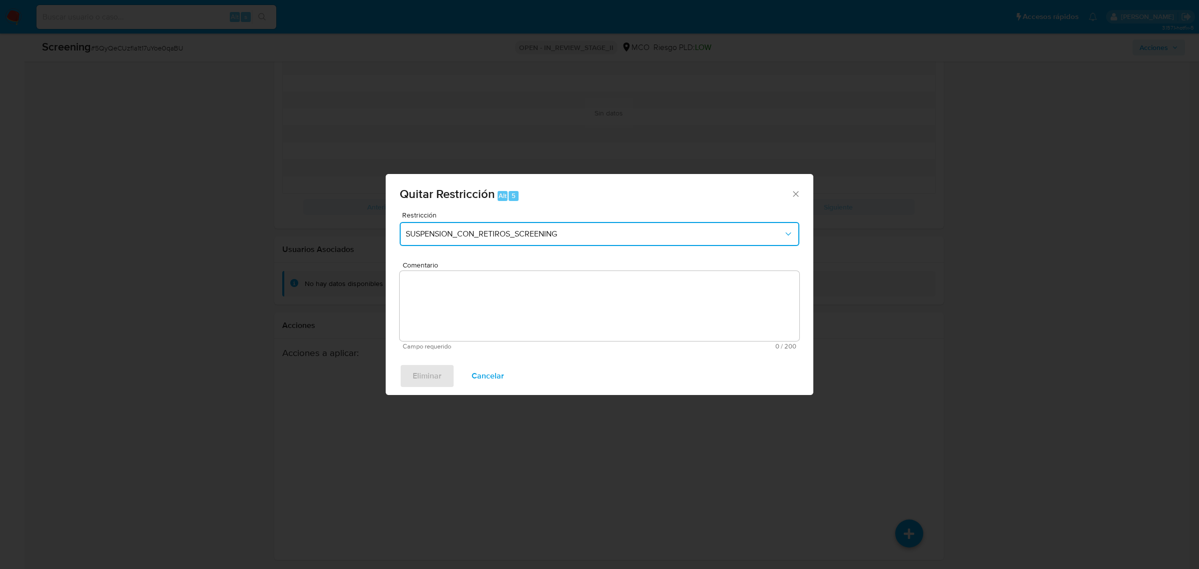
click at [600, 236] on span "SUSPENSION_CON_RETIROS_SCREENING" at bounding box center [595, 234] width 378 height 10
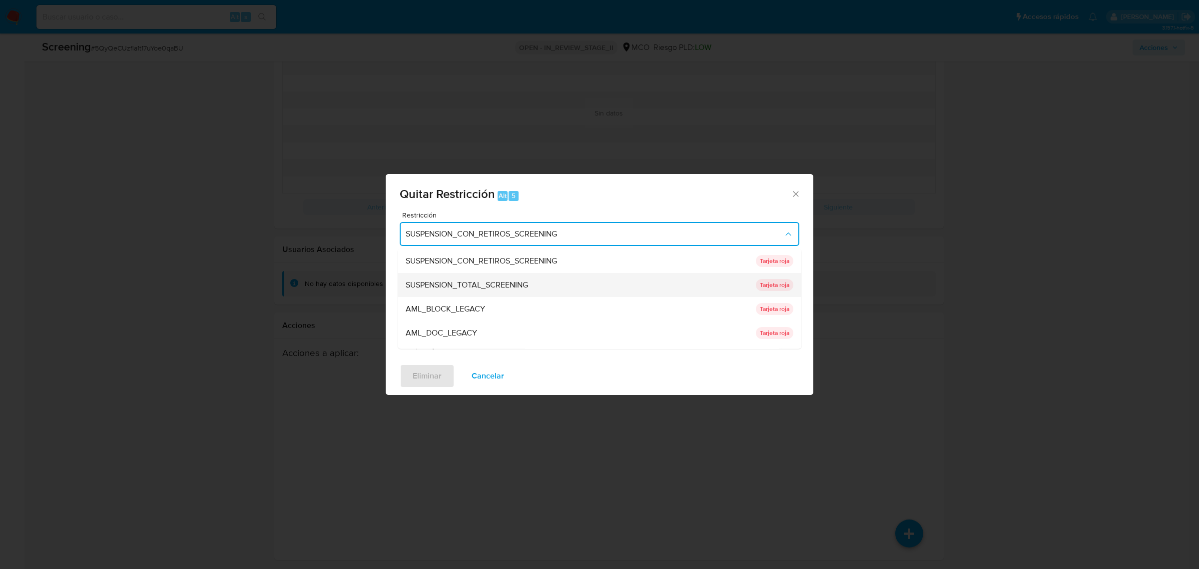
click at [526, 275] on div "SUSPENSION_TOTAL_SCREENING" at bounding box center [578, 284] width 344 height 24
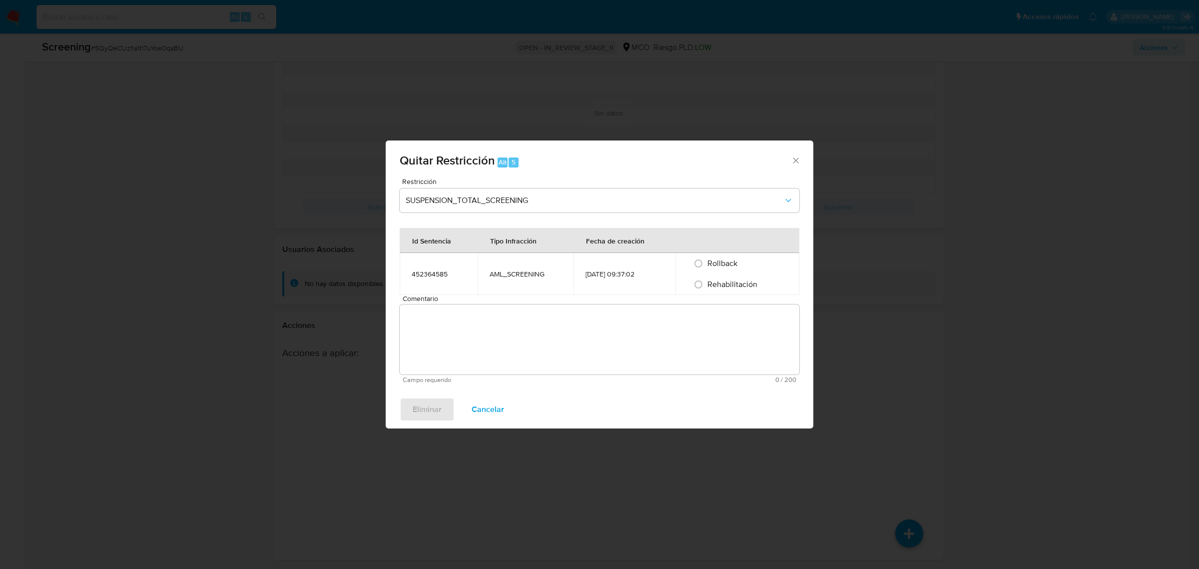
click at [502, 290] on td "AML_SCREENING" at bounding box center [526, 274] width 96 height 42
click at [706, 280] on input "Rehabilitación" at bounding box center [698, 284] width 16 height 16
radio input "true"
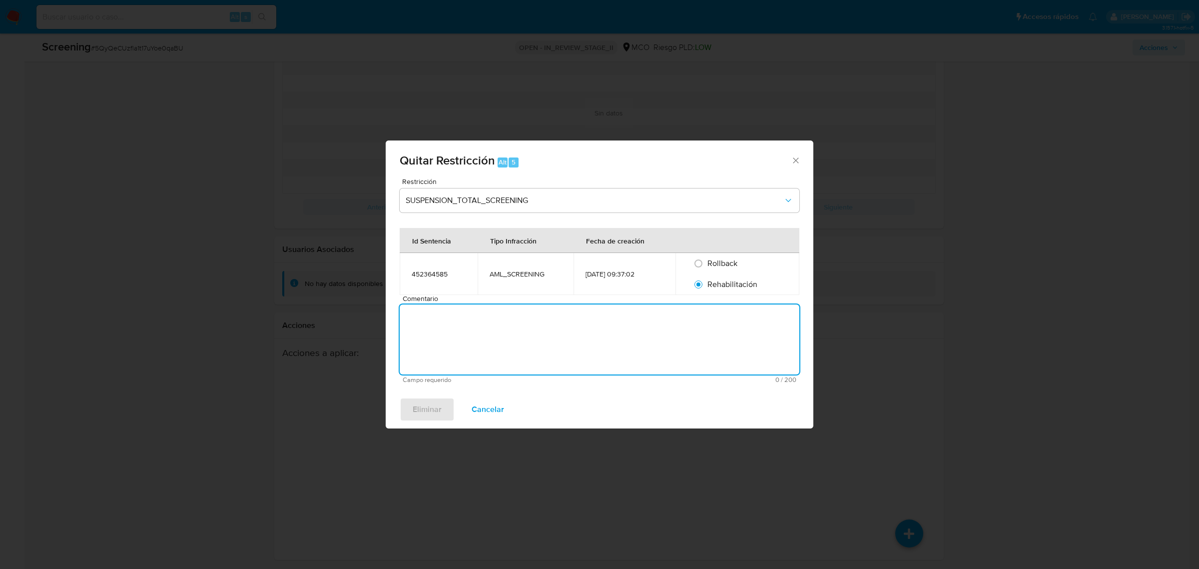
click at [576, 333] on textarea "Comentario" at bounding box center [600, 339] width 400 height 70
type textarea "No se encuentran causales objetivas para la restricción"
click at [415, 408] on span "Eliminar" at bounding box center [427, 409] width 29 height 22
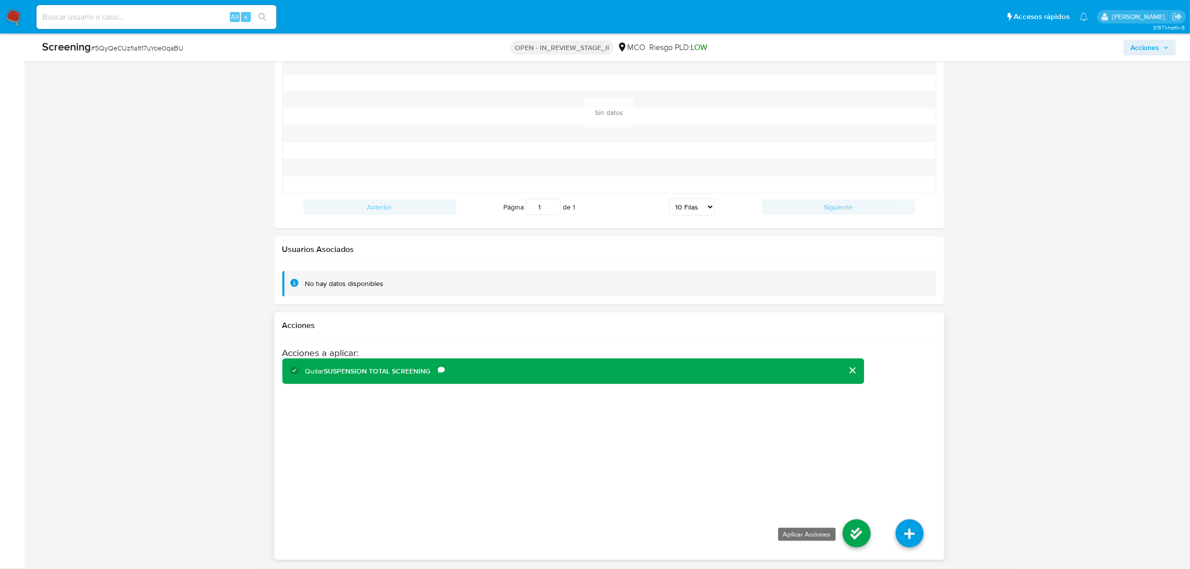
click at [848, 523] on icon at bounding box center [856, 533] width 28 height 28
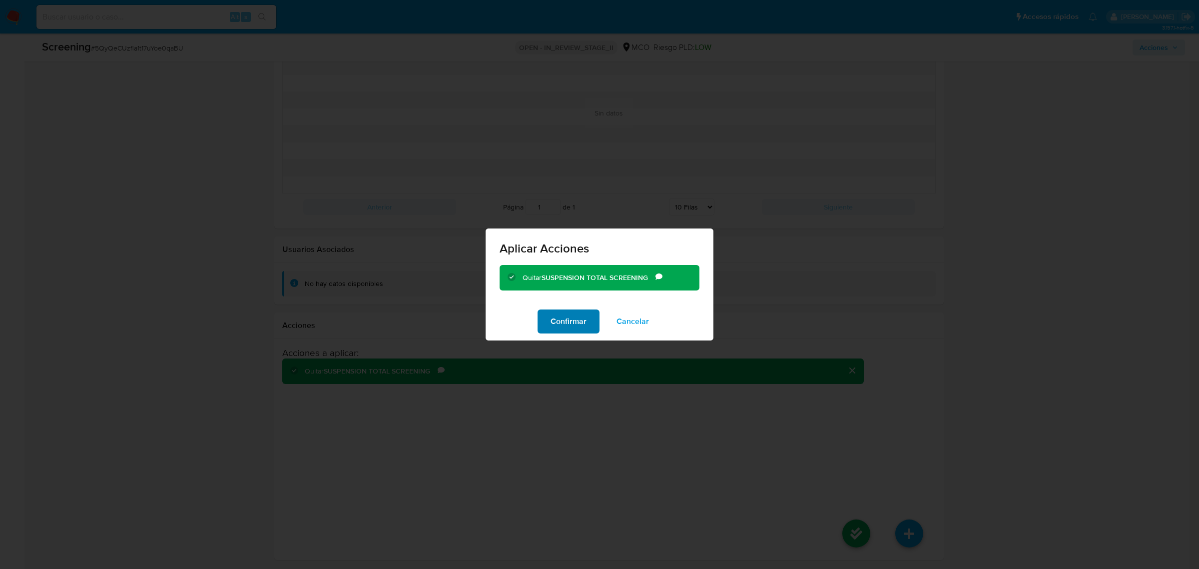
click at [562, 312] on span "Confirmar" at bounding box center [569, 321] width 36 height 22
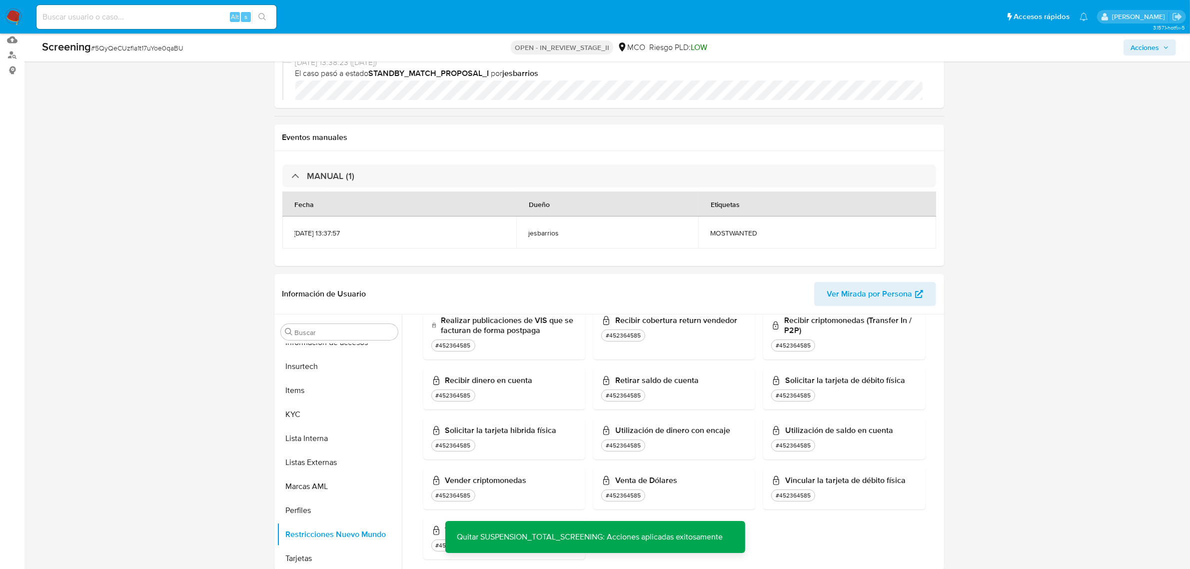
scroll to position [0, 0]
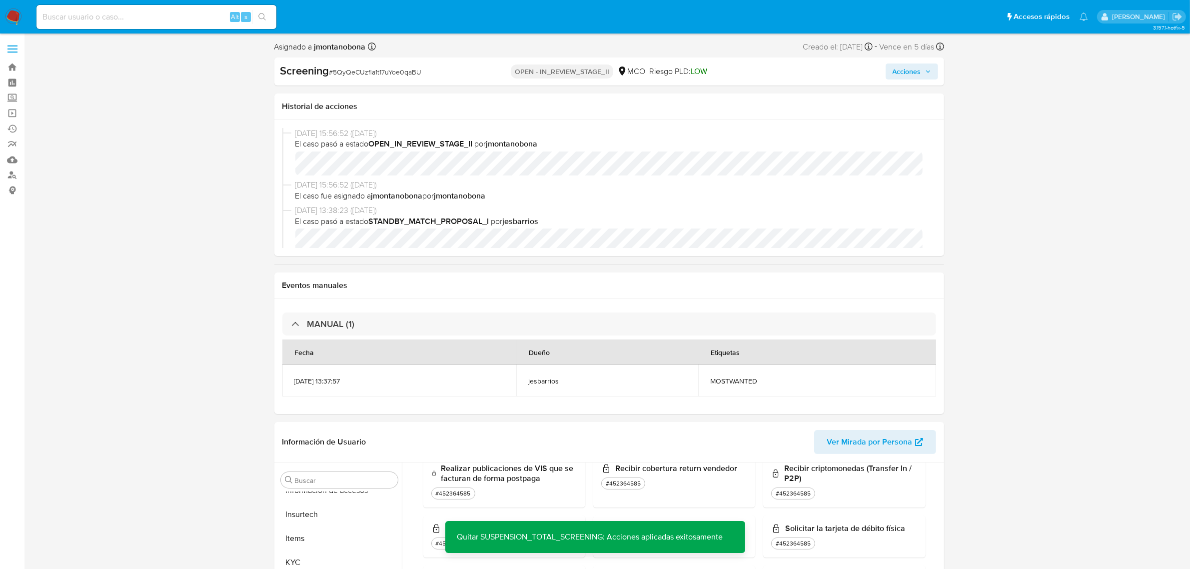
click at [924, 76] on span "Acciones" at bounding box center [911, 71] width 38 height 14
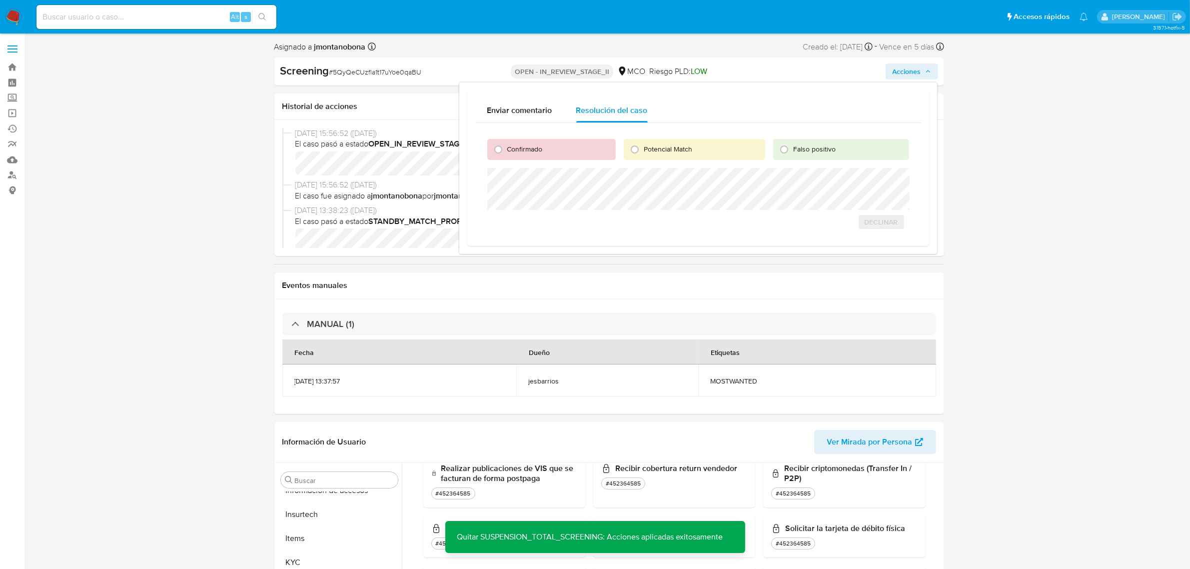
click at [810, 149] on span "Falso positivo" at bounding box center [814, 149] width 42 height 10
click at [792, 149] on input "Falso positivo" at bounding box center [784, 149] width 16 height 16
radio input "true"
click at [872, 230] on span "Cerrar Caso" at bounding box center [874, 233] width 48 height 14
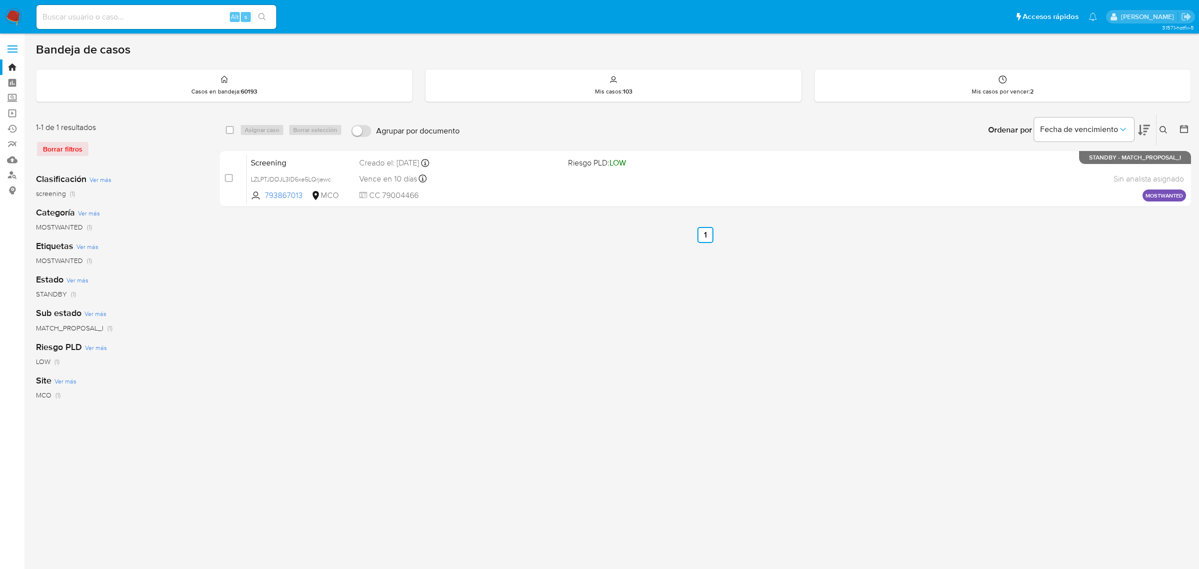
click at [1165, 124] on button at bounding box center [1165, 130] width 16 height 12
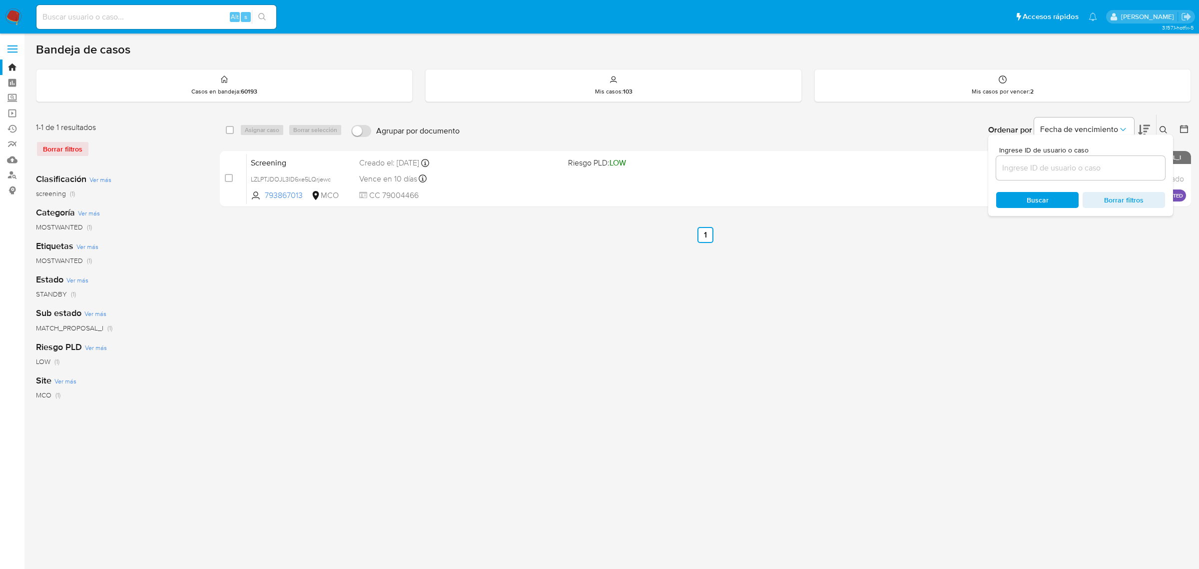
click at [1063, 170] on input at bounding box center [1080, 167] width 169 height 13
type input "MfmHx81dlSjm7xFH19qsWGyr"
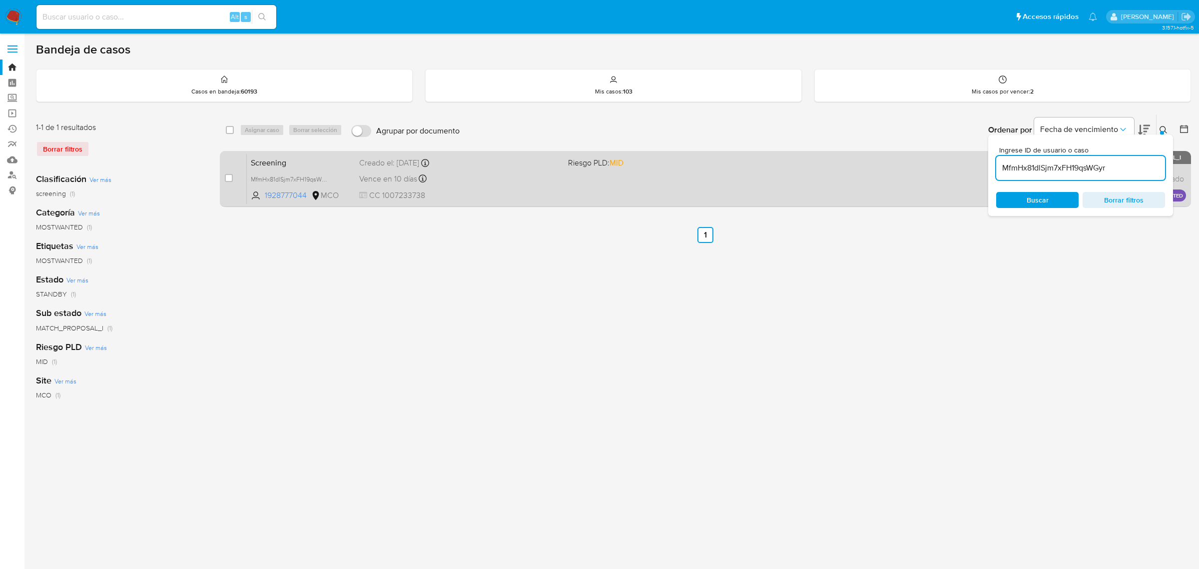
click at [234, 170] on div "case-item-checkbox No es posible asignar el caso" at bounding box center [236, 178] width 22 height 50
click at [227, 175] on input "checkbox" at bounding box center [229, 178] width 8 height 8
checkbox input "true"
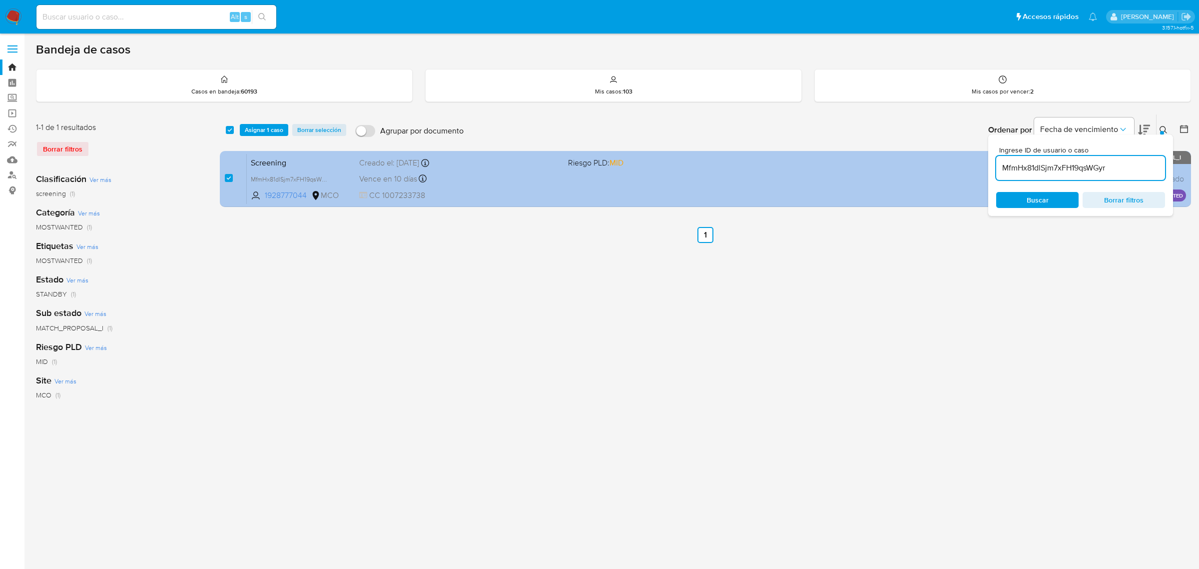
drag, startPoint x: 1105, startPoint y: 168, endPoint x: 981, endPoint y: 170, distance: 124.4
click at [981, 170] on div "select-all-cases-checkbox Asignar 1 caso Borrar selección Agrupar por documento…" at bounding box center [705, 162] width 971 height 97
type input "7wwJx2dMFxQ9o2PKG4QQLoty"
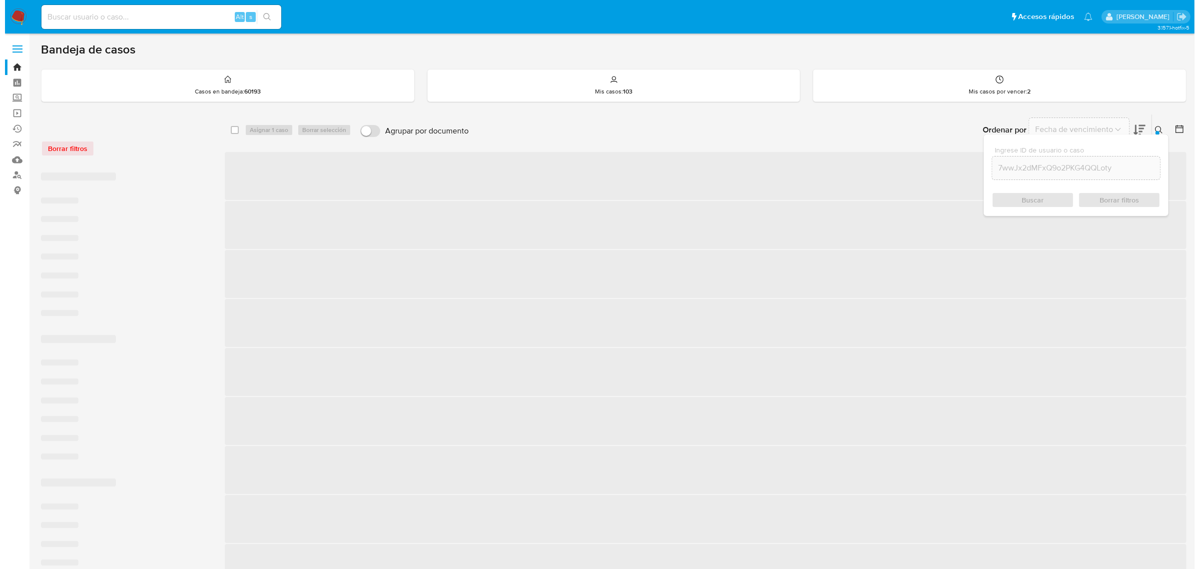
checkbox input "false"
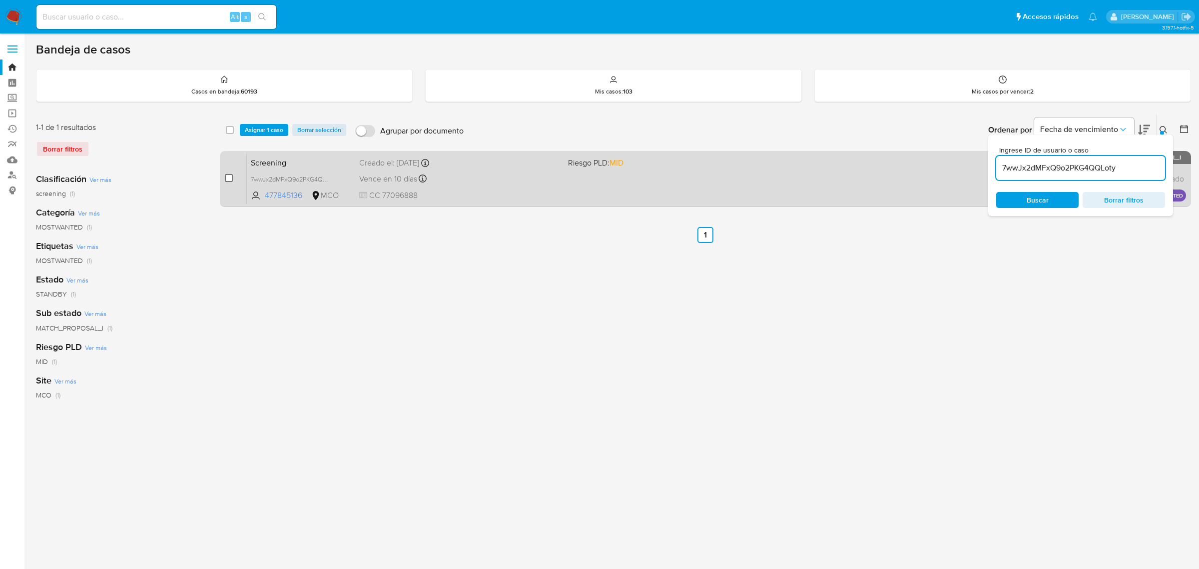
click at [233, 178] on input "checkbox" at bounding box center [229, 178] width 8 height 8
checkbox input "true"
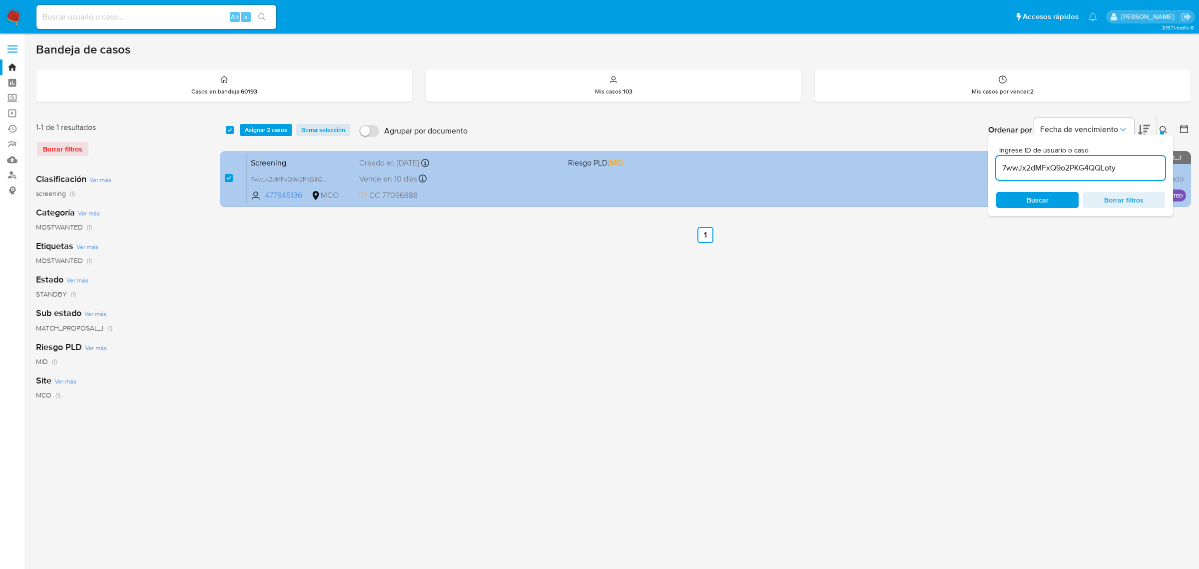
drag, startPoint x: 1135, startPoint y: 168, endPoint x: 967, endPoint y: 158, distance: 168.2
click at [971, 159] on div "select-all-cases-checkbox Asignar 2 casos Borrar selección Agrupar por document…" at bounding box center [705, 162] width 971 height 97
type input "OXVfDnJLrrd9hyKmtV1Vd3Iv"
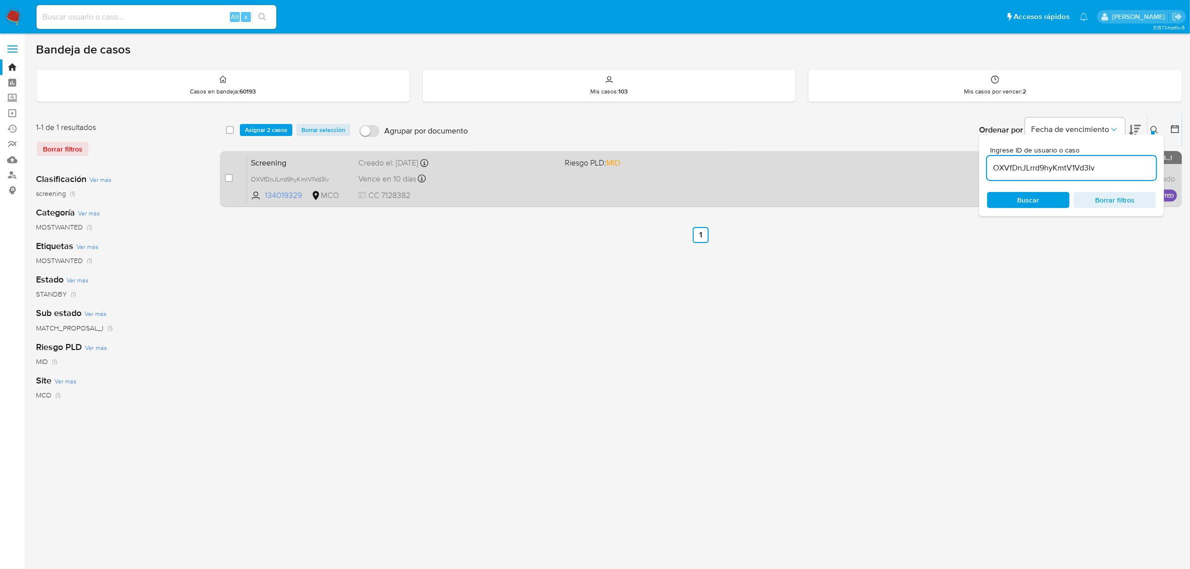
checkbox input "false"
click at [227, 176] on input "checkbox" at bounding box center [229, 178] width 8 height 8
checkbox input "true"
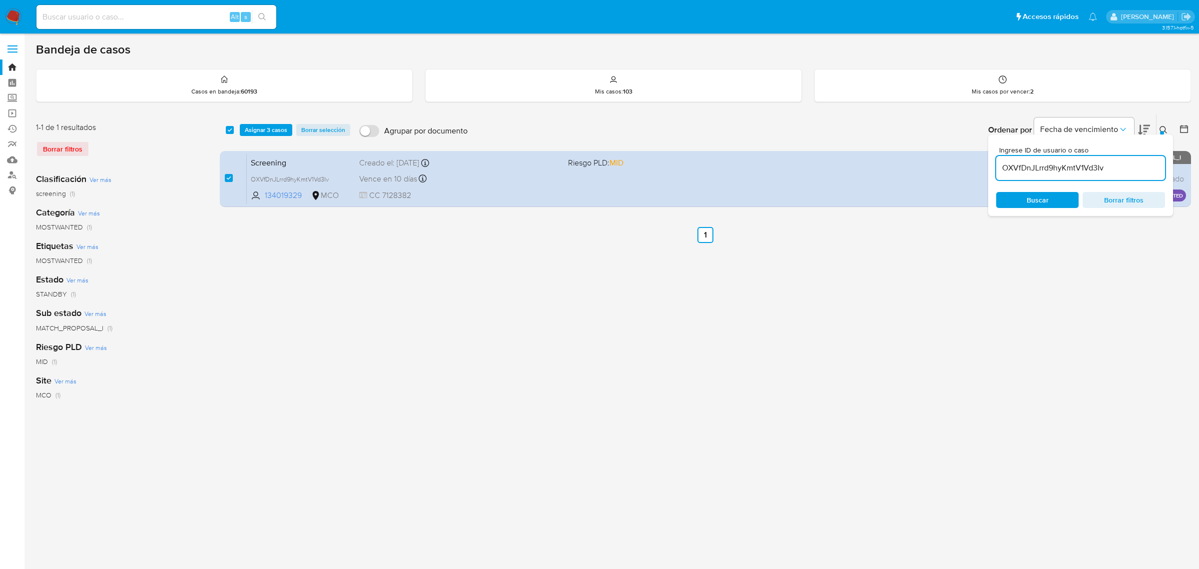
drag, startPoint x: 1120, startPoint y: 171, endPoint x: 997, endPoint y: 165, distance: 123.0
click at [997, 165] on input "OXVfDnJLrrd9hyKmtV1Vd3Iv" at bounding box center [1080, 167] width 169 height 13
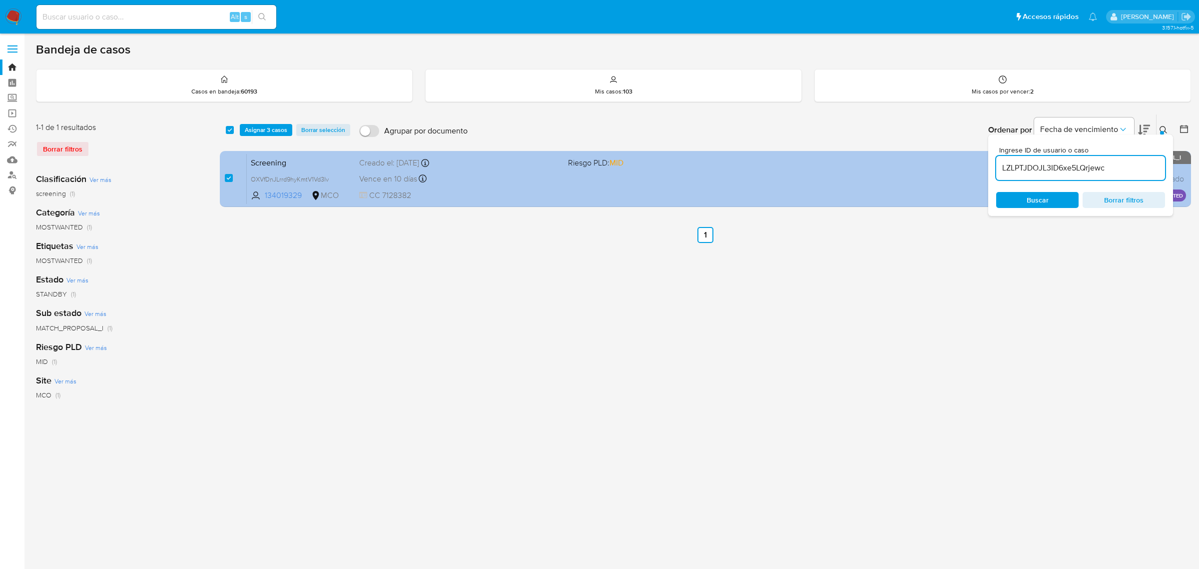
type input "LZLPTJDOJL3ID6xe5LQrjewc"
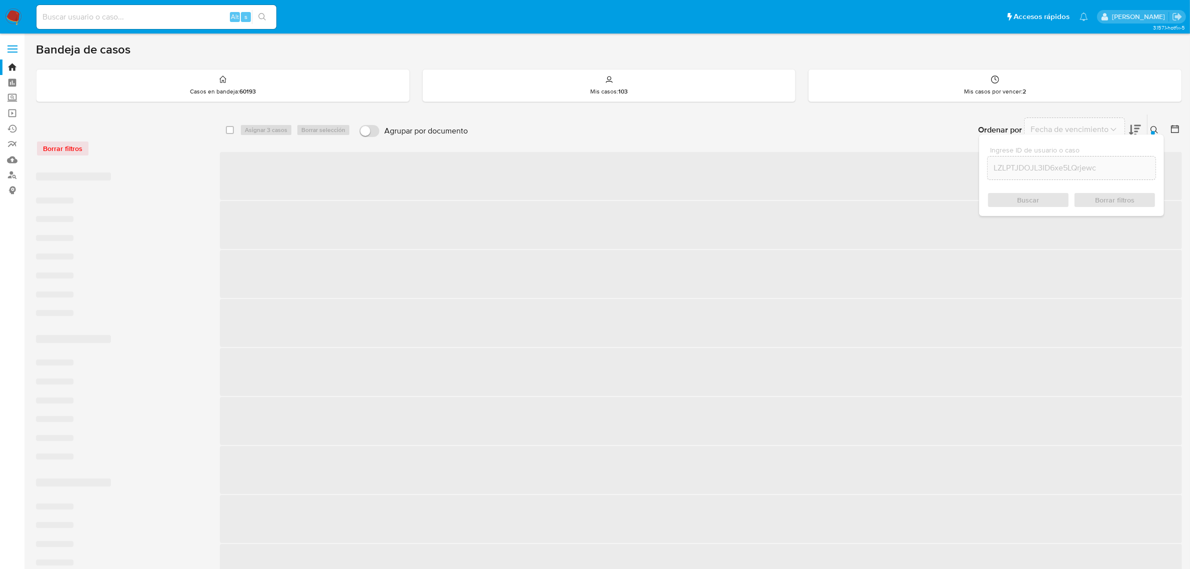
checkbox input "false"
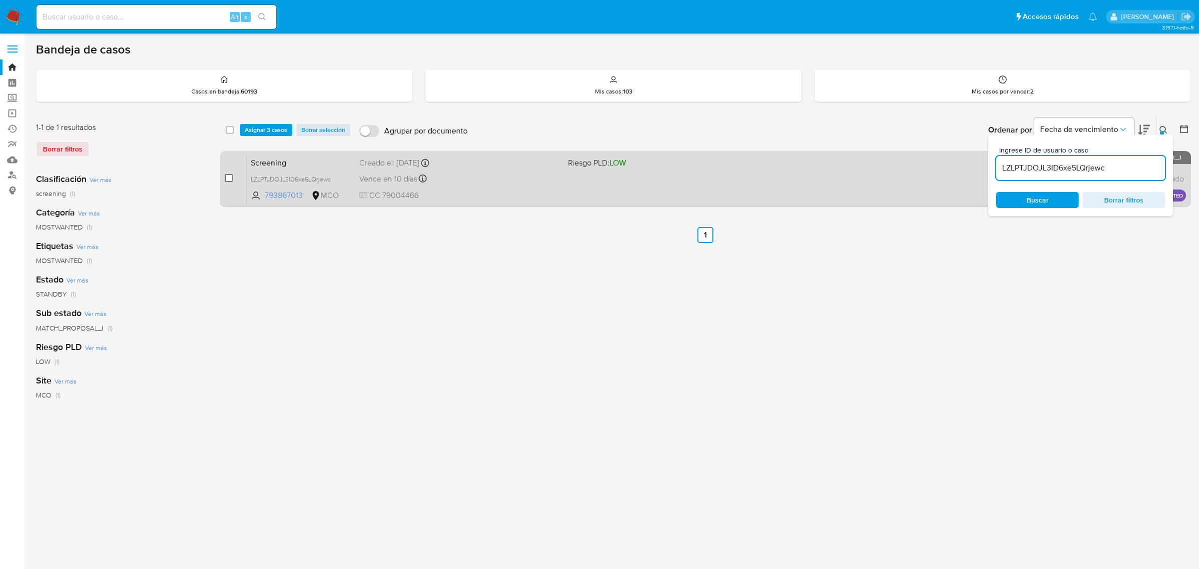
click at [230, 178] on input "checkbox" at bounding box center [229, 178] width 8 height 8
checkbox input "true"
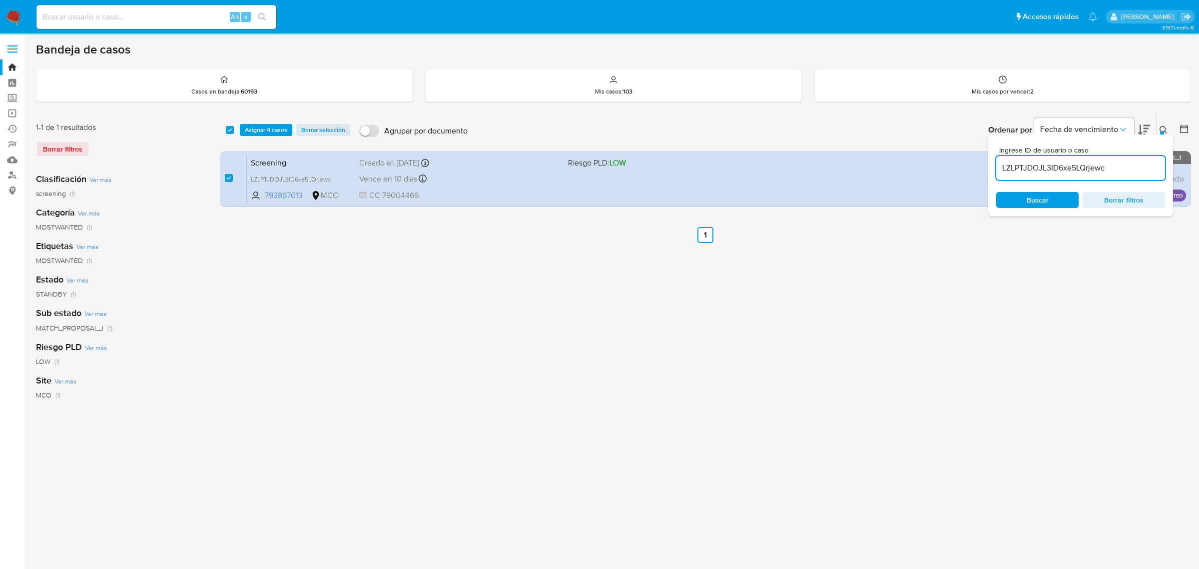
drag, startPoint x: 1123, startPoint y: 170, endPoint x: 998, endPoint y: 165, distance: 125.0
click at [998, 165] on input "LZLPTJDOJL3ID6xe5LQrjewc" at bounding box center [1080, 167] width 169 height 13
type input "FfBrpUZe5uMzNv3XZQmzCsVk"
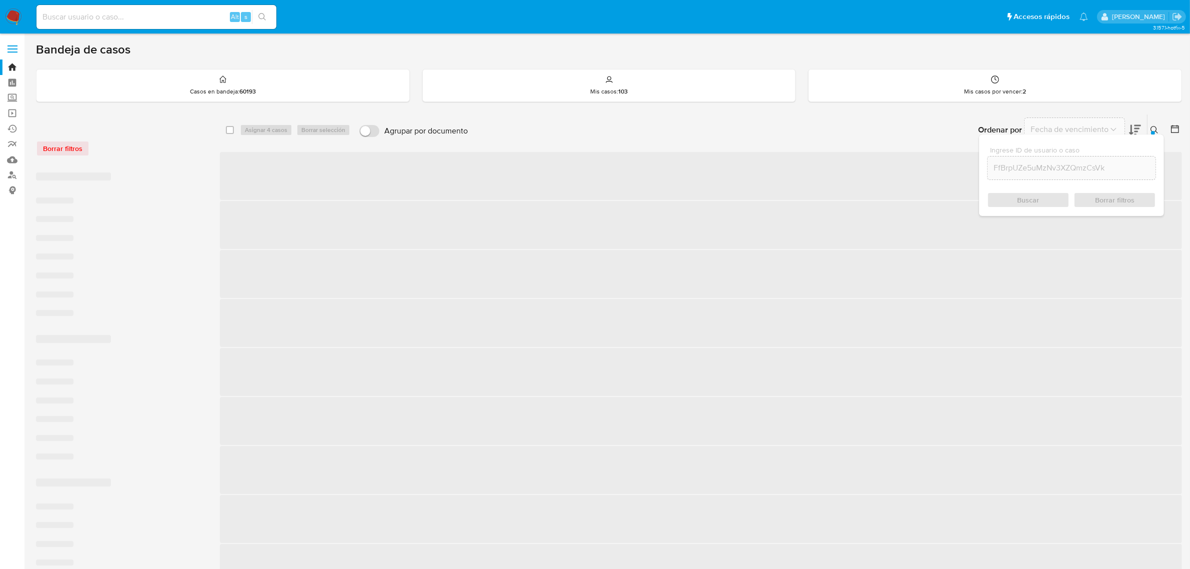
checkbox input "false"
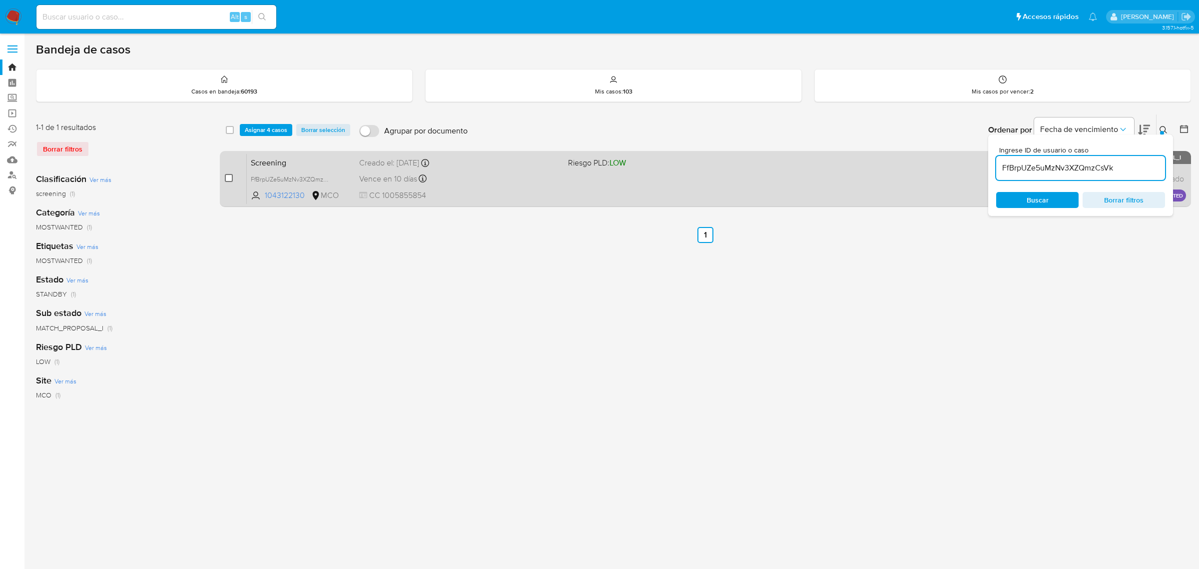
click at [226, 176] on input "checkbox" at bounding box center [229, 178] width 8 height 8
checkbox input "true"
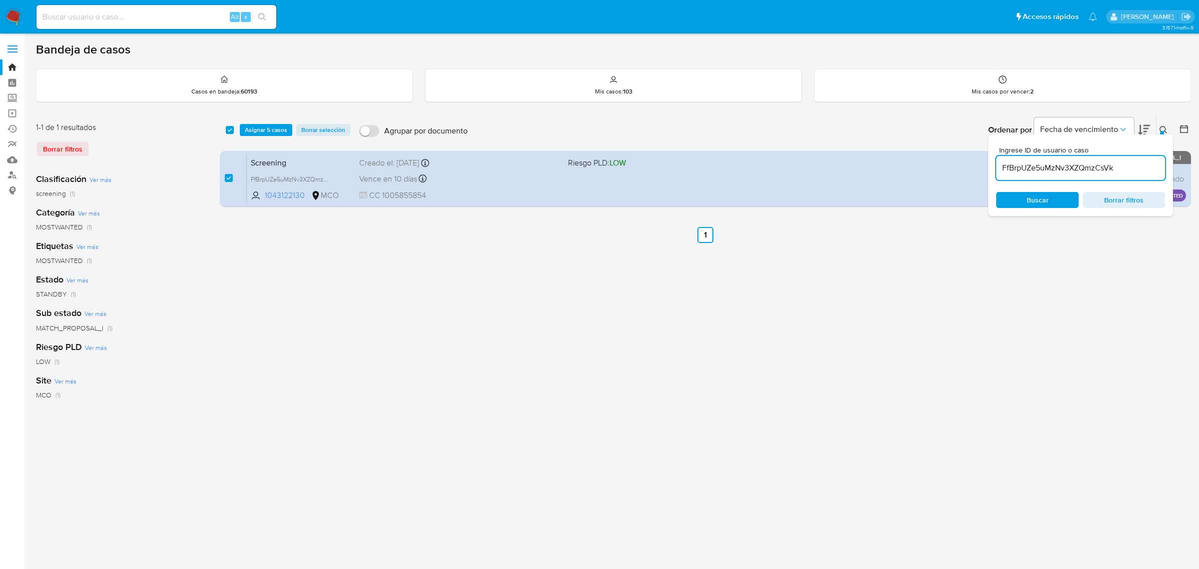
drag, startPoint x: 1121, startPoint y: 168, endPoint x: 995, endPoint y: 169, distance: 125.4
click at [995, 169] on div "Ingrese ID de usuario o caso FfBrpUZe5uMzNv3XZQmzCsVk Buscar Borrar filtros" at bounding box center [1080, 174] width 185 height 81
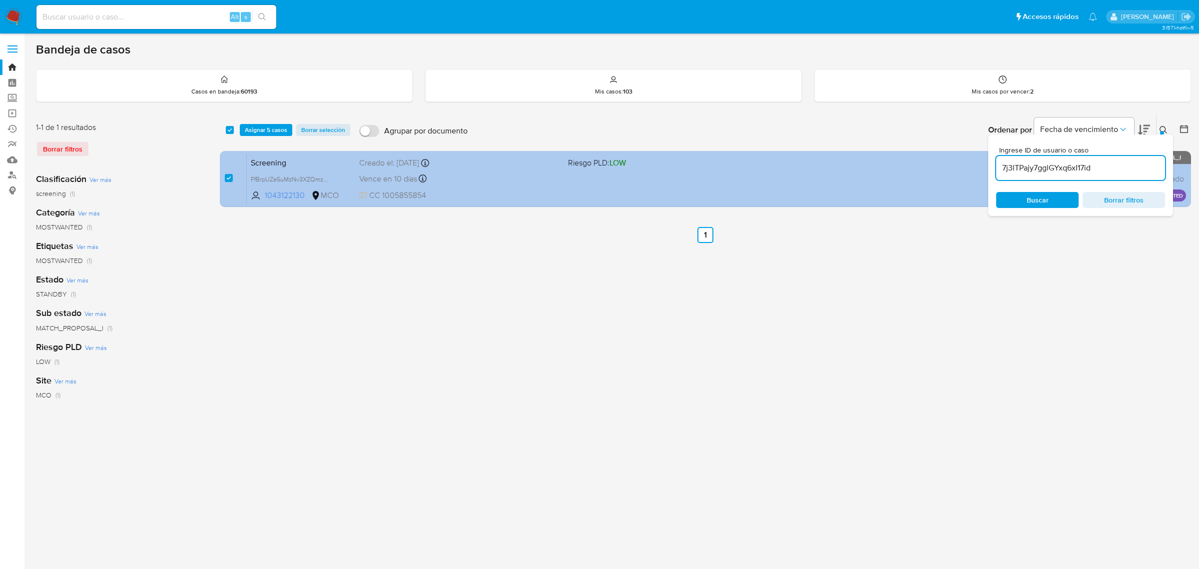
type input "7j3lTPajy7gglGYxq6xI17id"
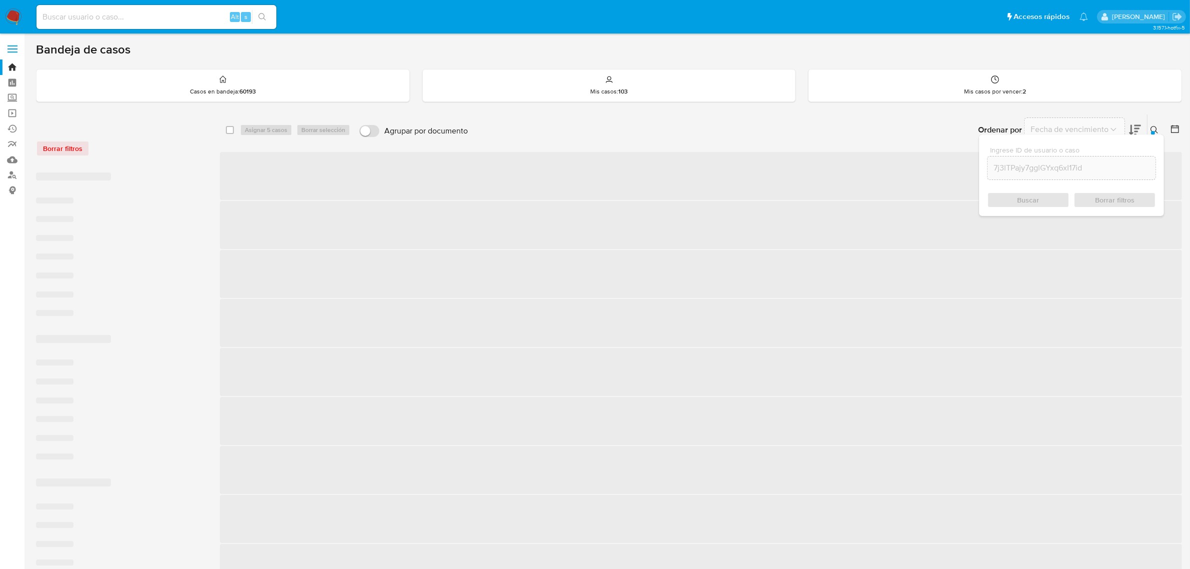
checkbox input "false"
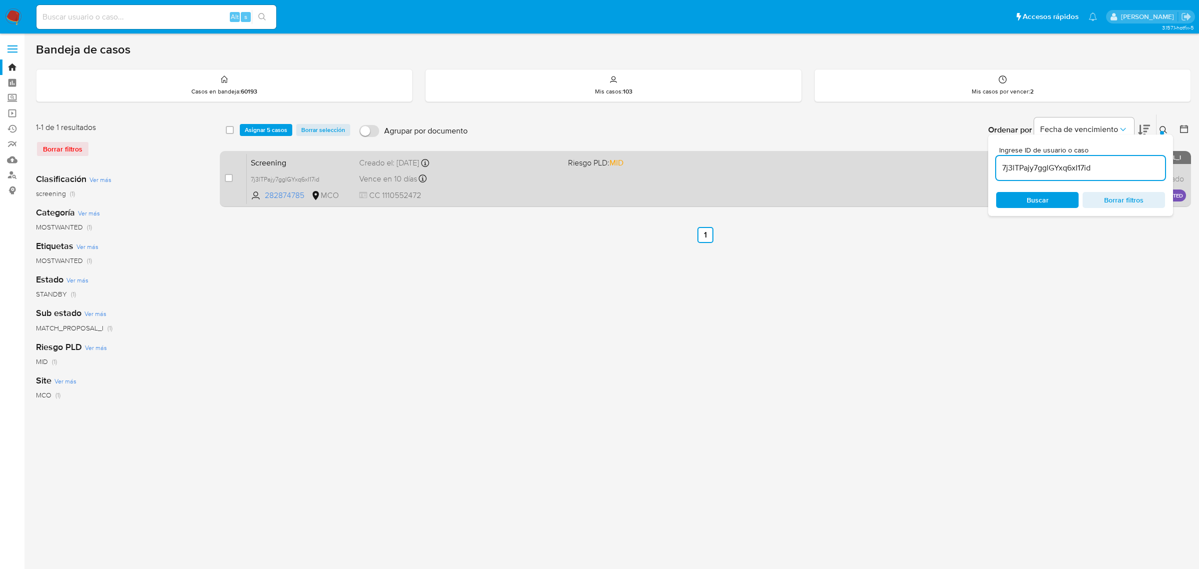
click at [235, 180] on div "case-item-checkbox No es posible asignar el caso" at bounding box center [236, 178] width 22 height 50
click at [232, 180] on input "checkbox" at bounding box center [229, 178] width 8 height 8
checkbox input "true"
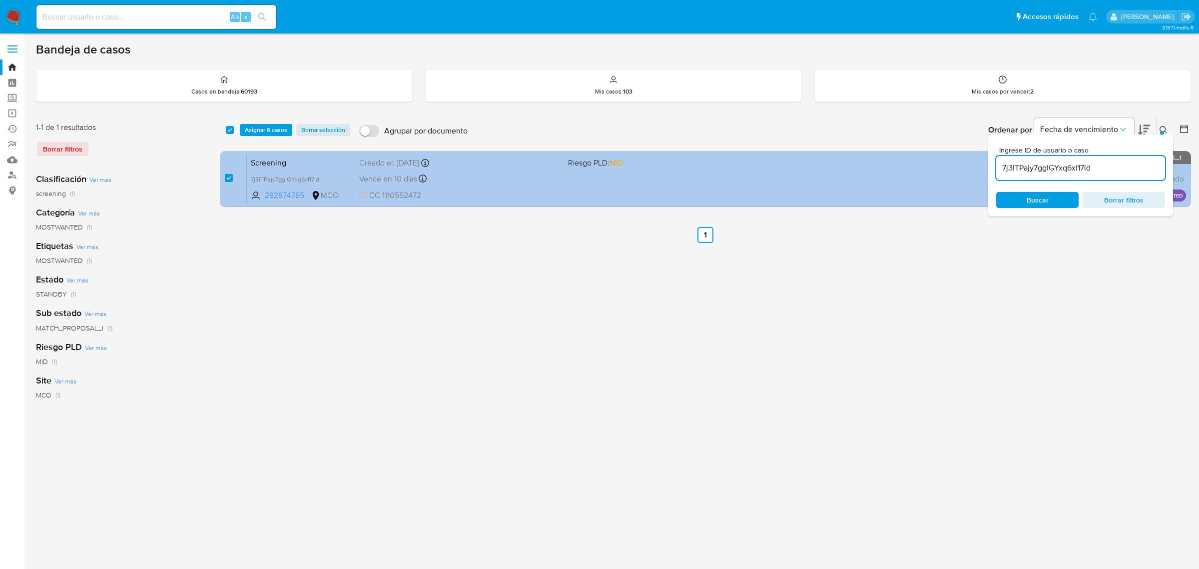
drag, startPoint x: 1116, startPoint y: 168, endPoint x: 953, endPoint y: 160, distance: 163.1
click at [979, 161] on div "select-all-cases-checkbox Asignar 6 casos Borrar selección Agrupar por document…" at bounding box center [705, 162] width 971 height 97
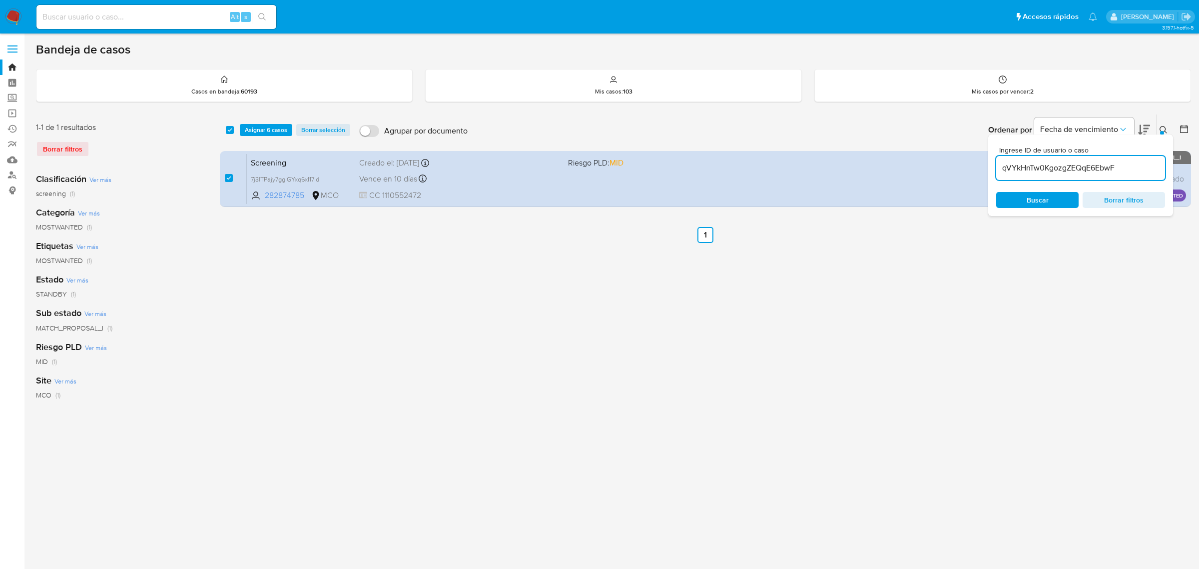
type input "qVYkHnTw0KgozgZEQqE6EbwF"
checkbox input "false"
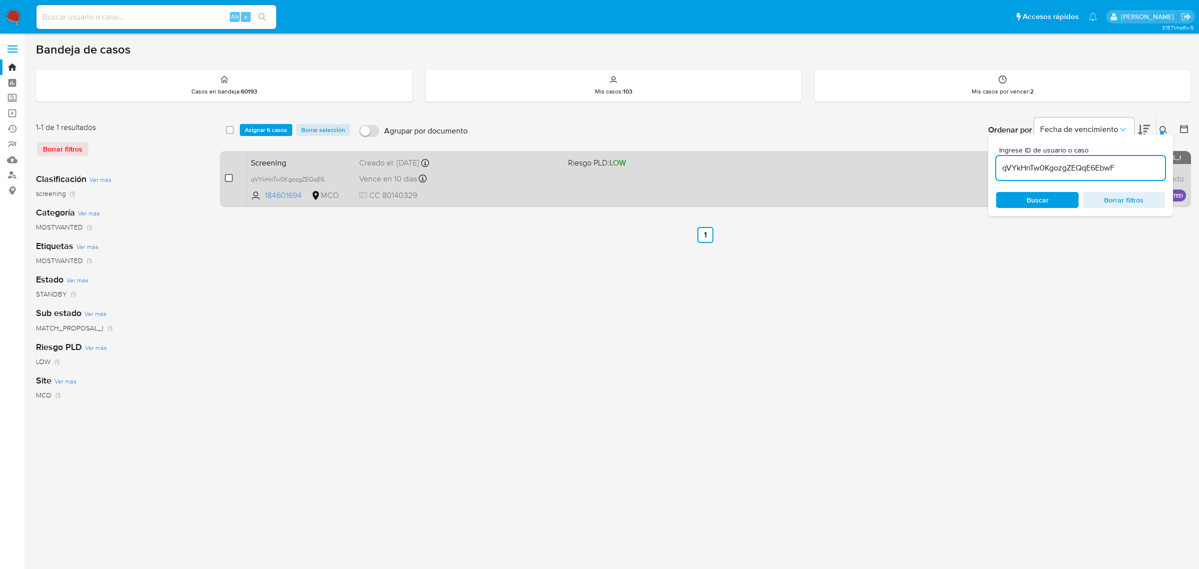
click at [230, 175] on input "checkbox" at bounding box center [229, 178] width 8 height 8
checkbox input "true"
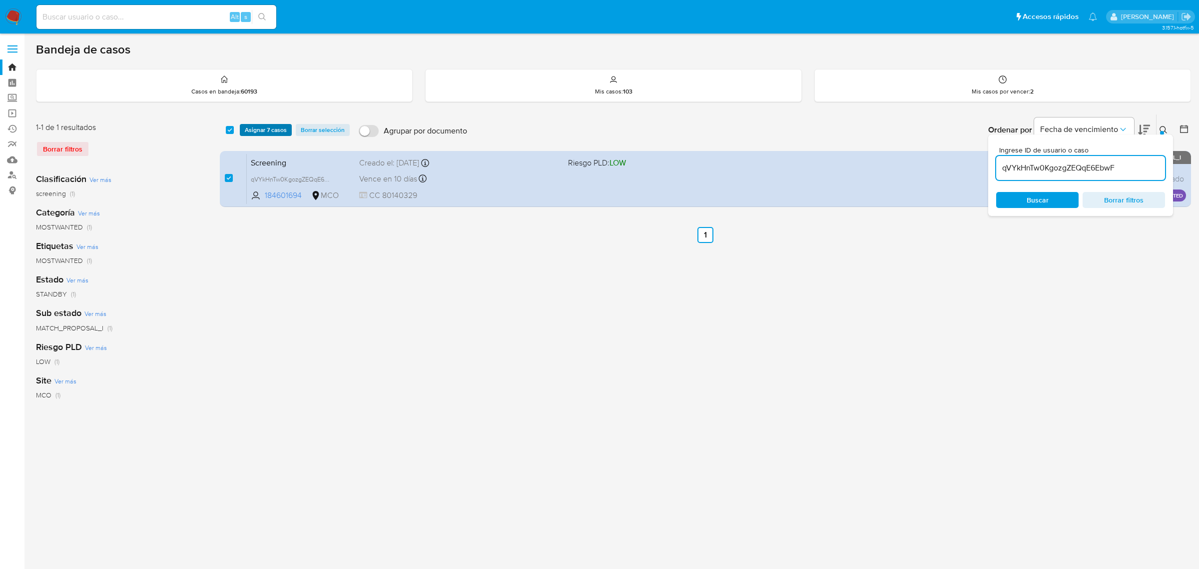
click at [271, 131] on span "Asignar 7 casos" at bounding box center [266, 130] width 42 height 10
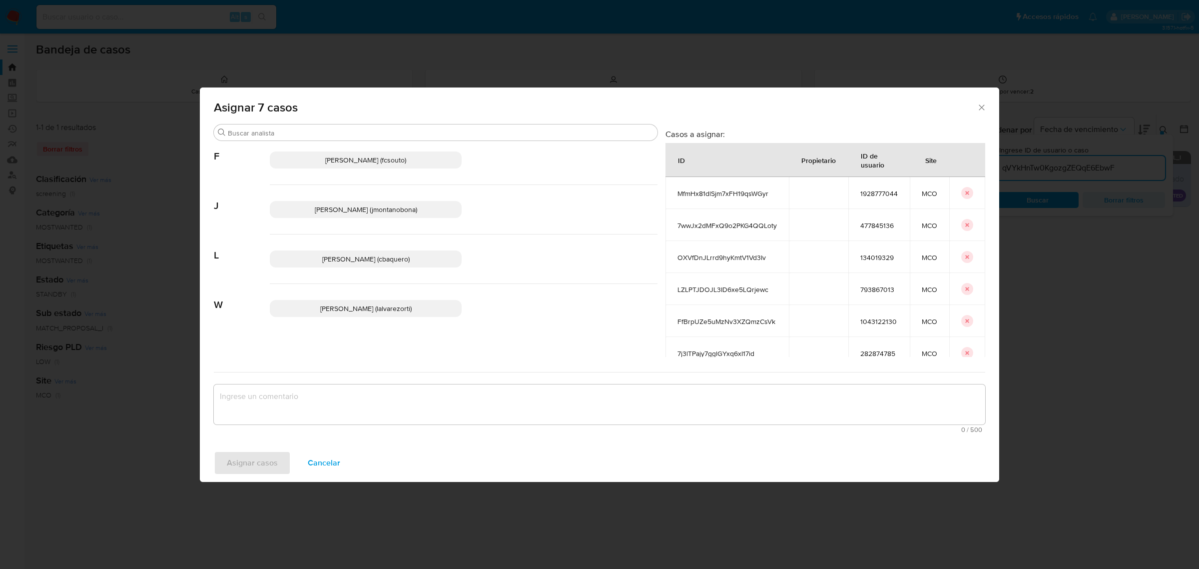
click at [354, 213] on span "Juan Pablo Montano Obonaga (jmontanobona)" at bounding box center [366, 209] width 102 height 10
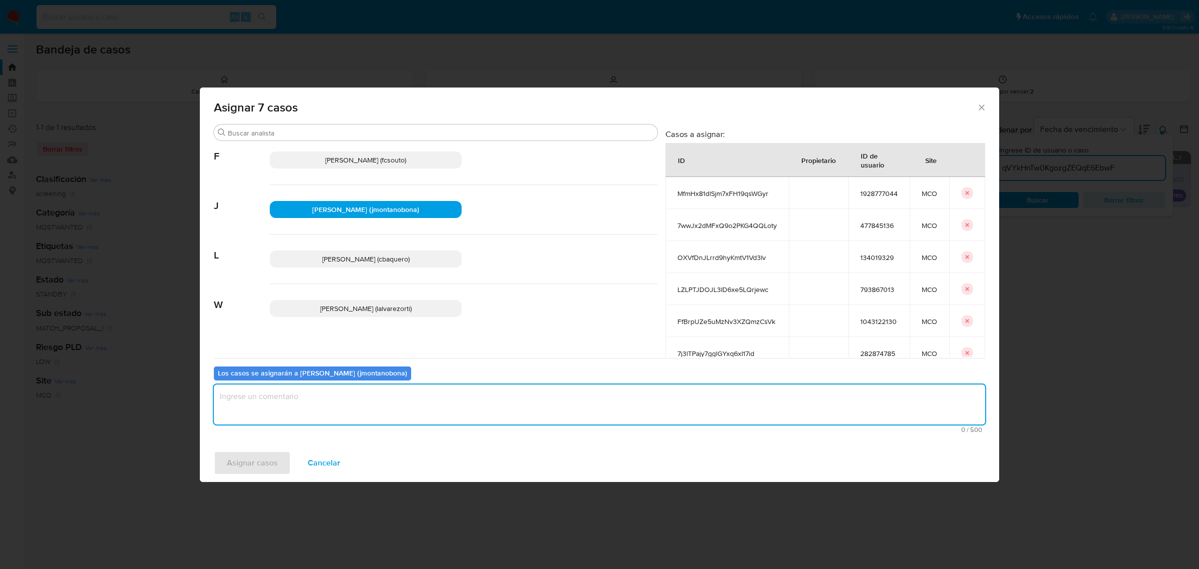
click at [348, 400] on textarea "assign-modal" at bounding box center [599, 404] width 771 height 40
type textarea "Asignación"
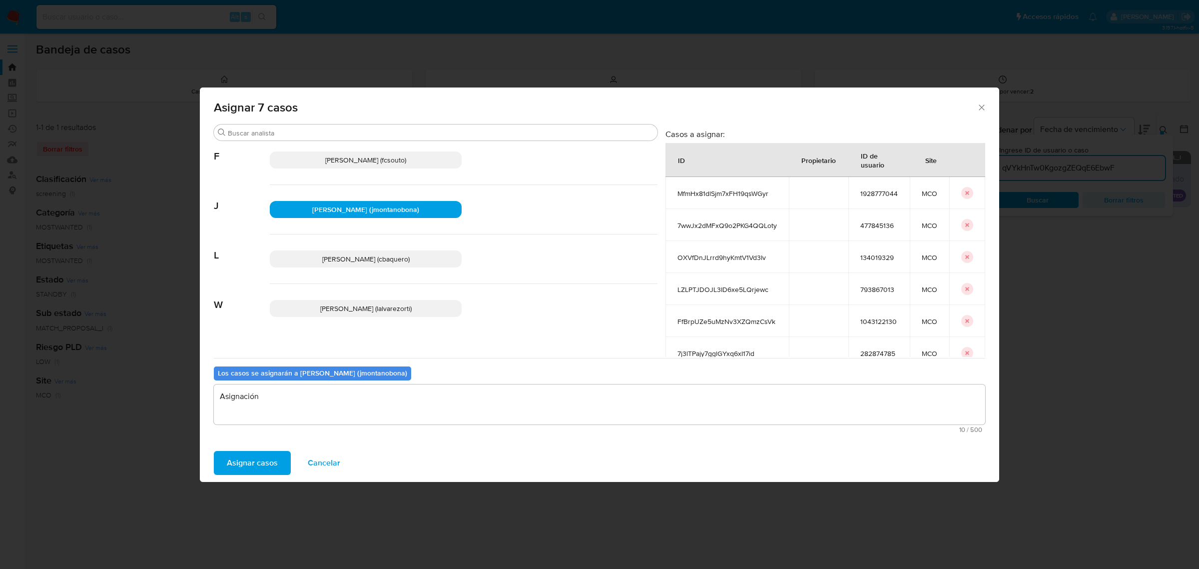
click at [274, 464] on span "Asignar casos" at bounding box center [252, 463] width 51 height 22
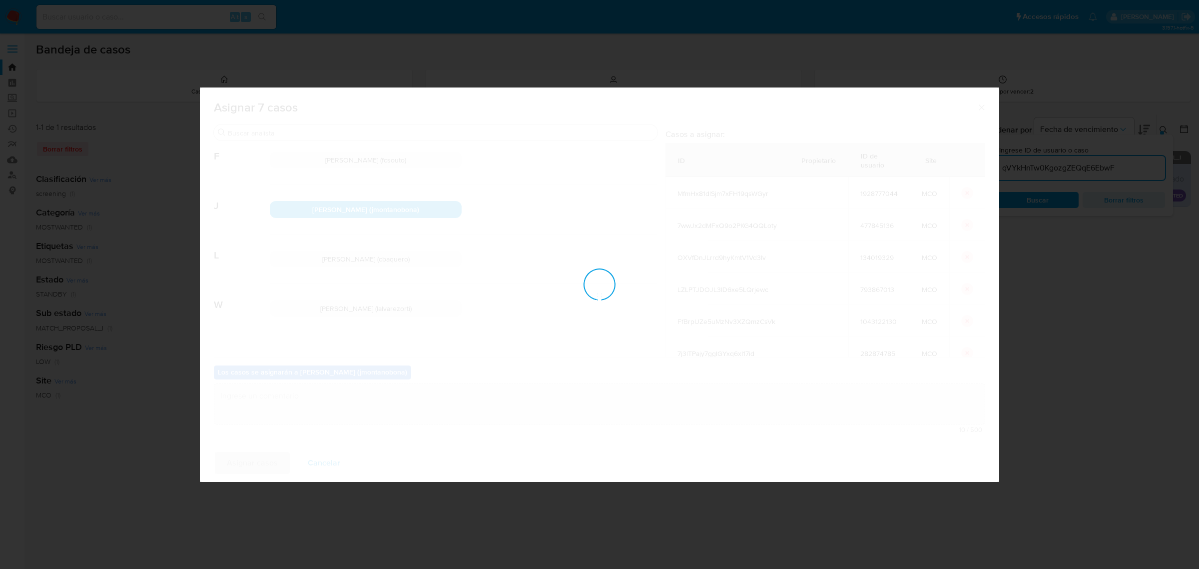
checkbox input "false"
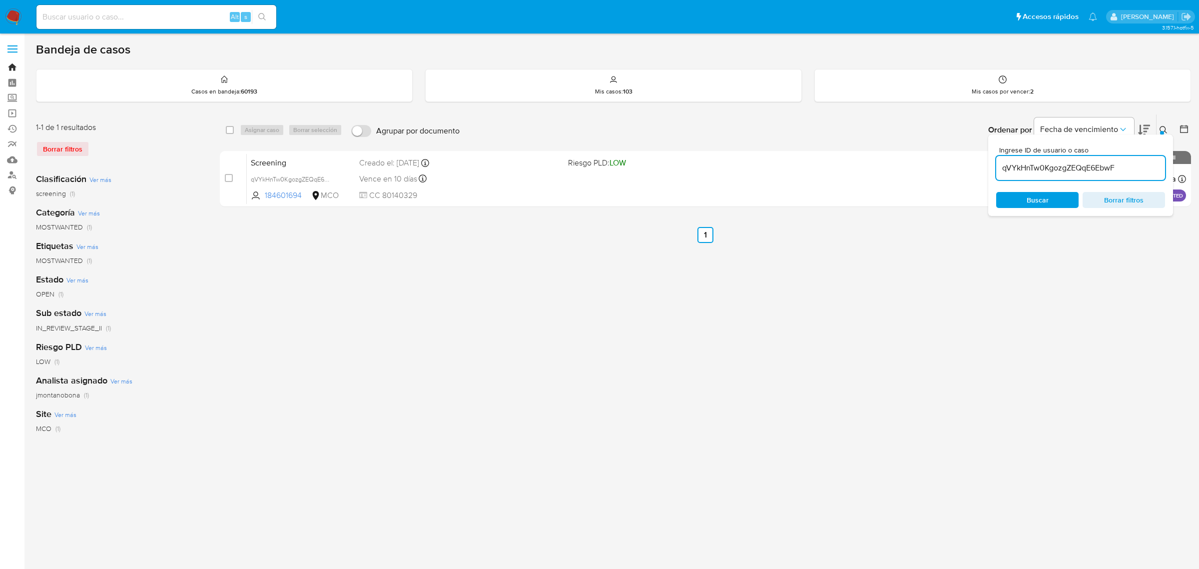
click at [12, 69] on link "Bandeja" at bounding box center [59, 66] width 119 height 15
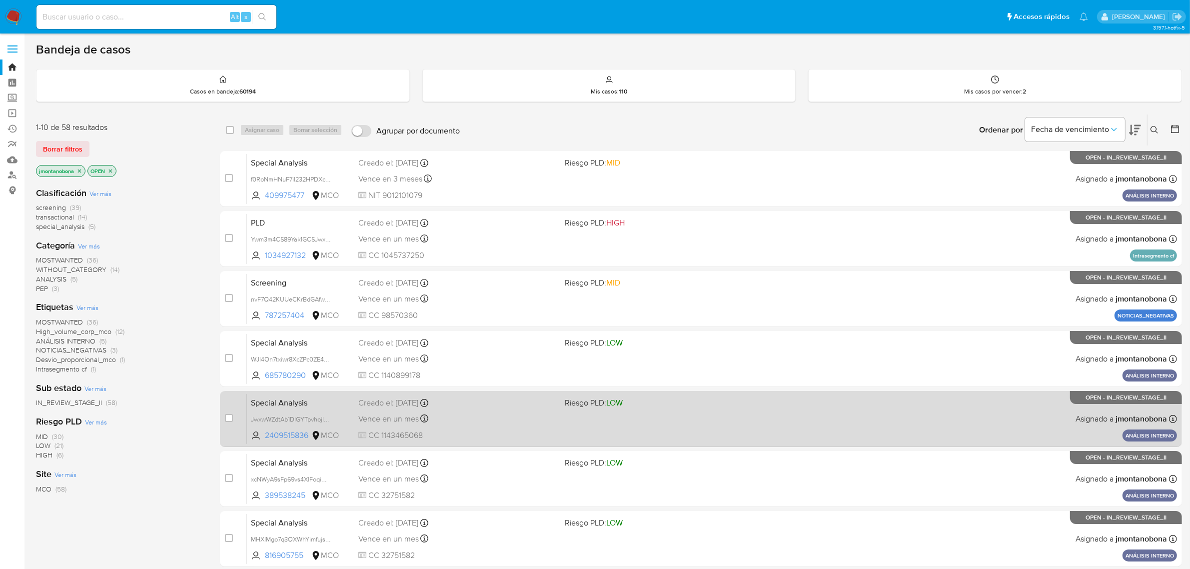
scroll to position [219, 0]
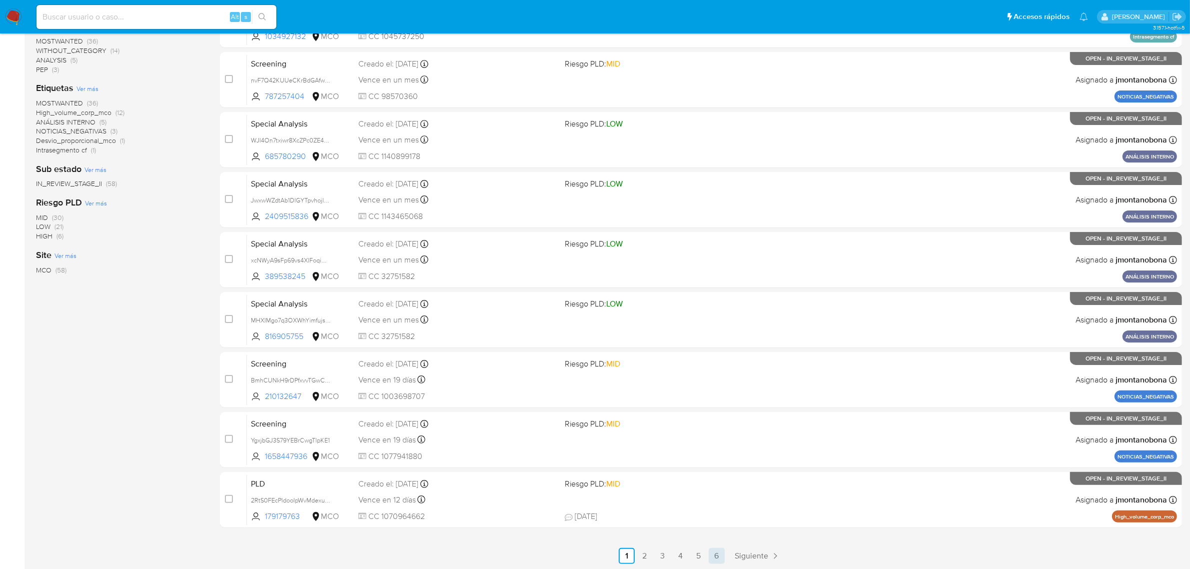
click at [718, 555] on link "6" at bounding box center [716, 556] width 16 height 16
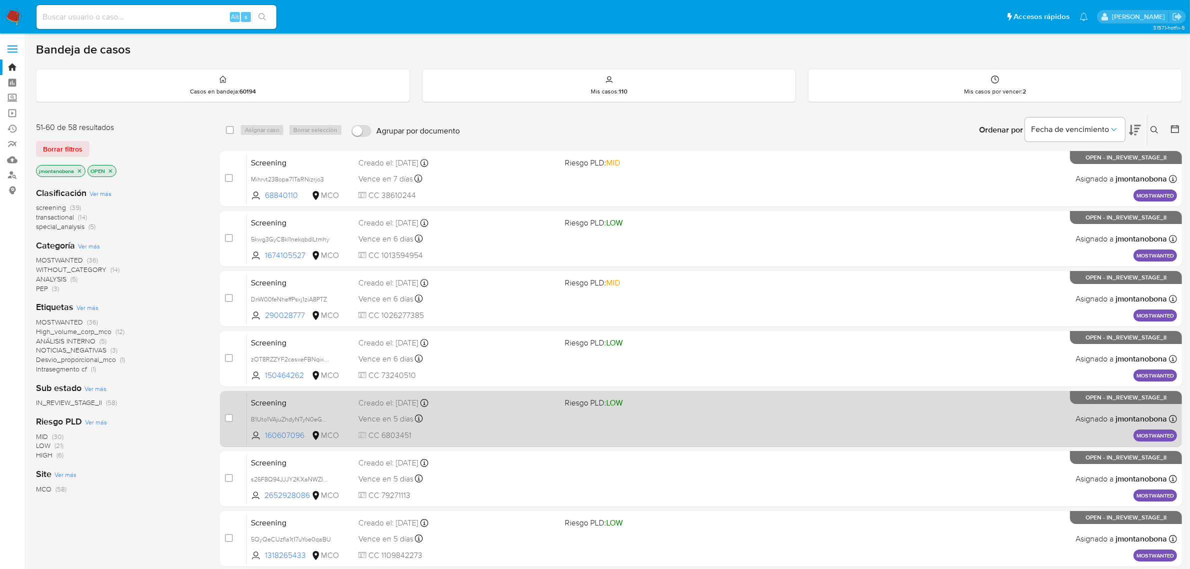
scroll to position [99, 0]
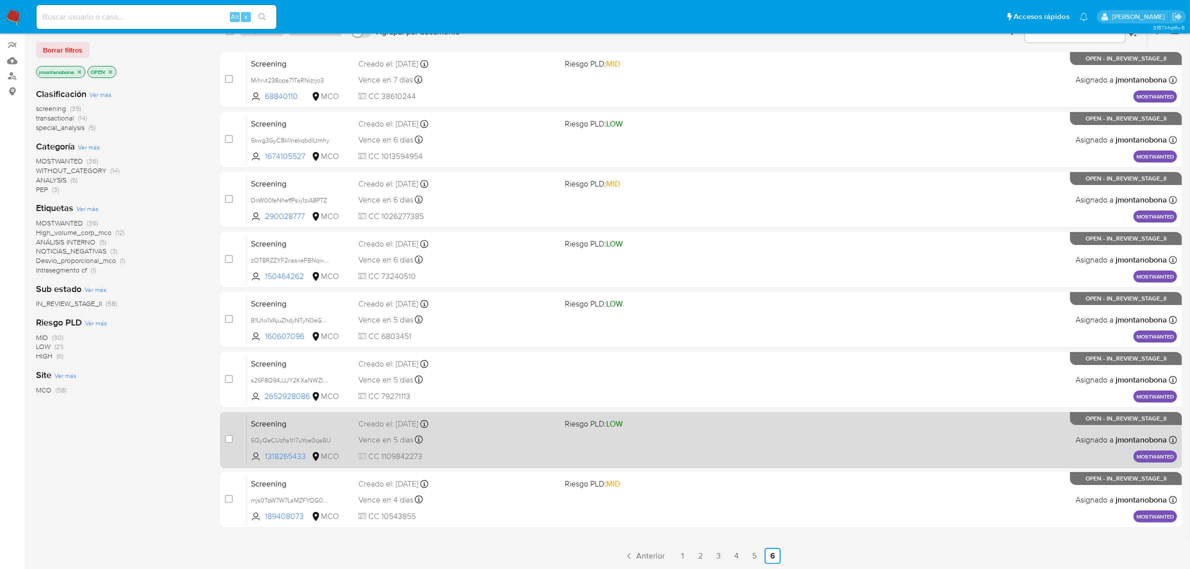
click at [349, 425] on span "Screening" at bounding box center [300, 422] width 99 height 13
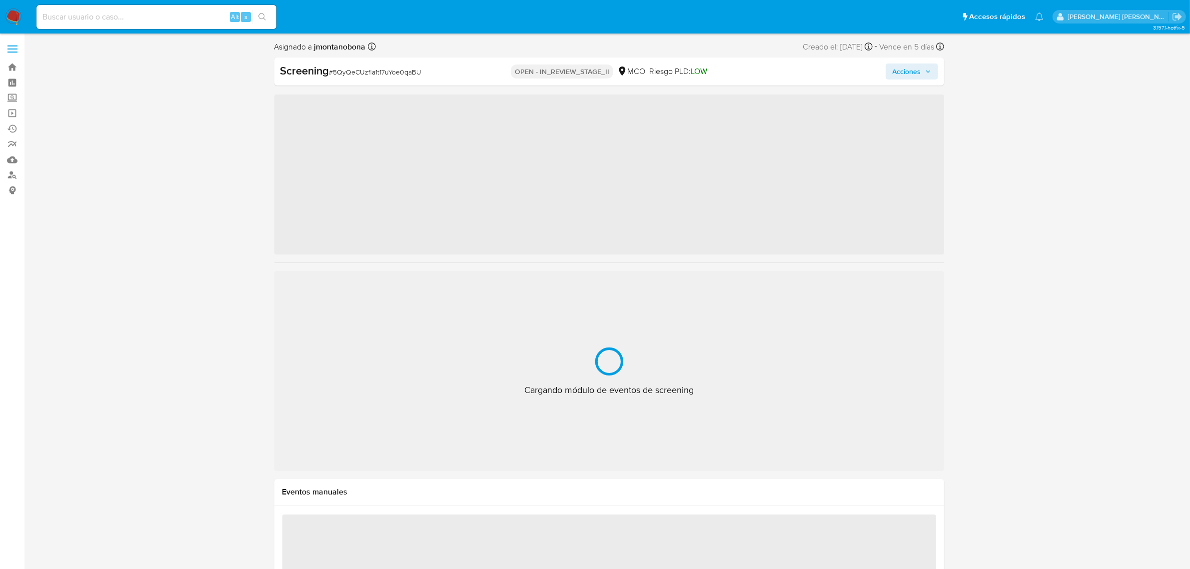
scroll to position [421, 0]
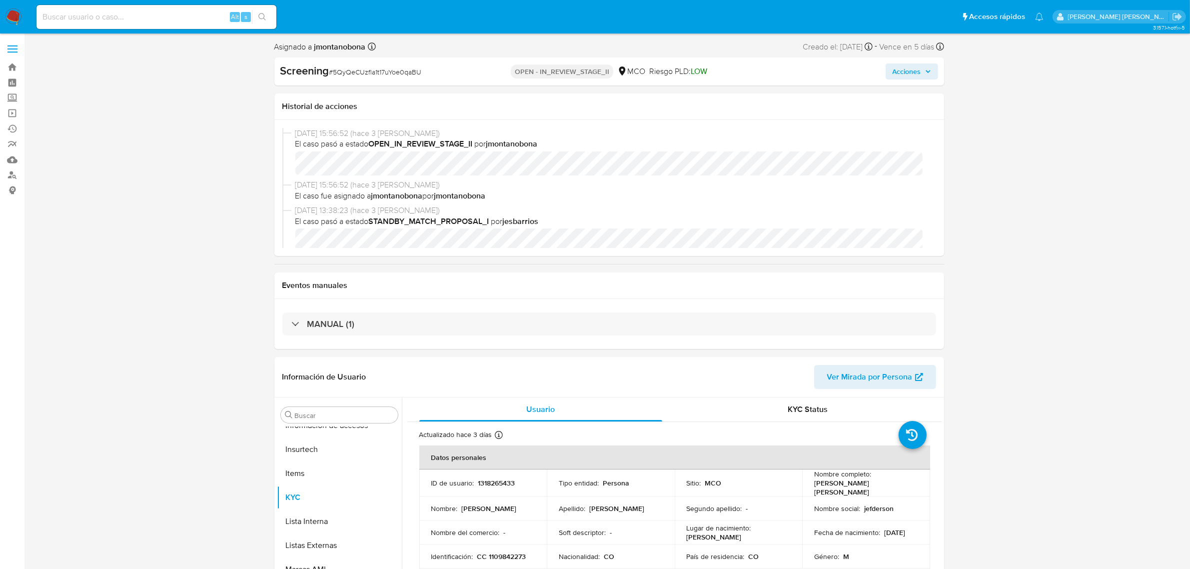
select select "10"
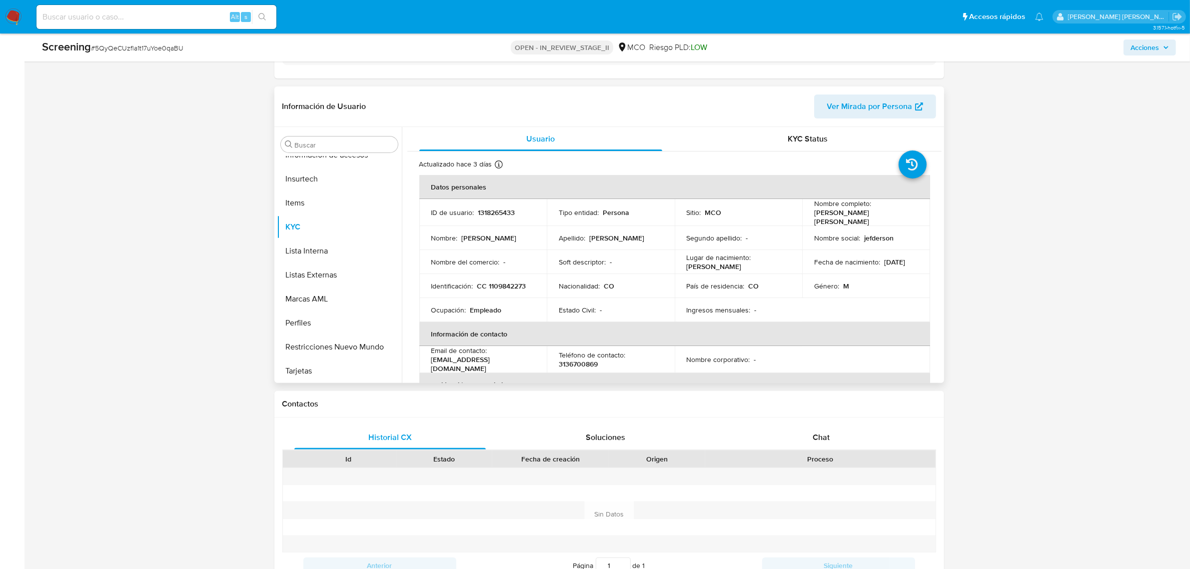
scroll to position [250, 0]
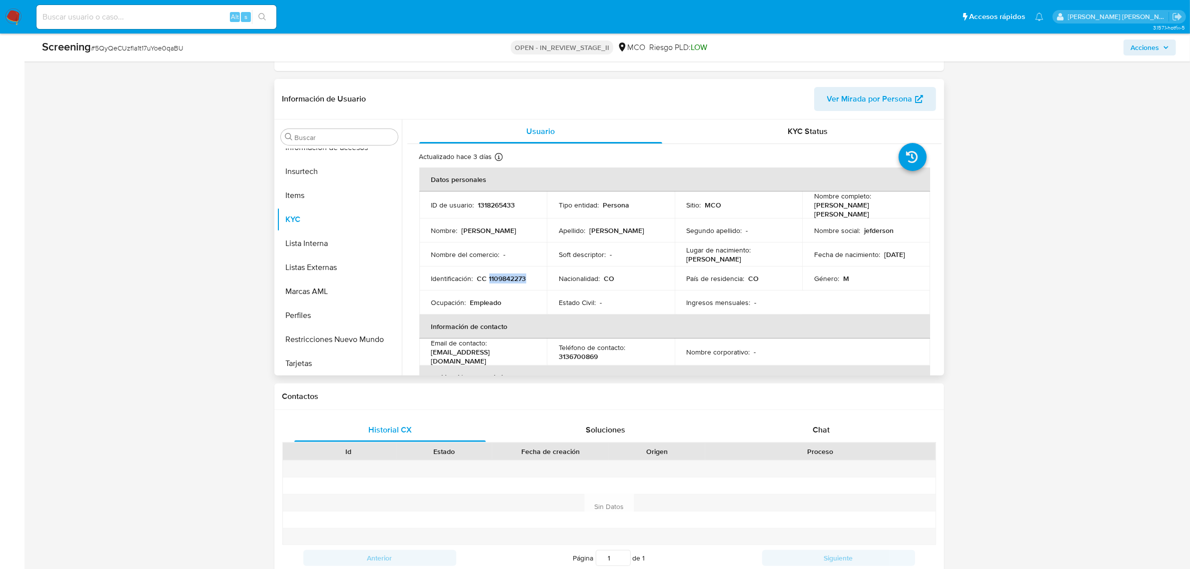
drag, startPoint x: 525, startPoint y: 275, endPoint x: 488, endPoint y: 277, distance: 37.1
click at [488, 277] on div "Identificación : CC 1109842273" at bounding box center [483, 278] width 104 height 9
copy p "1109842273"
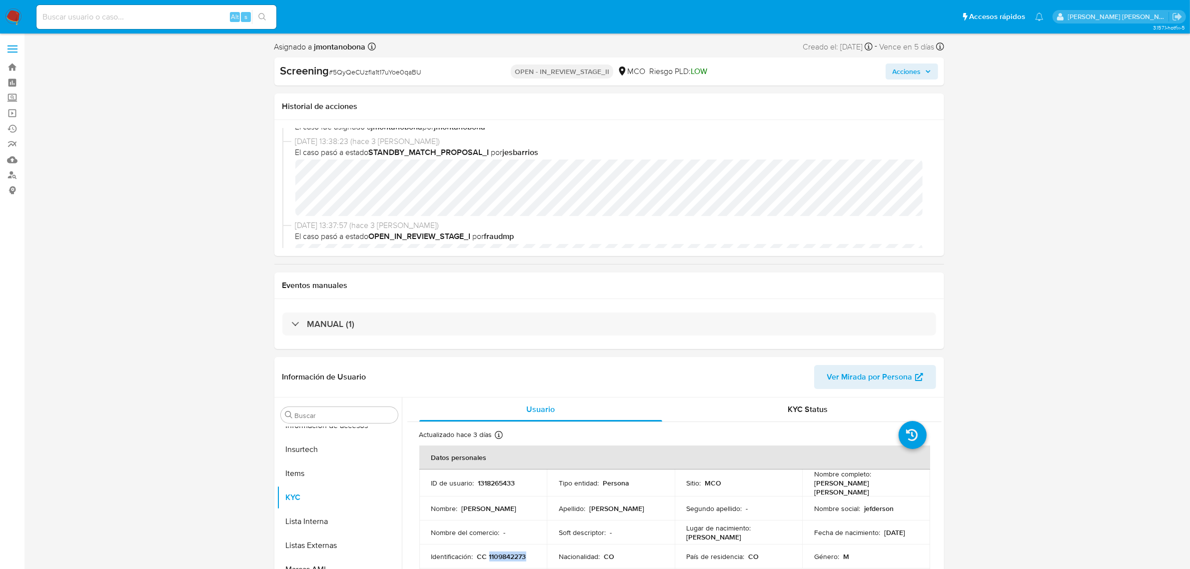
scroll to position [0, 0]
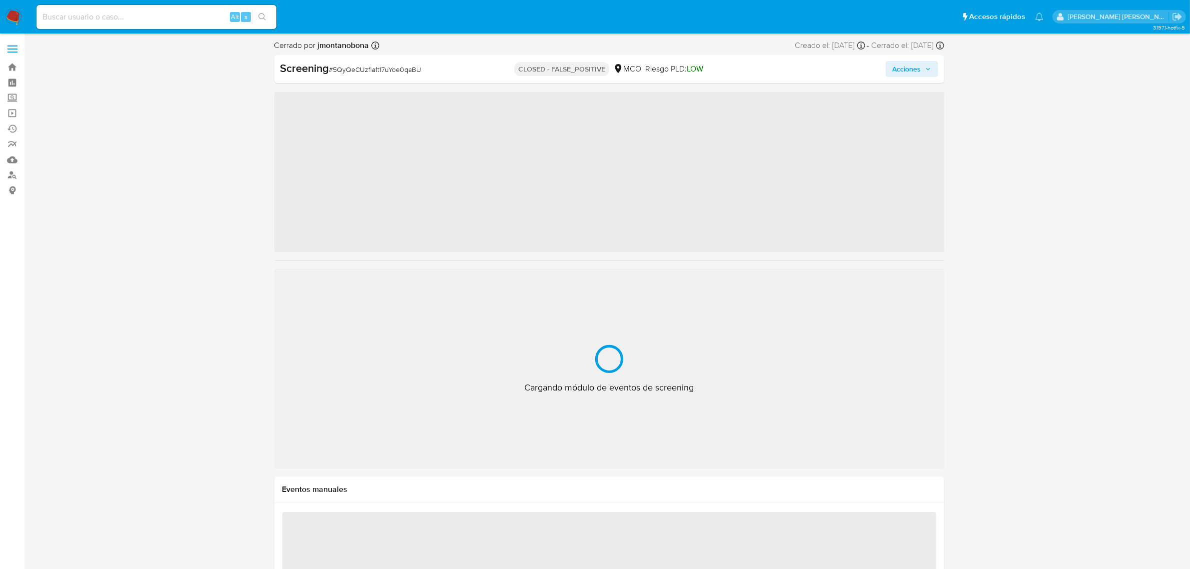
scroll to position [421, 0]
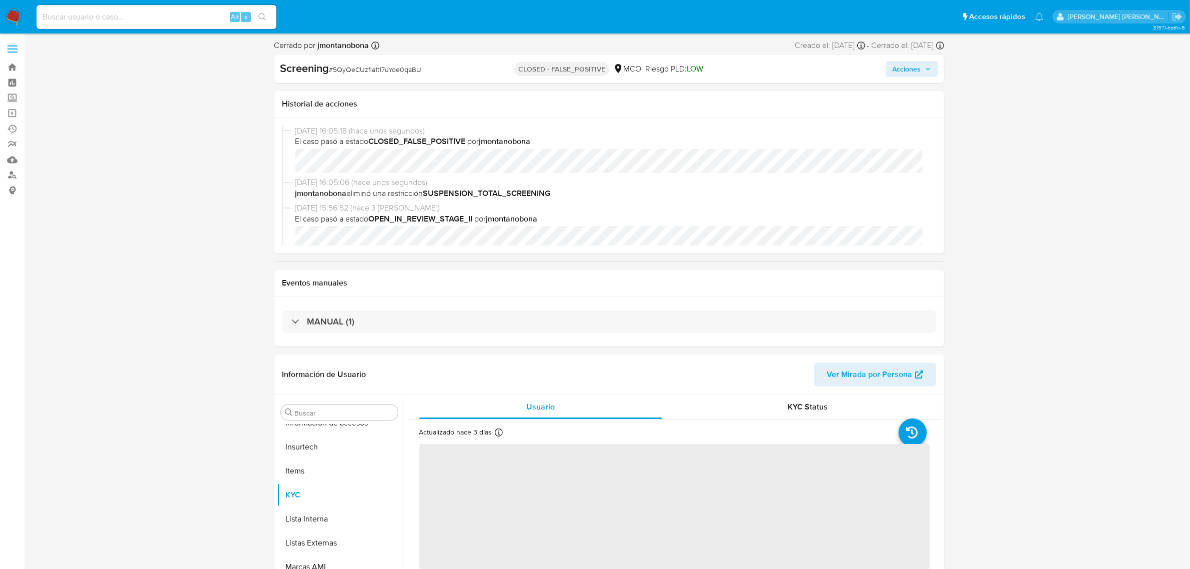
select select "10"
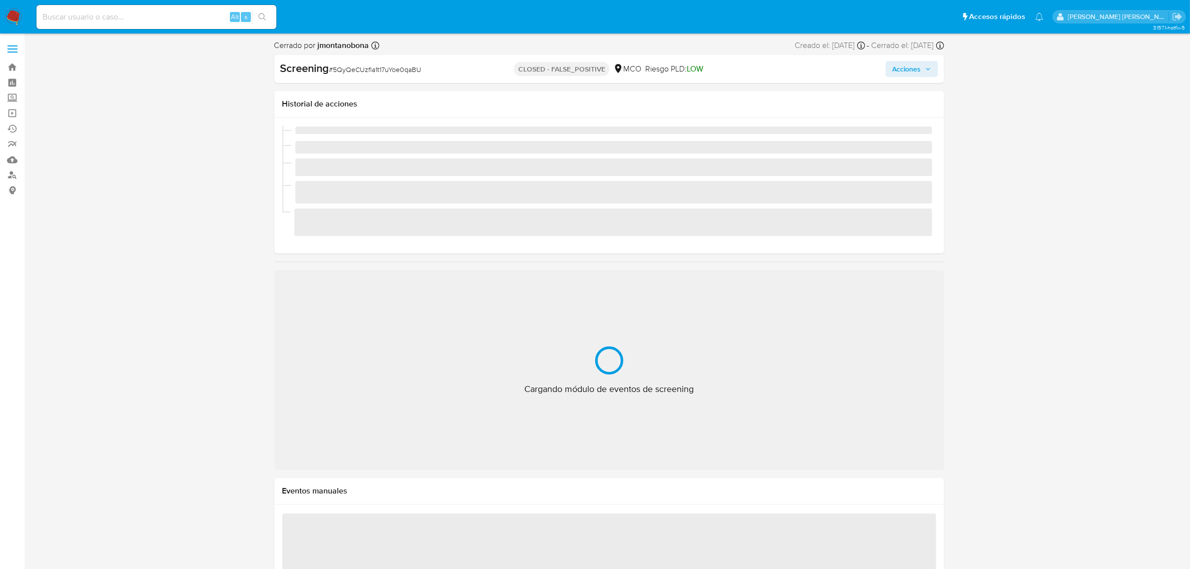
scroll to position [421, 0]
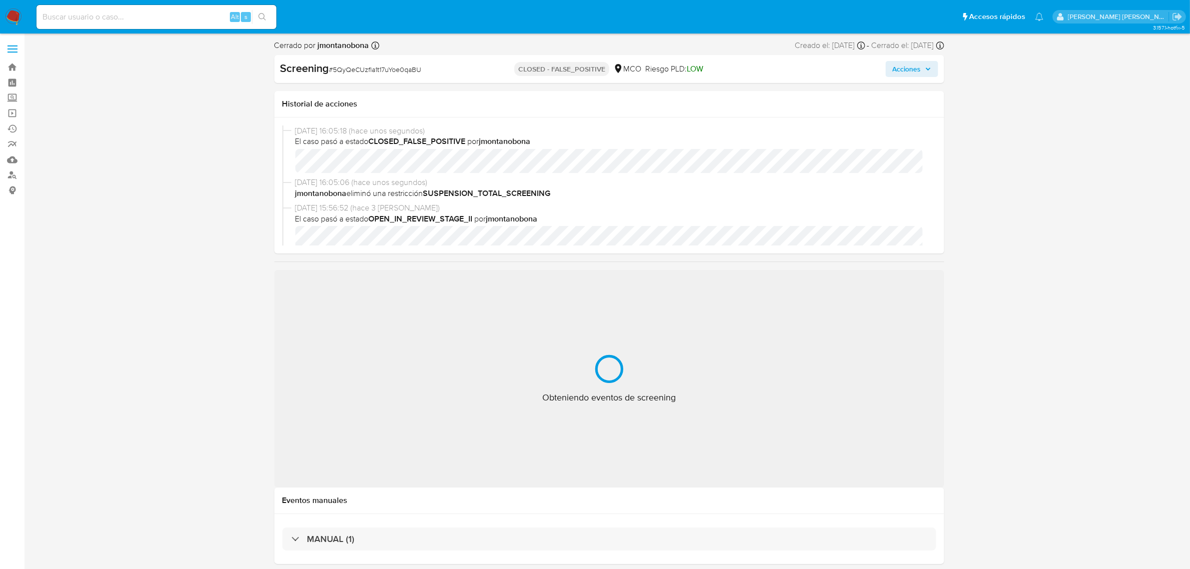
select select "10"
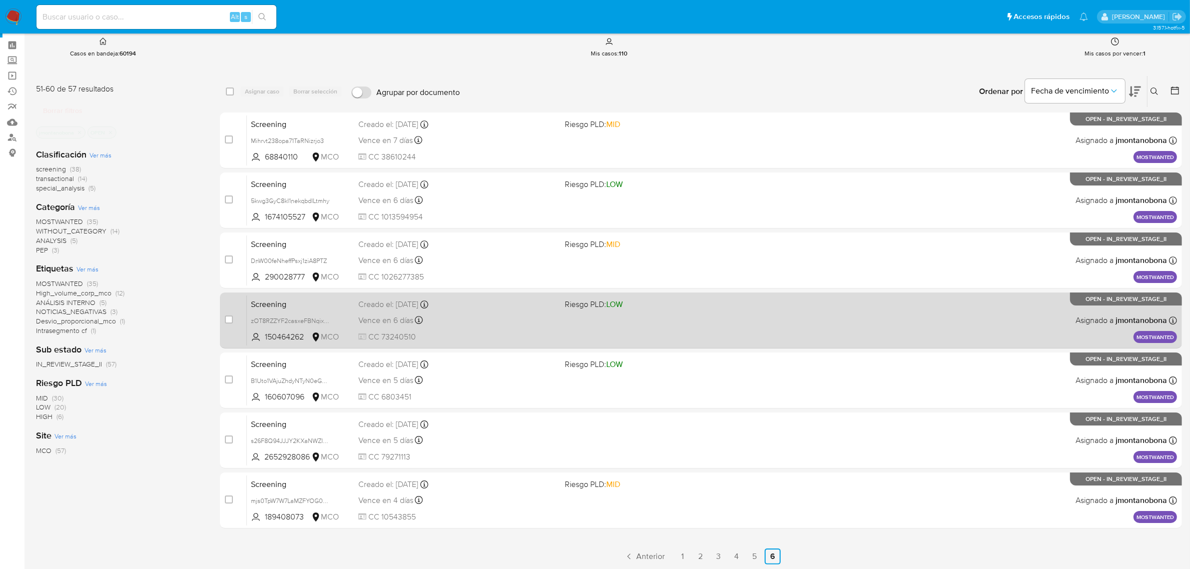
scroll to position [39, 0]
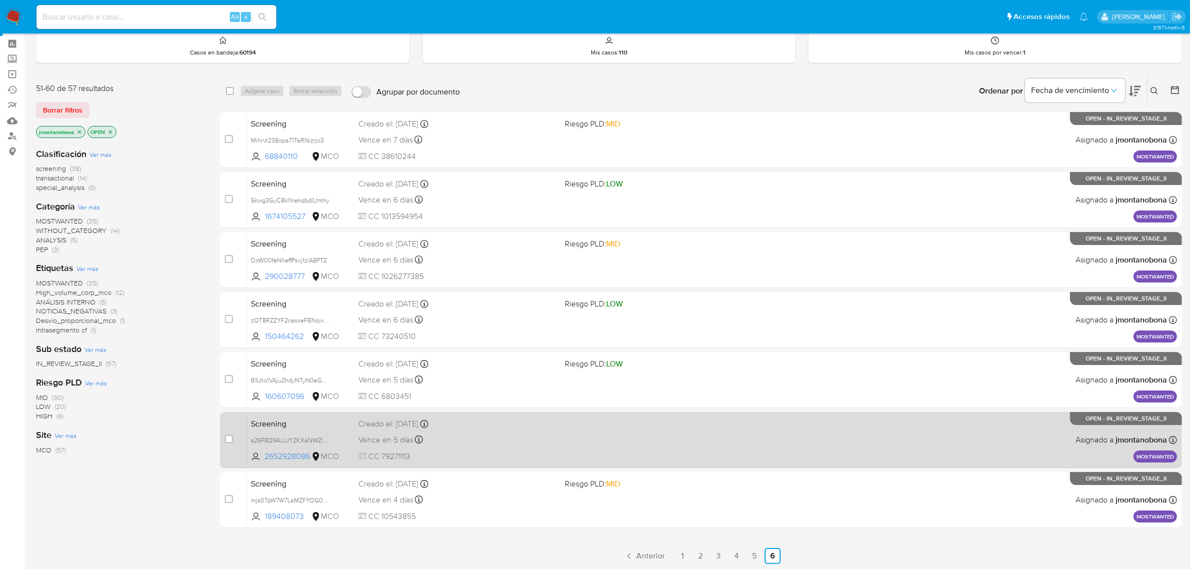
click at [295, 425] on span "Screening" at bounding box center [300, 422] width 99 height 13
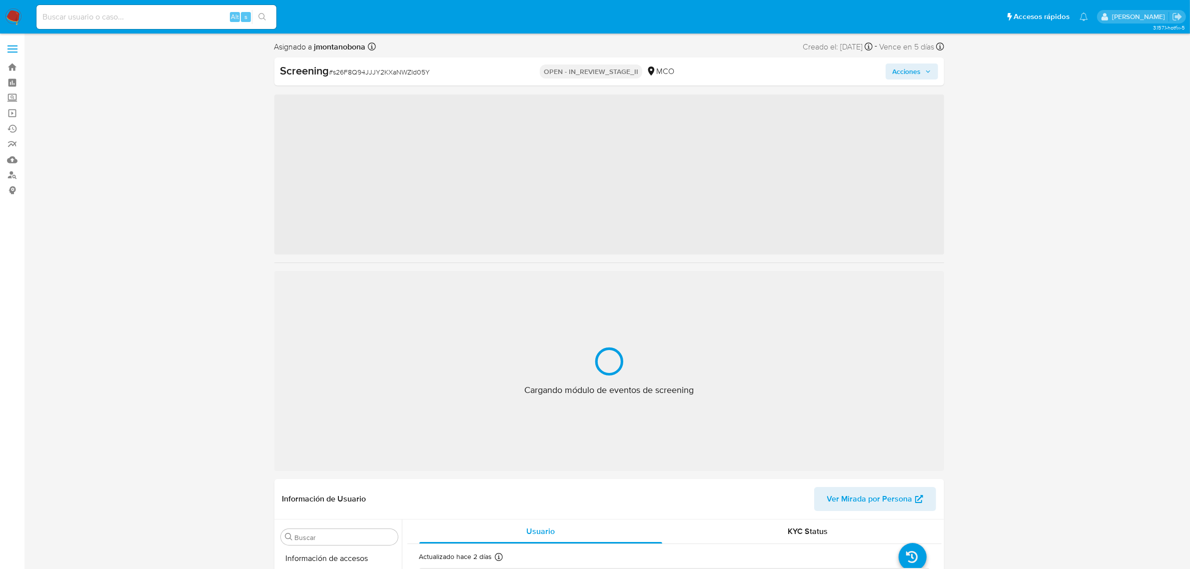
scroll to position [421, 0]
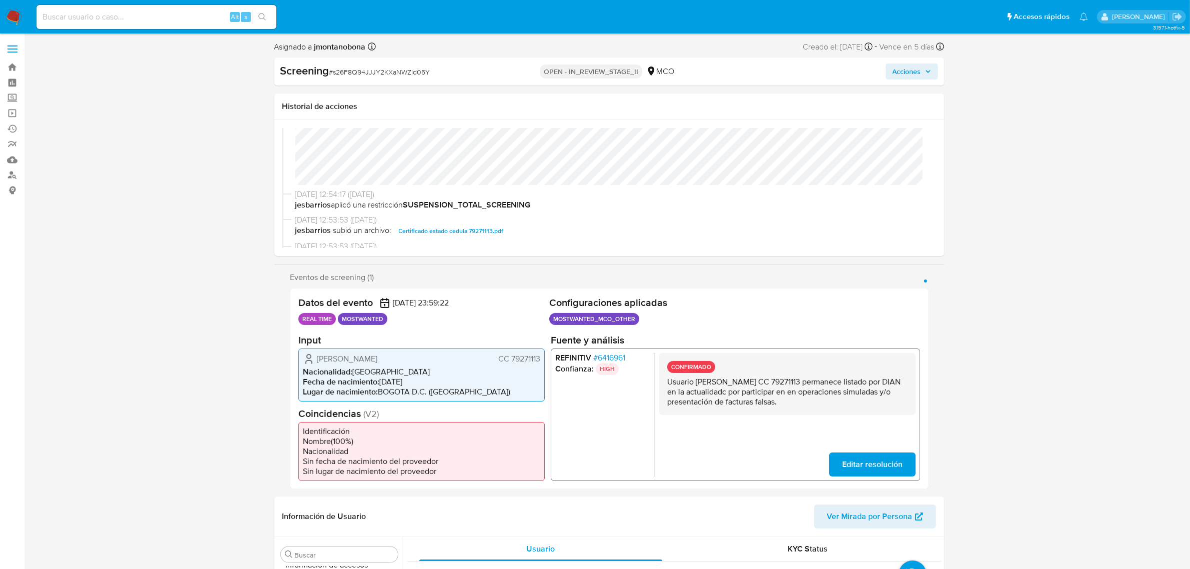
select select "10"
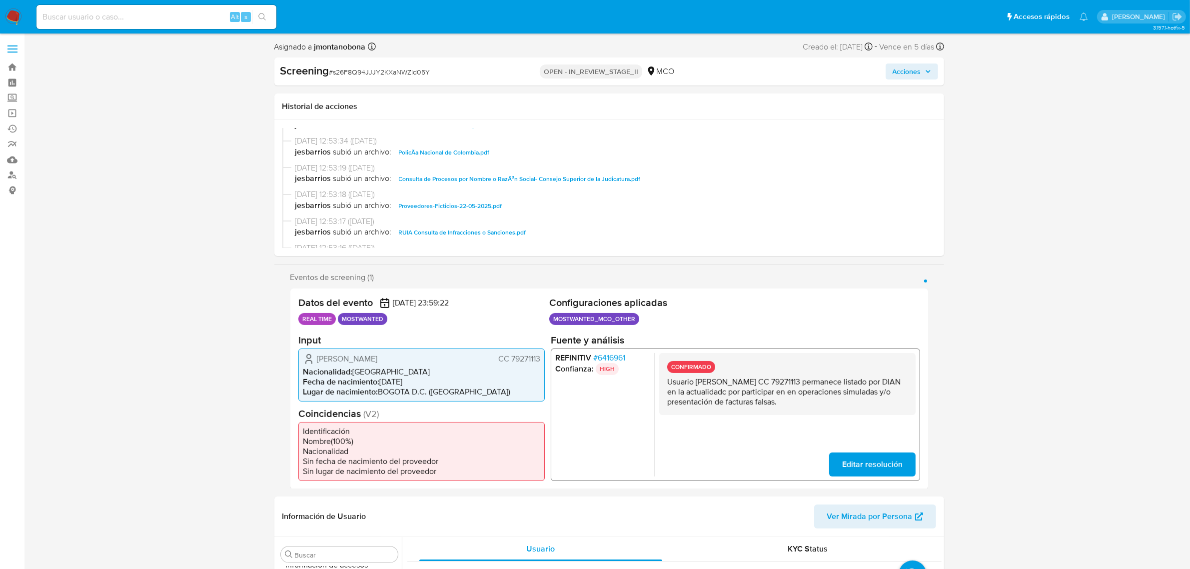
scroll to position [312, 0]
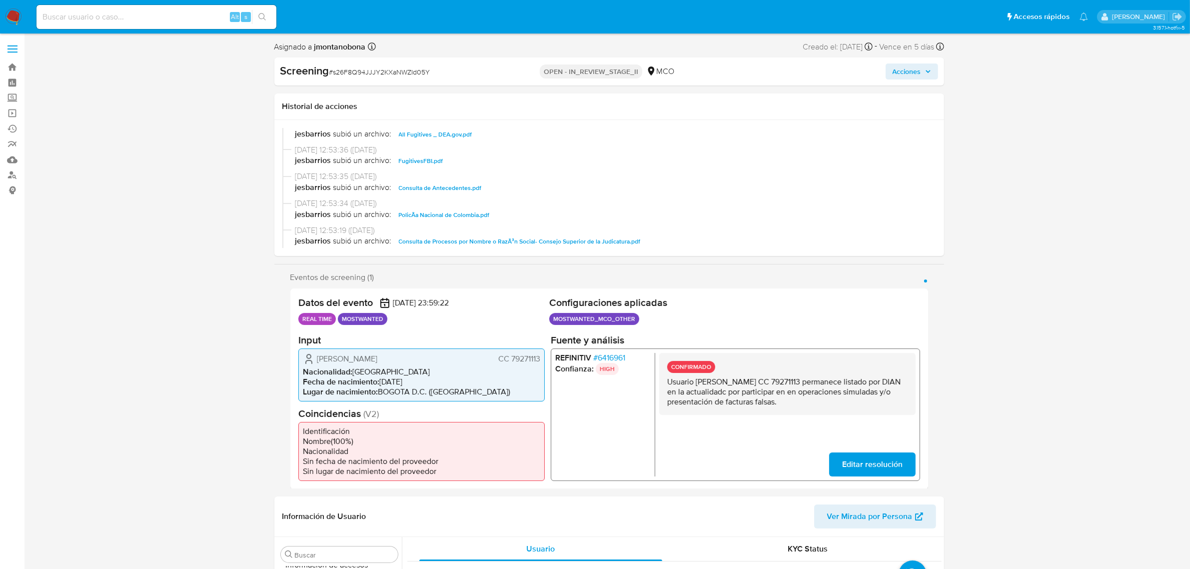
click at [456, 185] on span "Consulta de Antecedentes.pdf" at bounding box center [440, 188] width 83 height 12
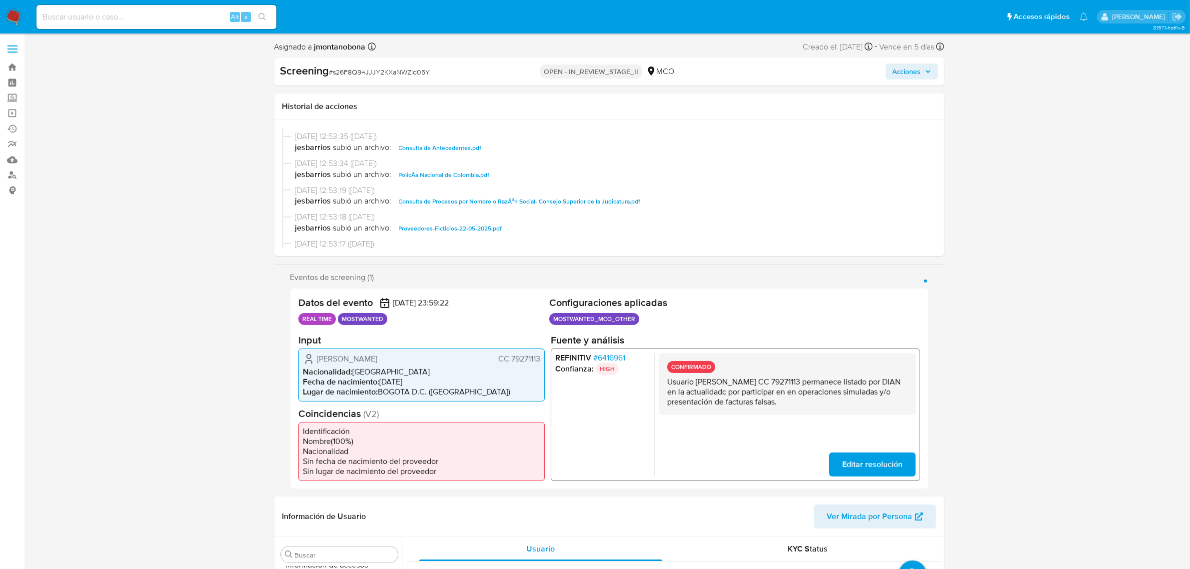
scroll to position [375, 0]
click at [464, 205] on span "Proveedores-Ficticios-22-05-2025.pdf" at bounding box center [450, 206] width 103 height 12
drag, startPoint x: 804, startPoint y: 377, endPoint x: 833, endPoint y: 380, distance: 29.1
click at [833, 380] on p "Usuario Francisco Valdivieso Perez CC 79271113 permanece listado por DIAN en la…" at bounding box center [786, 391] width 240 height 30
drag, startPoint x: 695, startPoint y: 379, endPoint x: 788, endPoint y: 381, distance: 92.5
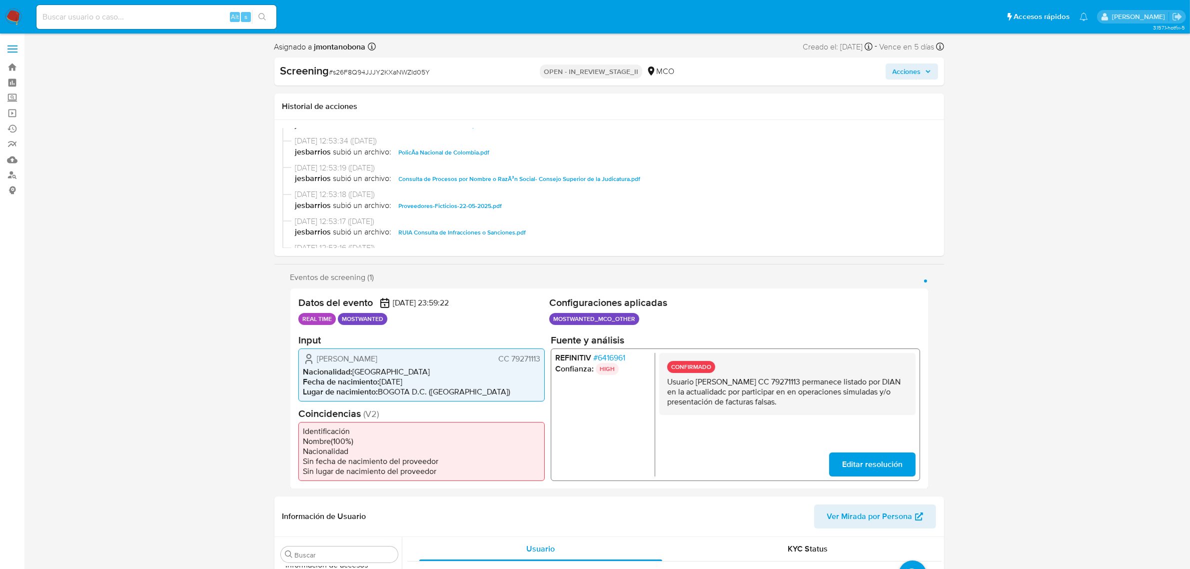
click at [788, 381] on p "Usuario Francisco Valdivieso Perez CC 79271113 permanece listado por DIAN en la…" at bounding box center [786, 391] width 240 height 30
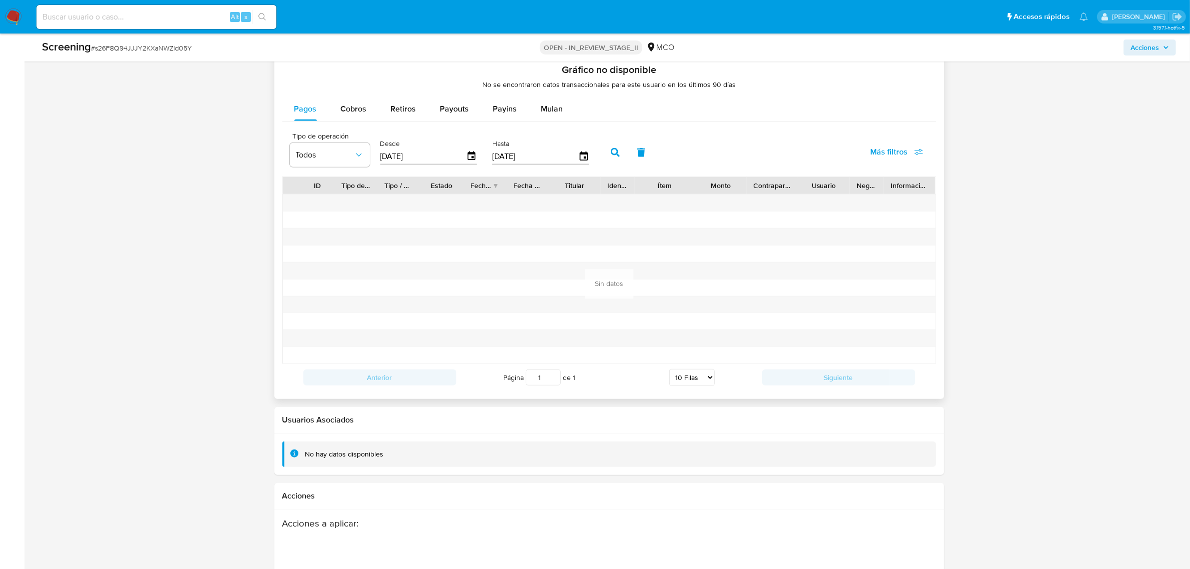
scroll to position [1354, 0]
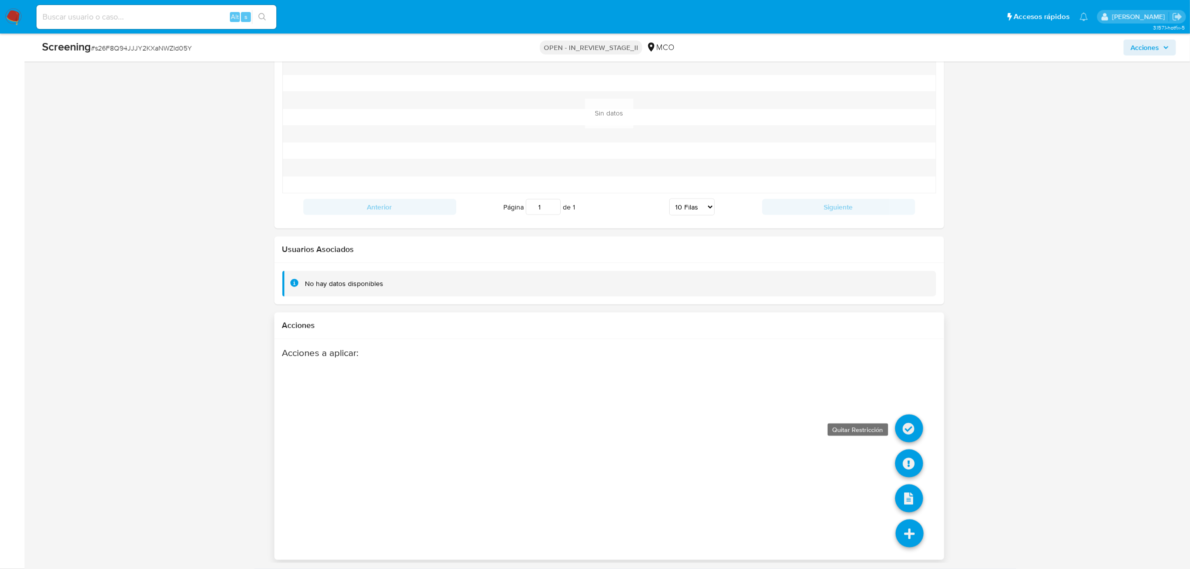
click at [910, 431] on icon at bounding box center [909, 428] width 28 height 28
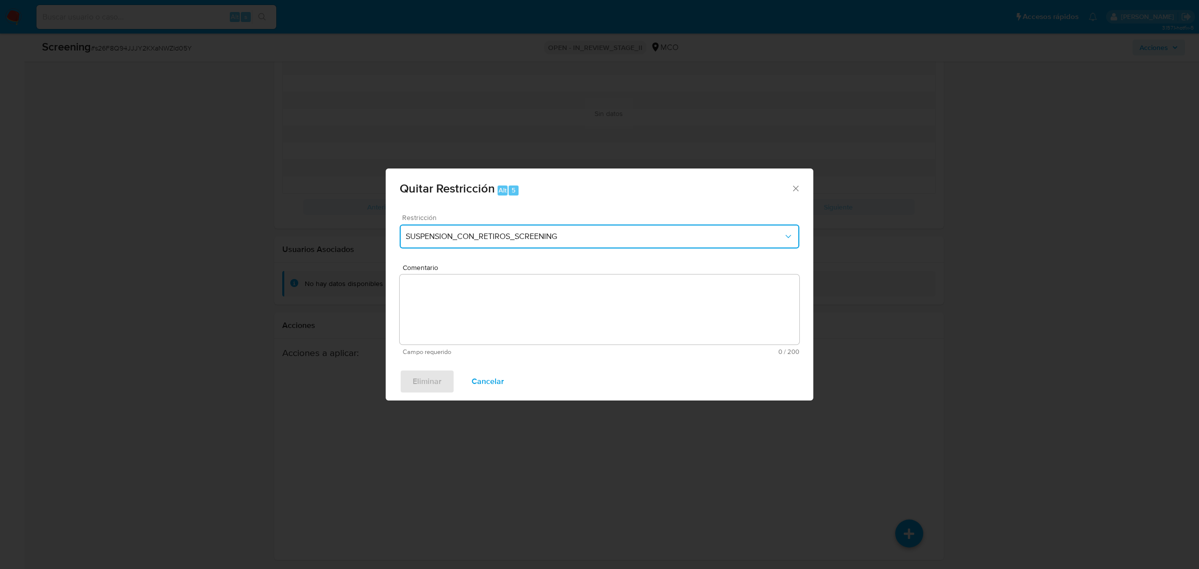
click at [582, 239] on span "SUSPENSION_CON_RETIROS_SCREENING" at bounding box center [595, 236] width 378 height 10
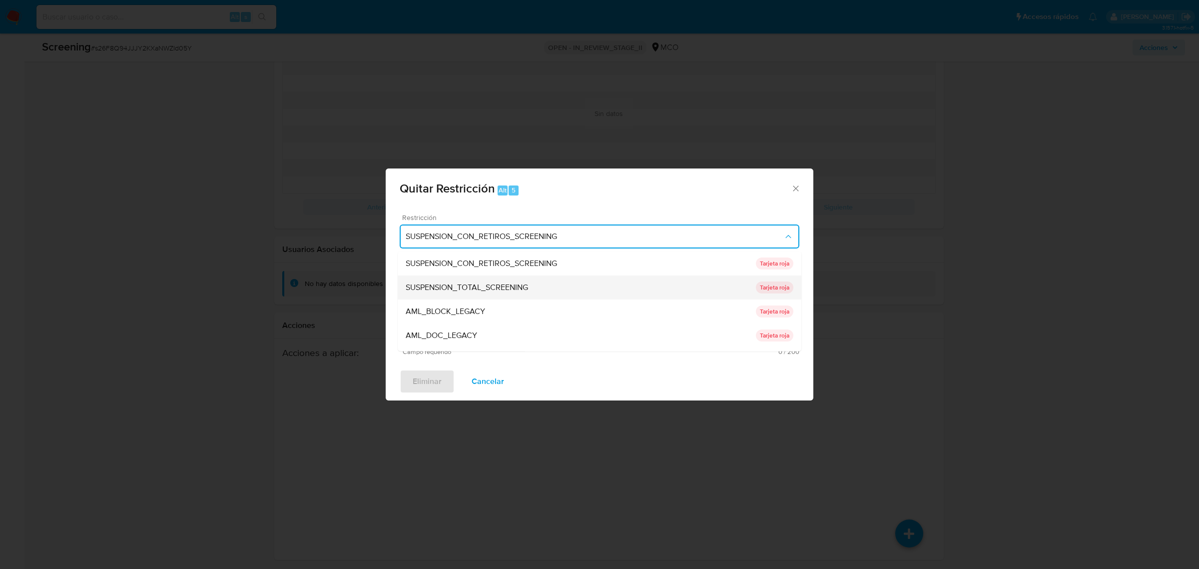
click at [550, 291] on div "SUSPENSION_TOTAL_SCREENING" at bounding box center [581, 287] width 350 height 24
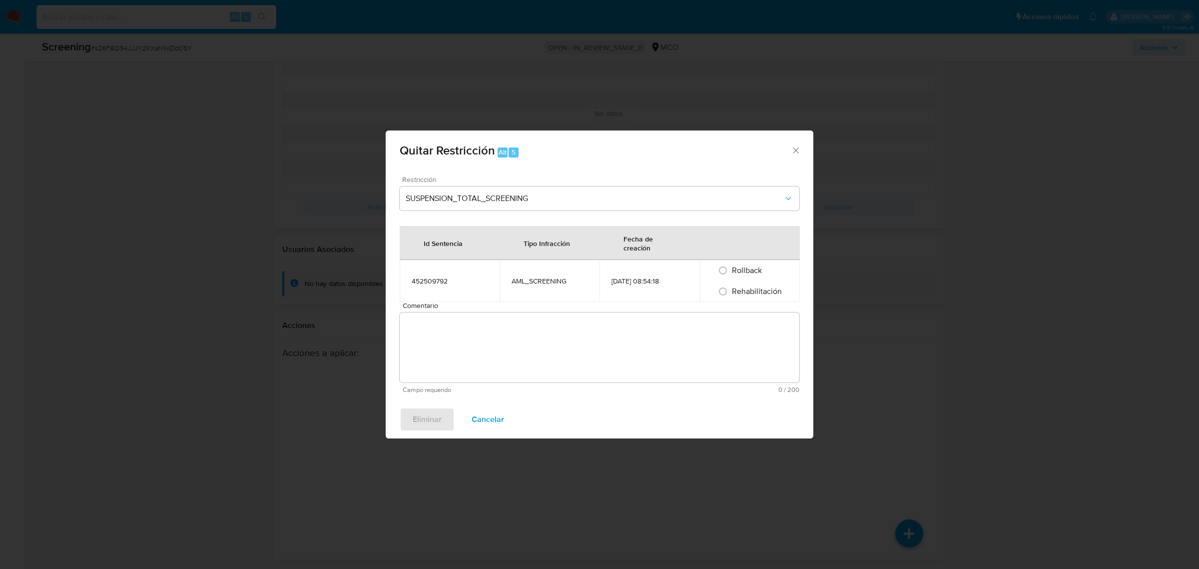
click at [533, 306] on span "Comentario" at bounding box center [603, 305] width 400 height 7
click at [533, 312] on textarea "Comentario" at bounding box center [600, 347] width 400 height 70
click at [743, 290] on span "Rehabilitación" at bounding box center [757, 290] width 50 height 11
click at [731, 290] on input "Rehabilitación" at bounding box center [723, 291] width 16 height 16
radio input "true"
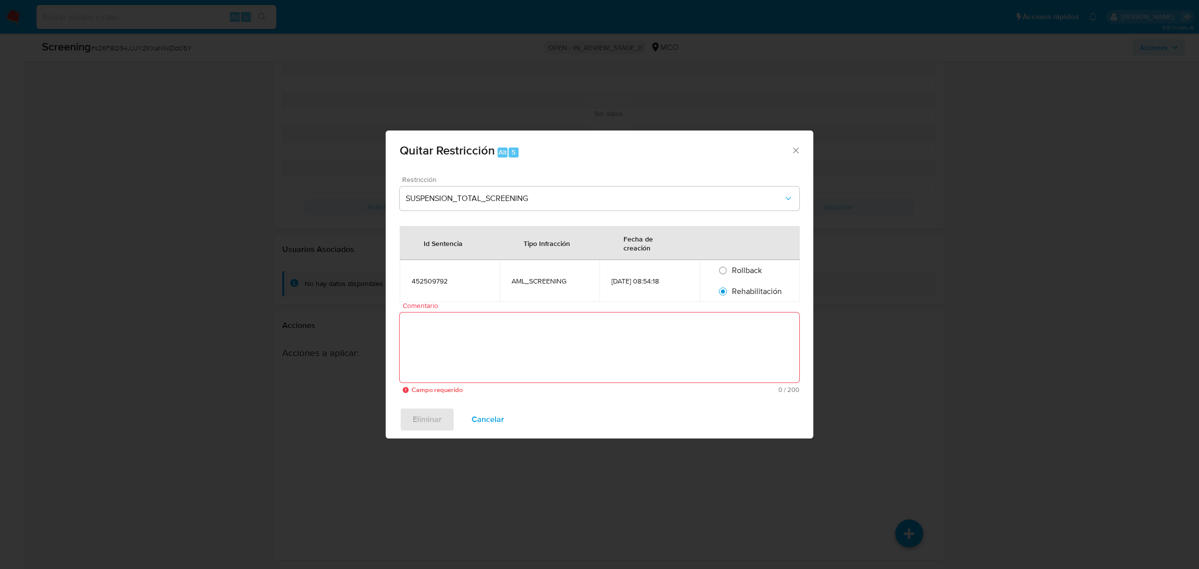
click at [597, 340] on textarea "Comentario" at bounding box center [600, 347] width 400 height 70
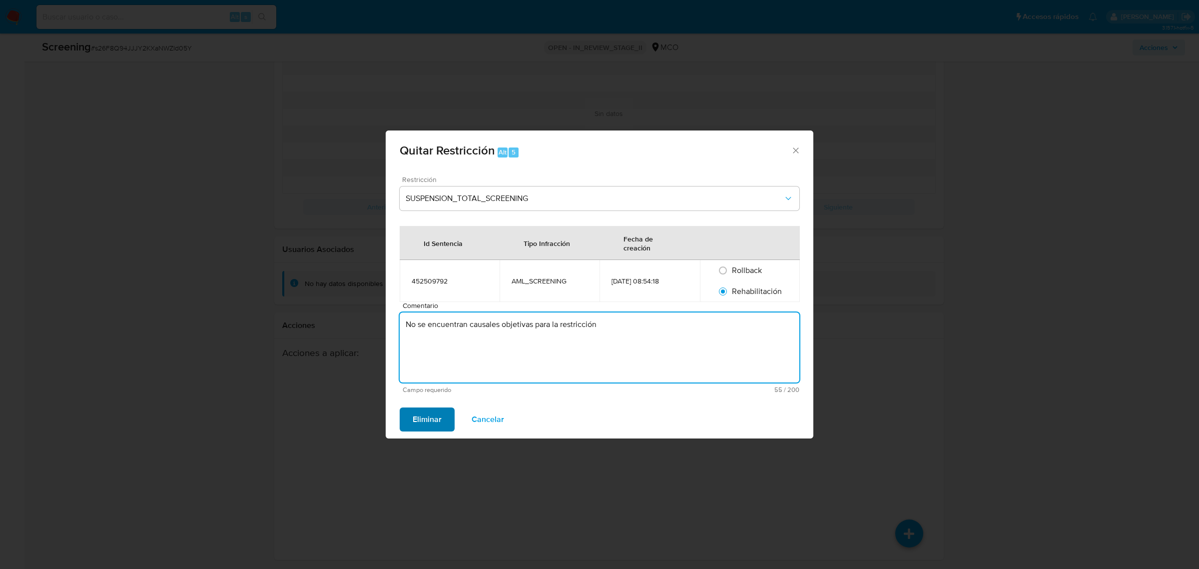
type textarea "No se encuentran causales objetivas para la restricción"
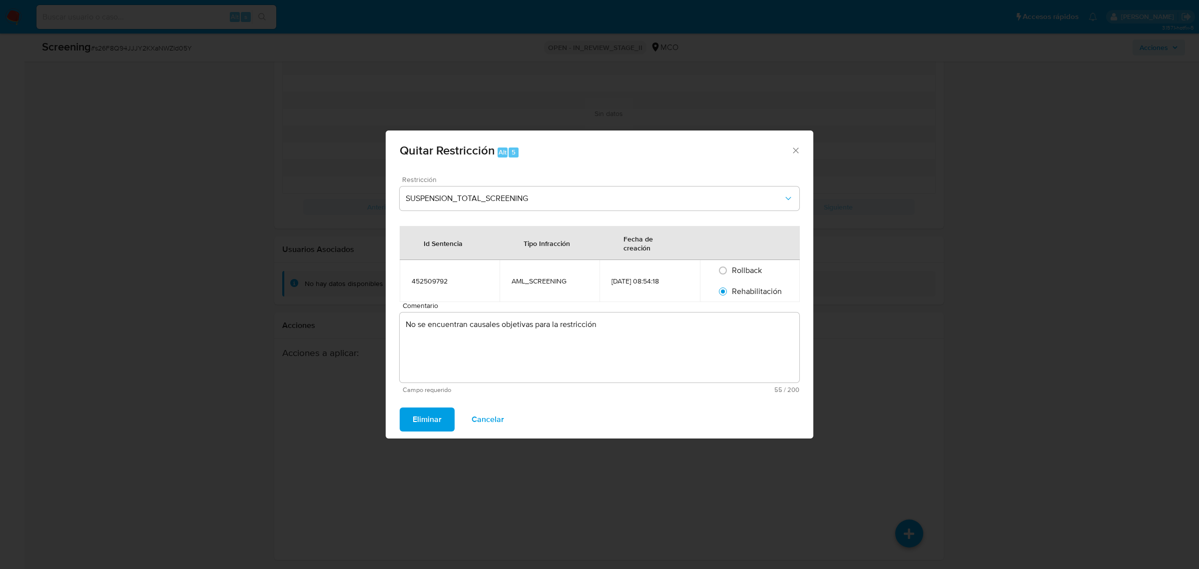
click at [415, 415] on span "Eliminar" at bounding box center [427, 419] width 29 height 22
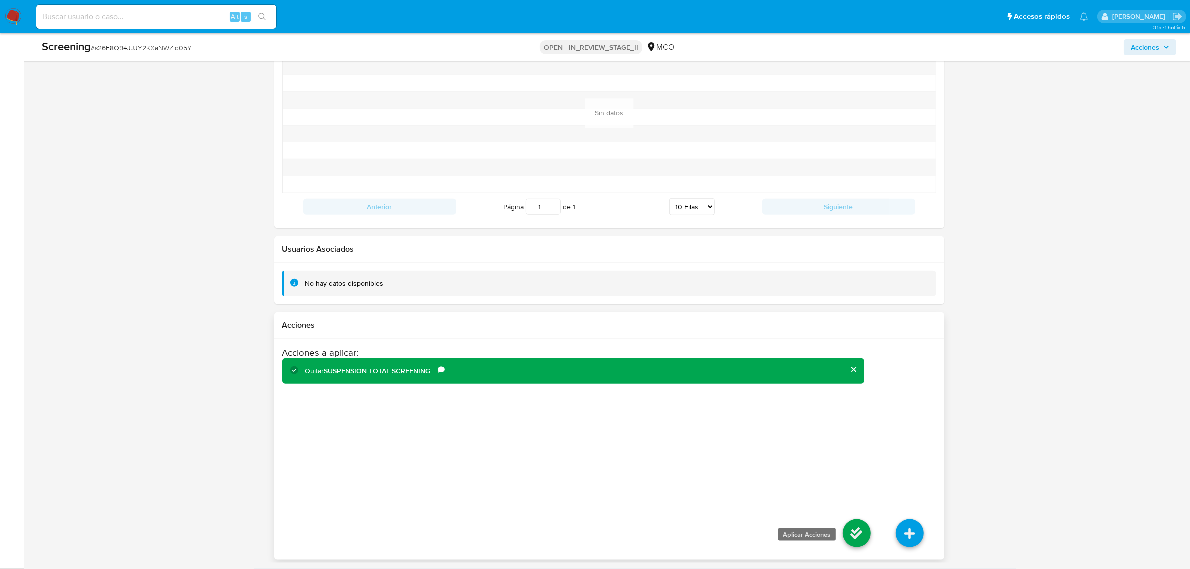
click at [856, 540] on icon at bounding box center [856, 533] width 28 height 28
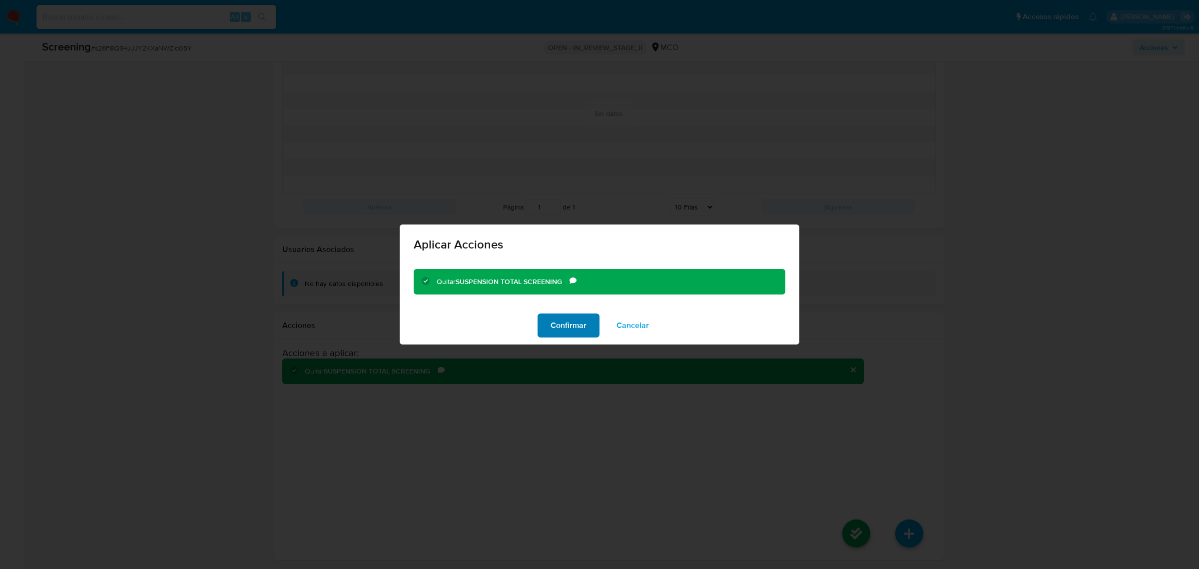
click at [571, 323] on span "Confirmar" at bounding box center [569, 325] width 36 height 22
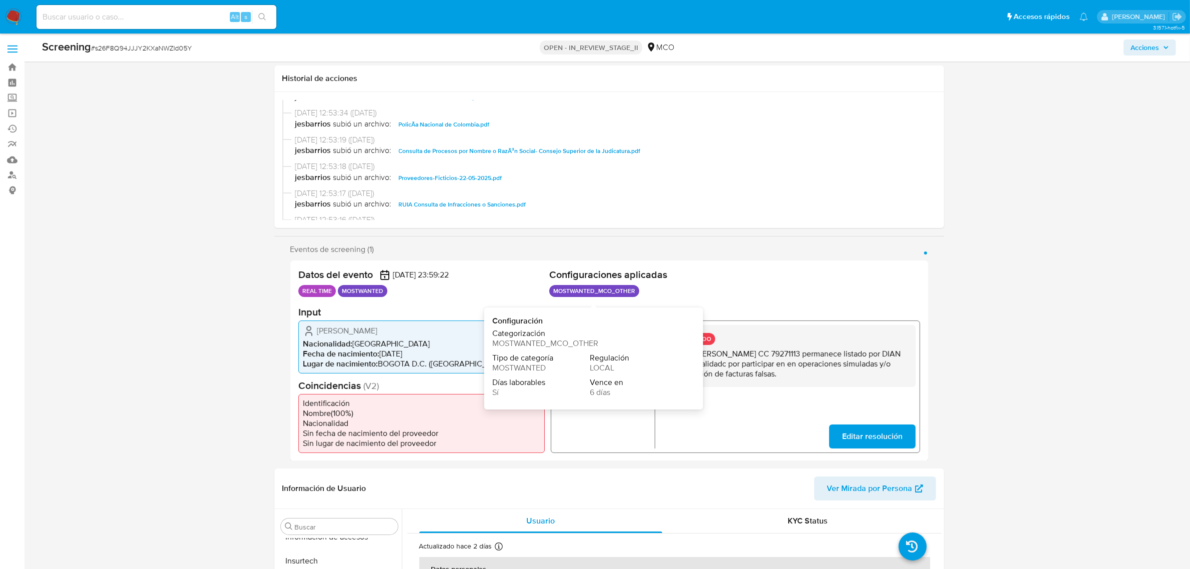
scroll to position [437, 0]
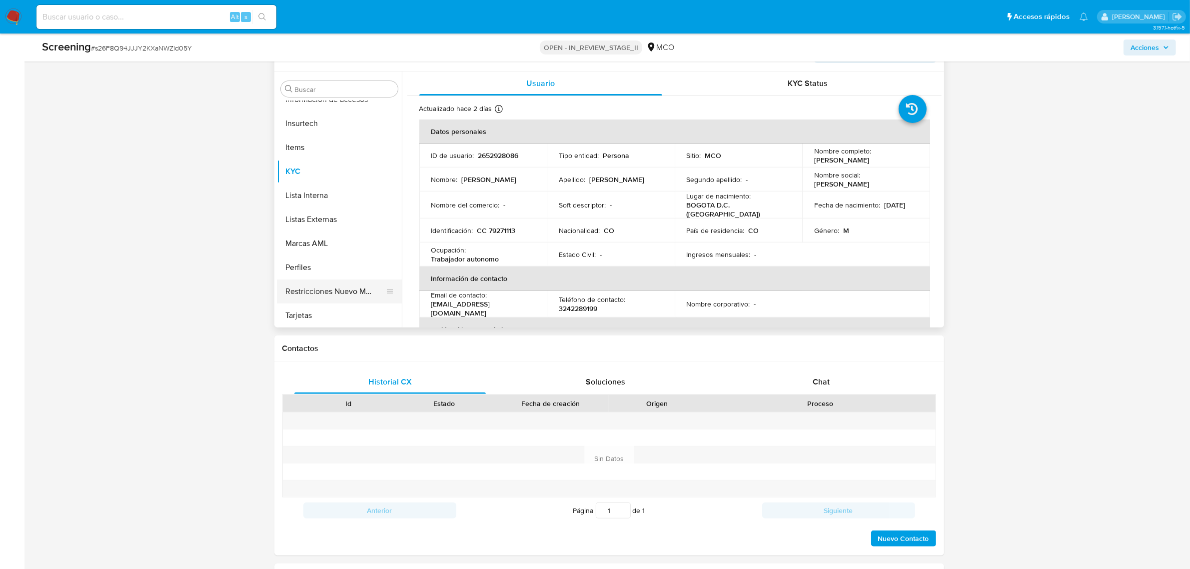
click at [342, 289] on button "Restricciones Nuevo Mundo" at bounding box center [335, 291] width 117 height 24
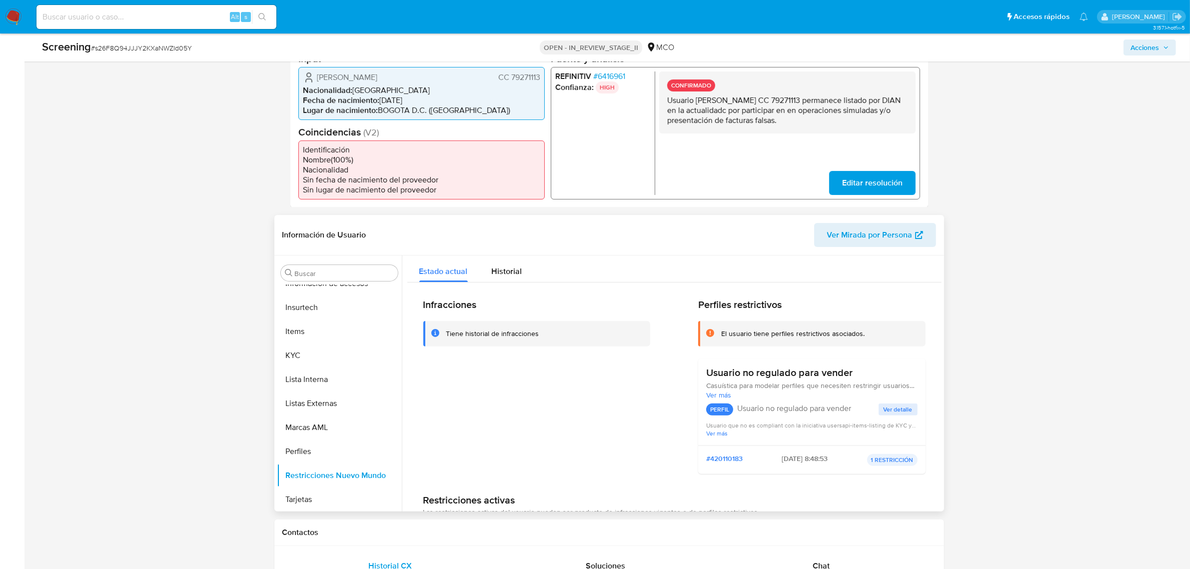
scroll to position [0, 0]
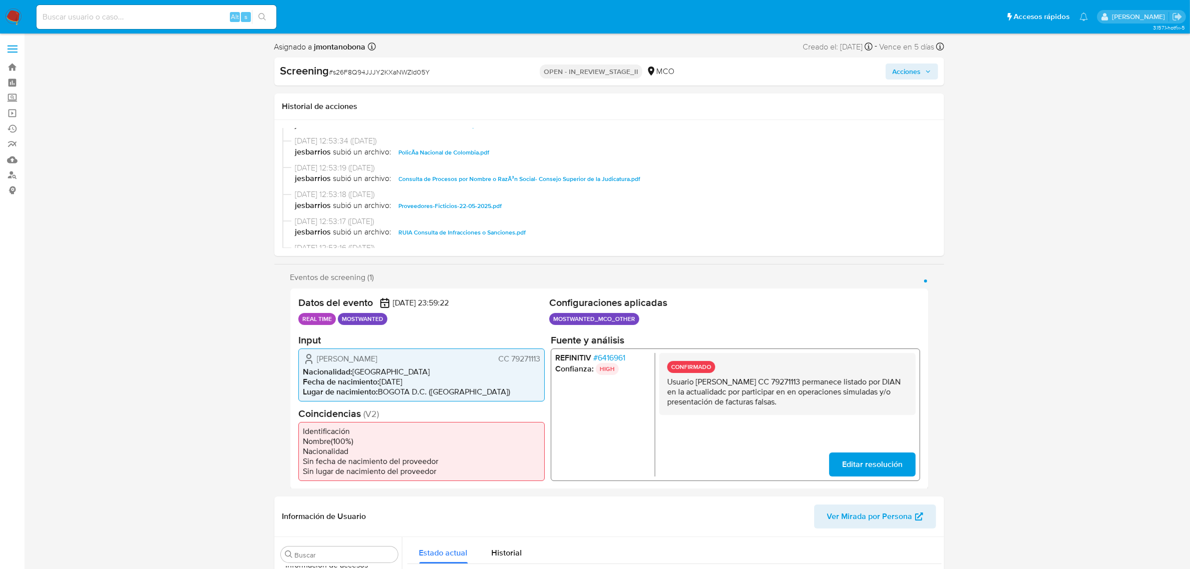
click at [926, 68] on icon "button" at bounding box center [928, 71] width 6 height 6
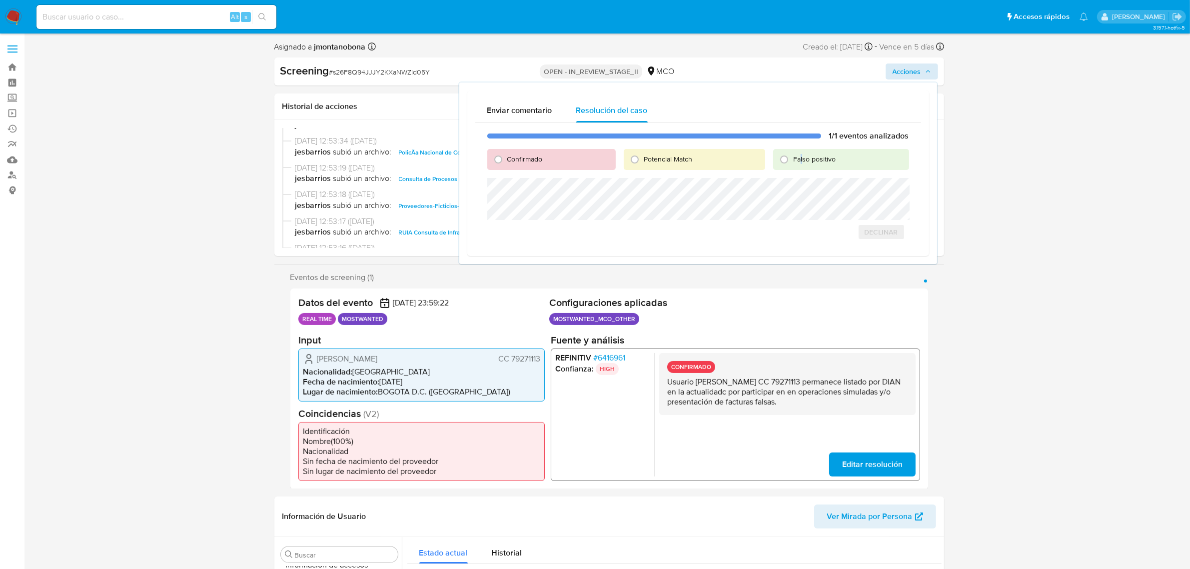
click at [802, 163] on div "Falso positivo" at bounding box center [840, 159] width 135 height 21
click at [788, 154] on input "Falso positivo" at bounding box center [784, 159] width 16 height 16
radio input "true"
click at [881, 247] on span "Cerrar Caso" at bounding box center [874, 254] width 48 height 14
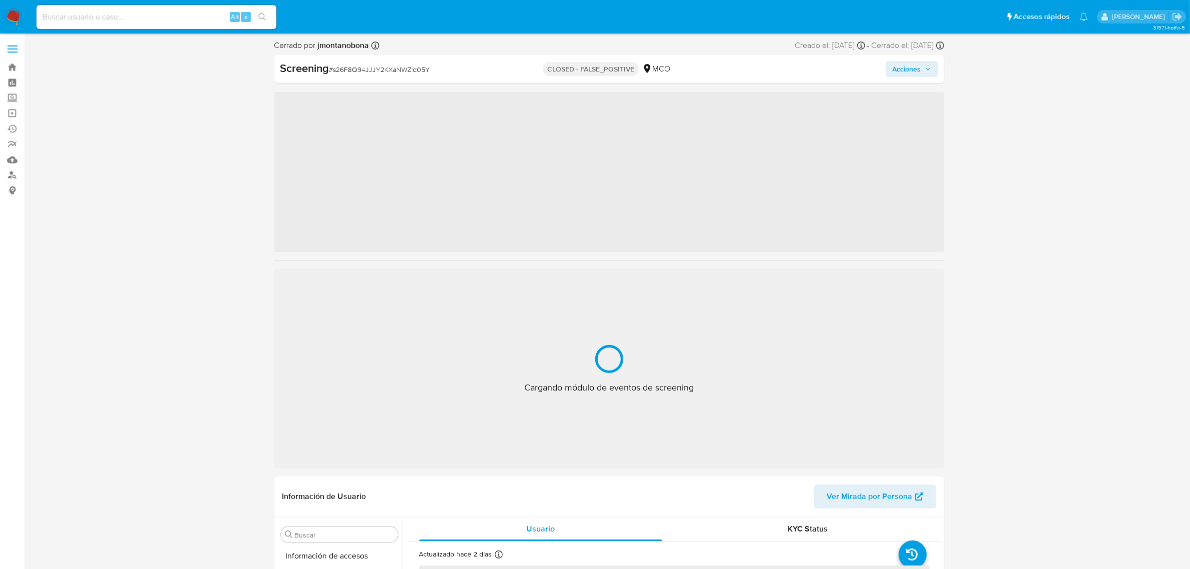
scroll to position [421, 0]
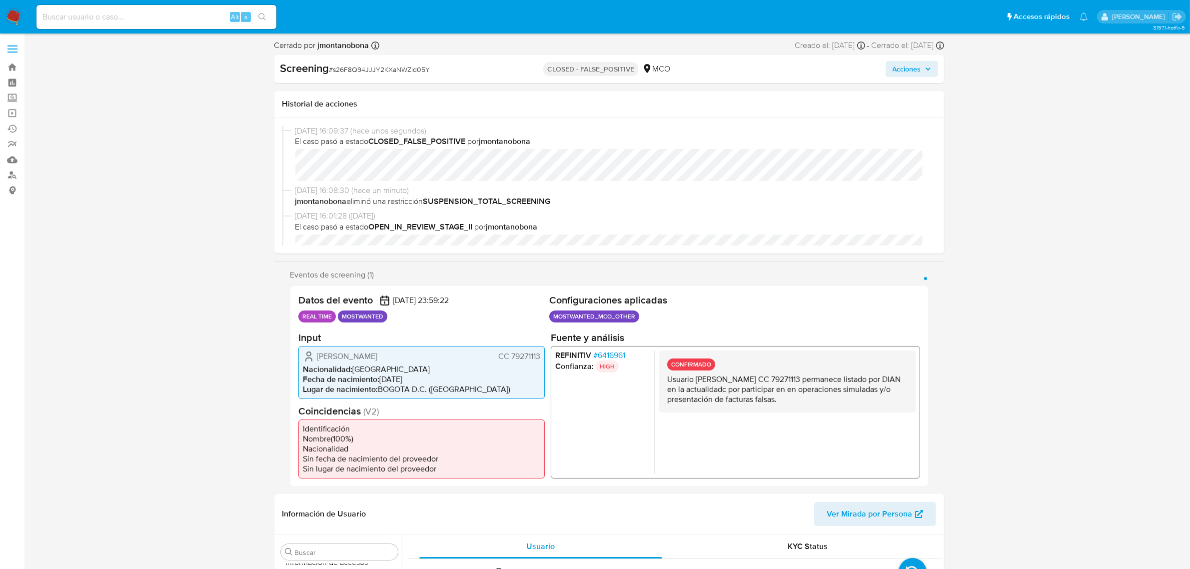
select select "10"
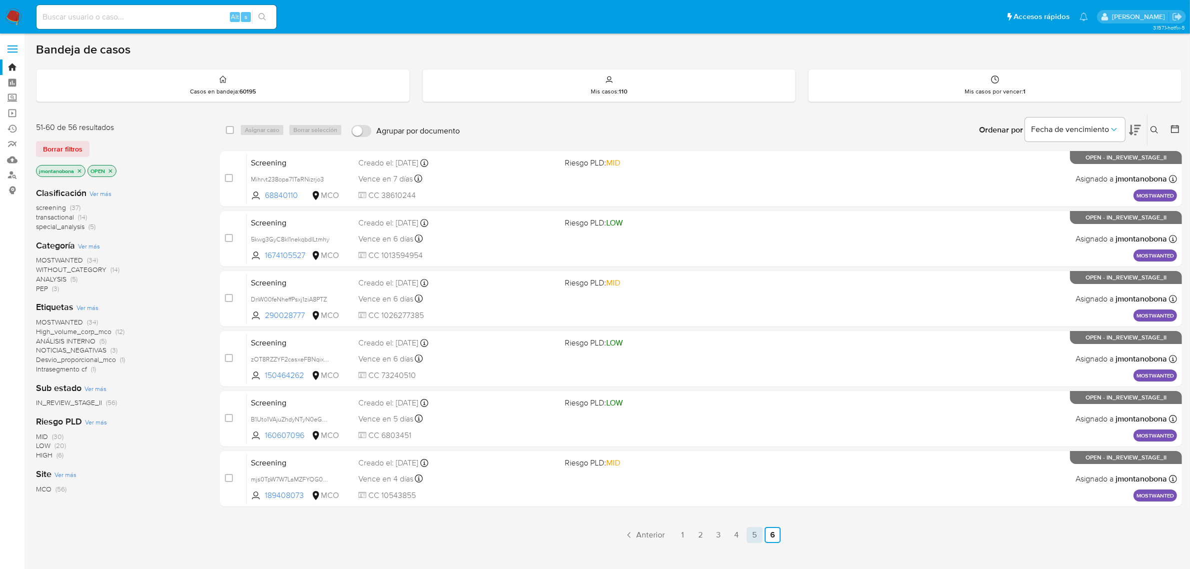
click at [752, 535] on link "5" at bounding box center [754, 535] width 16 height 16
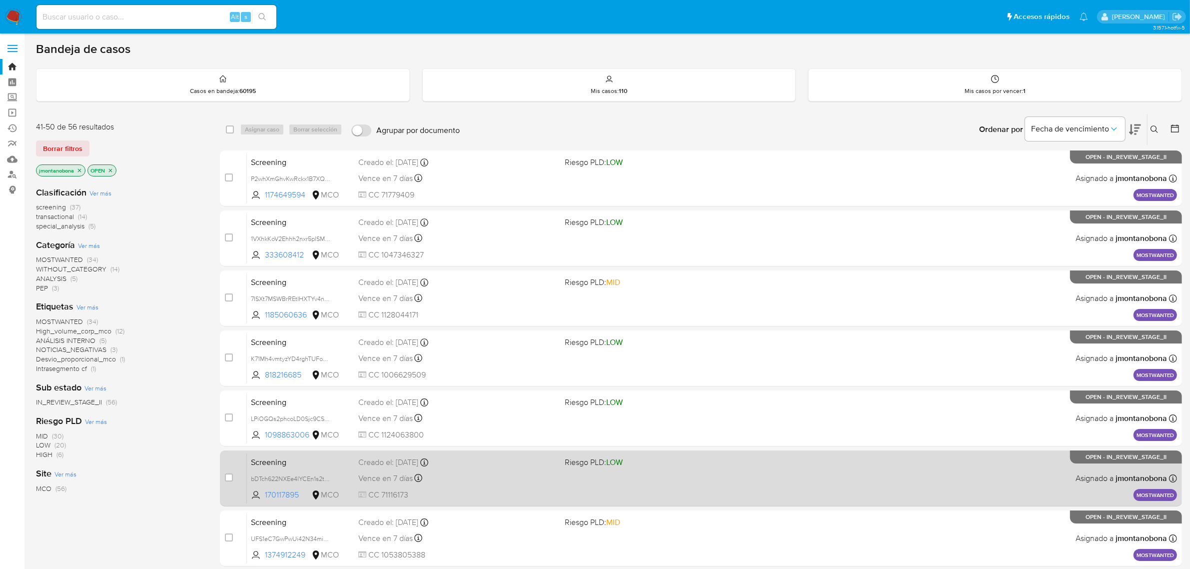
scroll to position [219, 0]
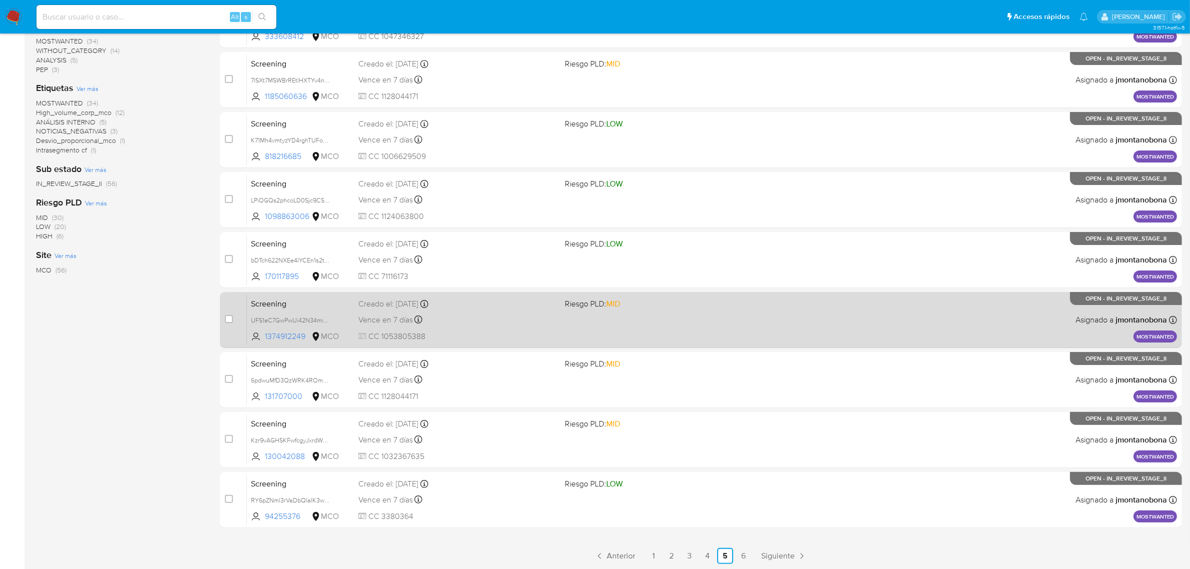
click at [708, 553] on link "4" at bounding box center [707, 556] width 16 height 16
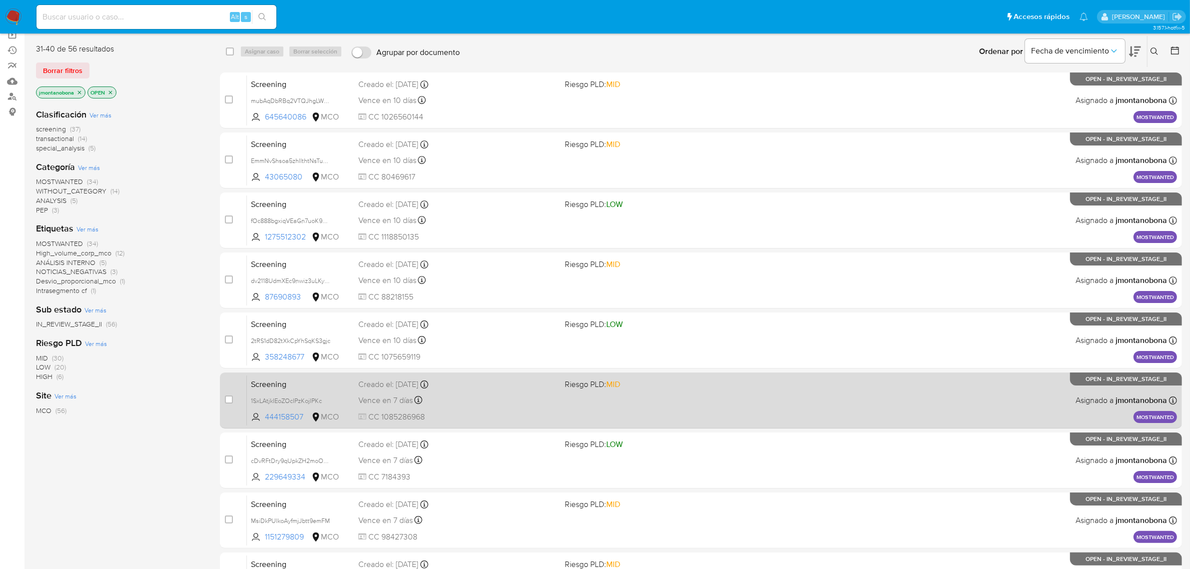
scroll to position [219, 0]
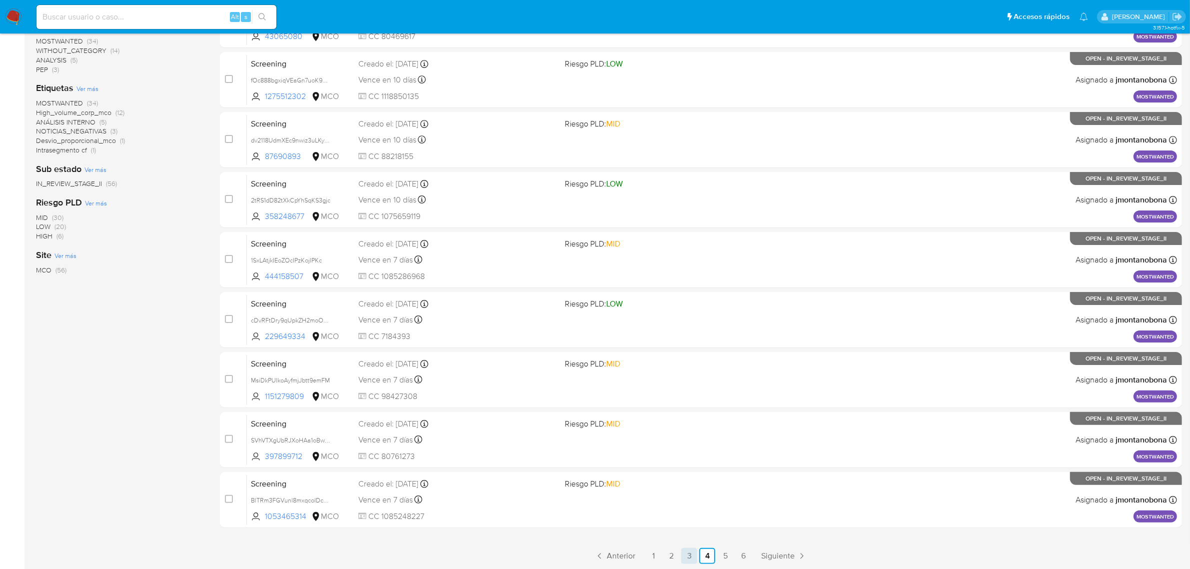
click at [690, 555] on link "3" at bounding box center [689, 556] width 16 height 16
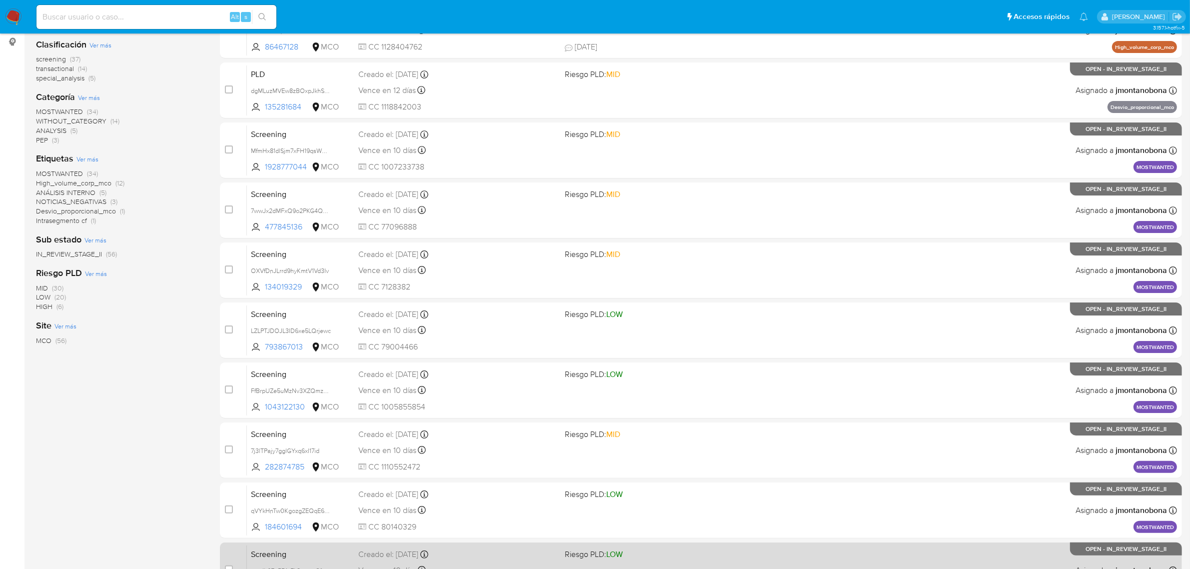
scroll to position [219, 0]
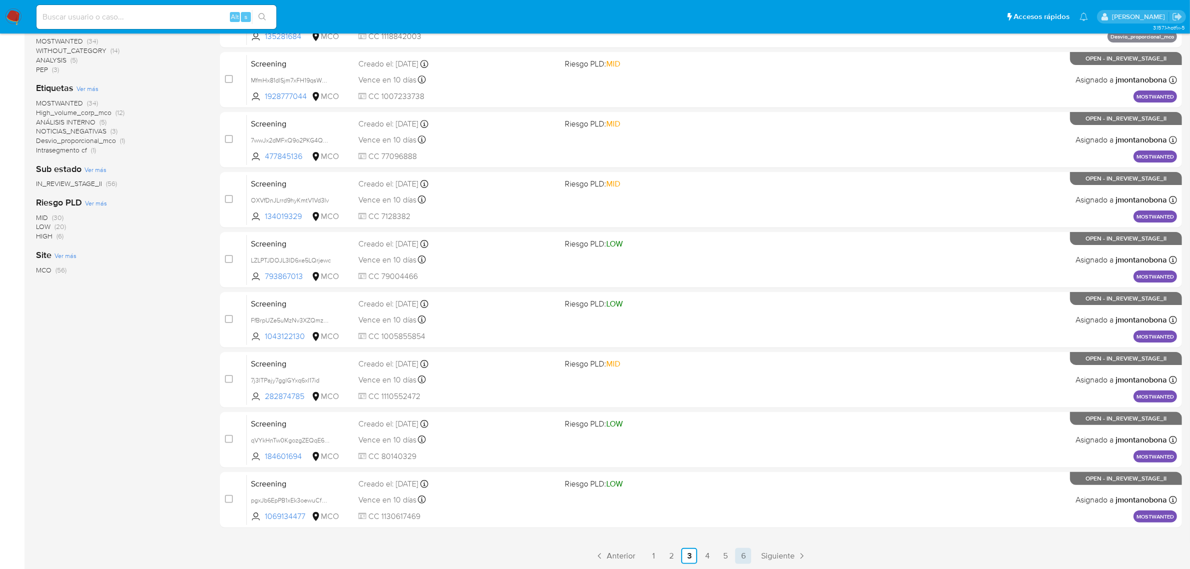
click at [745, 553] on link "6" at bounding box center [743, 556] width 16 height 16
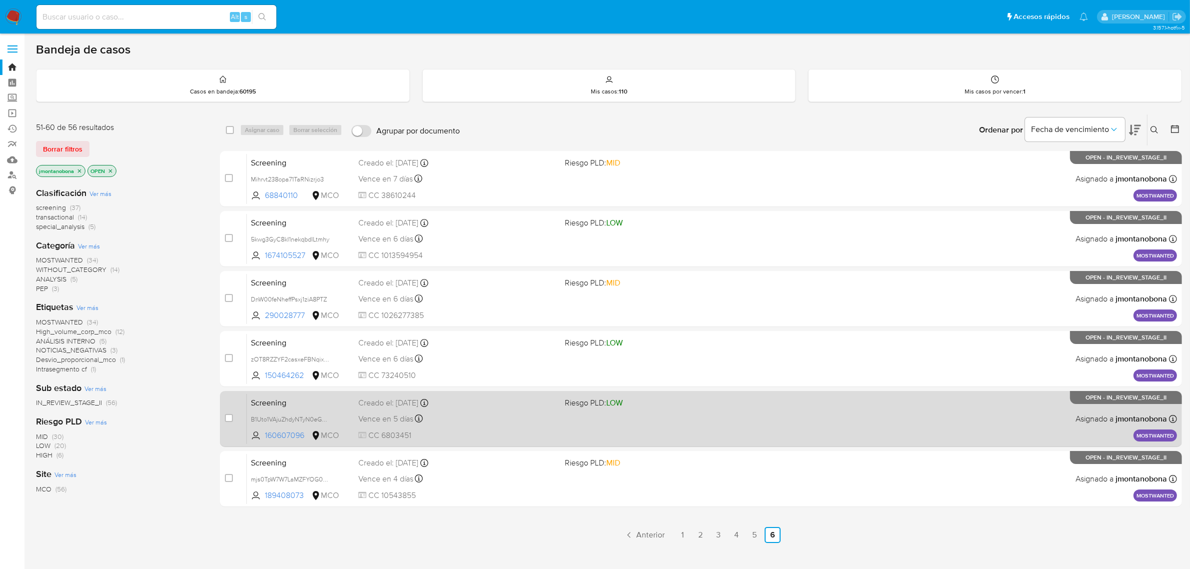
click at [300, 405] on span "Screening" at bounding box center [300, 401] width 99 height 13
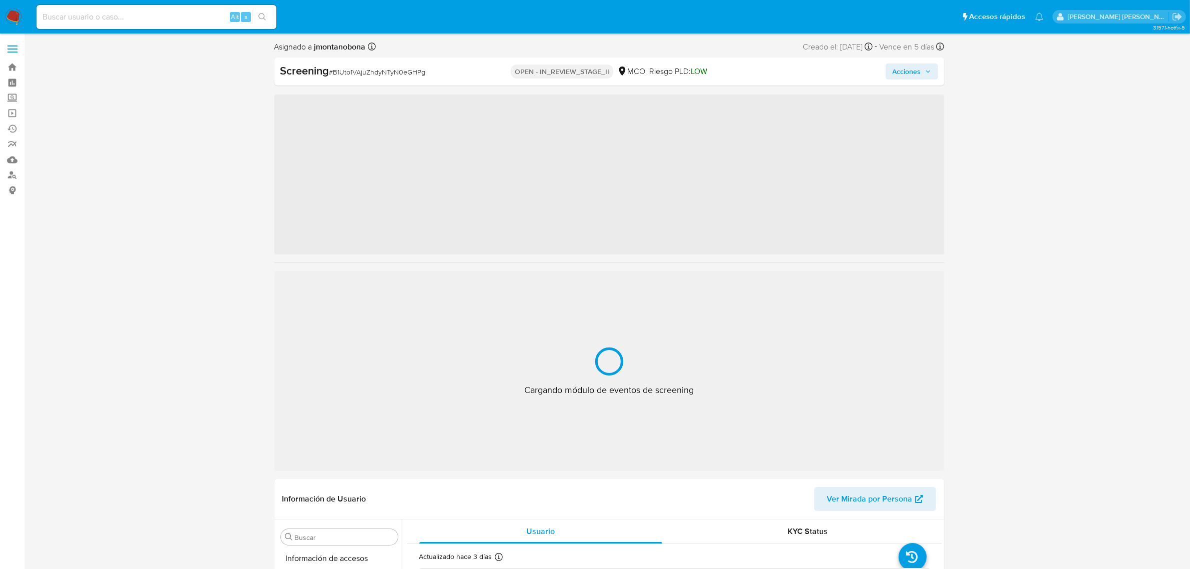
scroll to position [421, 0]
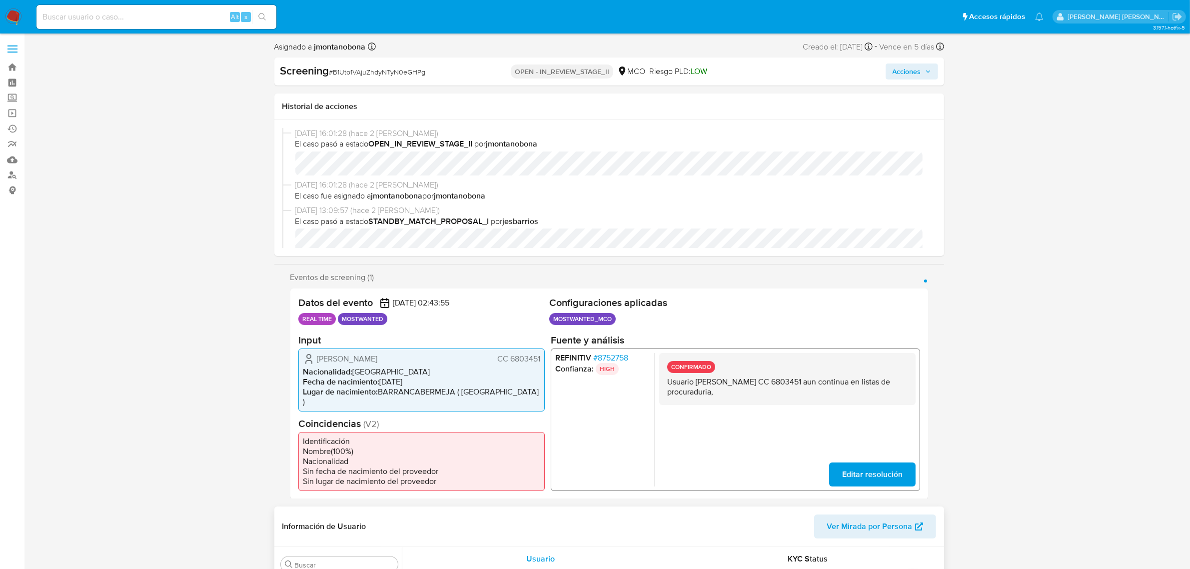
select select "10"
drag, startPoint x: 697, startPoint y: 382, endPoint x: 777, endPoint y: 383, distance: 79.9
click at [777, 383] on p "Usuario [PERSON_NAME] CC 6803451 aun continua en listas de procuraduria," at bounding box center [786, 386] width 240 height 20
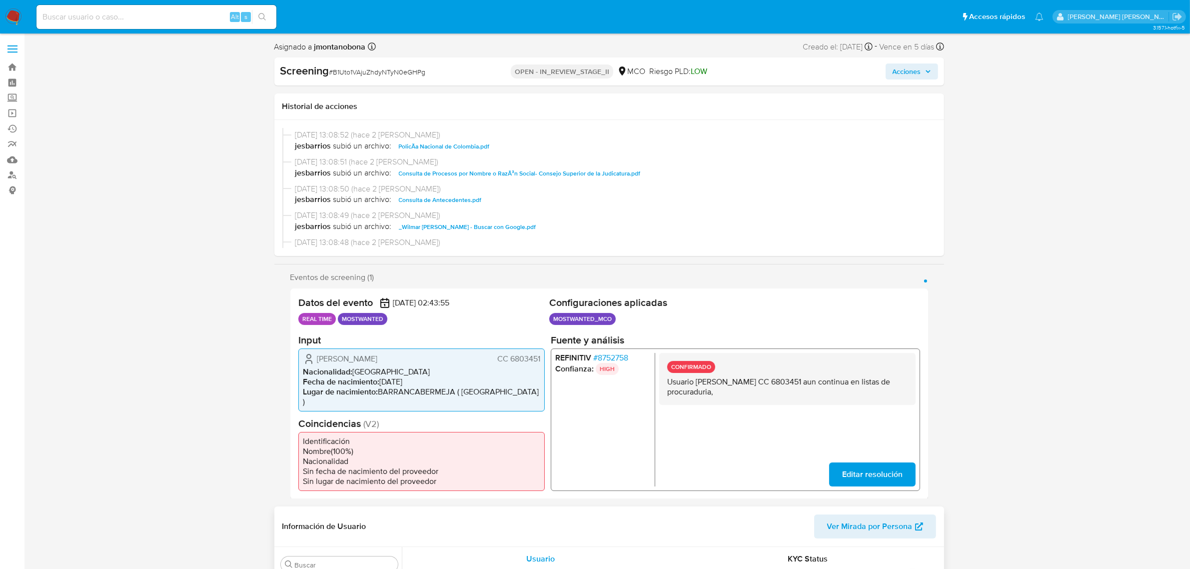
scroll to position [312, 0]
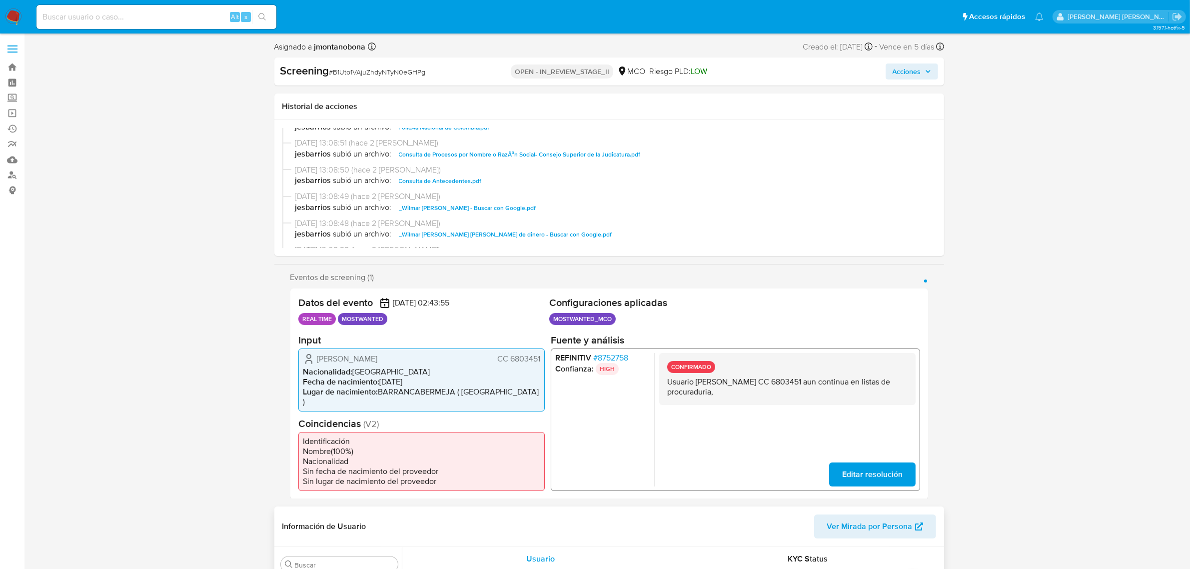
click at [438, 176] on span "Consulta de Antecedentes.pdf" at bounding box center [440, 181] width 83 height 12
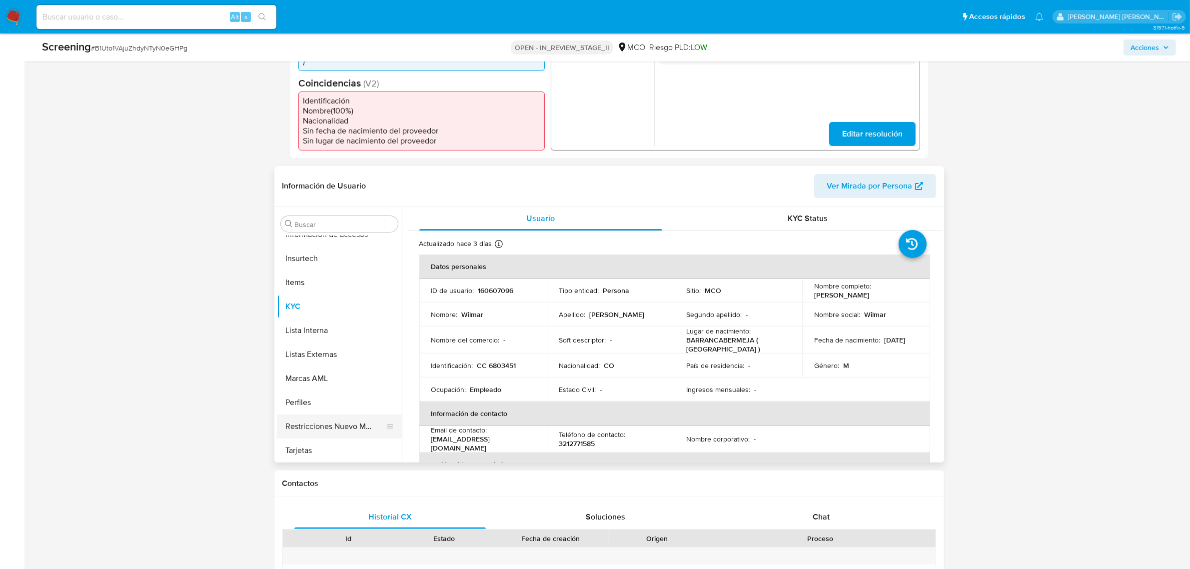
click at [340, 414] on button "Restricciones Nuevo Mundo" at bounding box center [335, 426] width 117 height 24
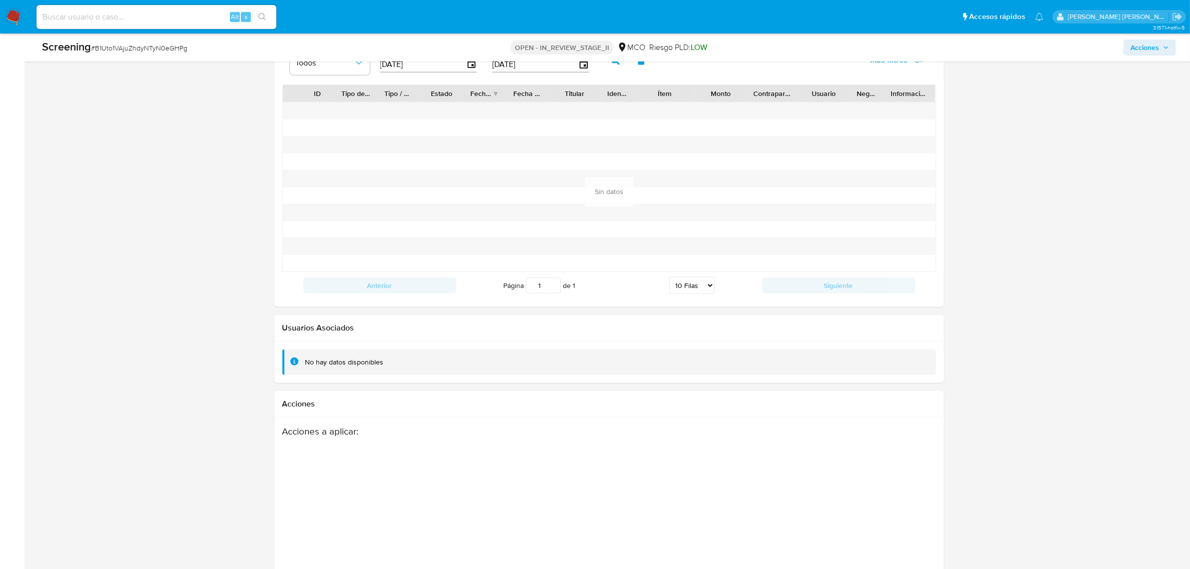
scroll to position [1354, 0]
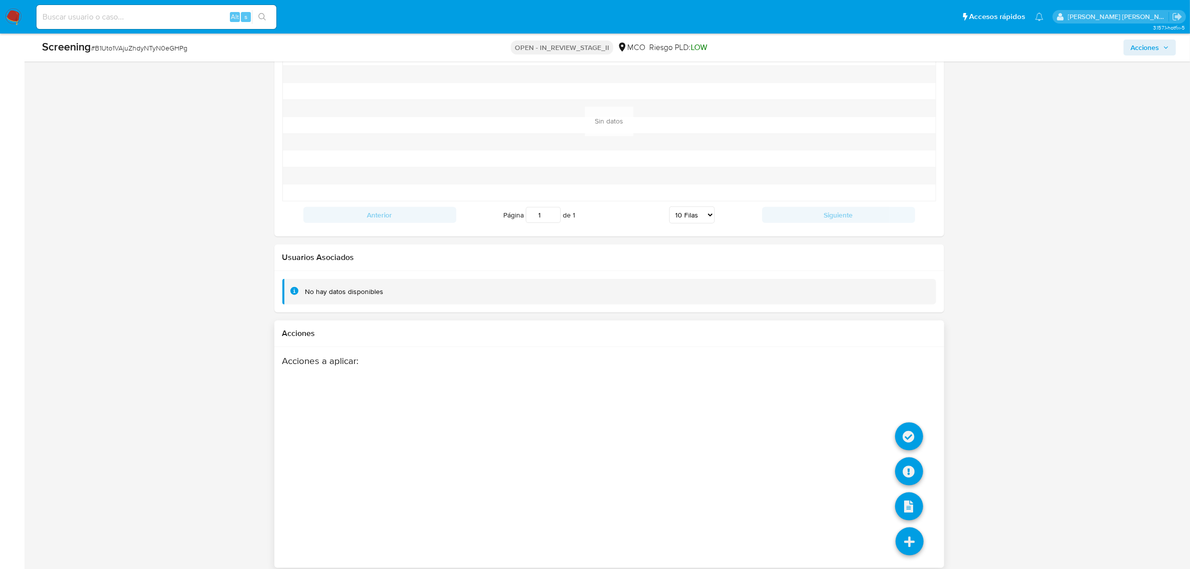
click at [917, 531] on icon at bounding box center [909, 541] width 28 height 28
click at [909, 426] on icon at bounding box center [909, 436] width 28 height 28
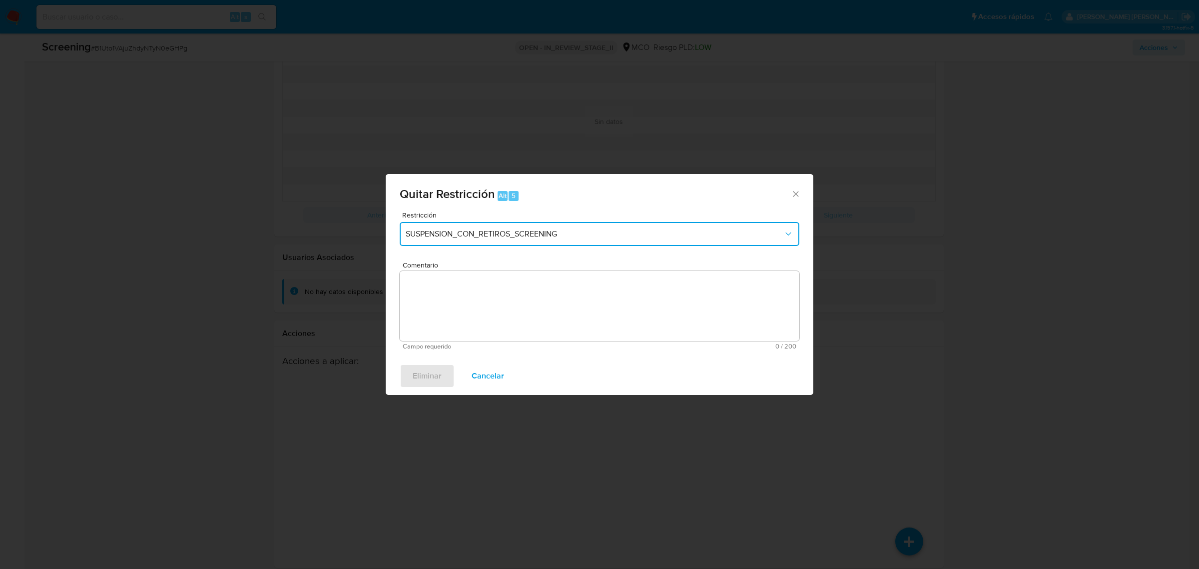
click at [580, 236] on span "SUSPENSION_CON_RETIROS_SCREENING" at bounding box center [595, 234] width 378 height 10
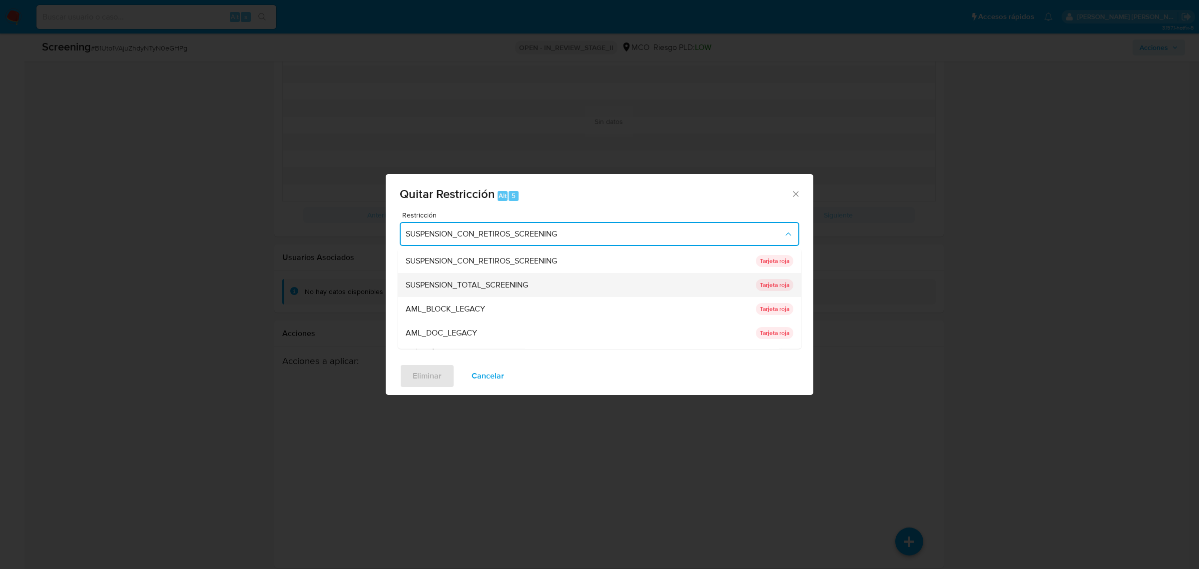
click at [528, 287] on span "SUSPENSION_TOTAL_SCREENING" at bounding box center [467, 284] width 122 height 10
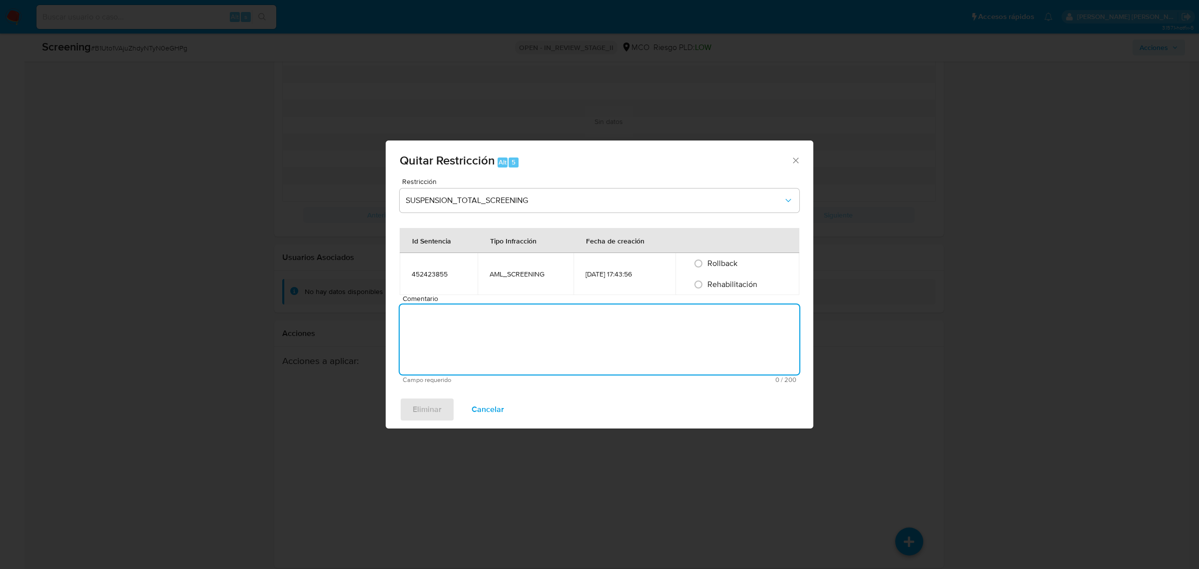
click at [528, 314] on textarea "Comentario" at bounding box center [600, 339] width 400 height 70
type textarea "No se encuentran causales objetivas para la restricción"
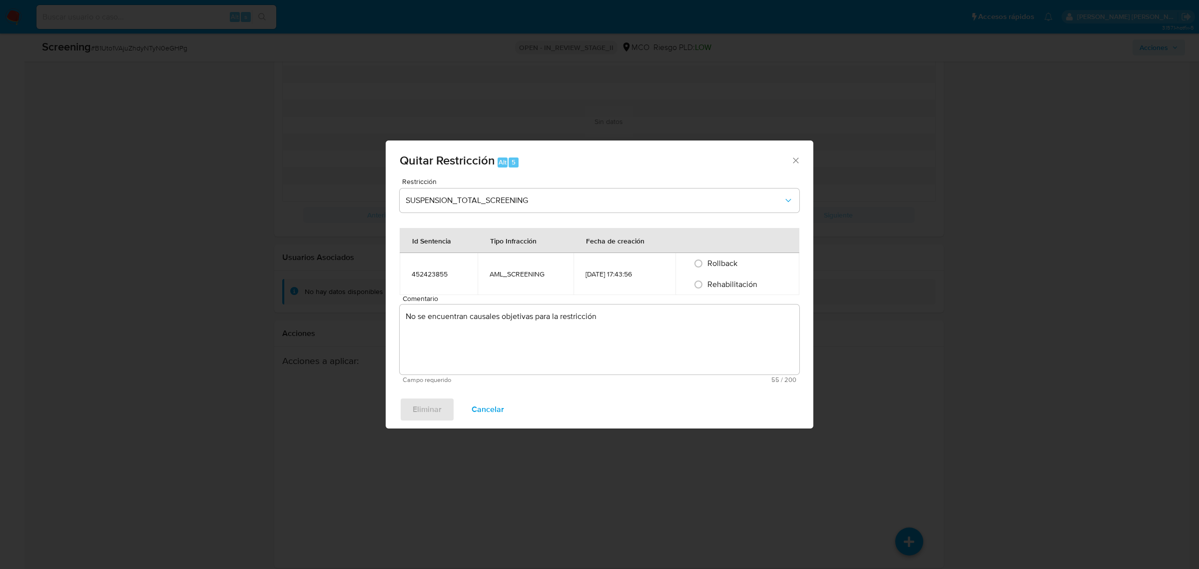
click at [767, 285] on div "Rehabilitación" at bounding box center [737, 284] width 100 height 21
click at [740, 276] on div "Rehabilitación" at bounding box center [737, 284] width 100 height 21
click at [737, 283] on span "Rehabilitación" at bounding box center [732, 283] width 50 height 11
click at [706, 283] on input "Rehabilitación" at bounding box center [698, 284] width 16 height 16
radio input "true"
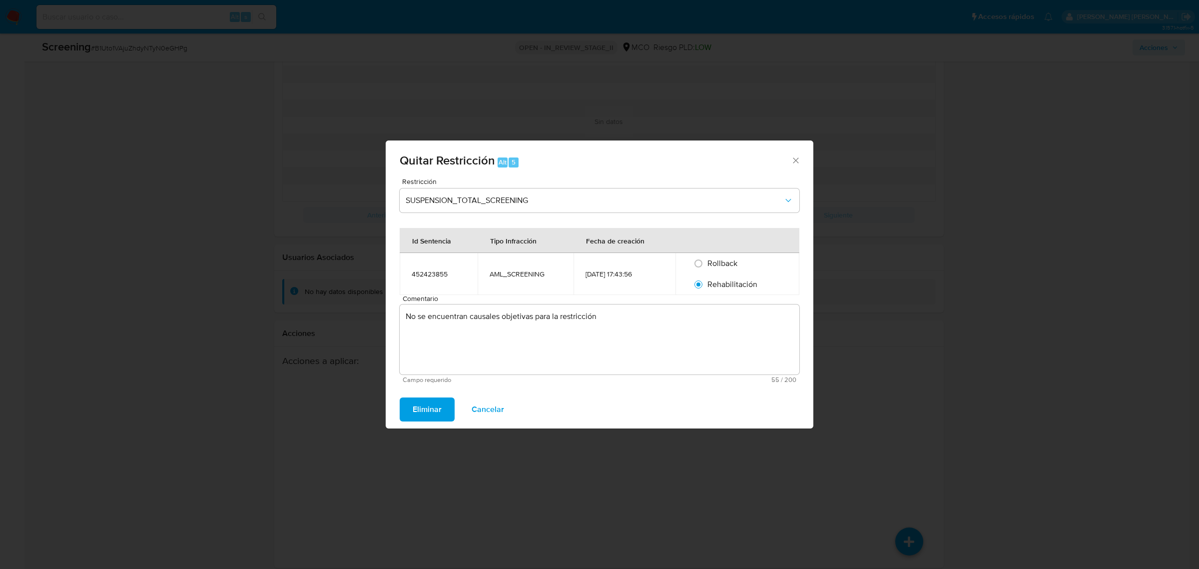
click at [435, 416] on span "Eliminar" at bounding box center [427, 409] width 29 height 22
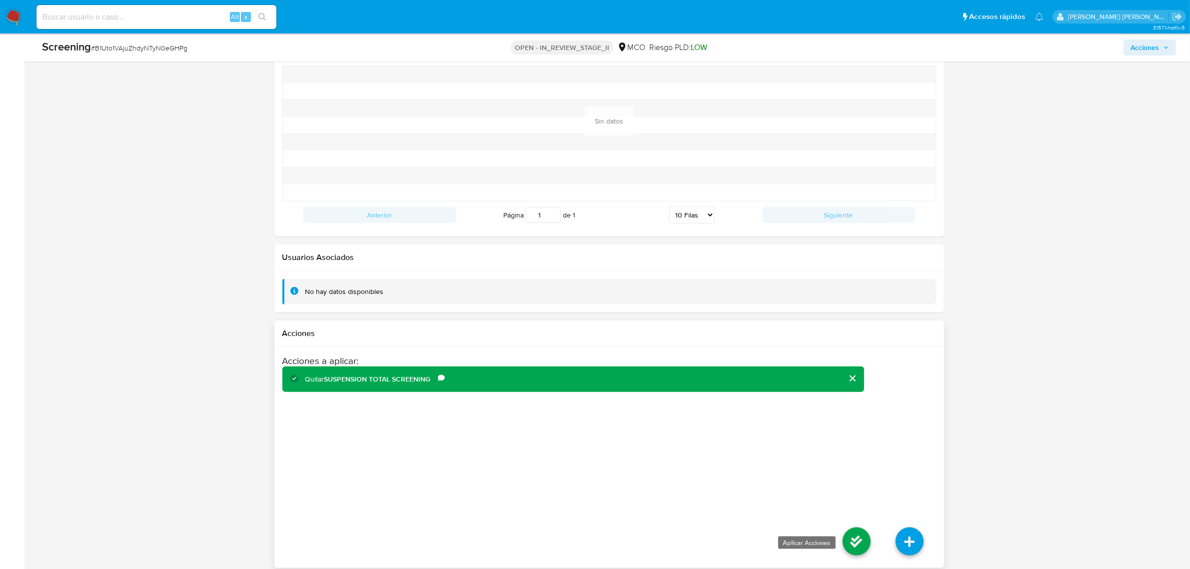
click at [852, 528] on icon at bounding box center [856, 541] width 28 height 28
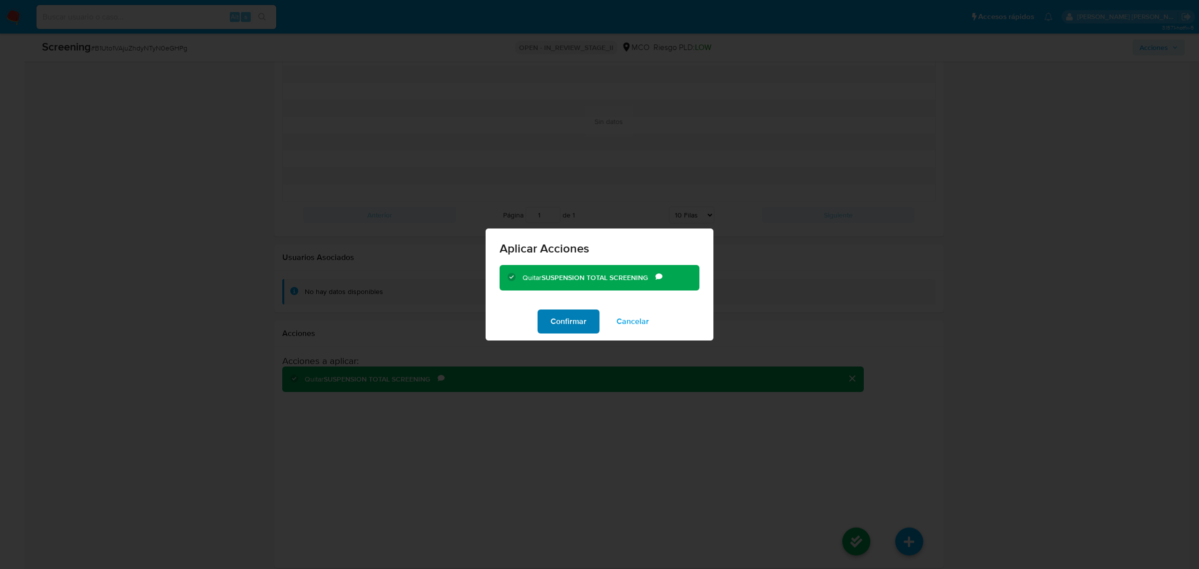
click at [566, 324] on span "Confirmar" at bounding box center [569, 321] width 36 height 22
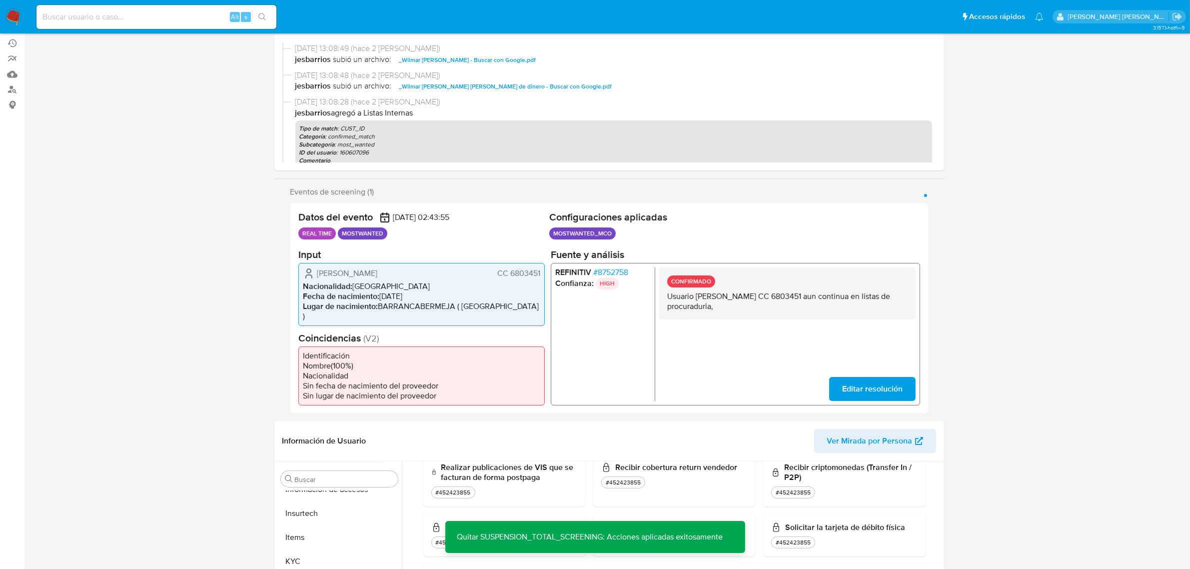
scroll to position [0, 0]
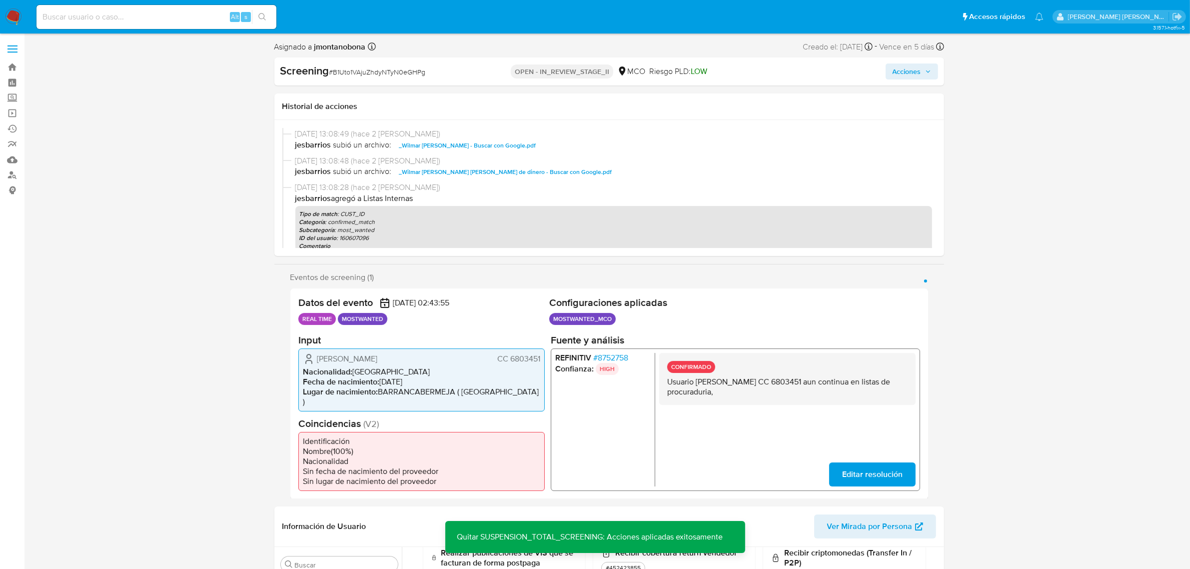
click at [912, 73] on span "Acciones" at bounding box center [906, 71] width 28 height 16
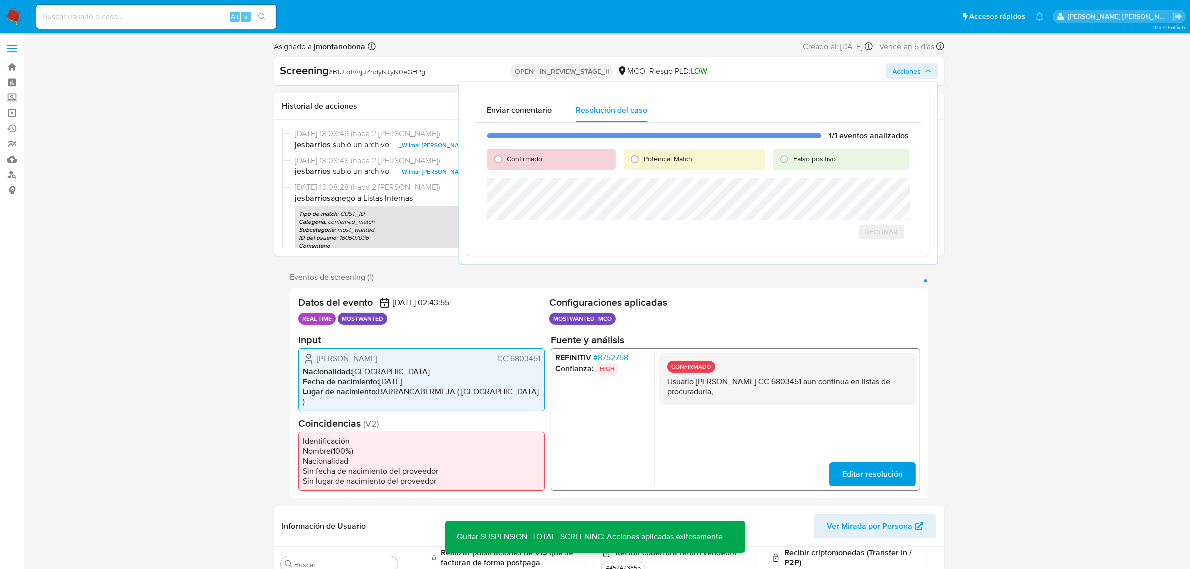
click at [808, 160] on span "Falso positivo" at bounding box center [814, 159] width 42 height 10
click at [792, 160] on input "Falso positivo" at bounding box center [784, 159] width 16 height 16
radio input "true"
click at [890, 246] on span "Cerrar Caso" at bounding box center [874, 243] width 48 height 14
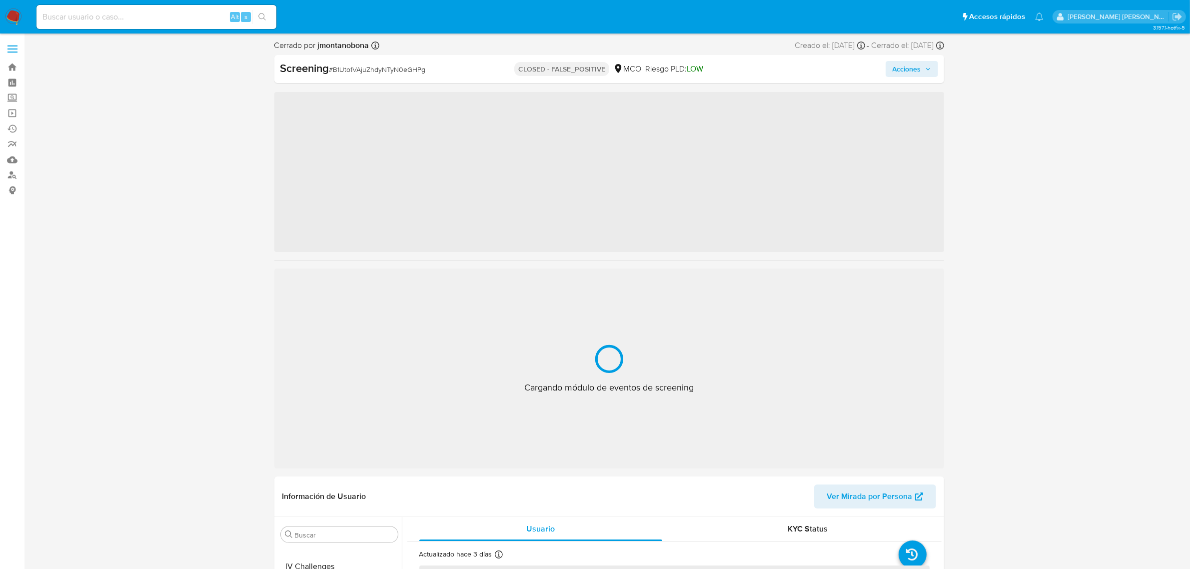
scroll to position [421, 0]
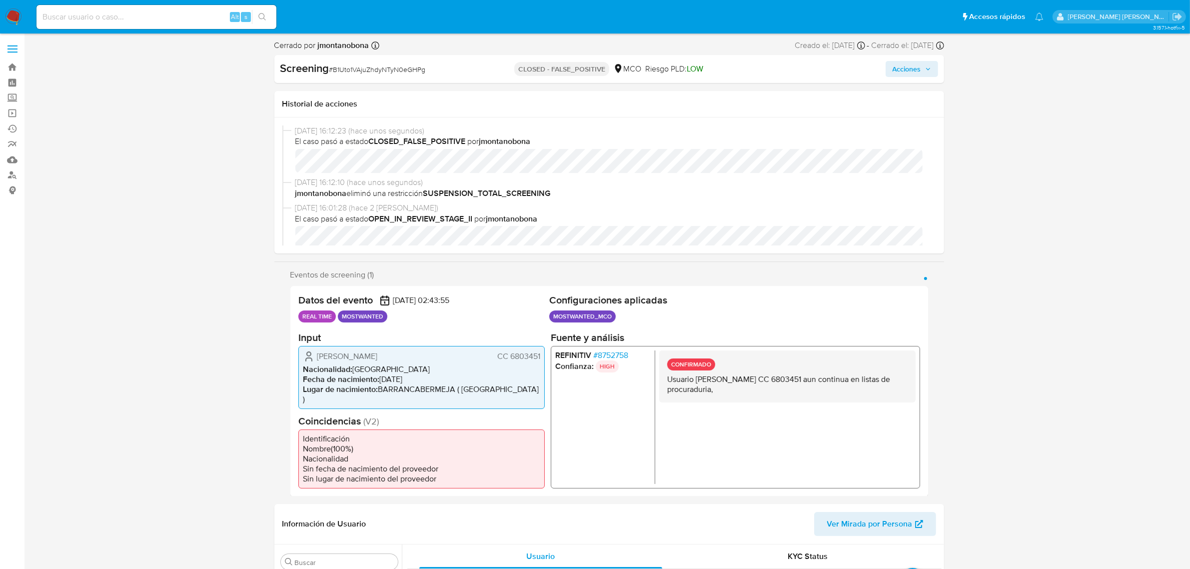
select select "10"
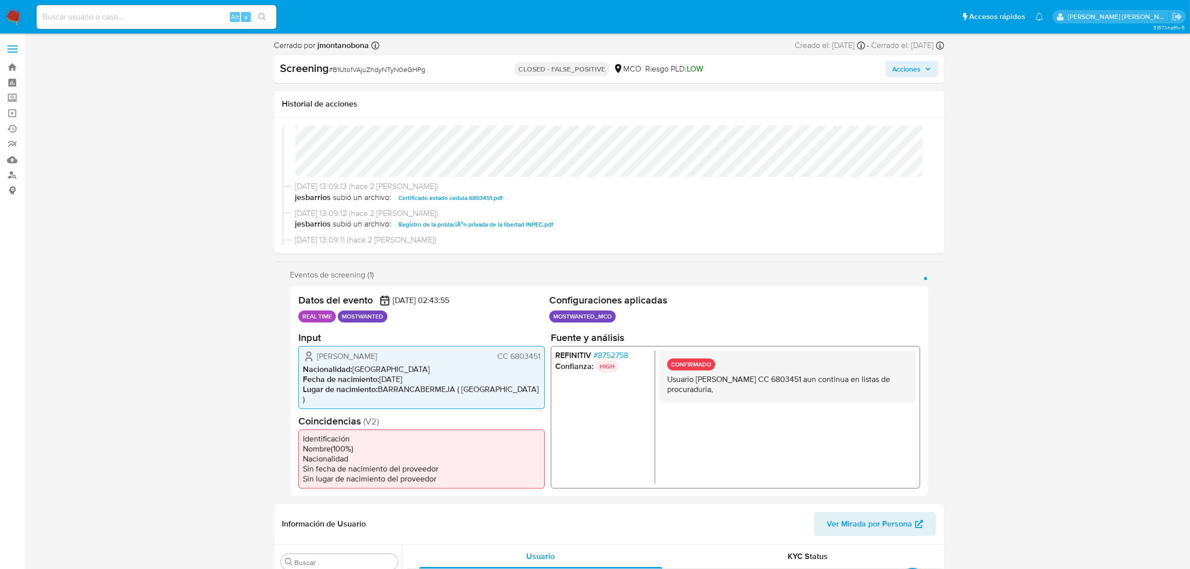
scroll to position [187, 0]
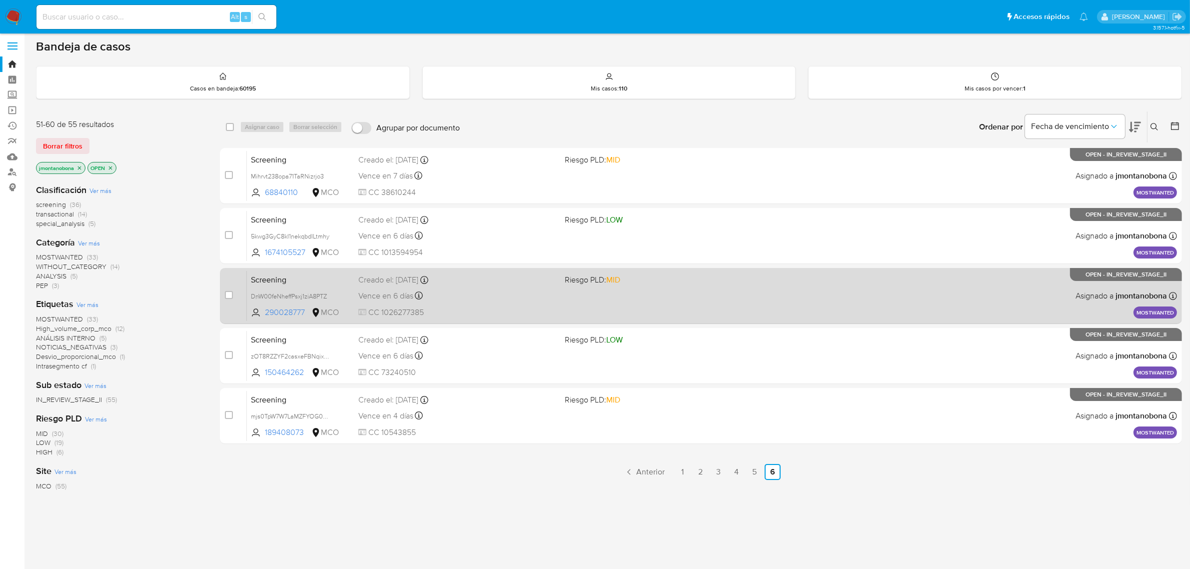
scroll to position [3, 0]
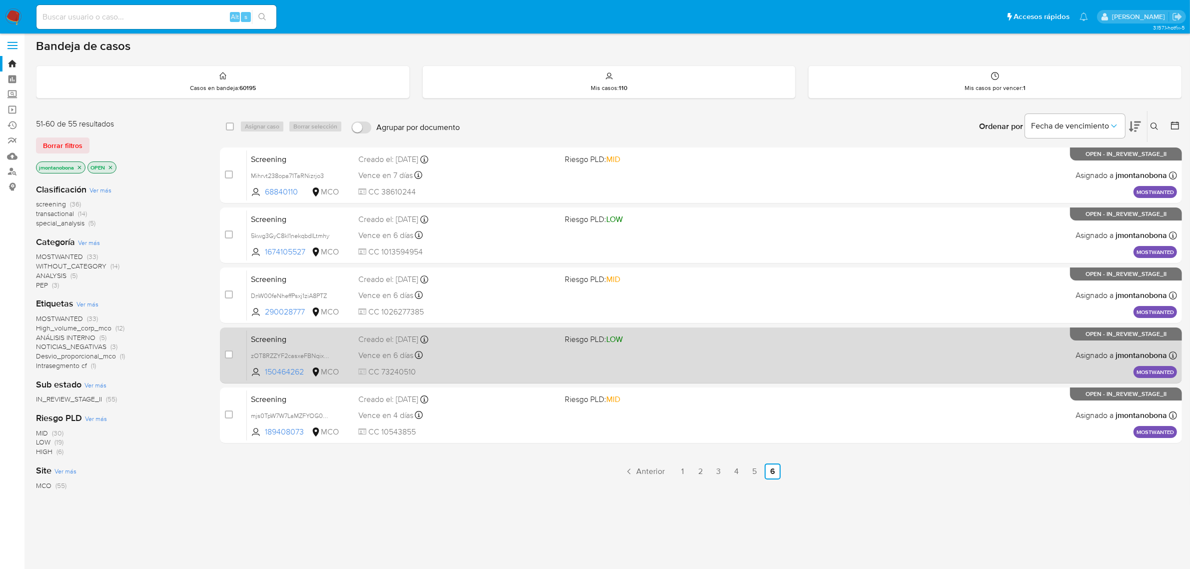
click at [284, 340] on span "Screening" at bounding box center [300, 338] width 99 height 13
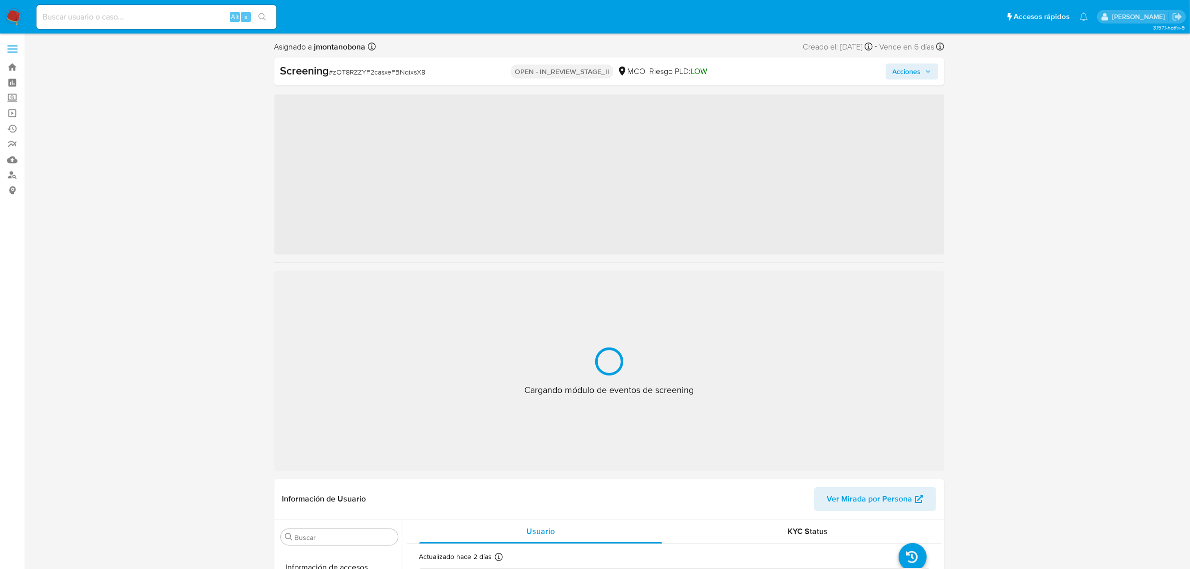
scroll to position [421, 0]
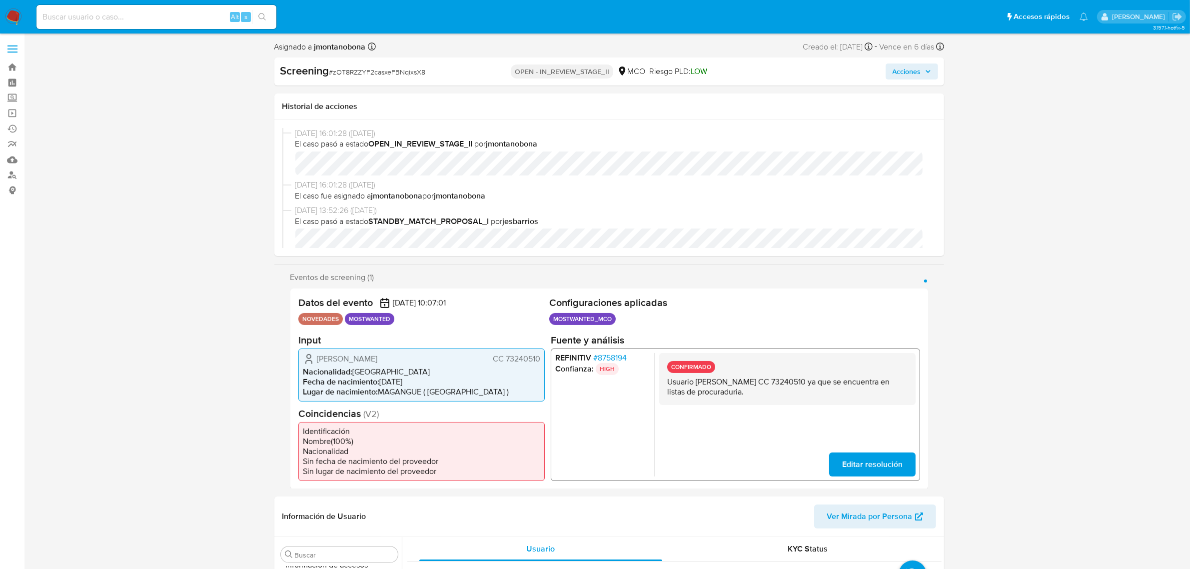
select select "10"
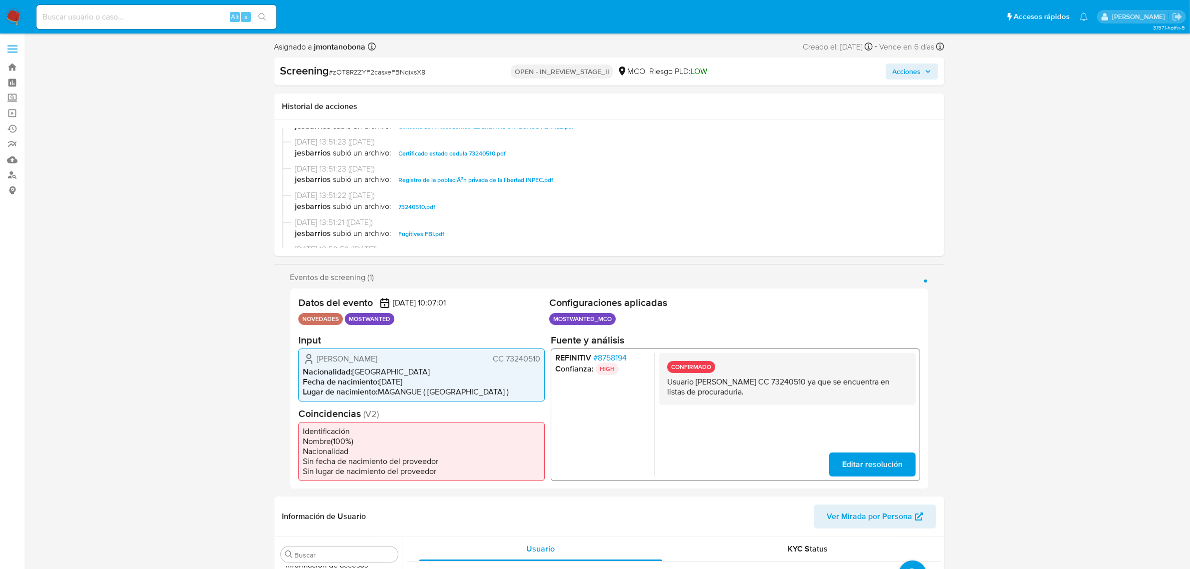
scroll to position [125, 0]
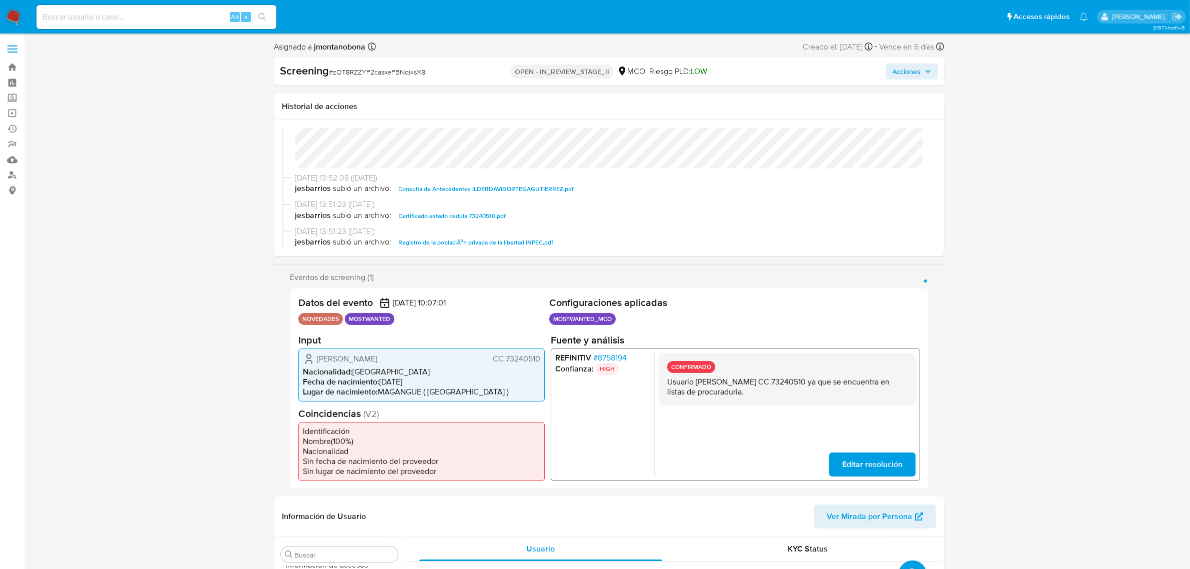
click at [509, 190] on span "Consulta de Antecedentes ILDERDAVIDORTEGAGUTIERREZ.pdf" at bounding box center [486, 189] width 175 height 12
drag, startPoint x: 695, startPoint y: 380, endPoint x: 793, endPoint y: 383, distance: 98.5
click at [793, 383] on p "Usuario [PERSON_NAME] CC 73240510 ya que se encuentra en listas de procuraduria." at bounding box center [786, 386] width 240 height 20
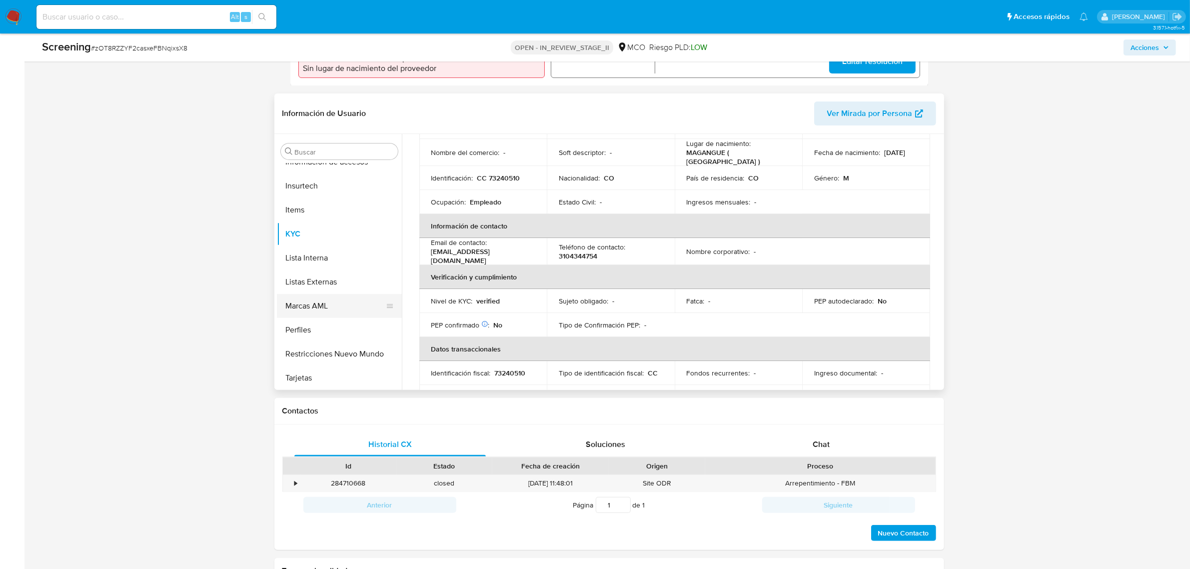
scroll to position [250, 0]
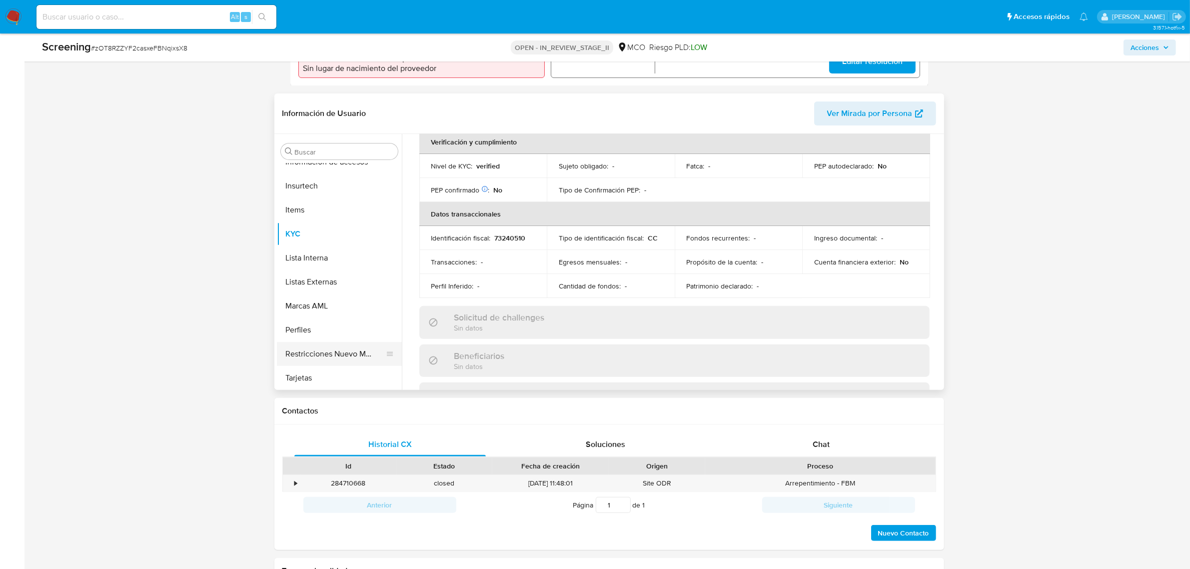
click at [343, 354] on button "Restricciones Nuevo Mundo" at bounding box center [335, 354] width 117 height 24
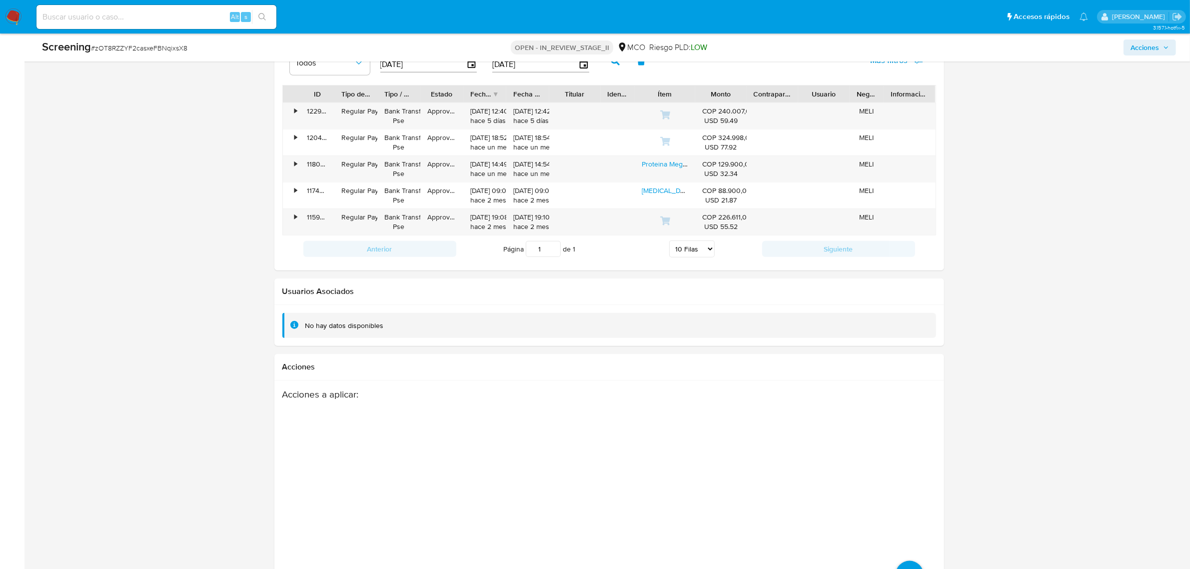
scroll to position [1402, 0]
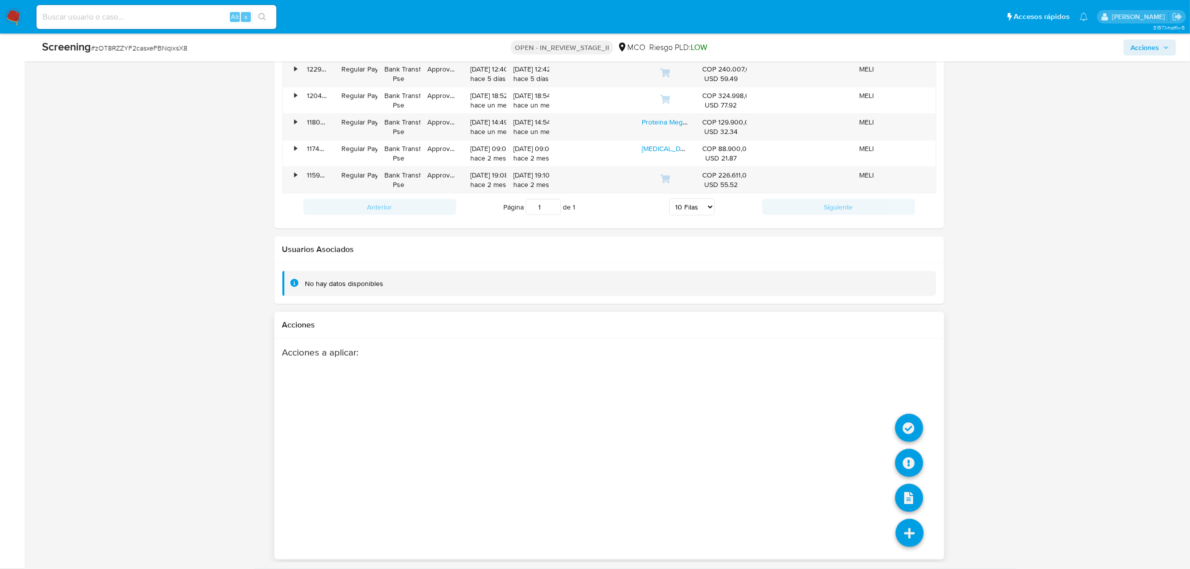
click at [913, 531] on icon at bounding box center [909, 533] width 28 height 28
click at [908, 430] on icon at bounding box center [909, 428] width 28 height 28
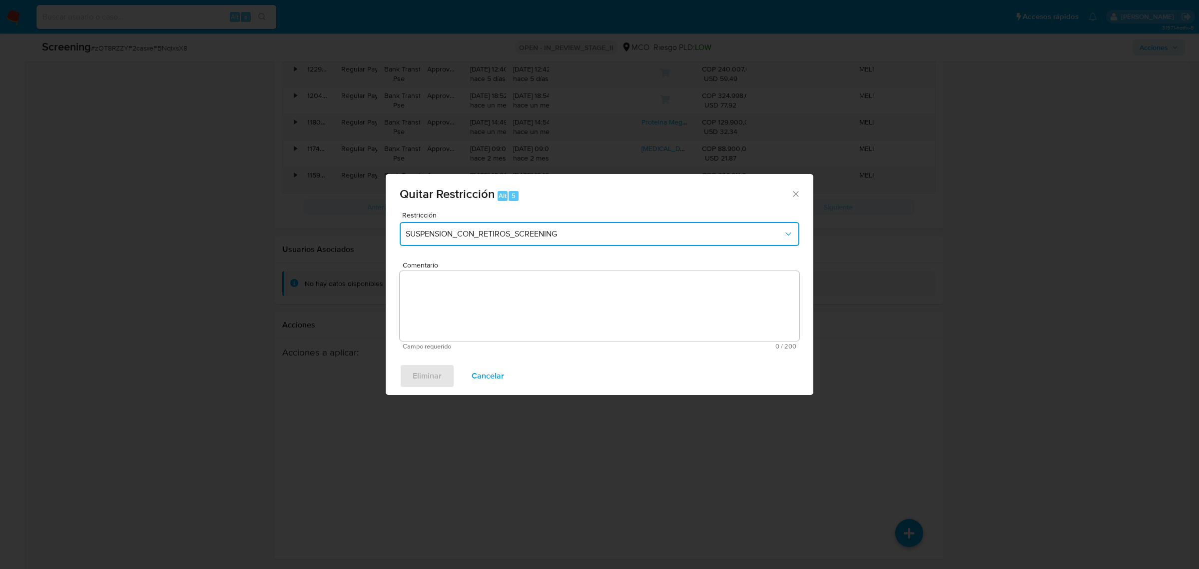
click at [606, 235] on span "SUSPENSION_CON_RETIROS_SCREENING" at bounding box center [595, 234] width 378 height 10
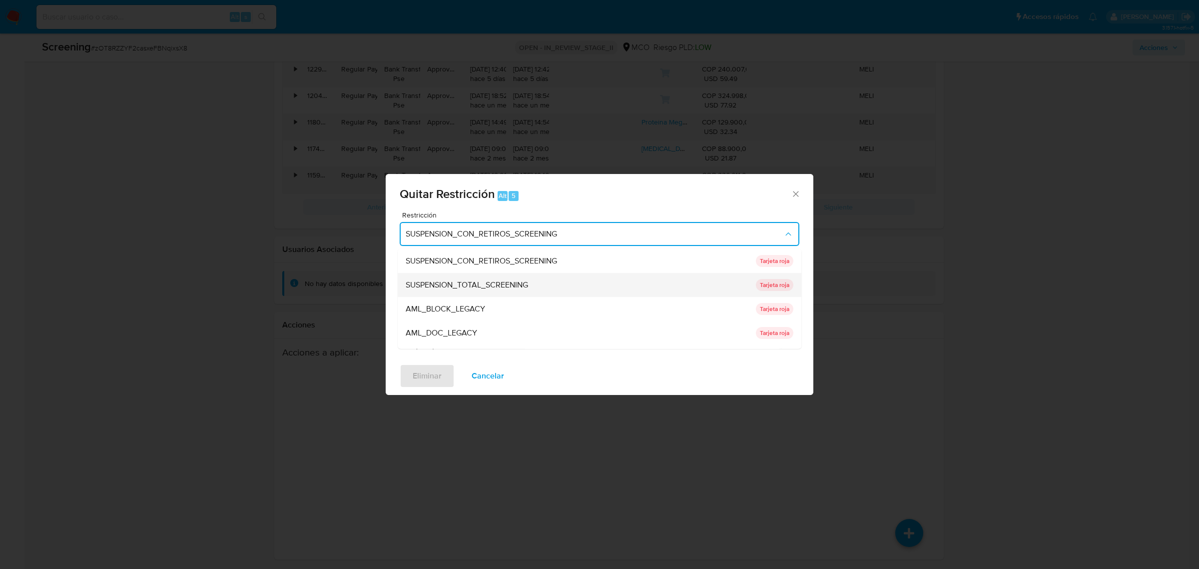
click at [545, 275] on div "SUSPENSION_TOTAL_SCREENING" at bounding box center [578, 284] width 344 height 24
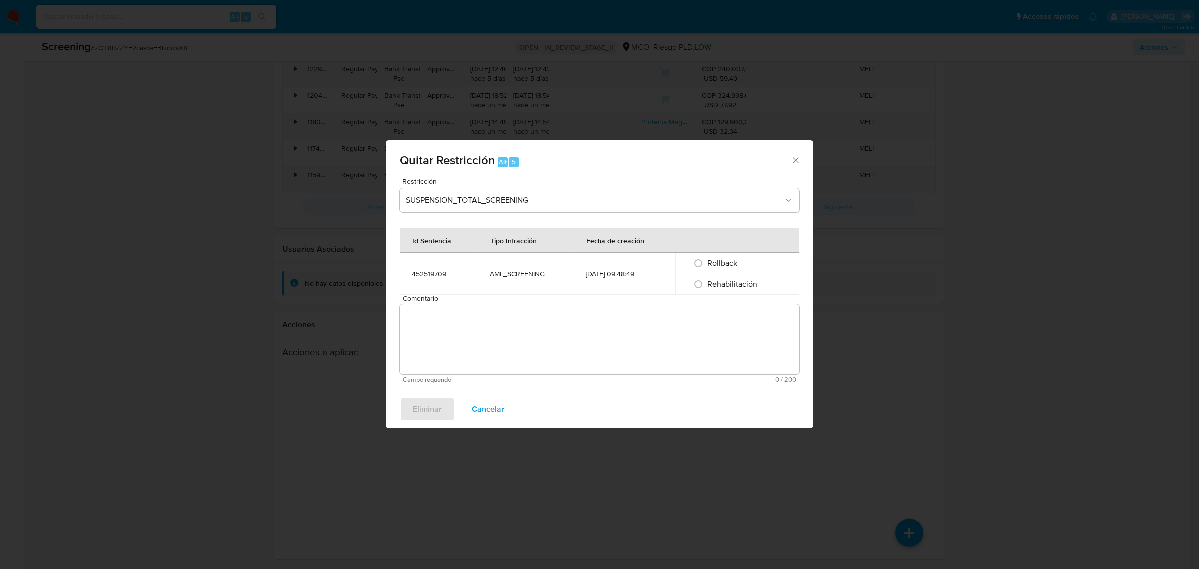
click at [517, 296] on span "Comentario" at bounding box center [603, 298] width 400 height 7
click at [517, 304] on textarea "Comentario" at bounding box center [600, 339] width 400 height 70
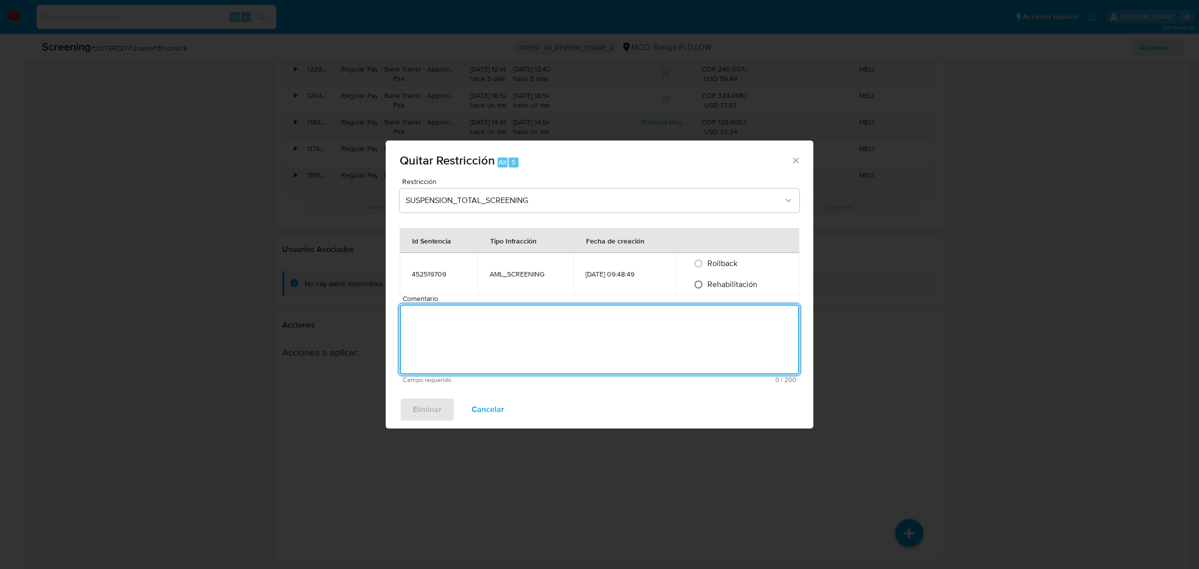
click at [705, 282] on input "Rehabilitación" at bounding box center [698, 284] width 16 height 16
radio input "true"
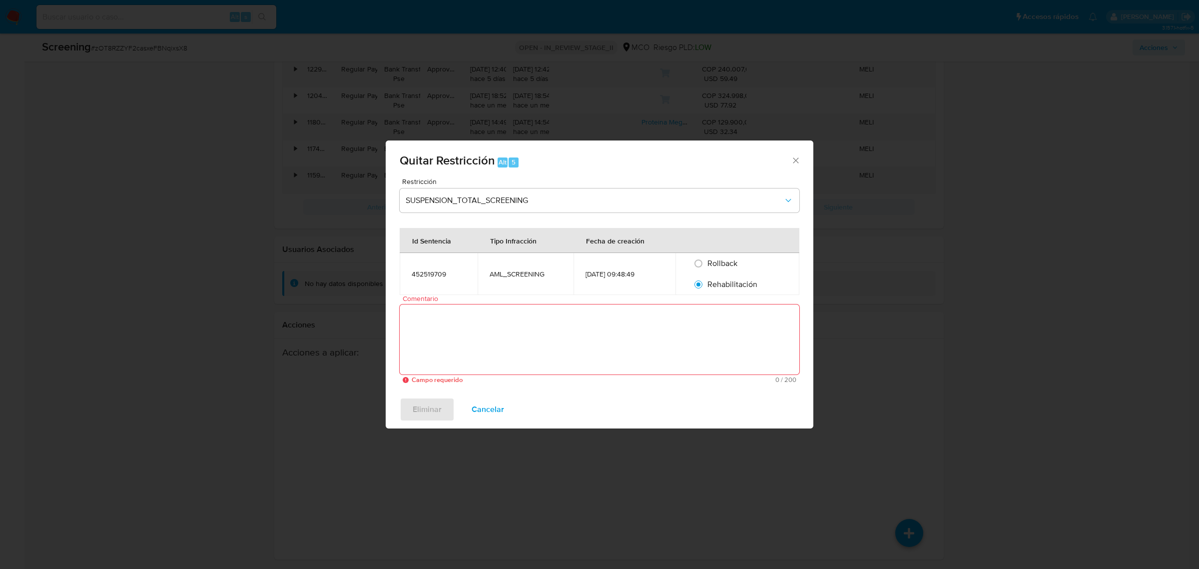
click at [650, 314] on textarea "Comentario" at bounding box center [600, 339] width 400 height 70
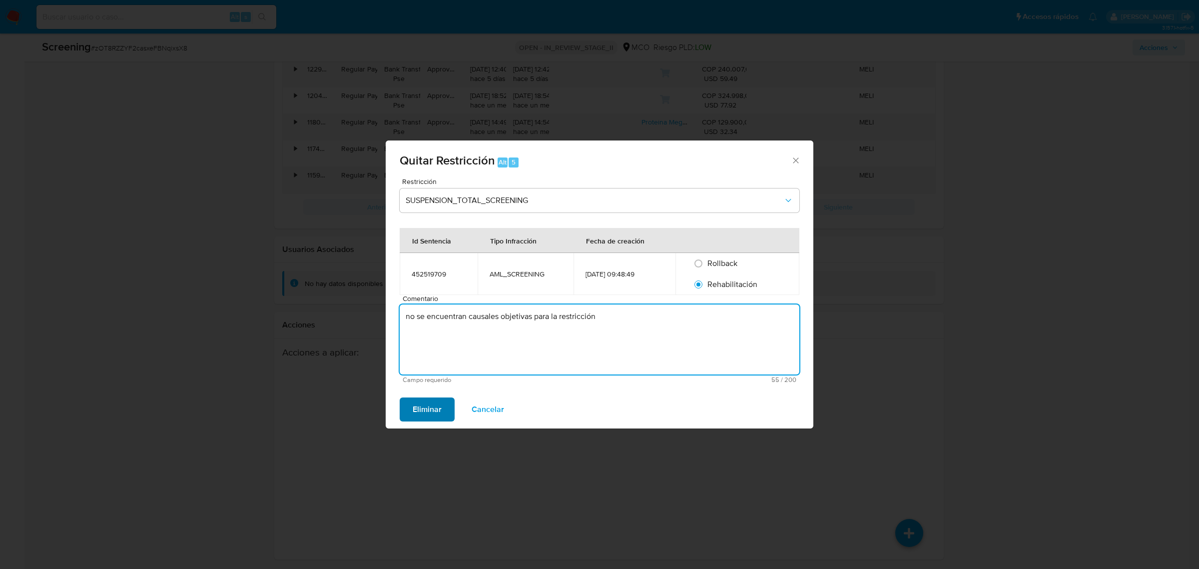
type textarea "no se encuentran causales objetivas para la restricción"
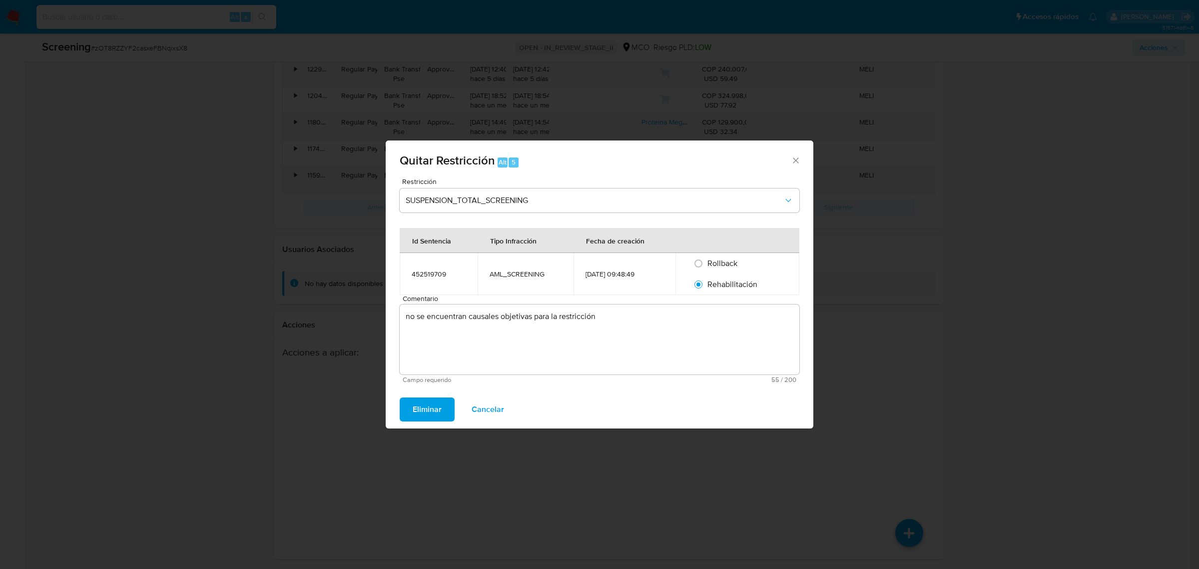
click at [440, 402] on span "Eliminar" at bounding box center [427, 409] width 29 height 22
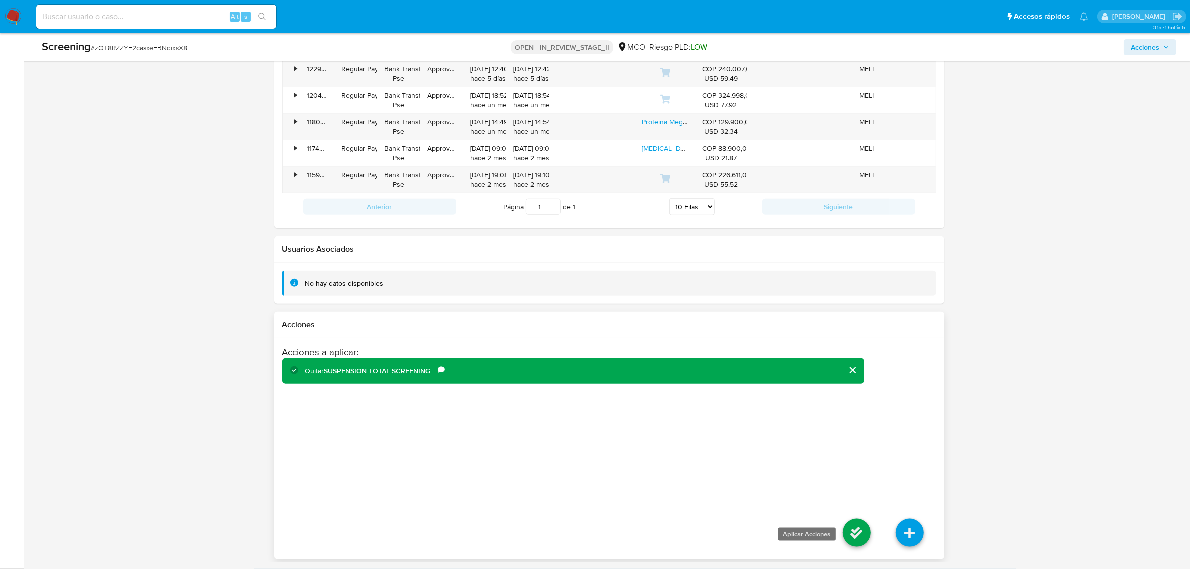
click at [852, 525] on icon at bounding box center [856, 533] width 28 height 28
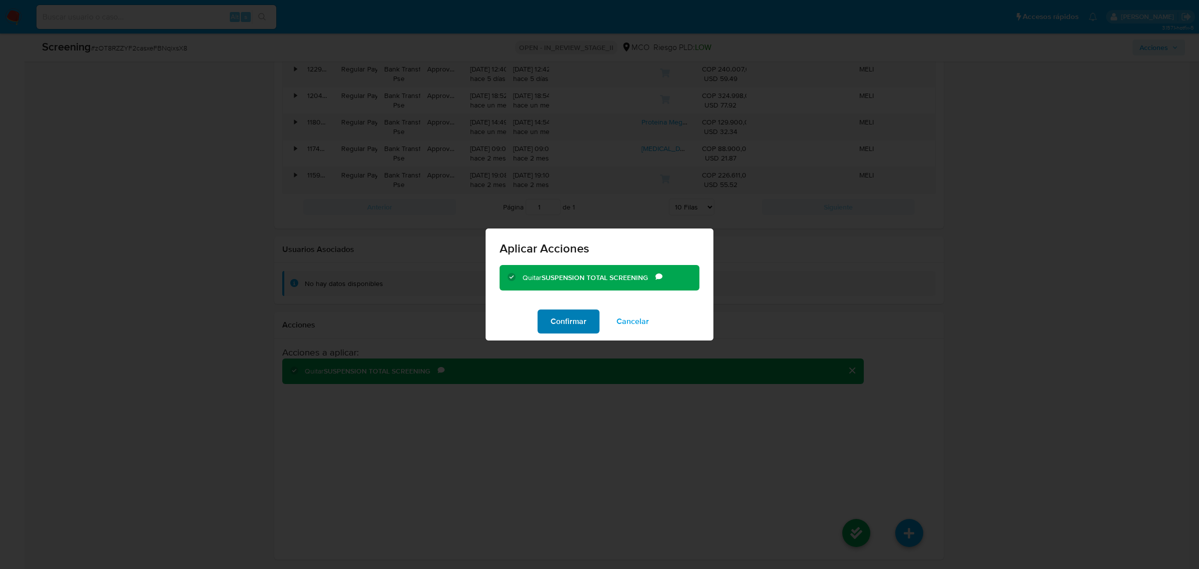
click at [570, 326] on span "Confirmar" at bounding box center [569, 321] width 36 height 22
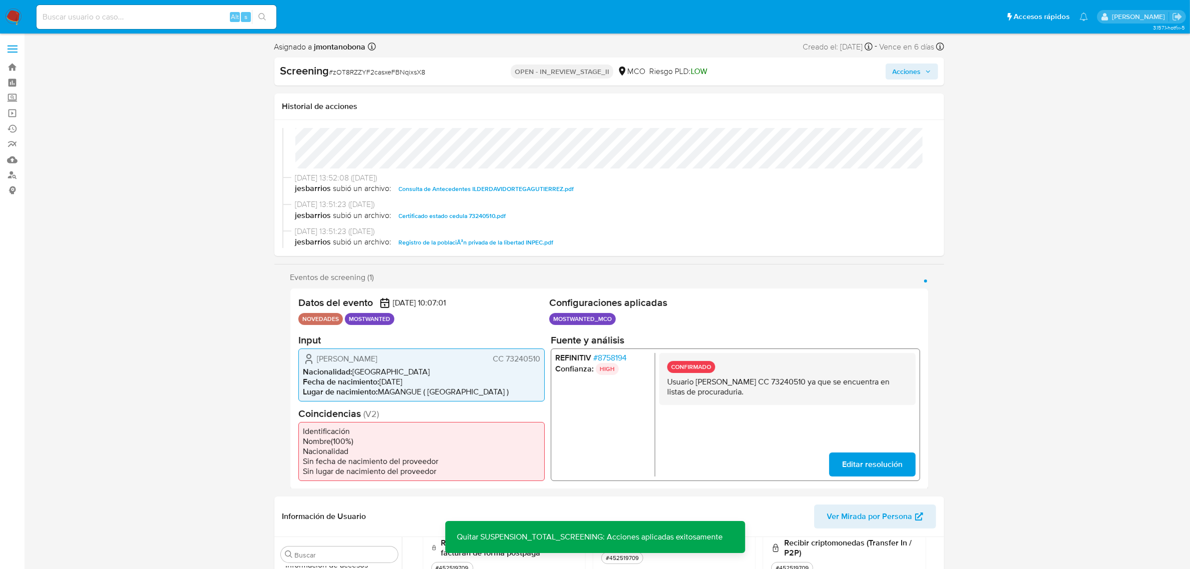
scroll to position [0, 0]
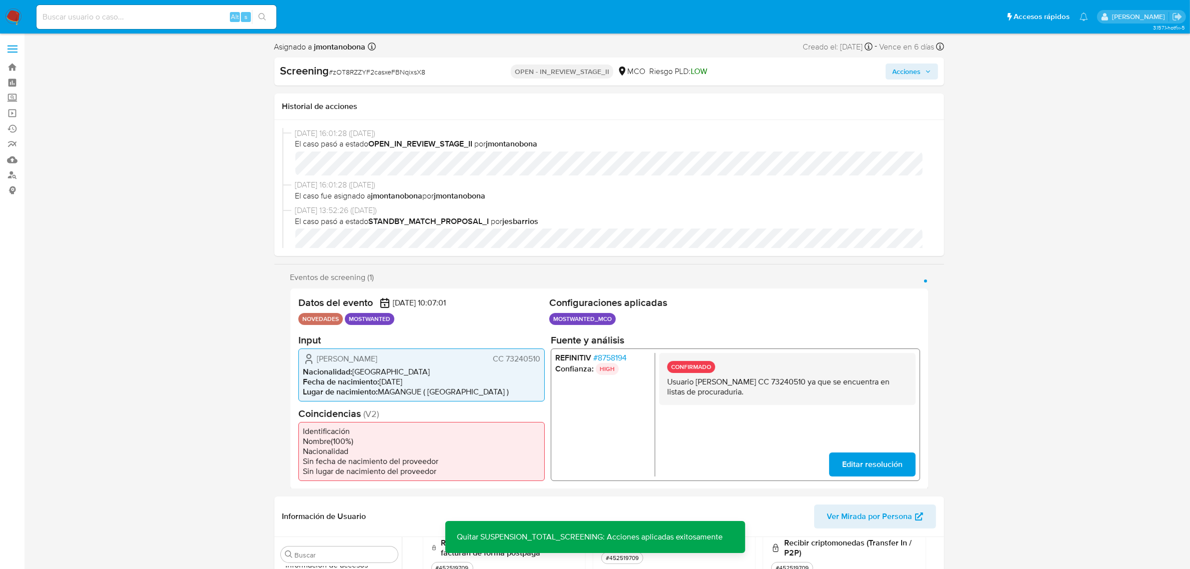
click at [923, 76] on span "Acciones" at bounding box center [911, 71] width 38 height 14
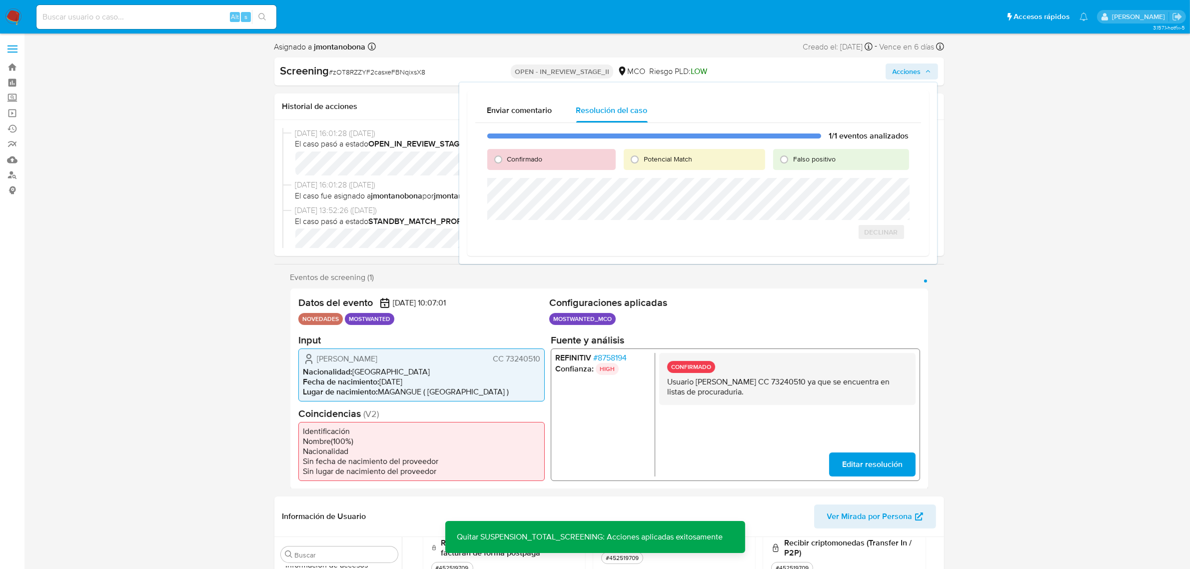
click at [811, 157] on span "Falso positivo" at bounding box center [814, 159] width 42 height 10
click at [792, 157] on input "Falso positivo" at bounding box center [784, 159] width 16 height 16
radio input "true"
click at [877, 240] on span "Cerrar Caso" at bounding box center [874, 243] width 48 height 14
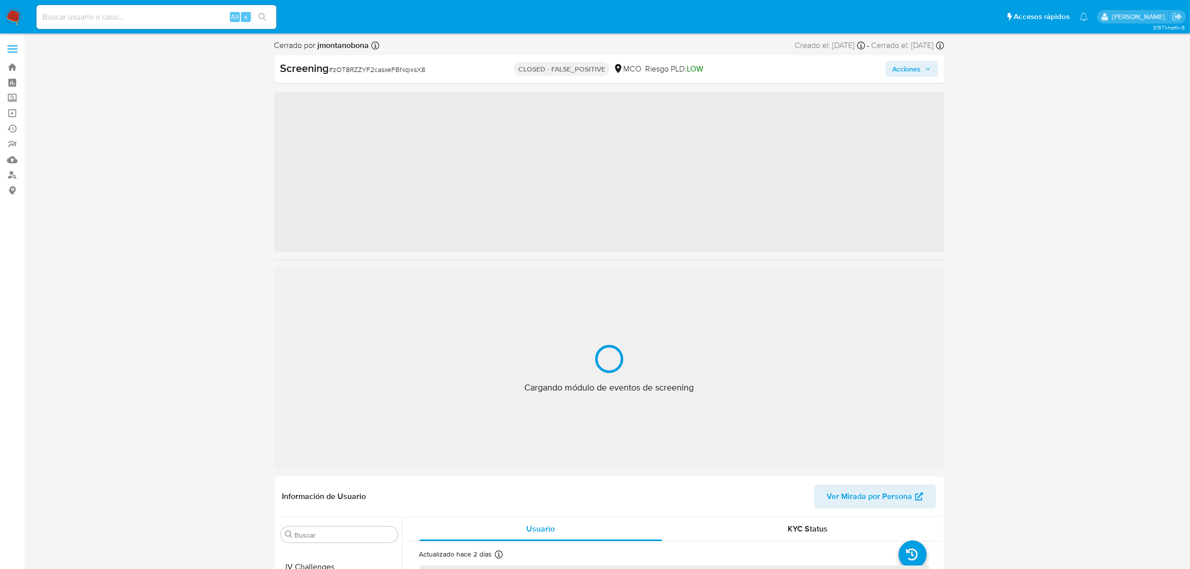
scroll to position [421, 0]
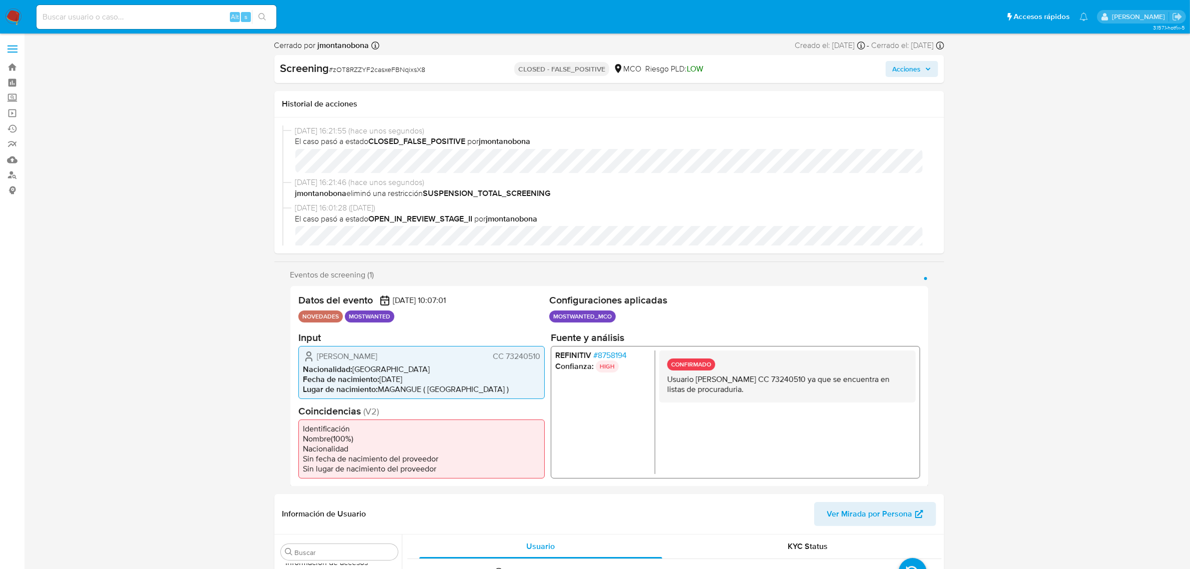
select select "10"
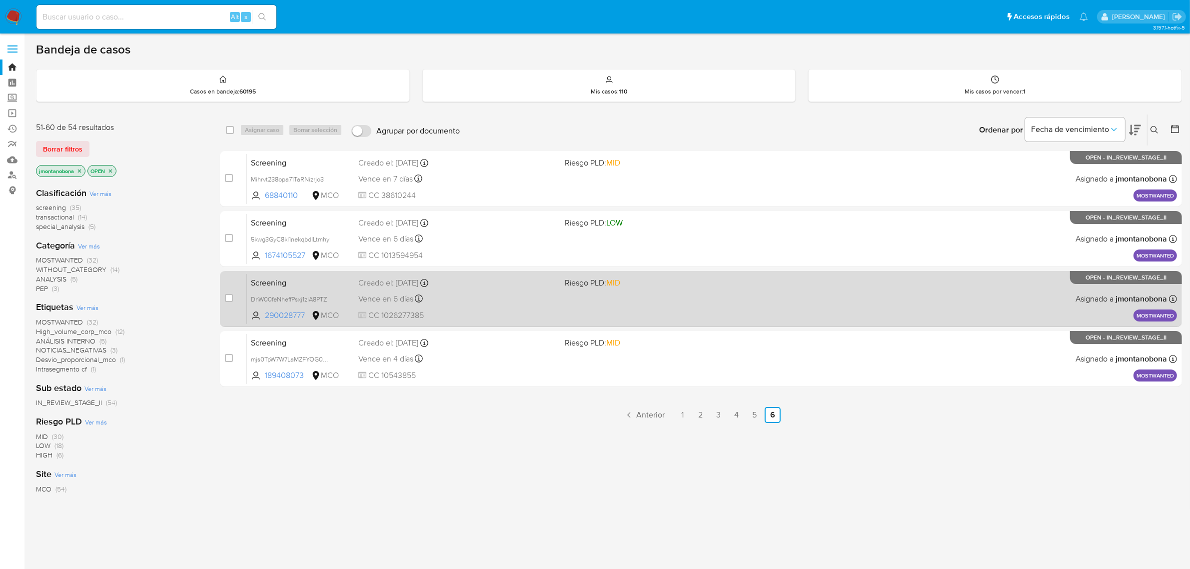
click at [296, 287] on span "Screening" at bounding box center [300, 281] width 99 height 13
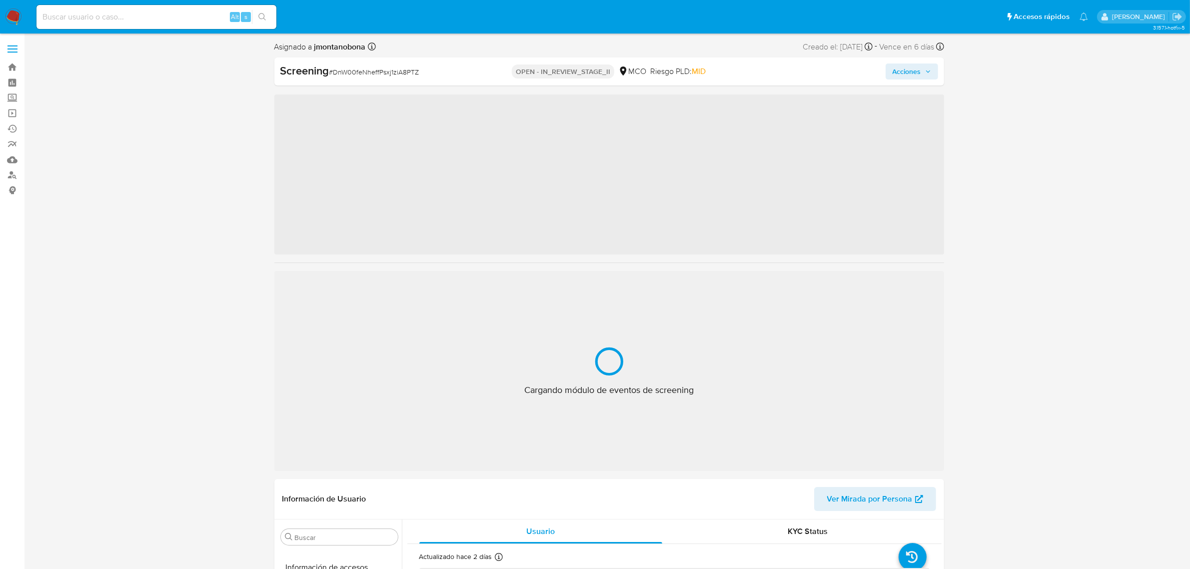
scroll to position [421, 0]
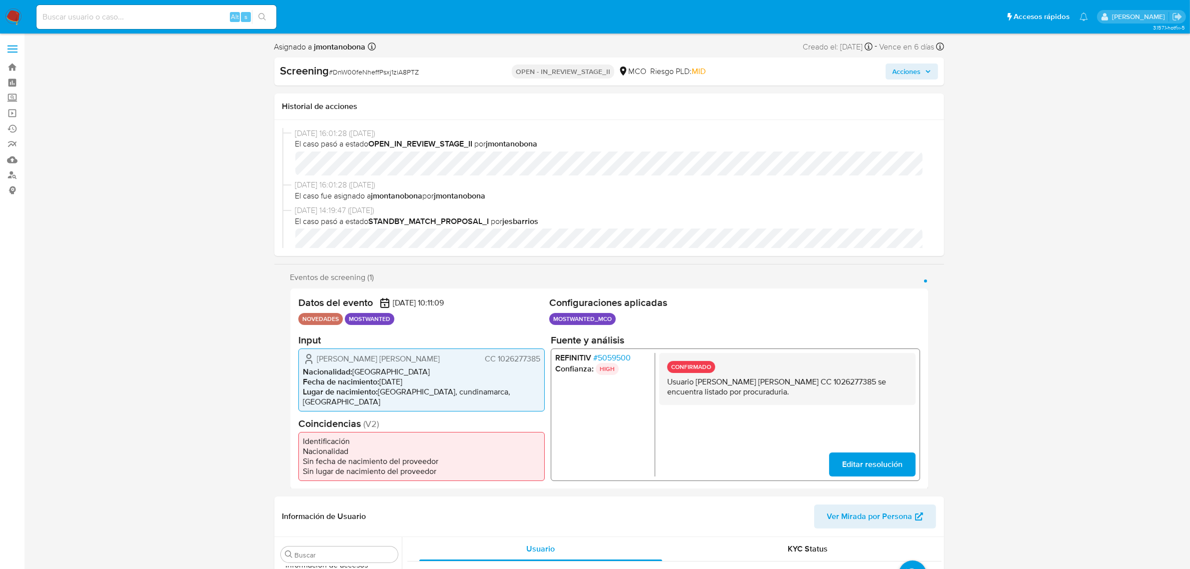
select select "10"
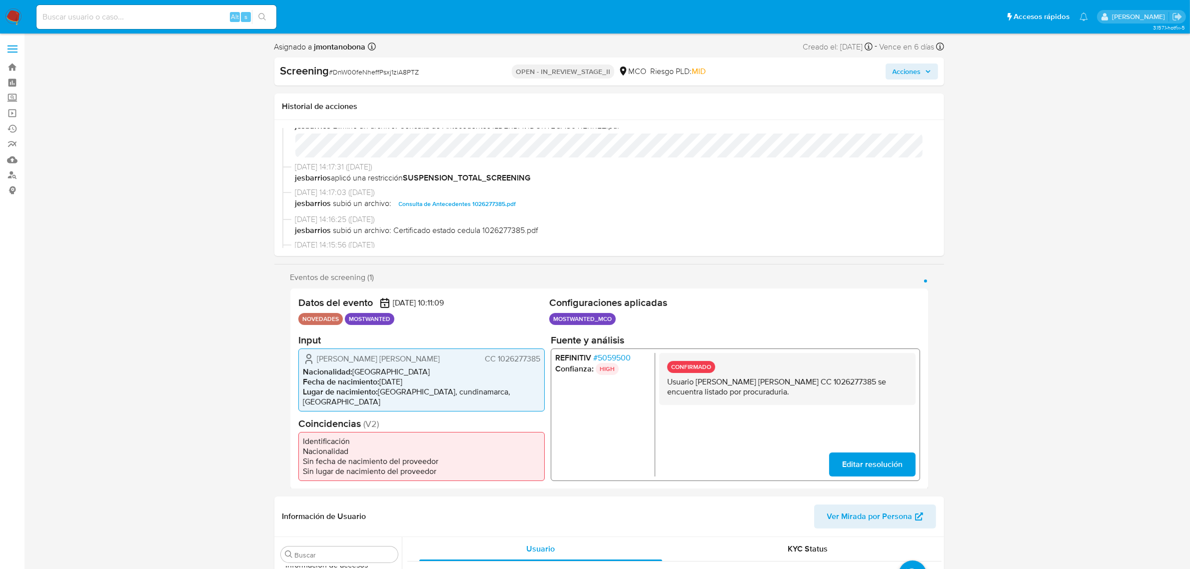
scroll to position [250, 0]
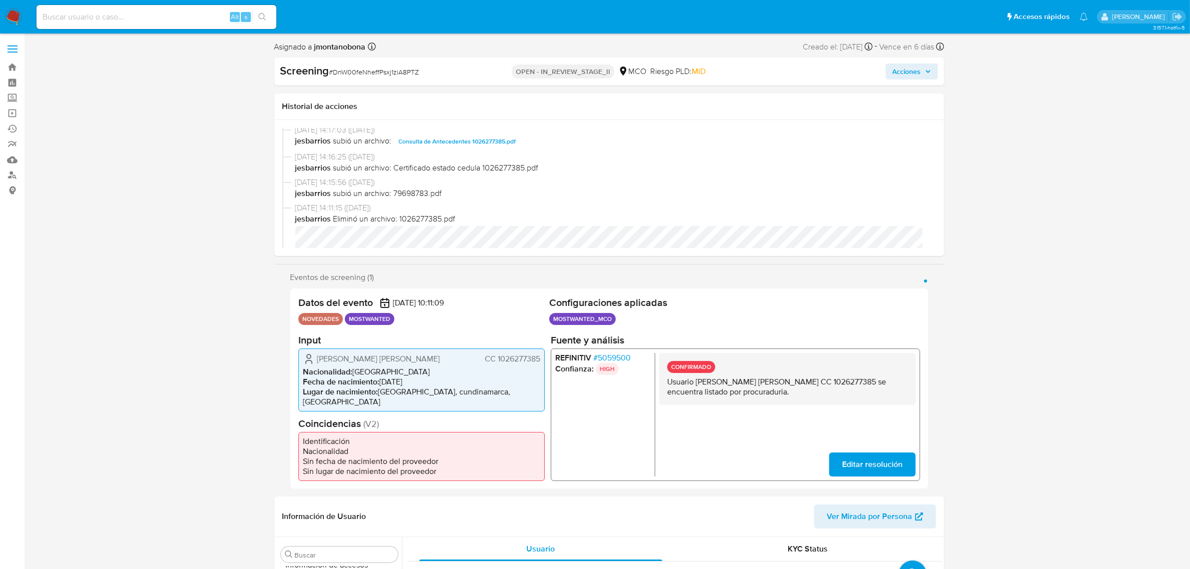
click at [471, 142] on span "Consulta de Antecedentes 1026277385.pdf" at bounding box center [457, 141] width 117 height 12
drag, startPoint x: 696, startPoint y: 381, endPoint x: 804, endPoint y: 388, distance: 108.6
click at [804, 388] on p "Usuario [PERSON_NAME] [PERSON_NAME] CC 1026277385 se encuentra listado por proc…" at bounding box center [786, 386] width 240 height 20
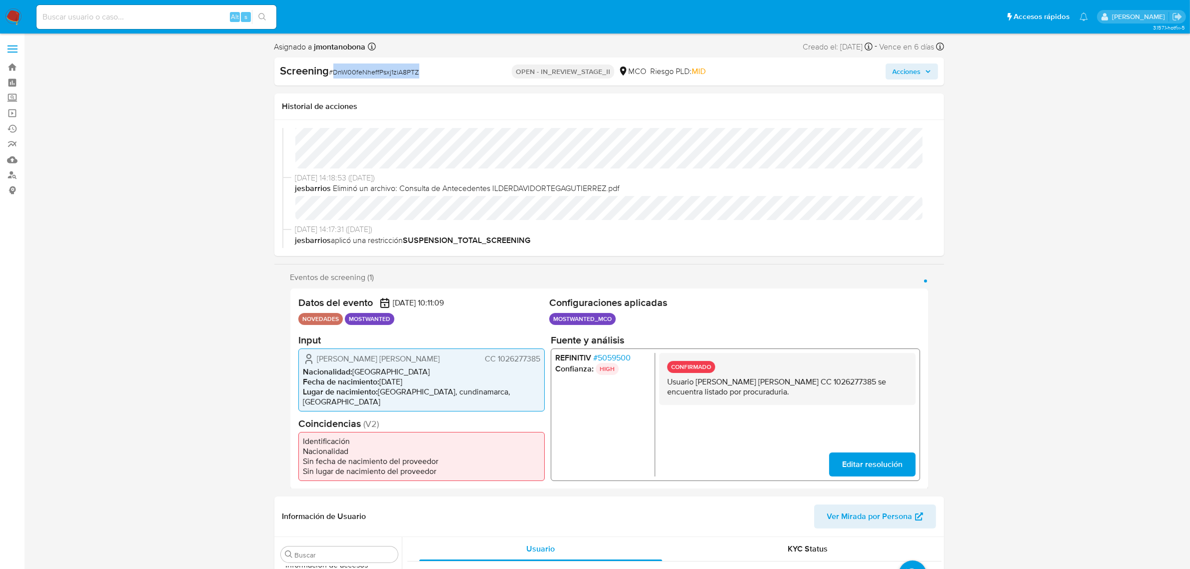
drag, startPoint x: 421, startPoint y: 71, endPoint x: 335, endPoint y: 76, distance: 86.1
click at [335, 76] on div "Screening # DnW00feNheffPsxj1ziA8PTZ" at bounding box center [387, 70] width 215 height 15
copy span "DnW00feNheffPsxj1ziA8PTZ"
